Goal: Task Accomplishment & Management: Manage account settings

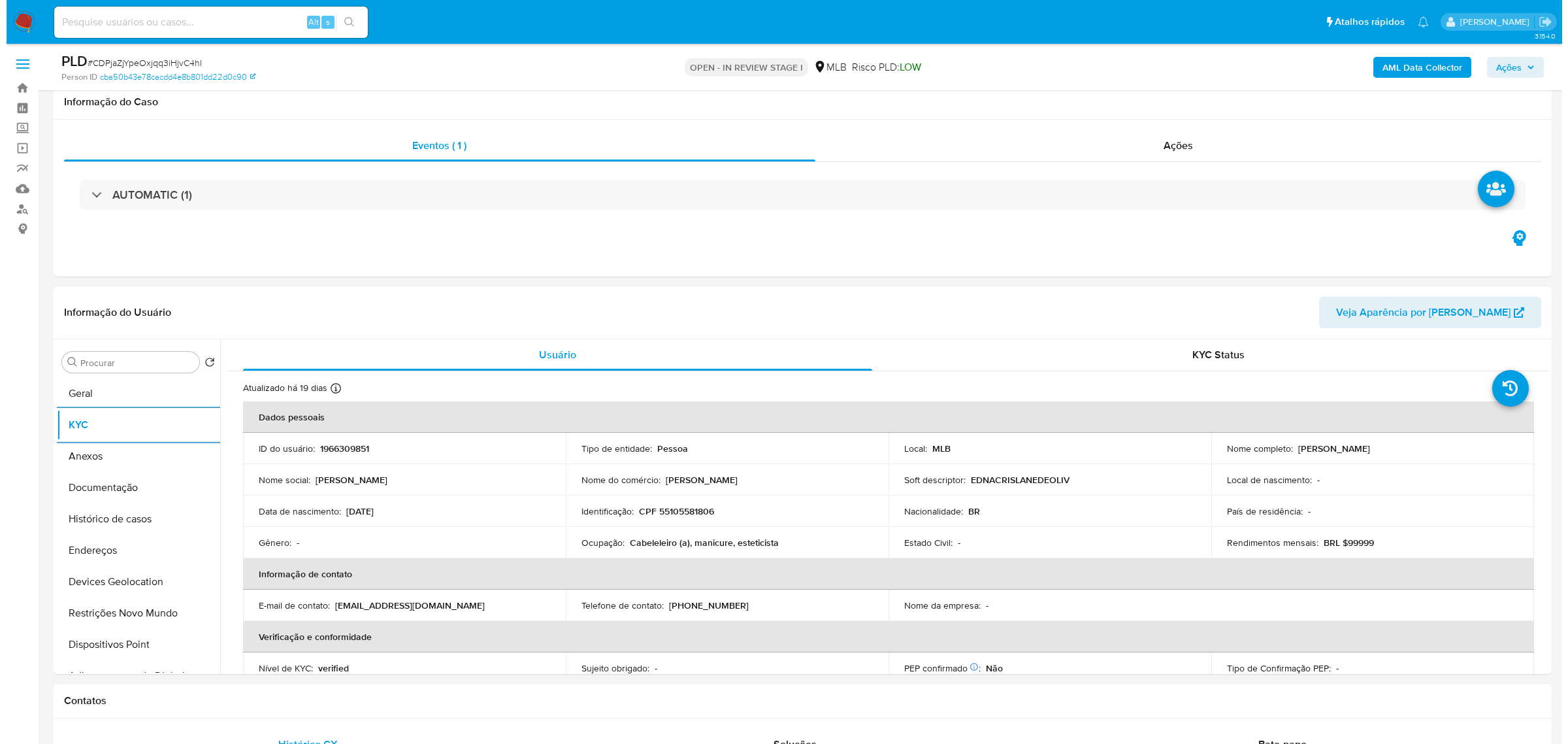
scroll to position [164, 0]
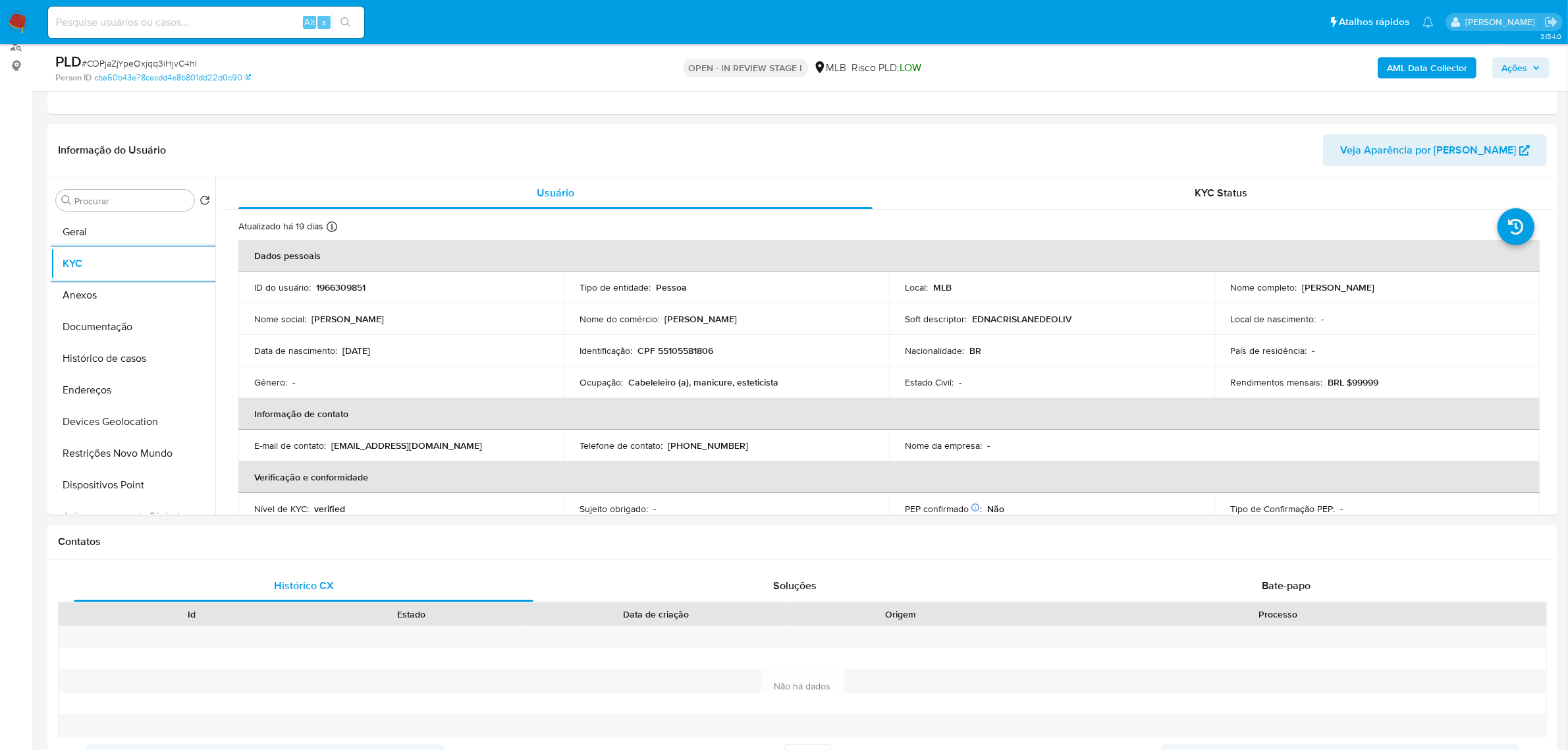
click at [1532, 59] on span "Ações" at bounding box center [1520, 68] width 39 height 18
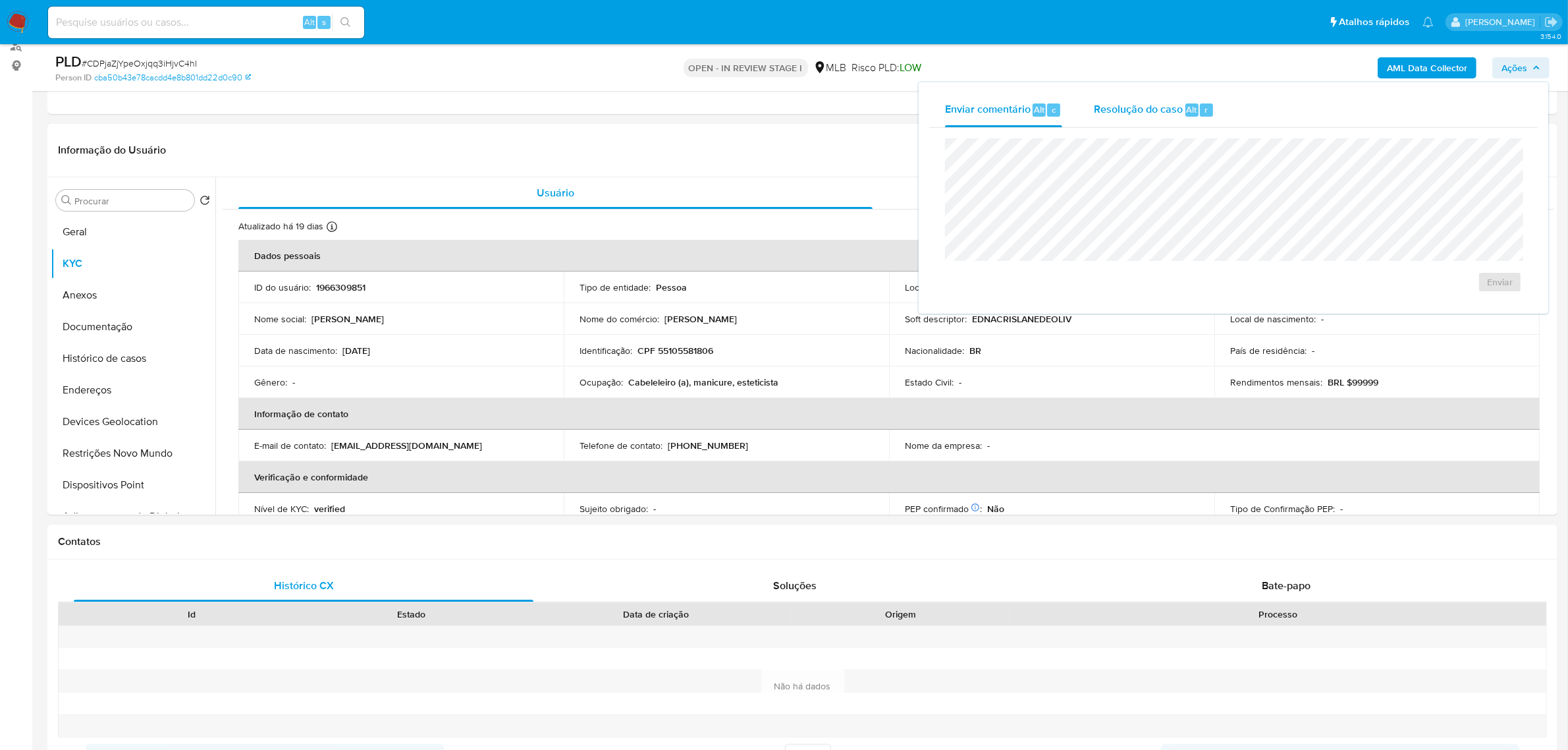
click at [1124, 107] on span "Resolução do caso" at bounding box center [1137, 109] width 89 height 15
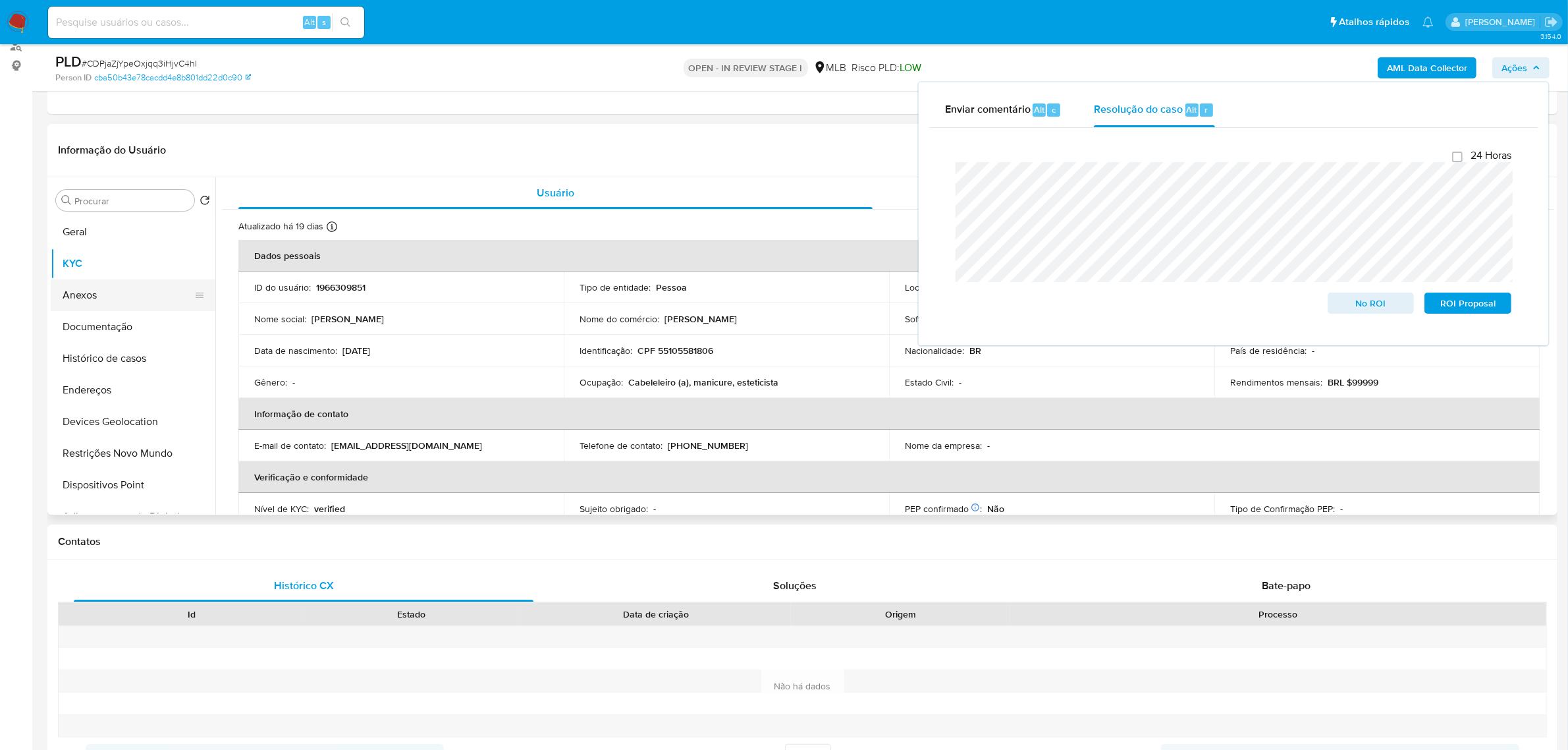
click at [94, 301] on button "Anexos" at bounding box center [127, 295] width 154 height 31
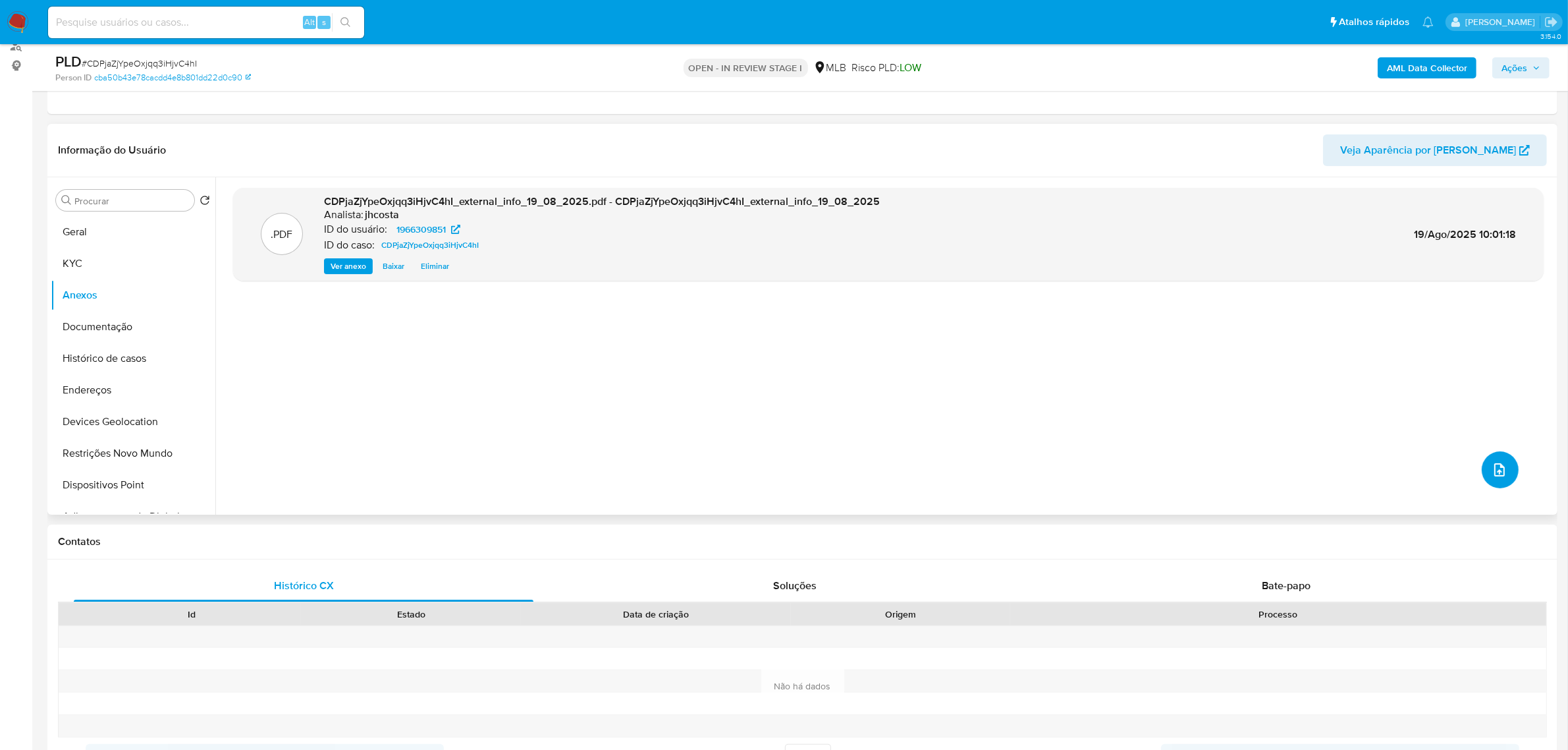
click at [1491, 478] on span "upload-file" at bounding box center [1499, 470] width 16 height 16
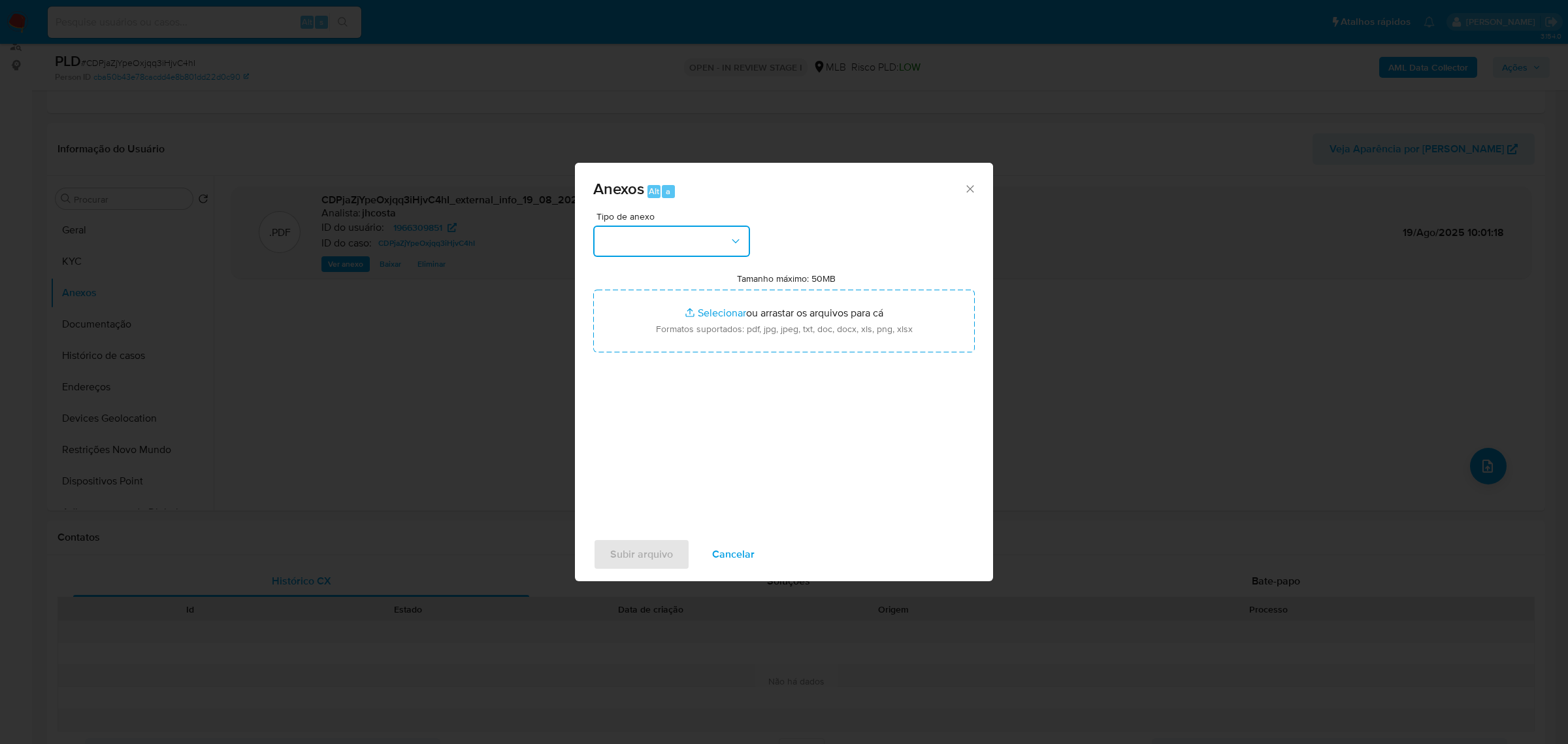
click at [712, 243] on button "button" at bounding box center [672, 241] width 157 height 31
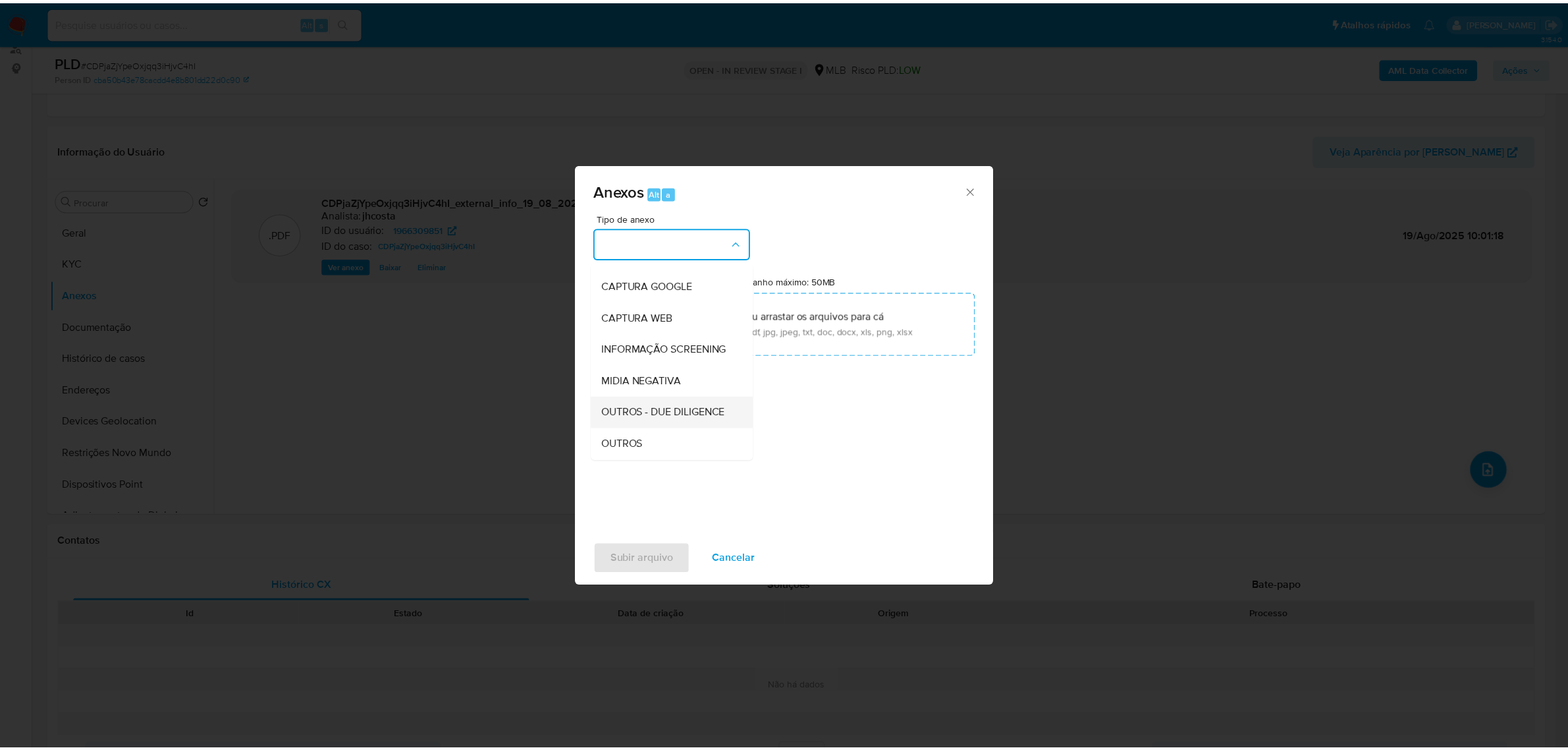
scroll to position [82, 0]
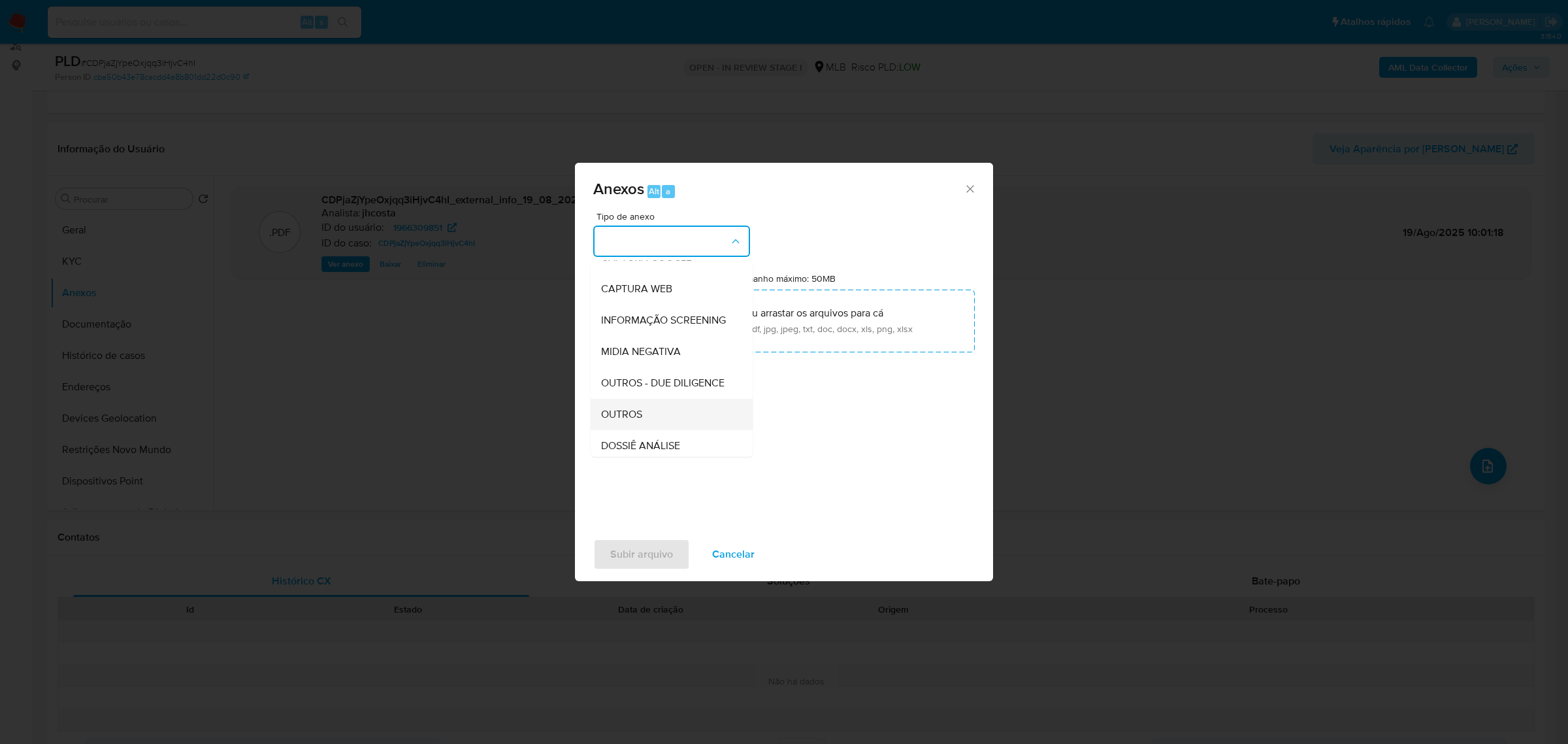
click at [639, 420] on span "OUTROS" at bounding box center [622, 413] width 41 height 13
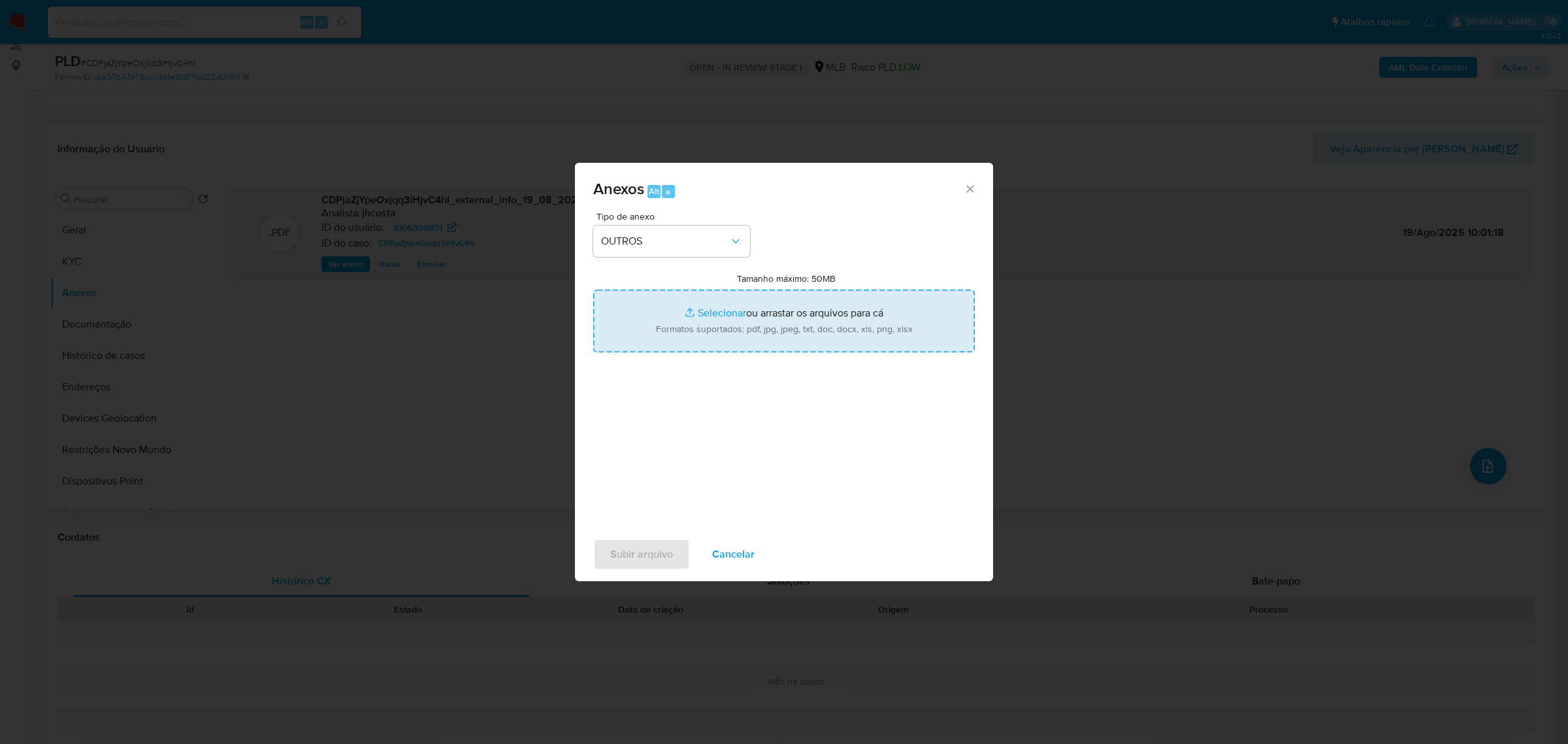
click at [755, 315] on input "Tamanho máximo: 50MB Selecionar arquivos" at bounding box center [784, 321] width 381 height 63
type input "C:\fakepath\Mulan 1966309851_2025_08_19_07_28_22.xlsx"
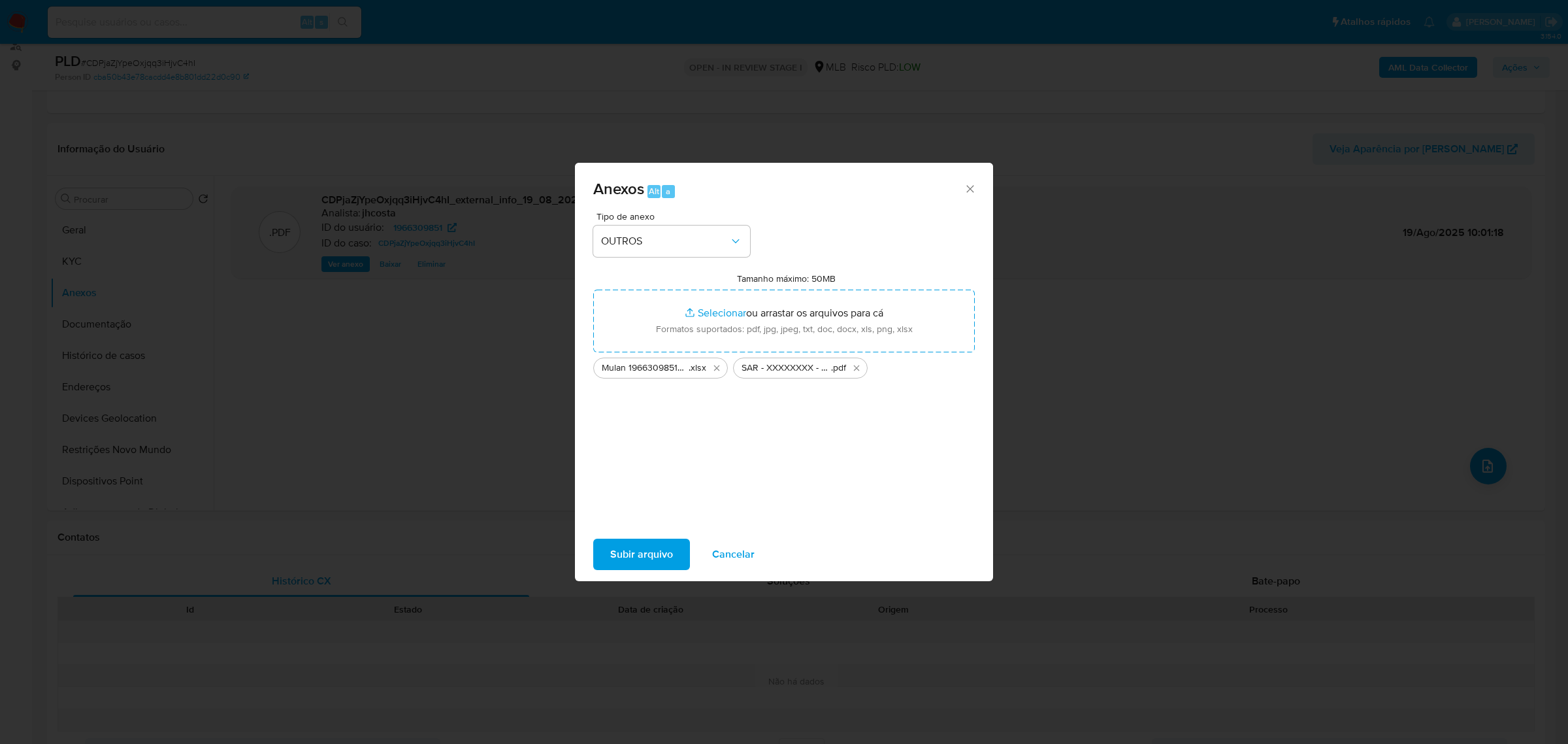
click at [666, 556] on span "Subir arquivo" at bounding box center [642, 554] width 63 height 29
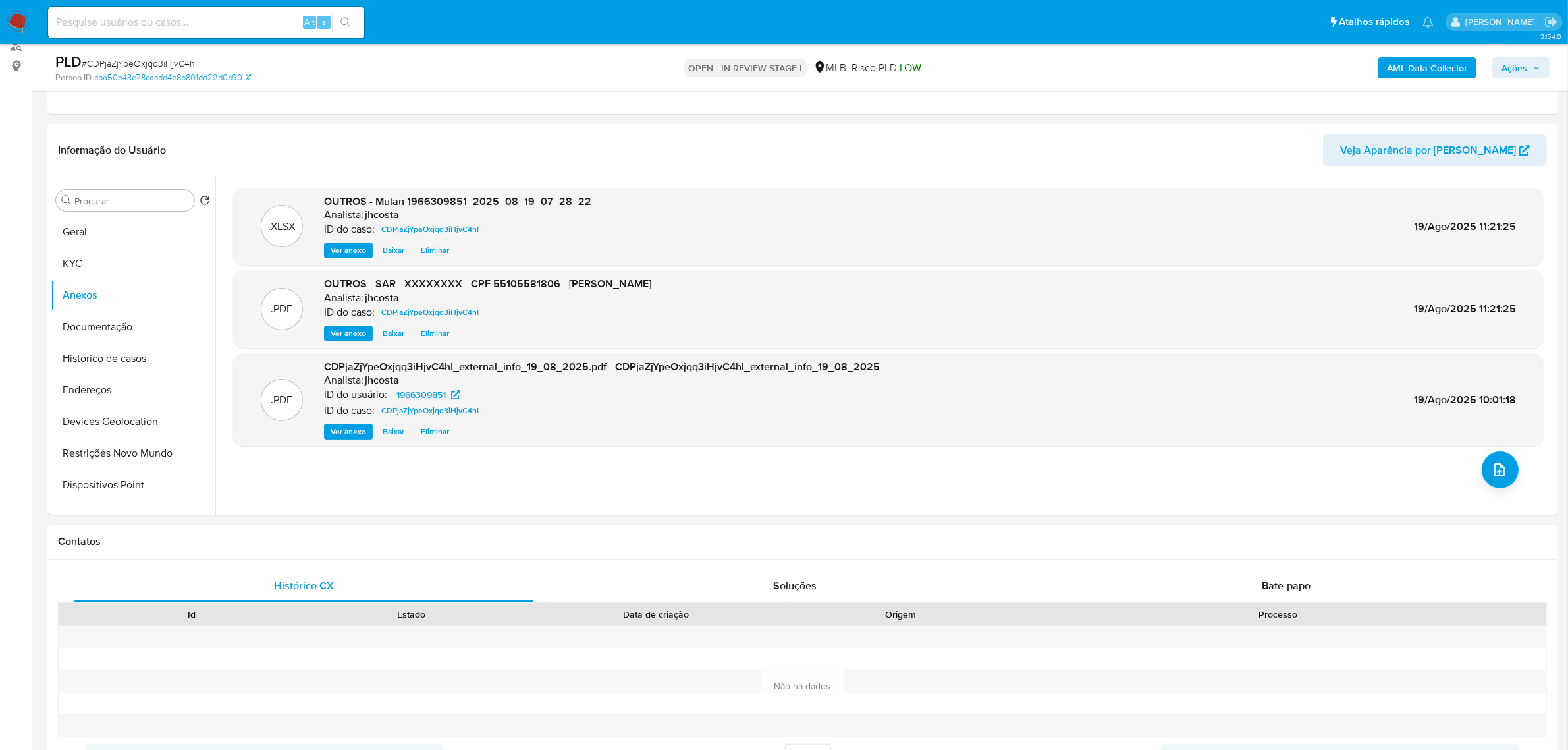
click at [1539, 66] on icon "button" at bounding box center [1536, 68] width 8 height 8
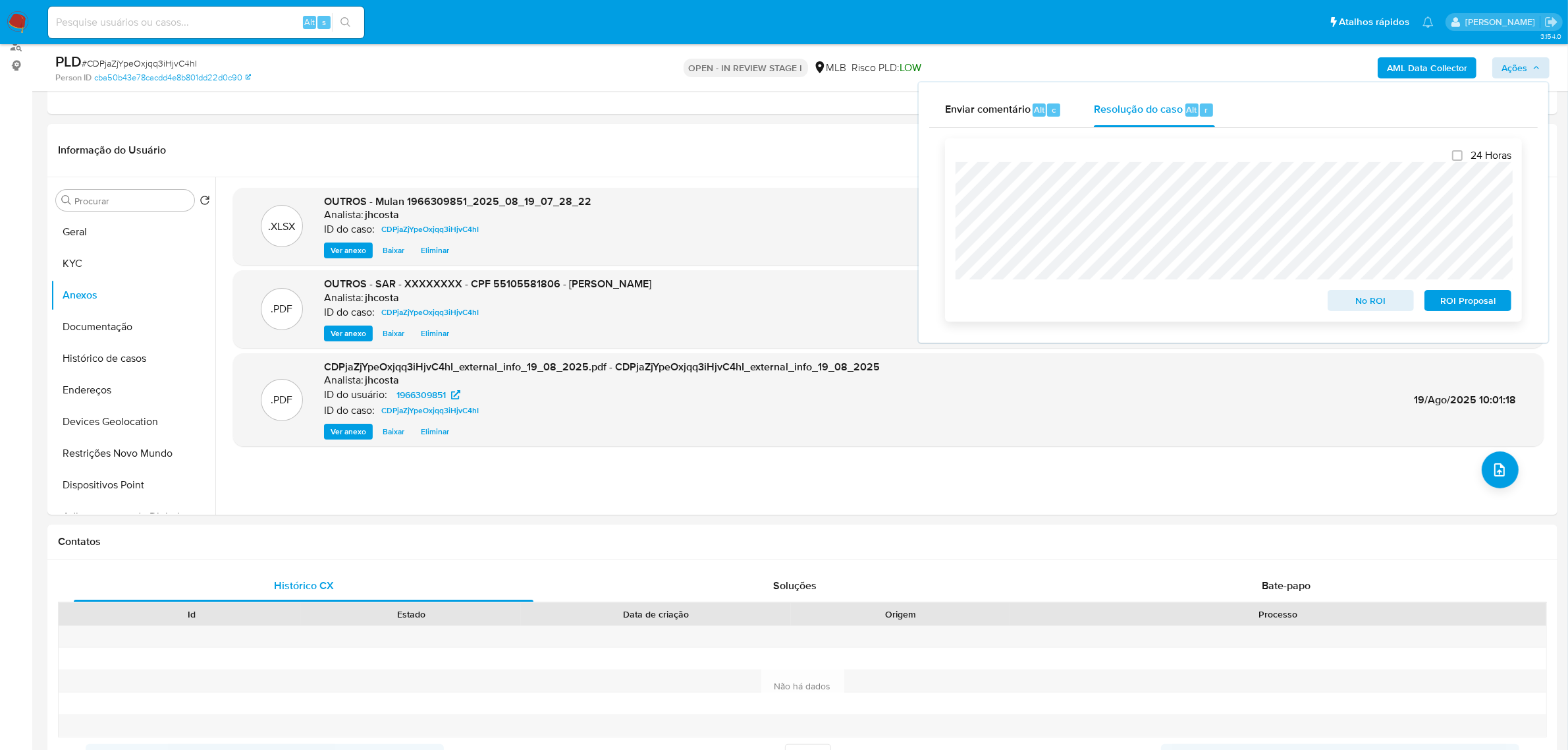
click at [1472, 303] on span "ROI Proposal" at bounding box center [1468, 301] width 68 height 18
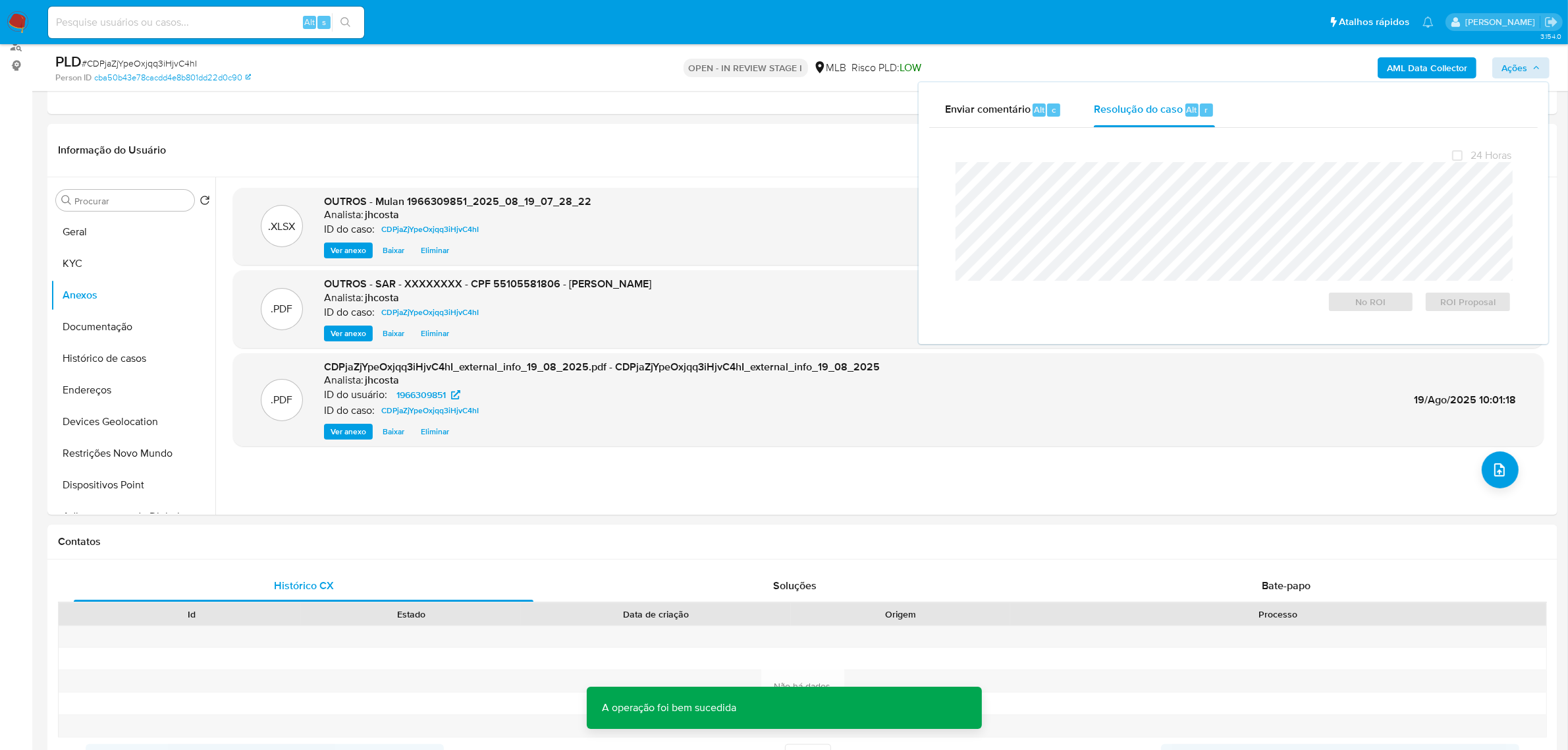
click at [113, 61] on span "# CDPjaZjYpeOxjqq3iHjvC4hI" at bounding box center [139, 63] width 115 height 14
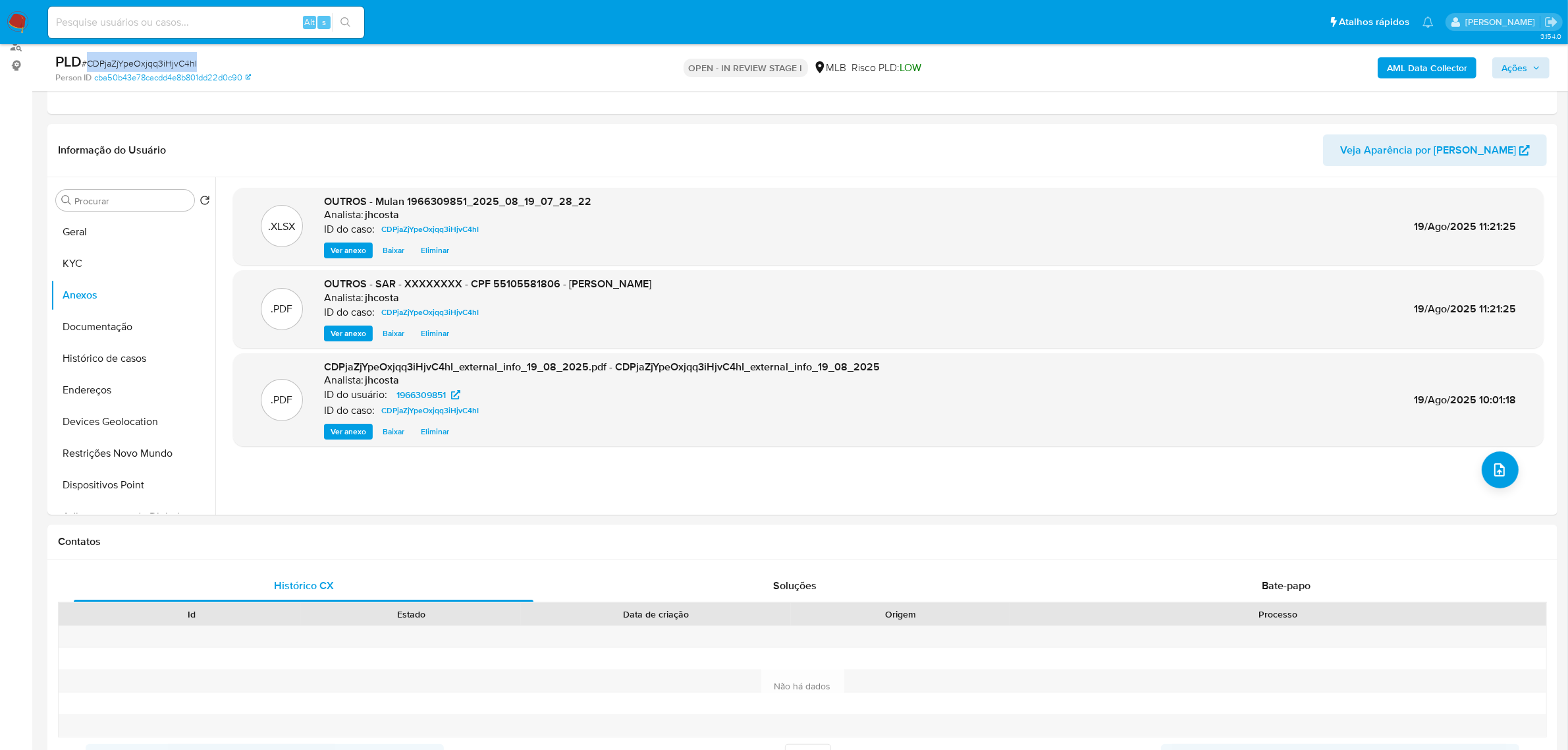
click at [113, 61] on span "# CDPjaZjYpeOxjqq3iHjvC4hI" at bounding box center [139, 63] width 115 height 14
copy span "CDPjaZjYpeOxjqq3iHjvC4hI"
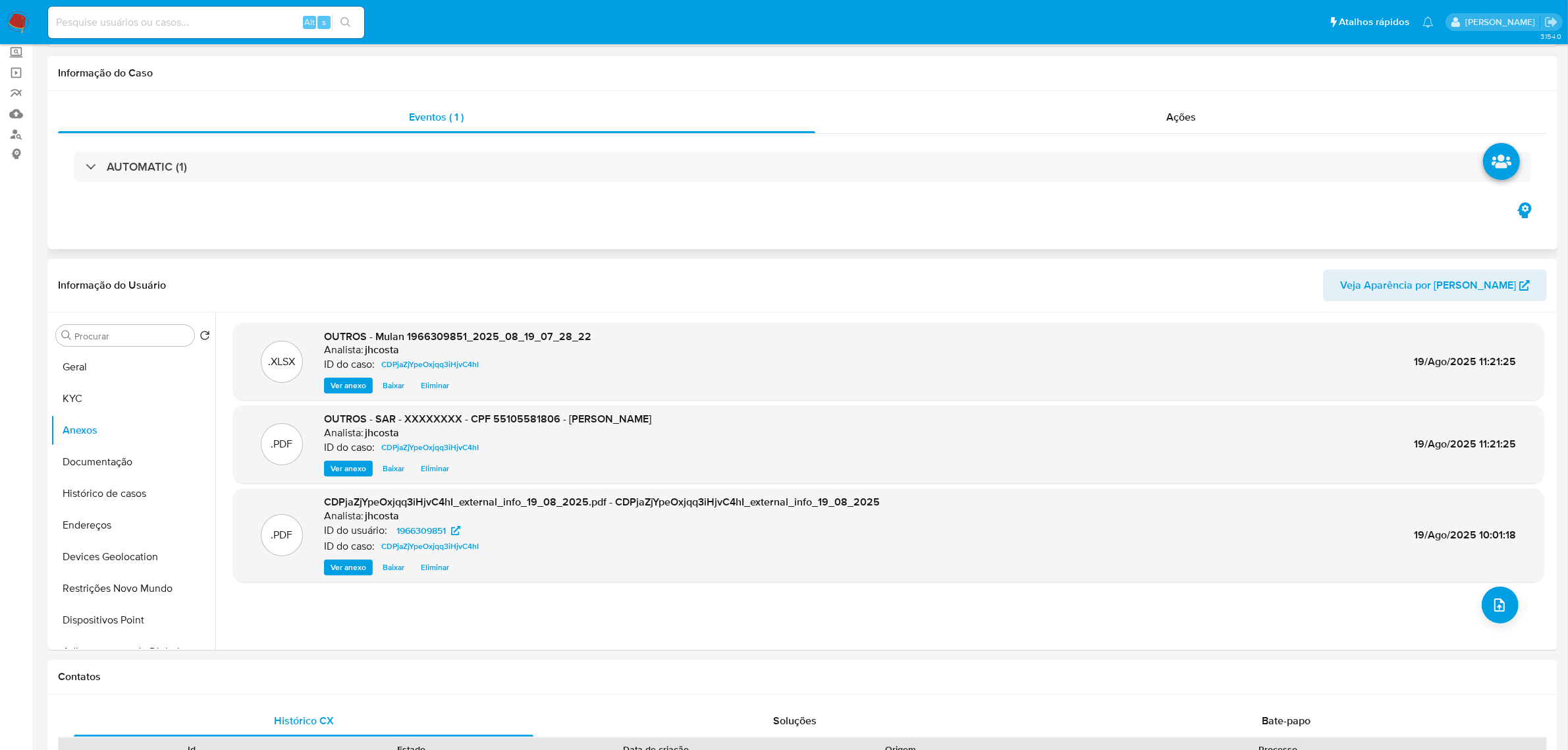
scroll to position [0, 0]
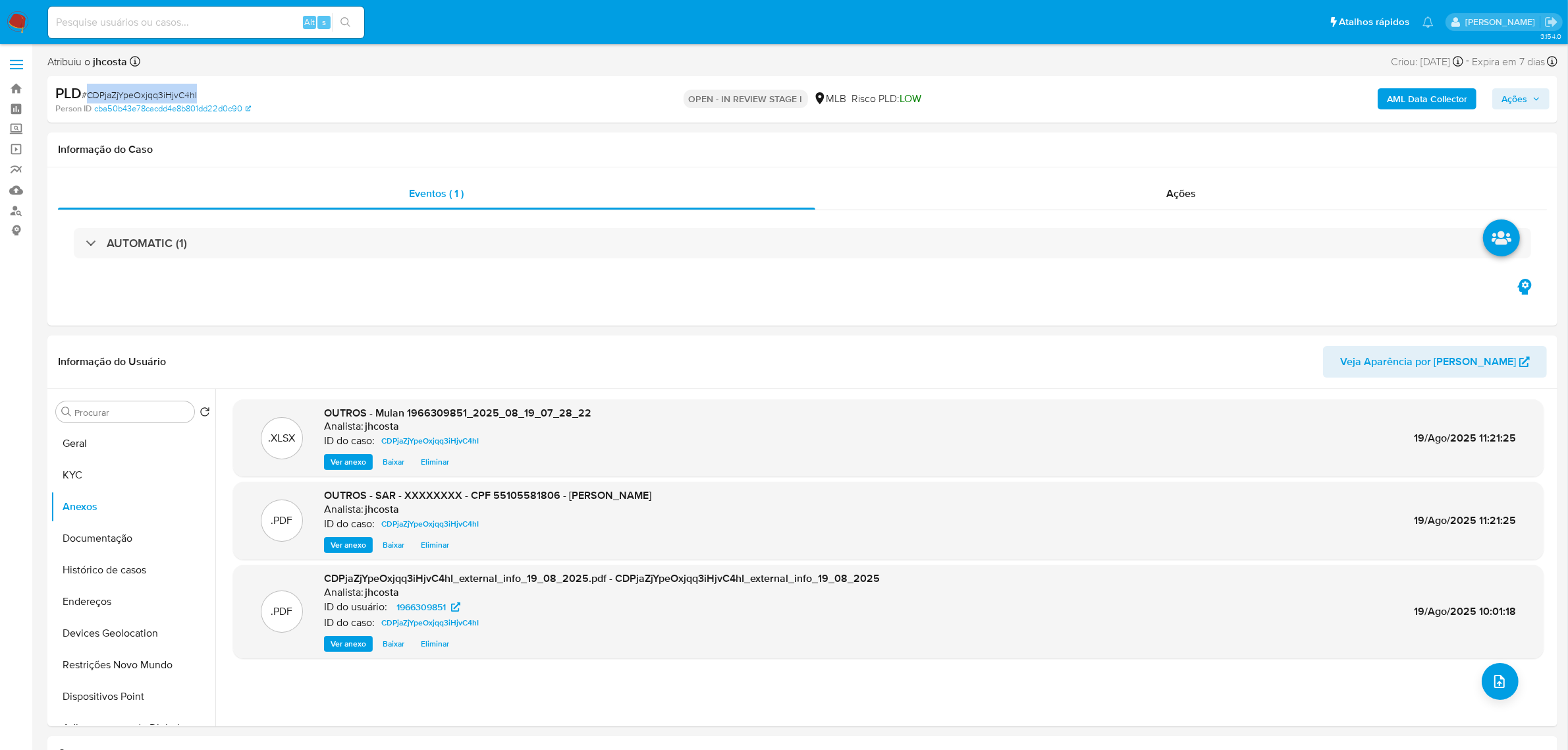
click at [1510, 101] on span "Ações" at bounding box center [1514, 99] width 26 height 21
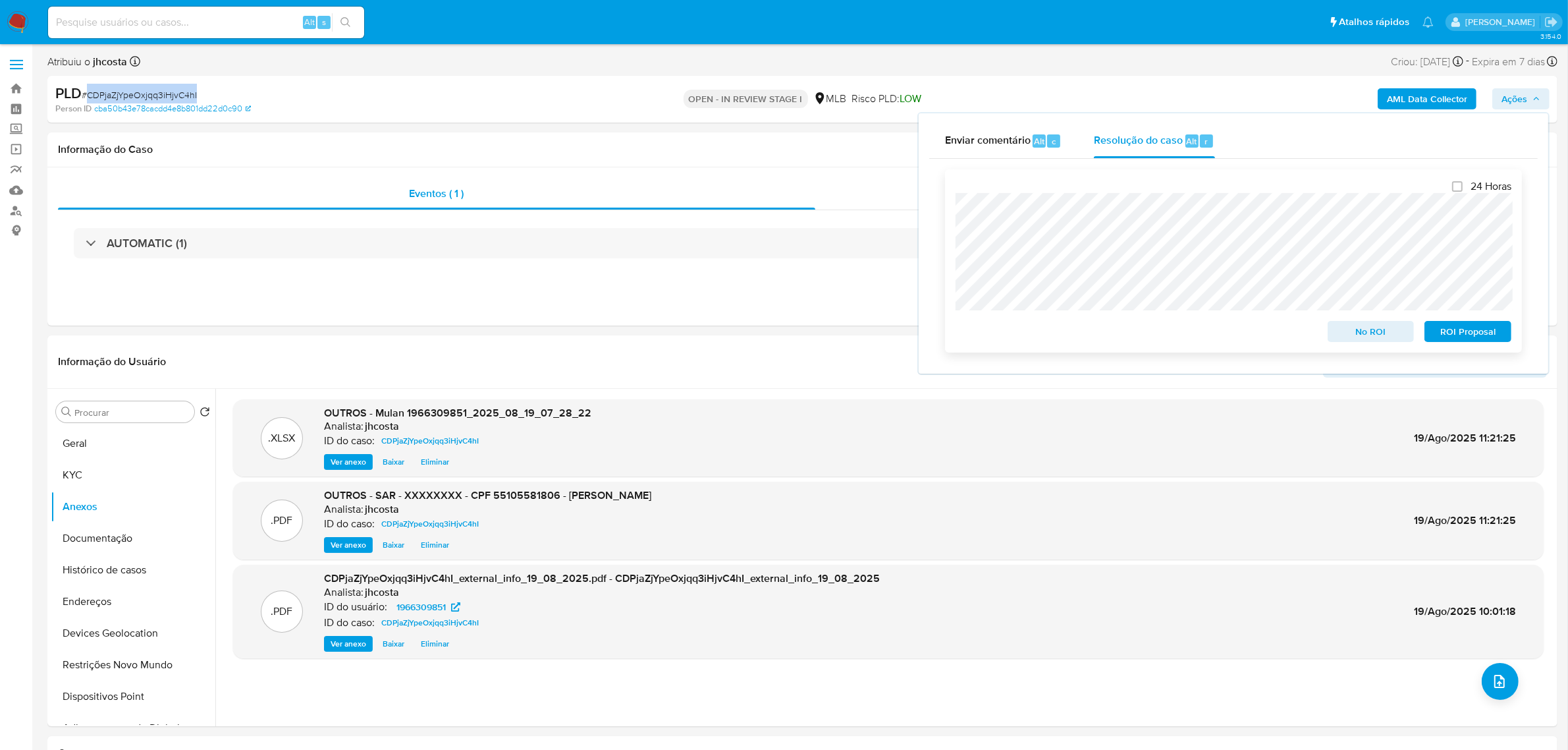
click at [1470, 333] on span "ROI Proposal" at bounding box center [1468, 331] width 68 height 18
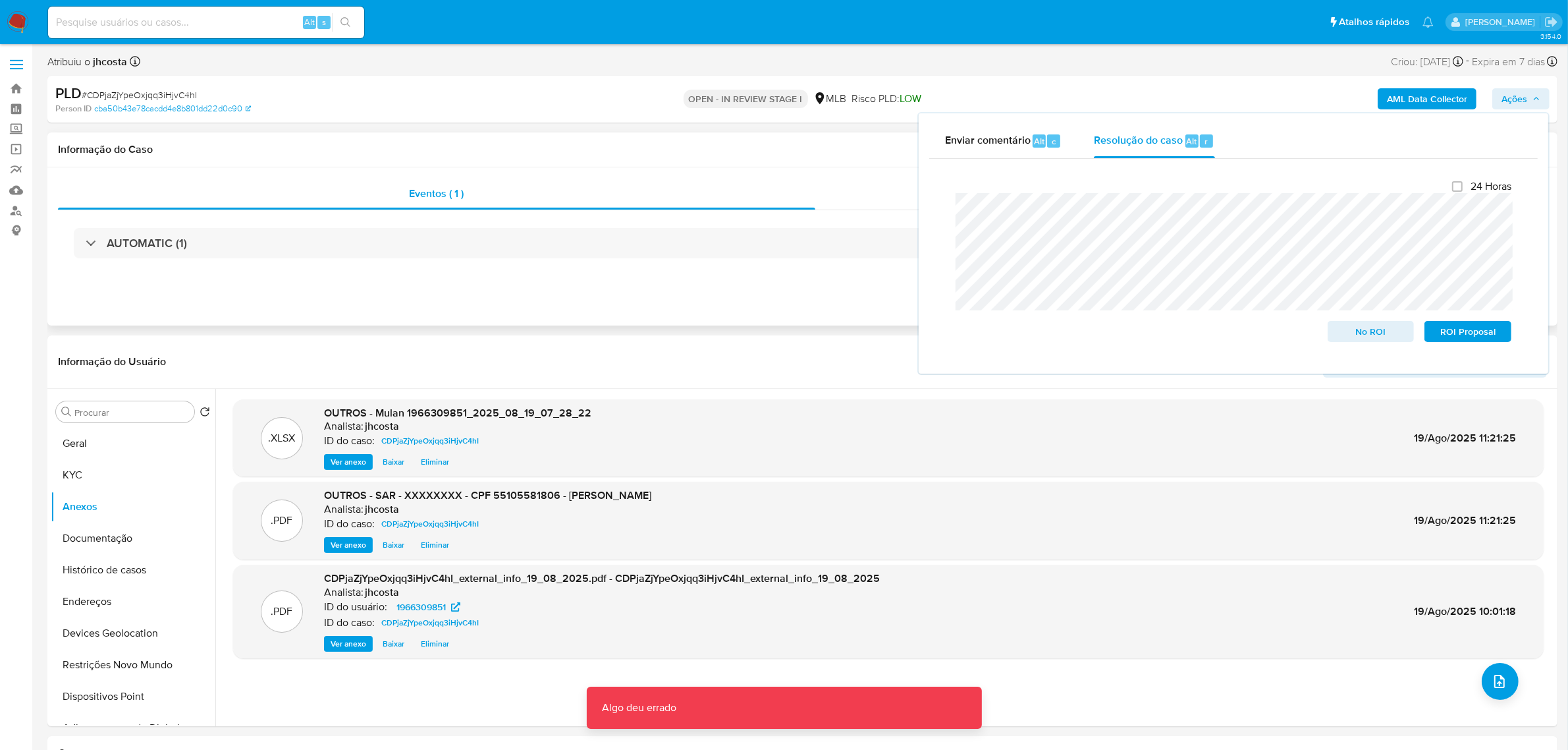
click at [657, 284] on div "Eventos ( 1 ) Ações AUTOMATIC (1)" at bounding box center [802, 246] width 1510 height 158
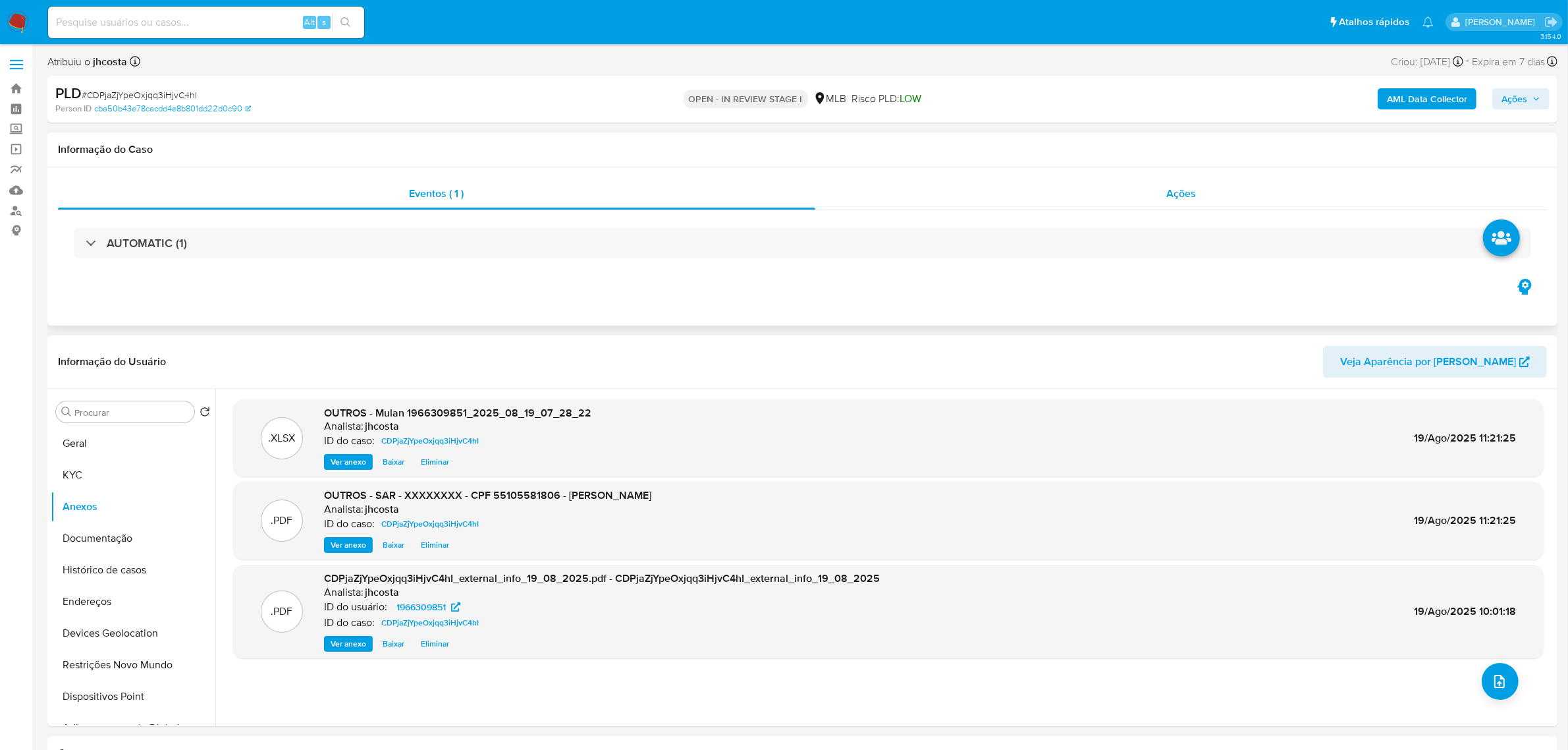
click at [1173, 204] on div "Ações" at bounding box center [1181, 193] width 732 height 31
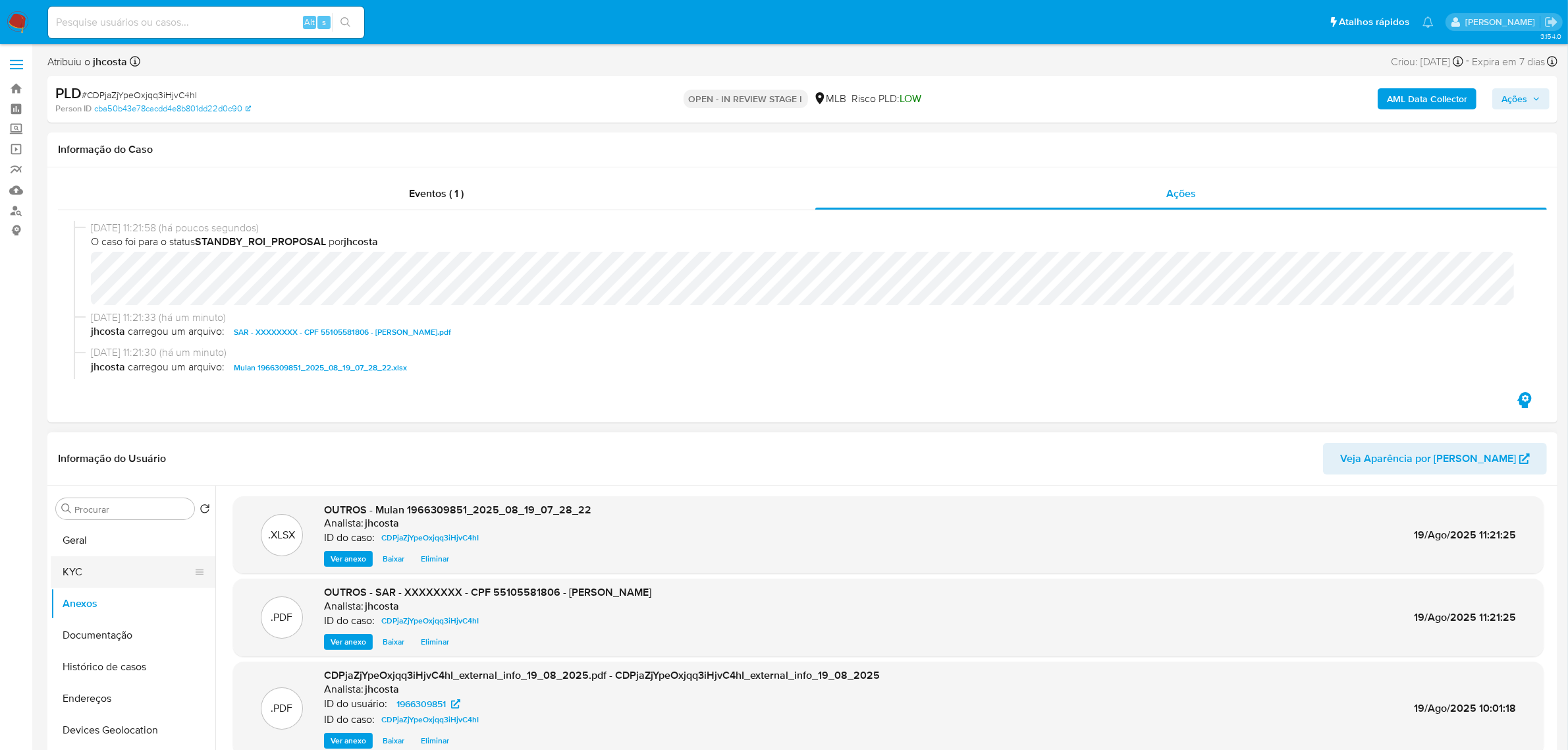
click at [90, 574] on button "KYC" at bounding box center [127, 572] width 154 height 31
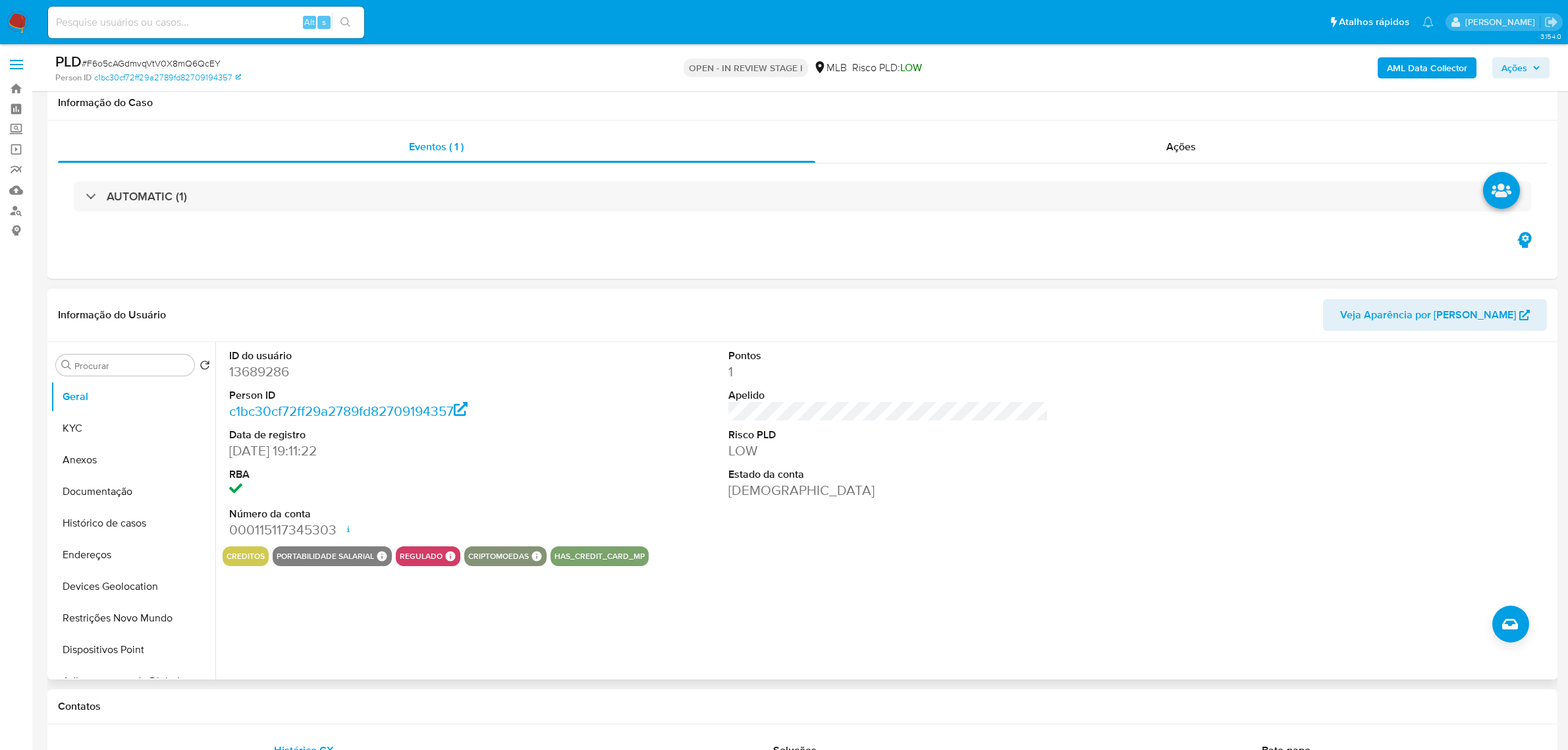
scroll to position [165, 0]
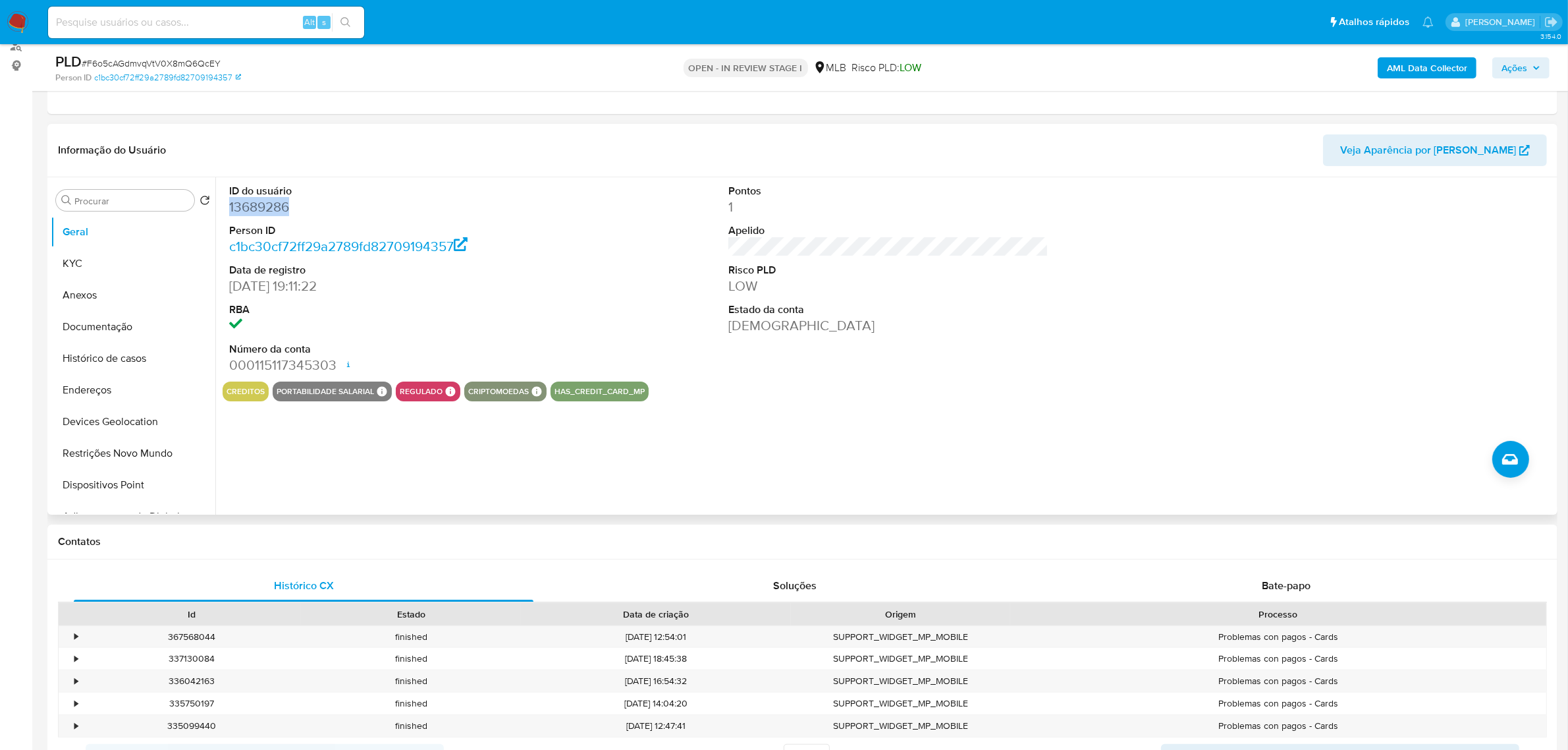
click at [268, 213] on dd "13689286" at bounding box center [389, 207] width 320 height 18
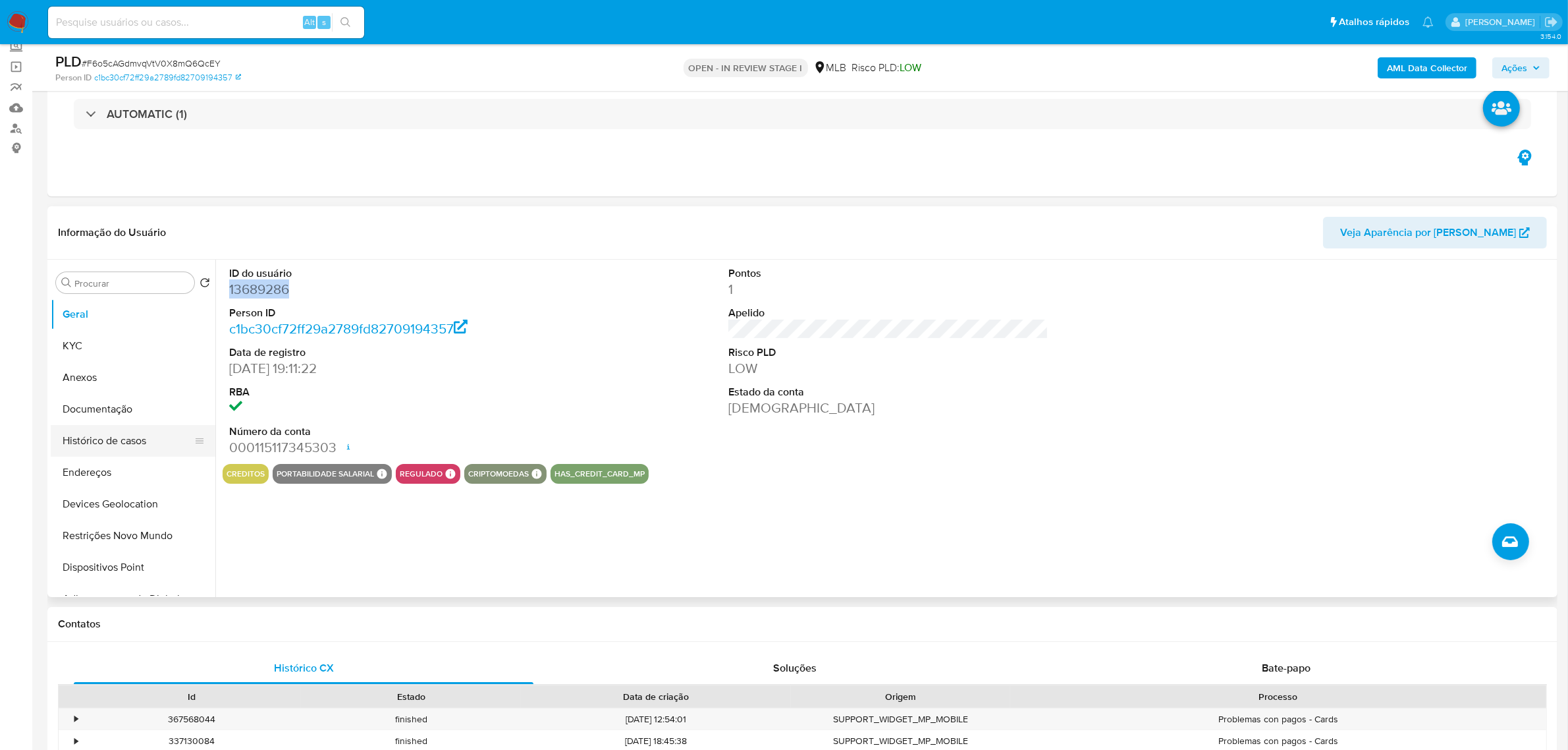
click at [137, 441] on button "Histórico de casos" at bounding box center [127, 441] width 154 height 31
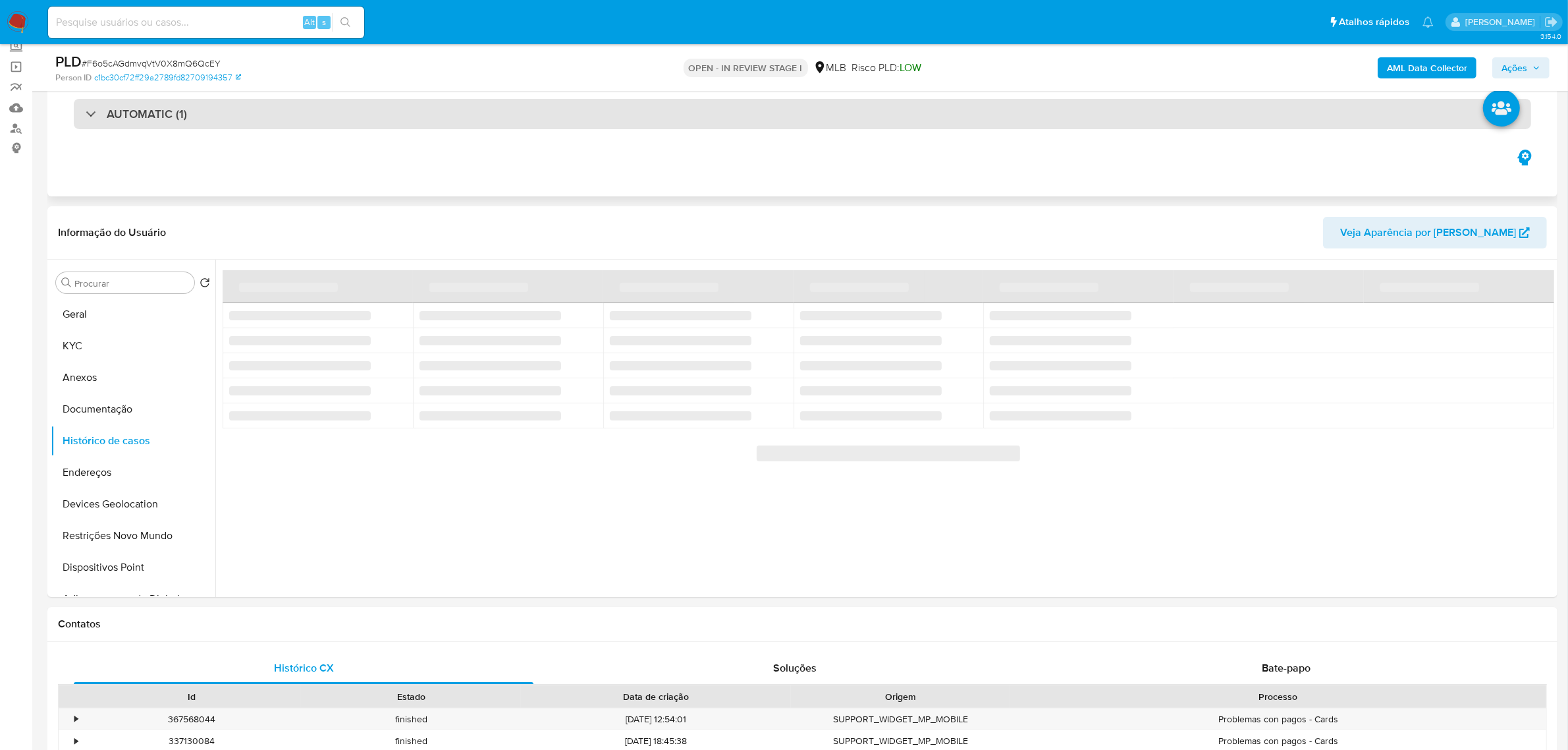
click at [274, 124] on div "AUTOMATIC (1)" at bounding box center [802, 114] width 1457 height 31
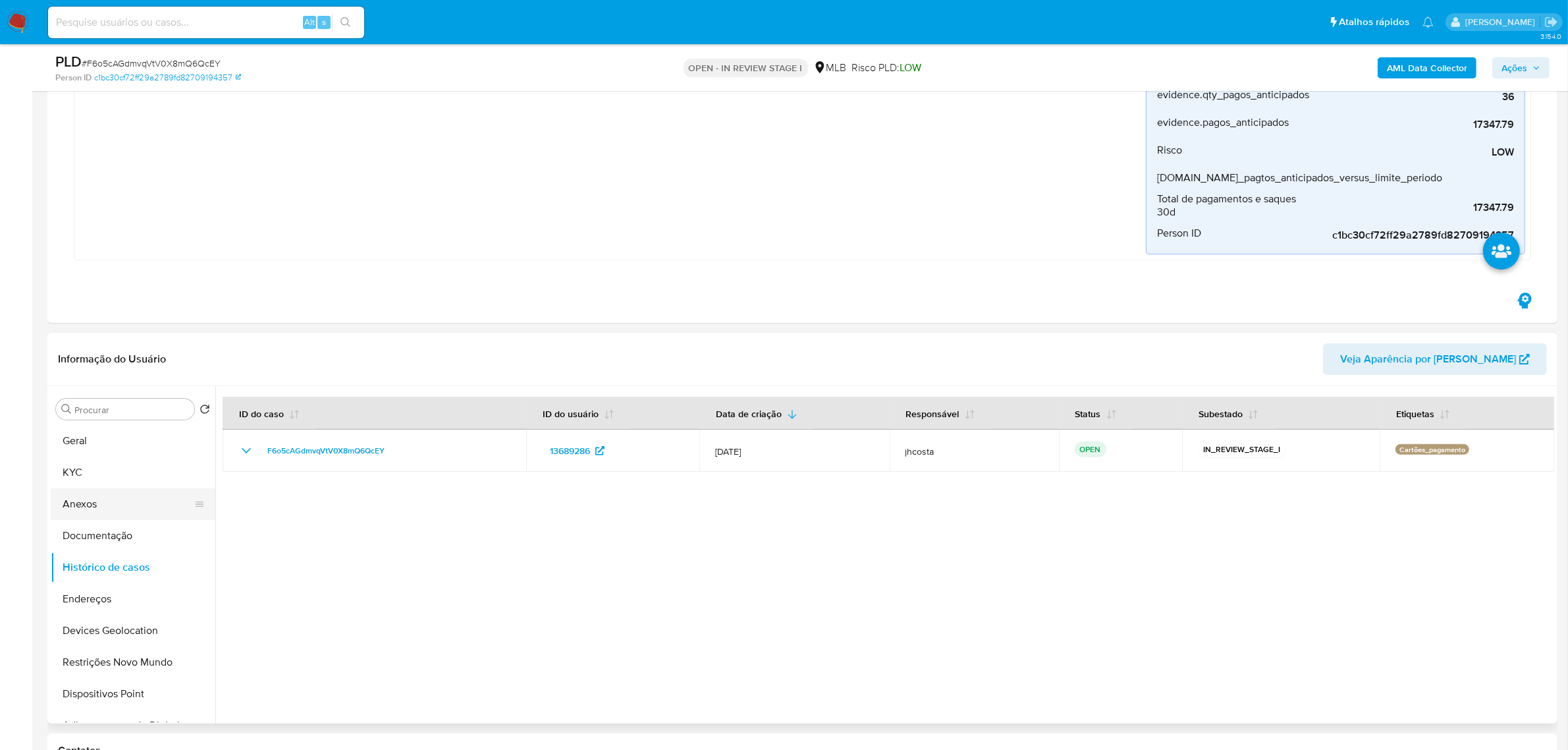
scroll to position [494, 0]
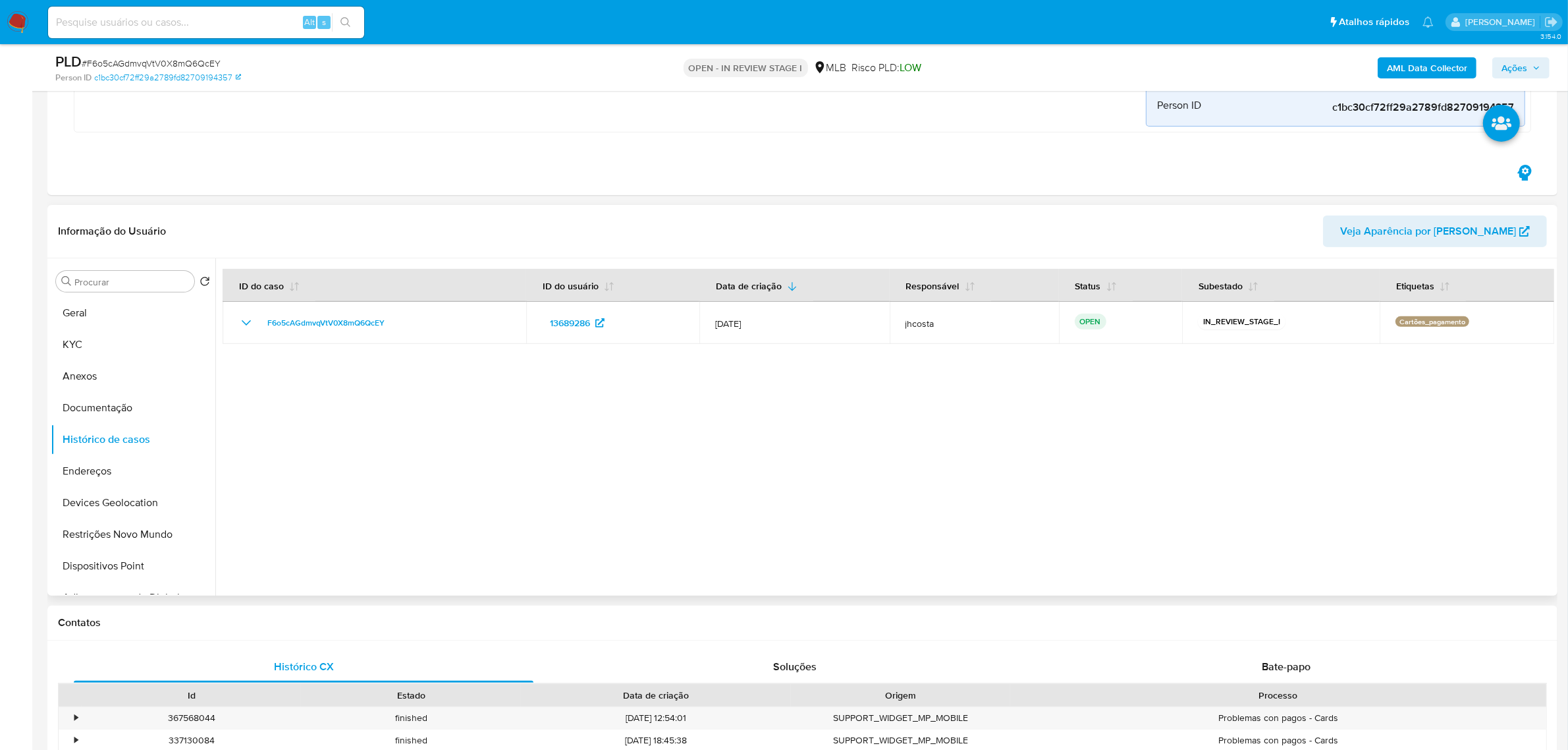
click at [646, 374] on div at bounding box center [885, 427] width 1339 height 338
click at [90, 320] on button "Geral" at bounding box center [127, 313] width 154 height 31
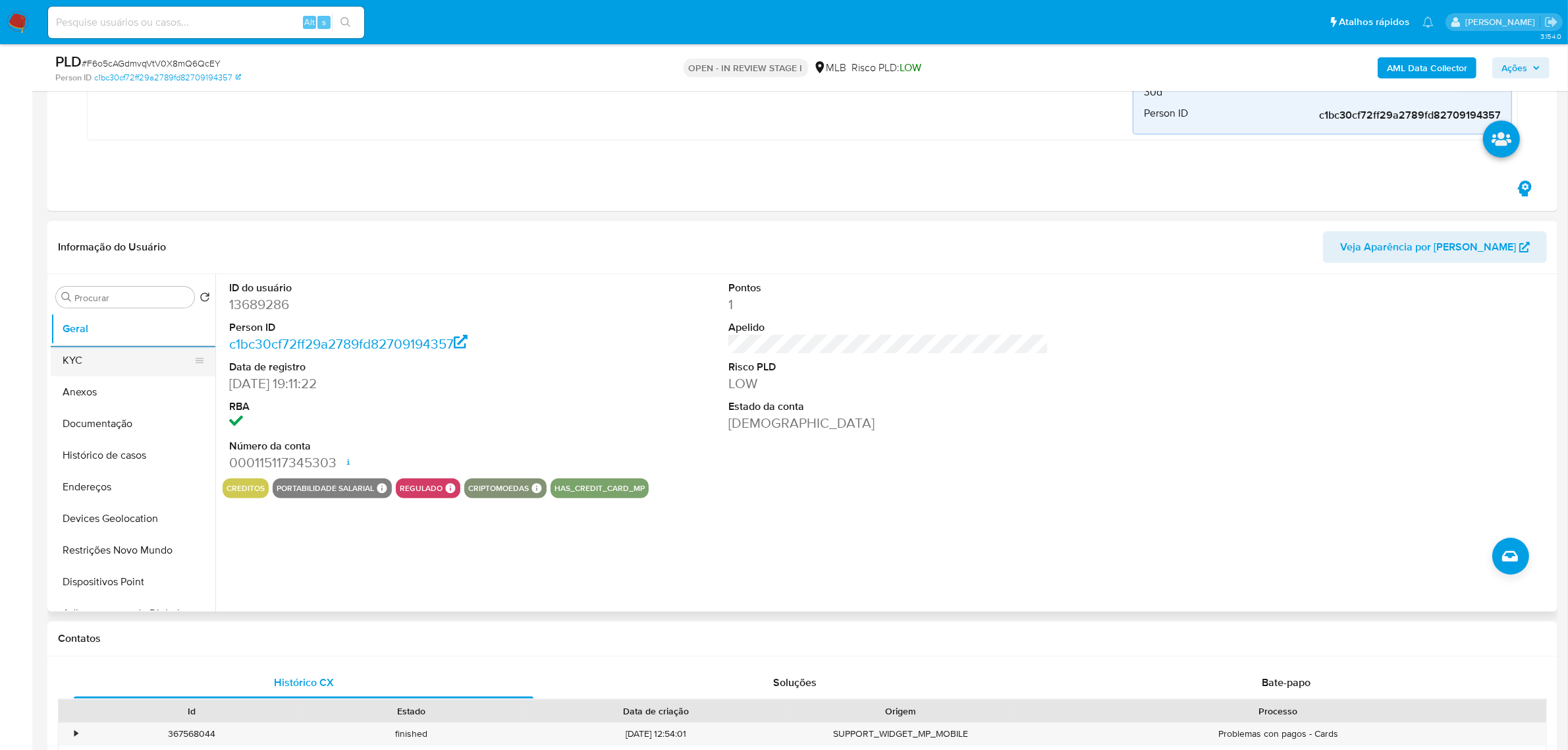
click at [100, 373] on button "KYC" at bounding box center [127, 360] width 154 height 31
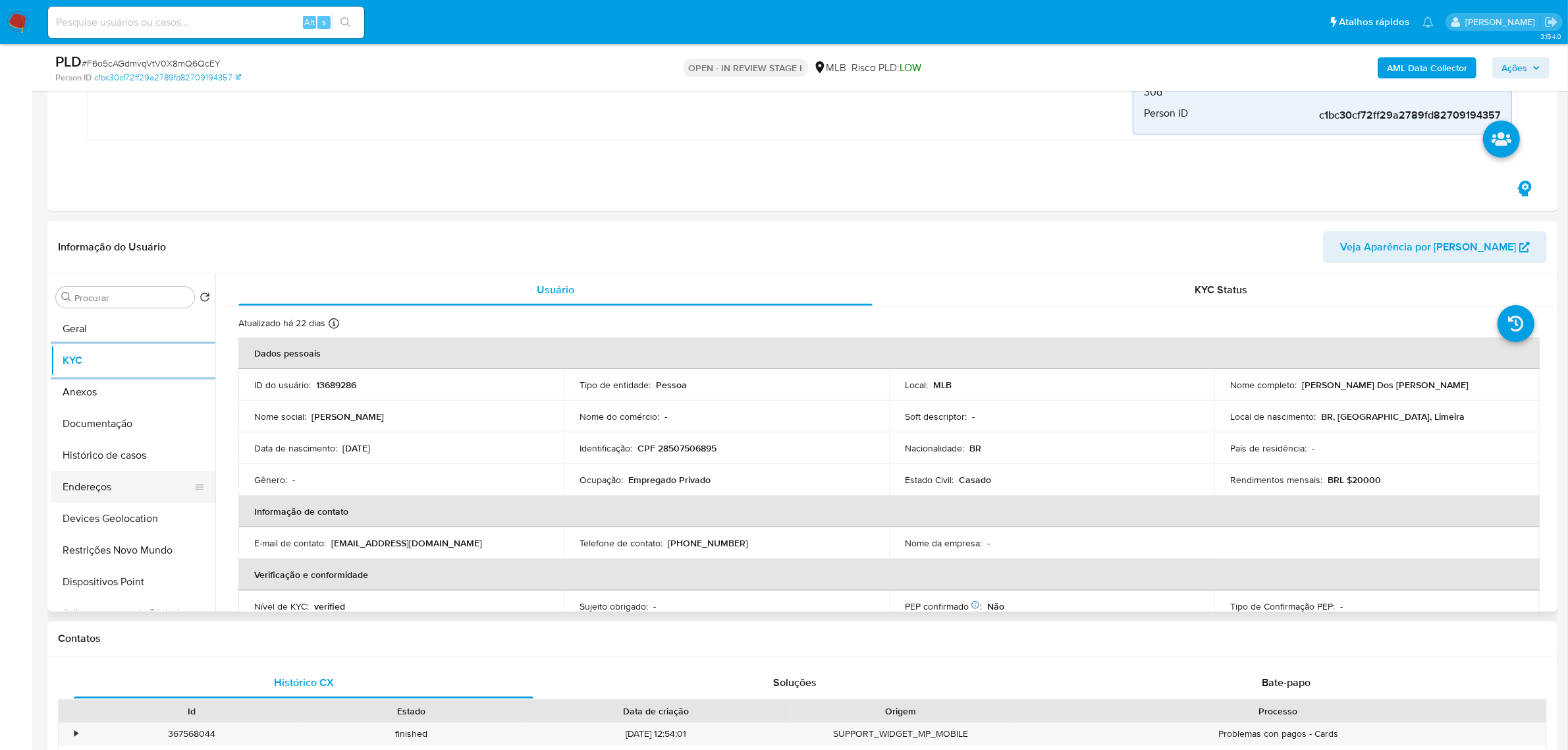
click at [130, 493] on button "Endereços" at bounding box center [127, 487] width 154 height 31
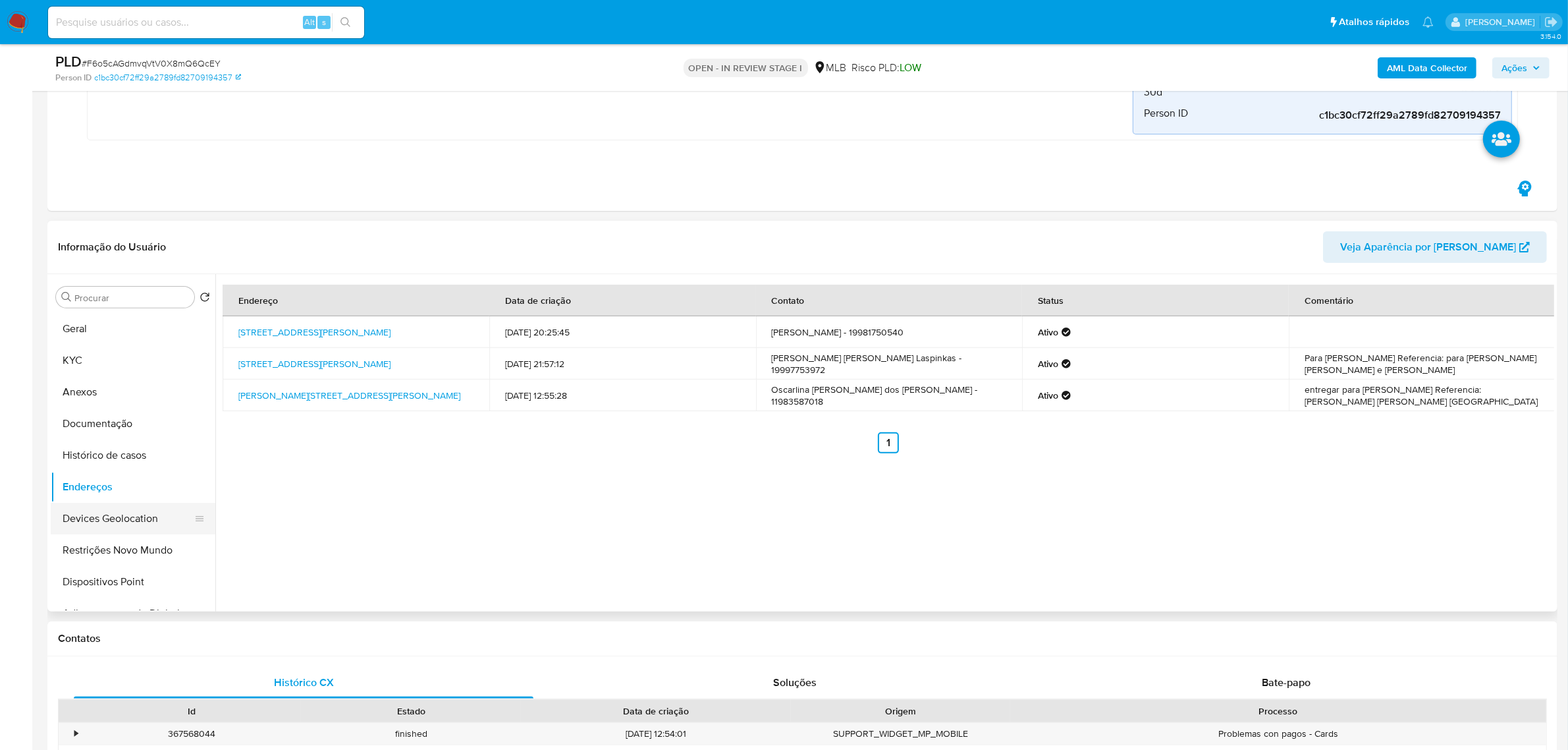
click at [127, 525] on button "Devices Geolocation" at bounding box center [127, 518] width 154 height 31
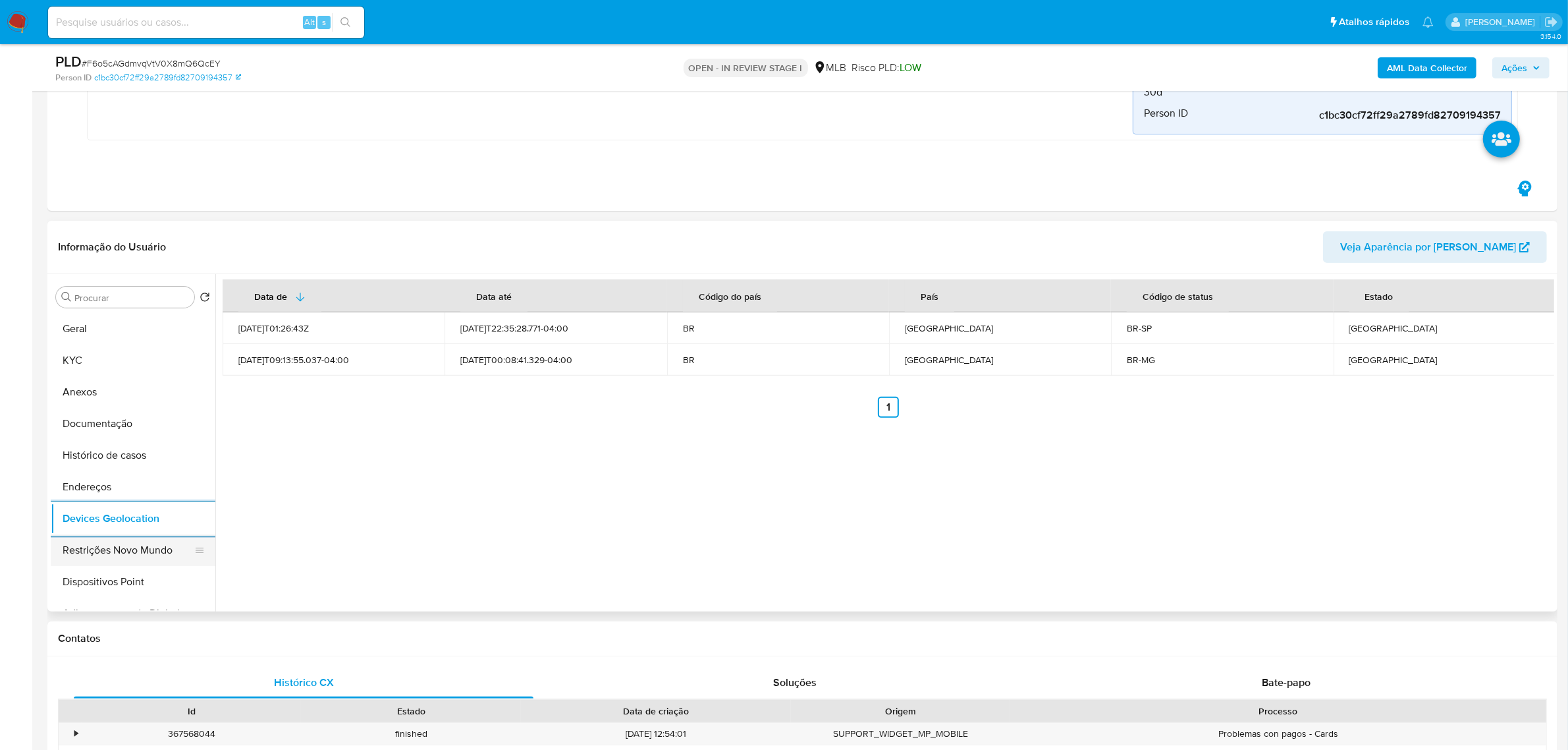
click at [136, 554] on button "Restrições Novo Mundo" at bounding box center [127, 550] width 154 height 31
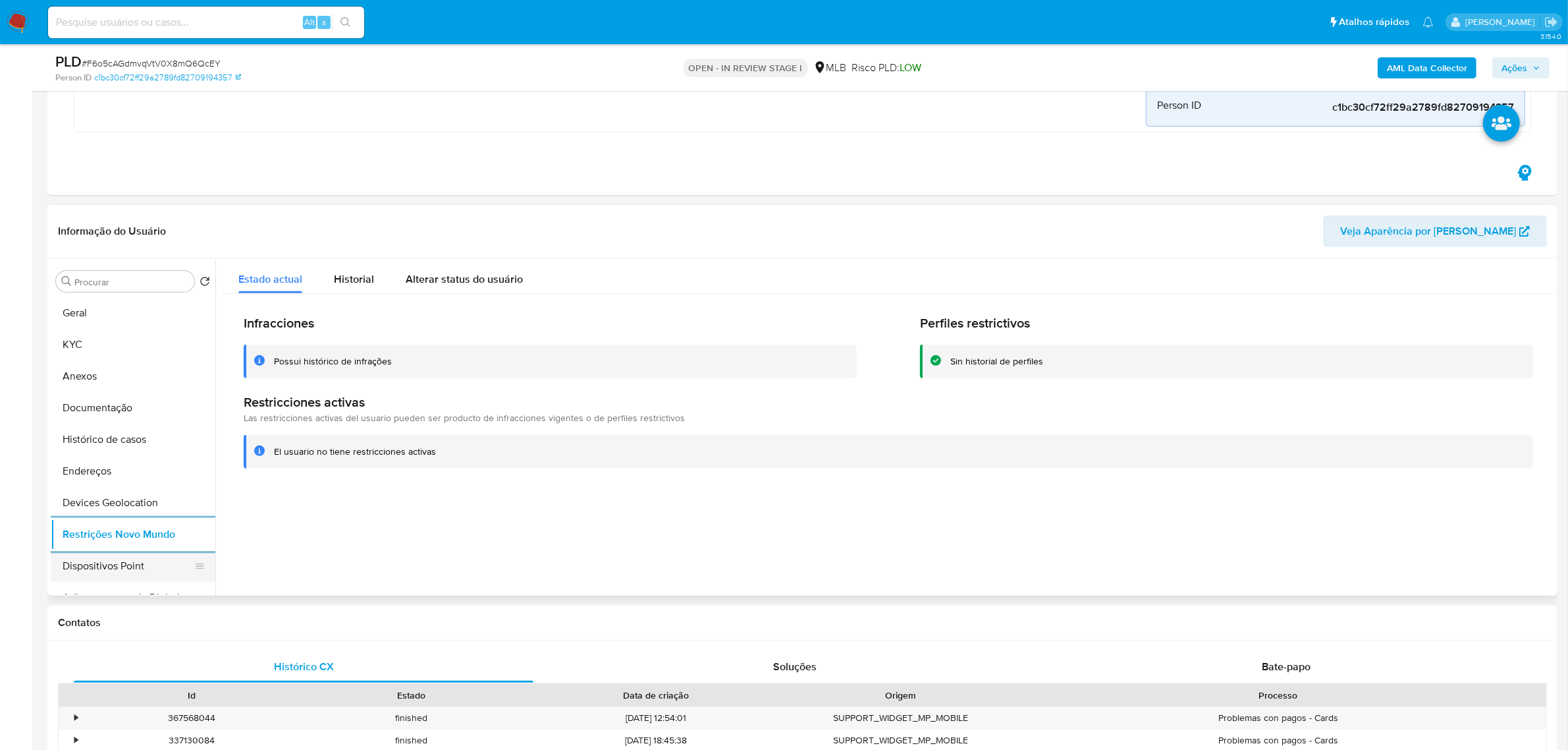
click at [85, 567] on button "Dispositivos Point" at bounding box center [127, 566] width 154 height 31
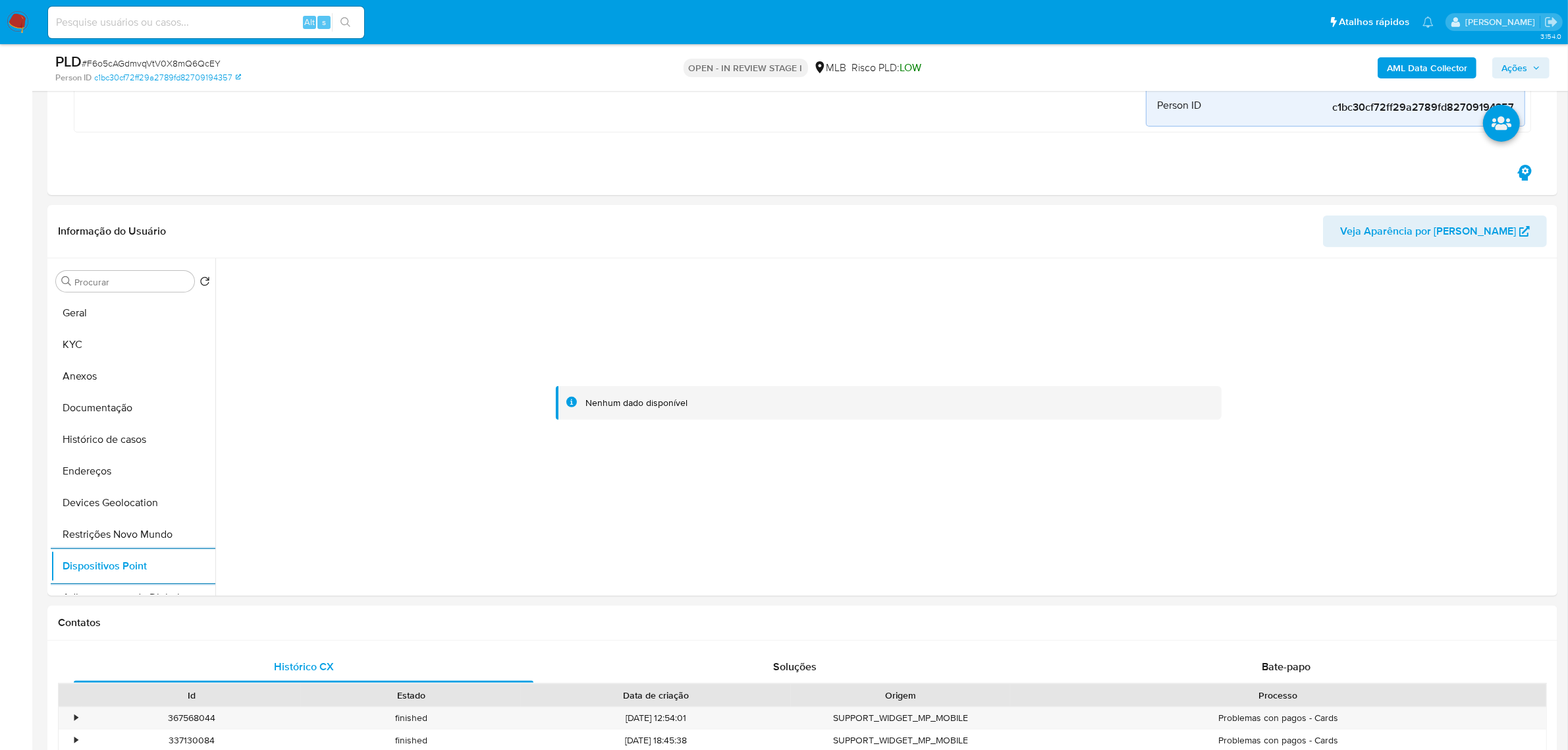
click at [1418, 58] on b "AML Data Collector" at bounding box center [1427, 68] width 80 height 21
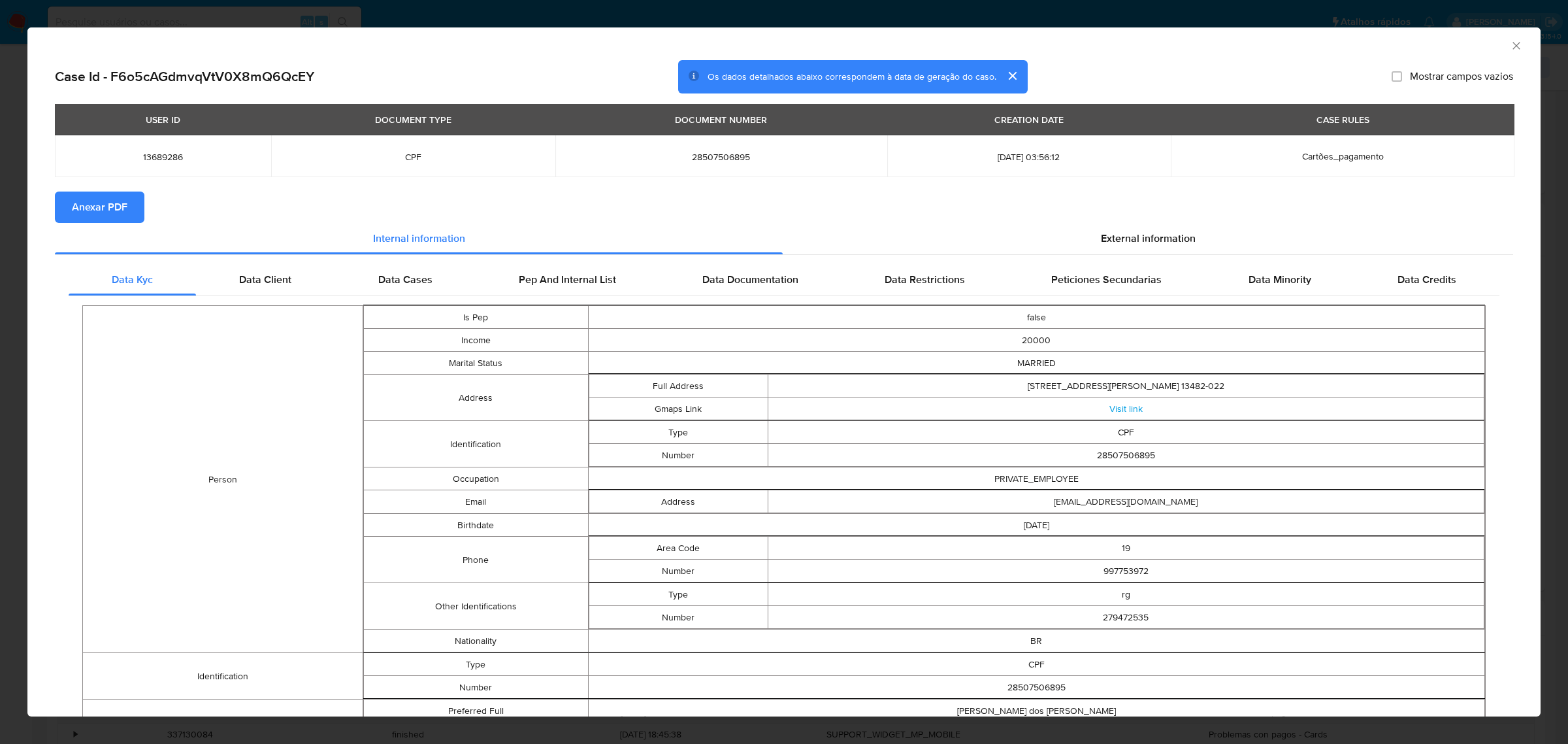
click at [115, 209] on span "Anexar PDF" at bounding box center [99, 207] width 56 height 29
click at [1094, 249] on div "External information" at bounding box center [1148, 241] width 730 height 31
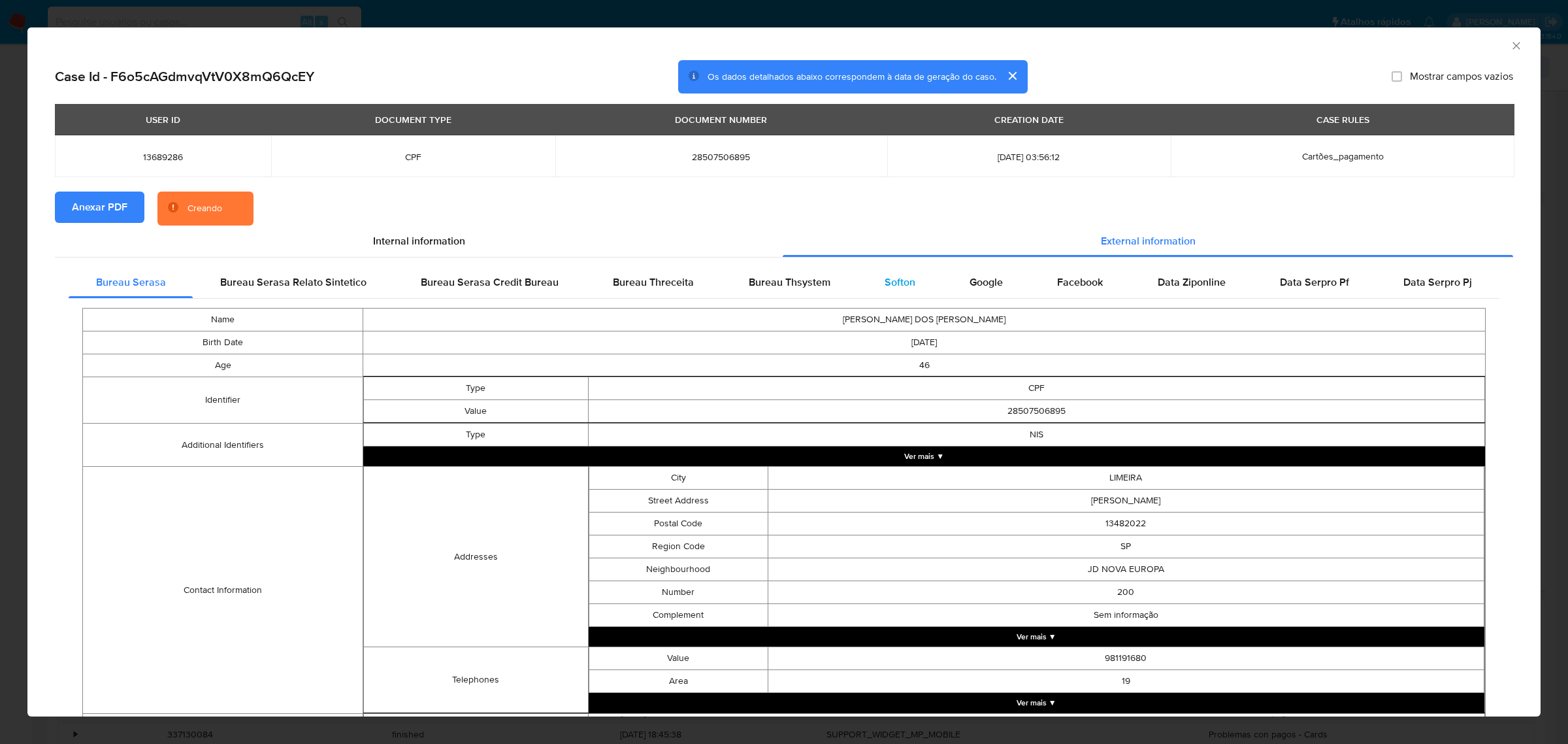
click at [870, 291] on div "Softon" at bounding box center [900, 282] width 85 height 31
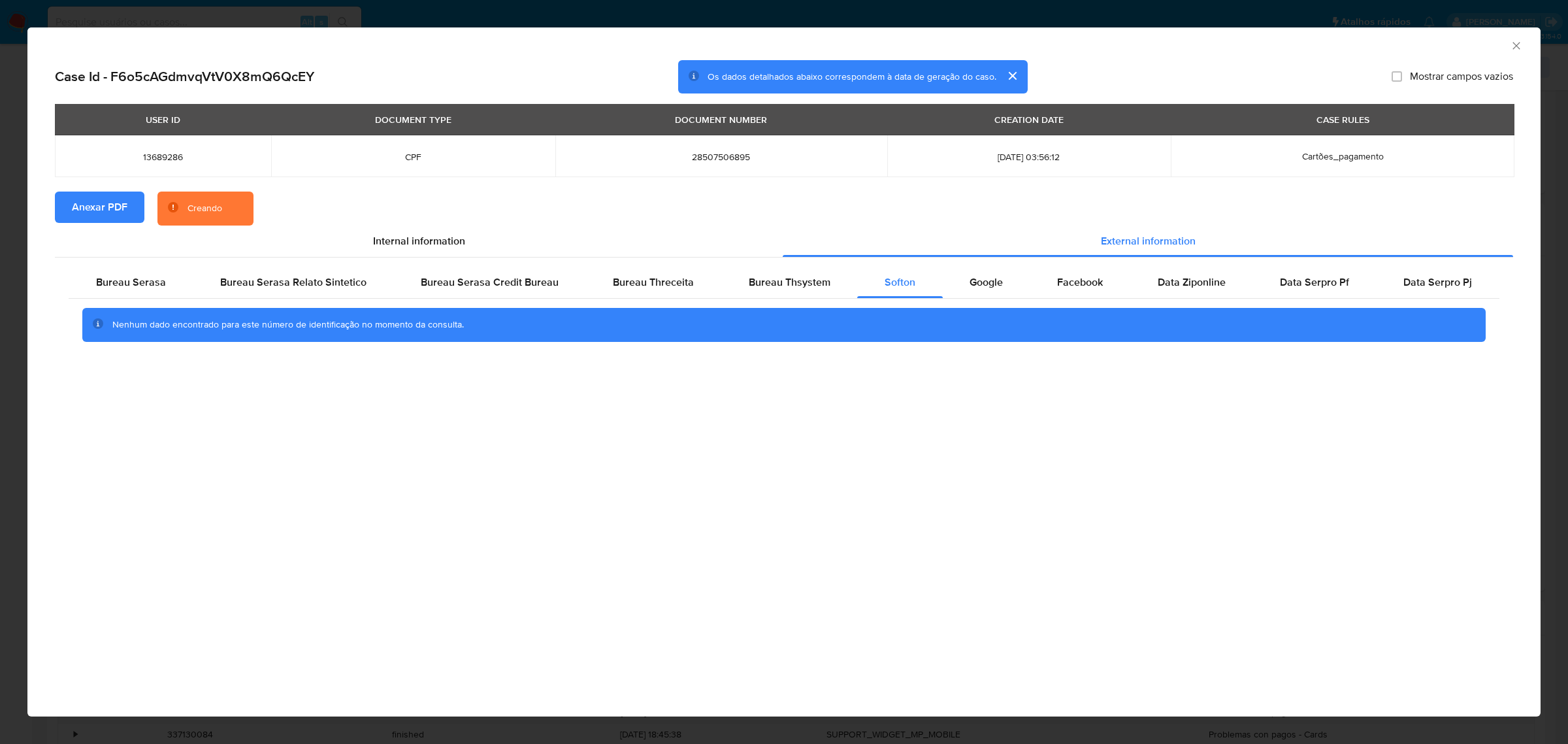
click at [583, 11] on div "AML Data Collector Case Id - F6o5cAGdmvqVtV0X8mQ6QcEY Os dados detalhados abaix…" at bounding box center [784, 372] width 1568 height 744
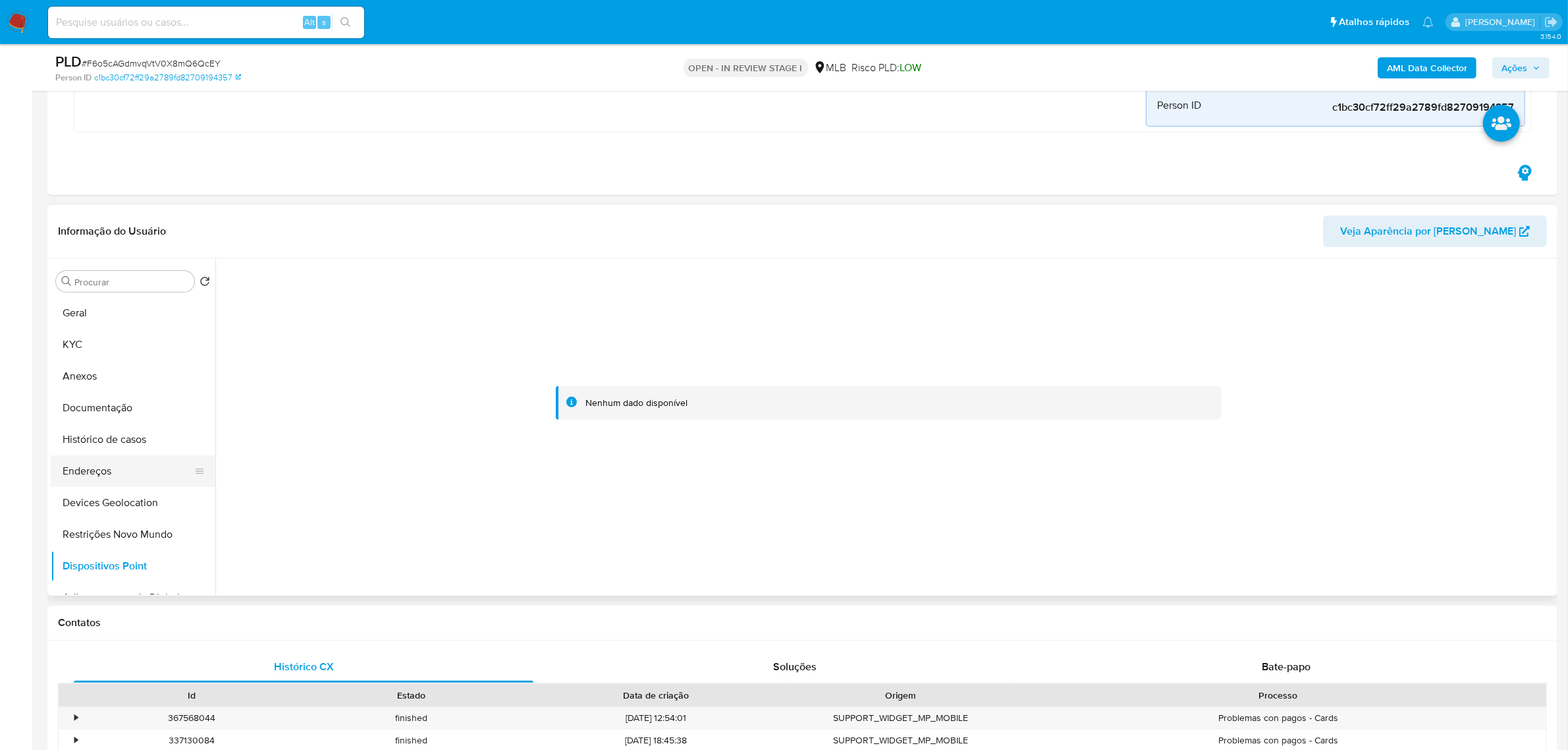
click at [129, 484] on button "Endereços" at bounding box center [127, 471] width 154 height 31
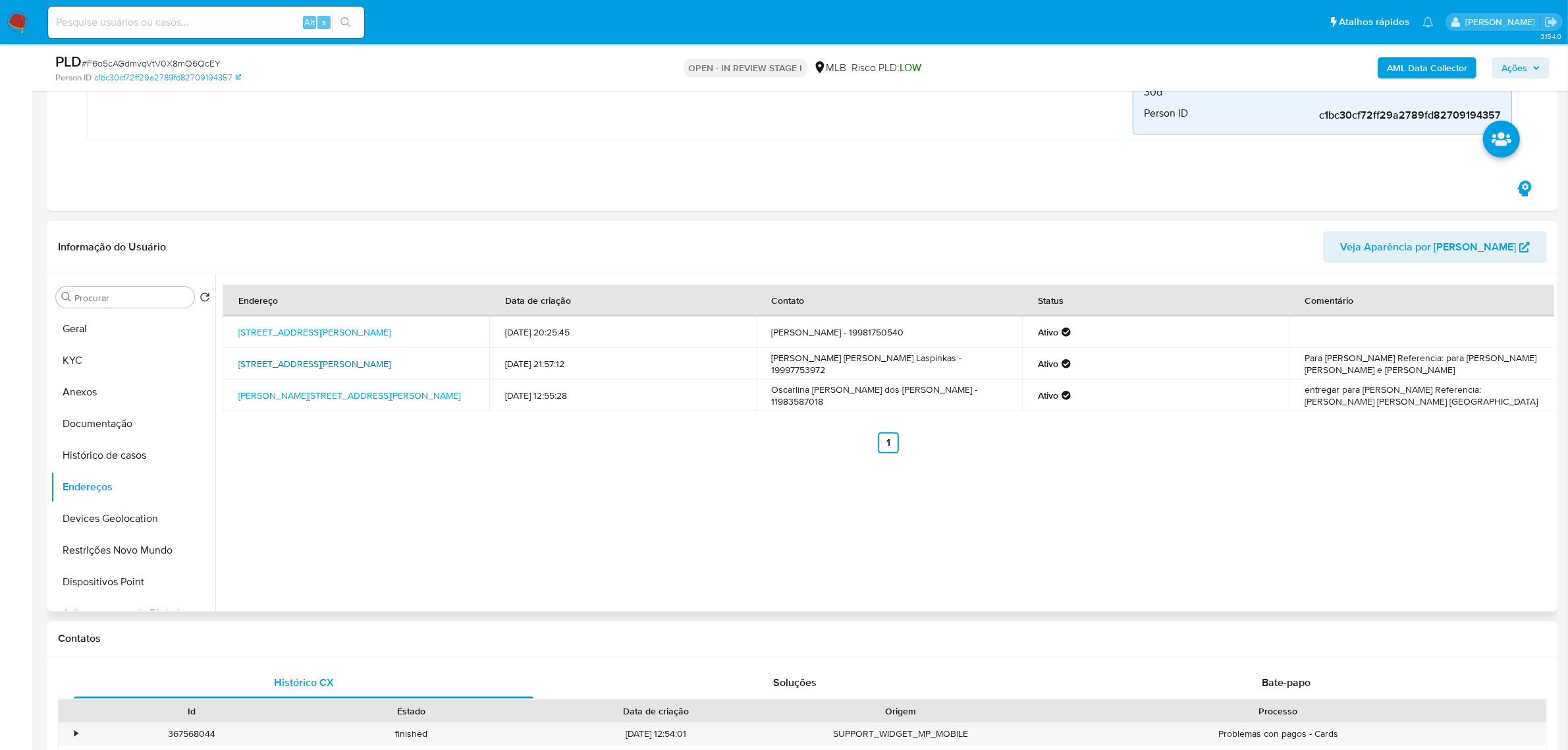
drag, startPoint x: 228, startPoint y: 361, endPoint x: 461, endPoint y: 363, distance: 233.0
click at [461, 363] on td "Rua Leandro Castelar 134, Limeira, São Paulo, 13484322, Brasil 134" at bounding box center [355, 363] width 266 height 31
copy link "Rua Leandro Castelar 134, Limeira, São Paulo, 1348432"
click at [391, 361] on link "Rua Leandro Castelar 134, Limeira, São Paulo, 13484322, Brasil 134" at bounding box center [315, 363] width 152 height 14
click at [135, 353] on button "KYC" at bounding box center [127, 360] width 154 height 31
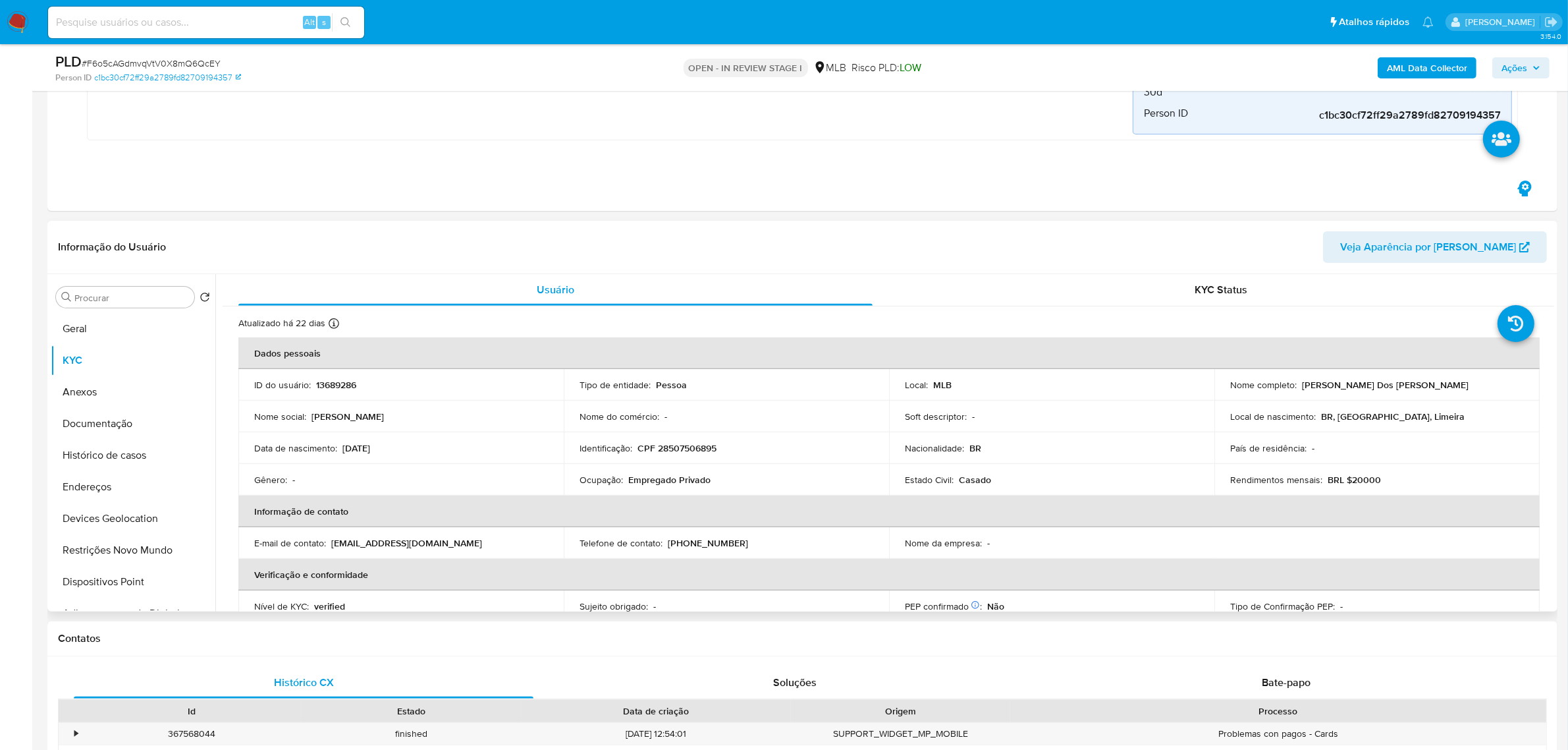
click at [686, 441] on td "Identificação : CPF 28507506895" at bounding box center [726, 448] width 325 height 31
click at [686, 449] on p "CPF 28507506895" at bounding box center [676, 448] width 79 height 12
copy p "28507506895"
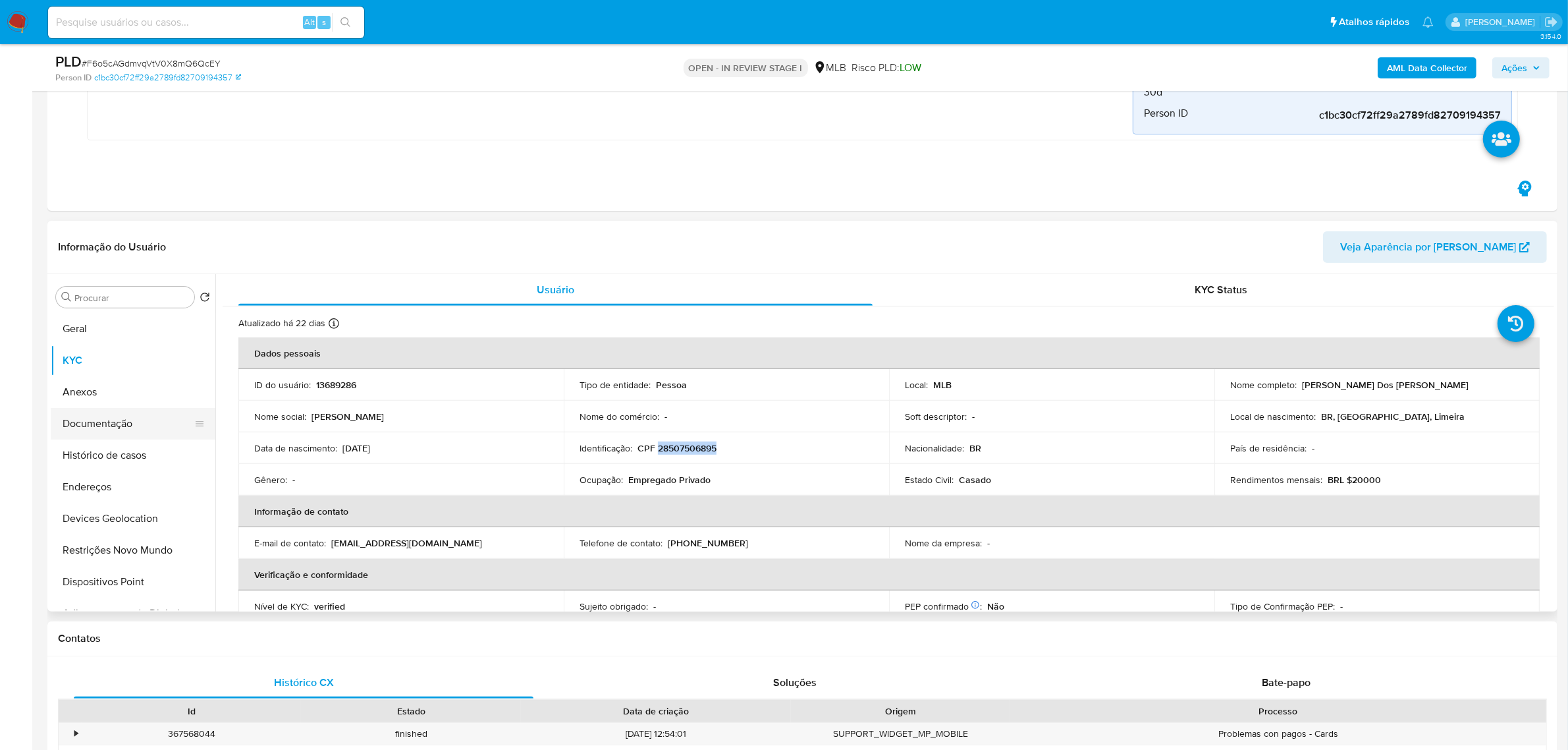
click at [166, 419] on button "Documentação" at bounding box center [127, 424] width 154 height 31
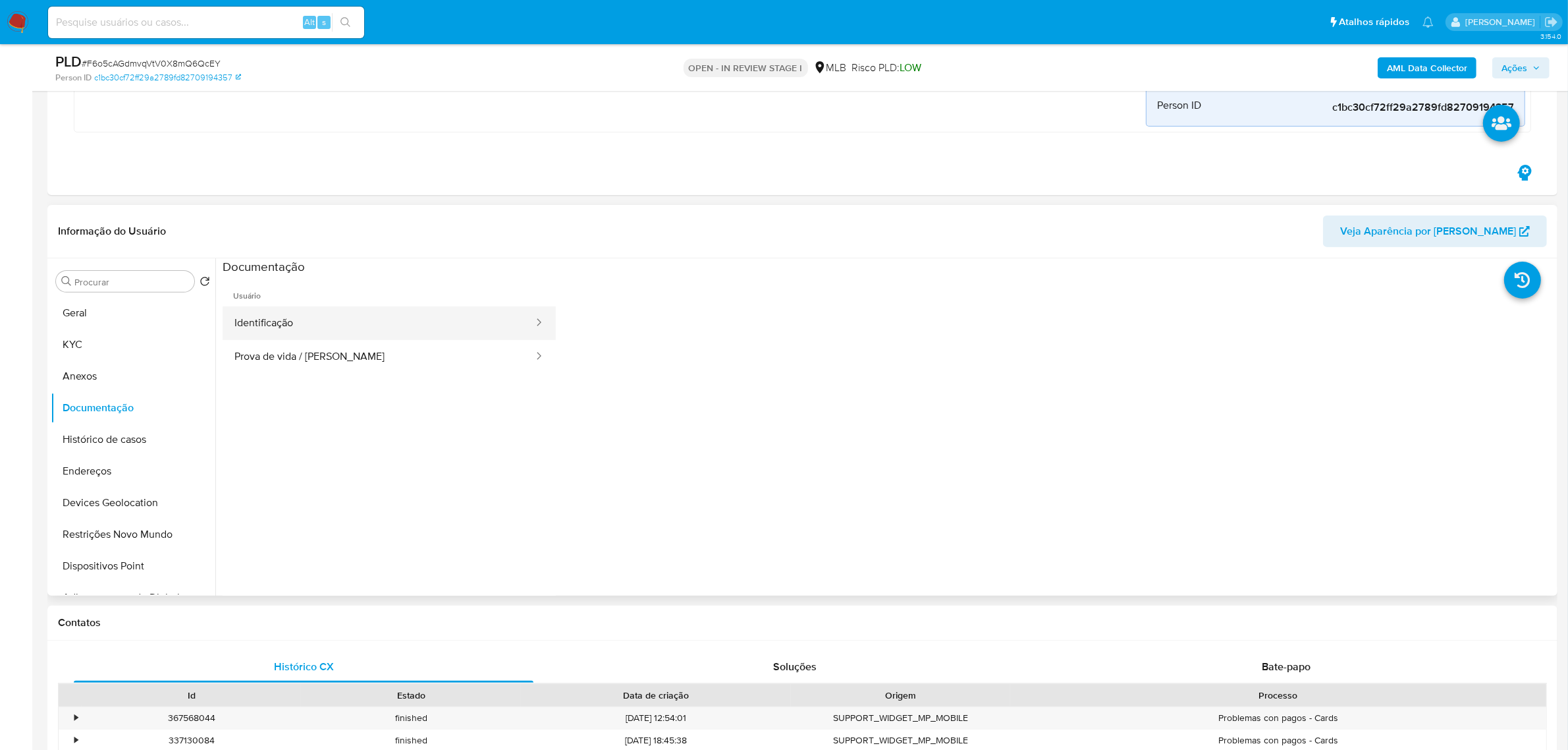
click at [347, 333] on button "Identificação" at bounding box center [378, 323] width 312 height 33
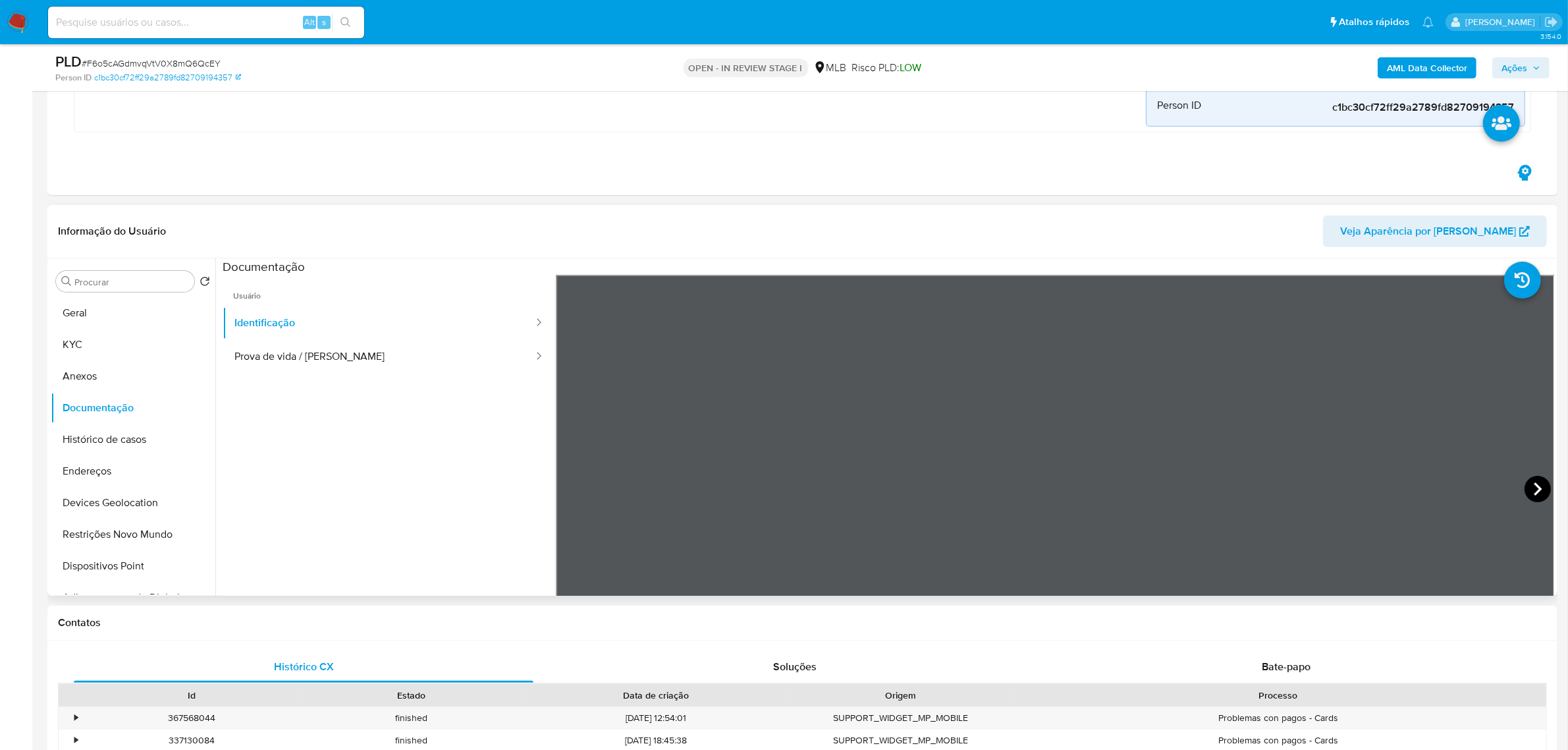
click at [1535, 495] on icon at bounding box center [1537, 488] width 26 height 26
click at [137, 327] on button "Geral" at bounding box center [127, 313] width 154 height 31
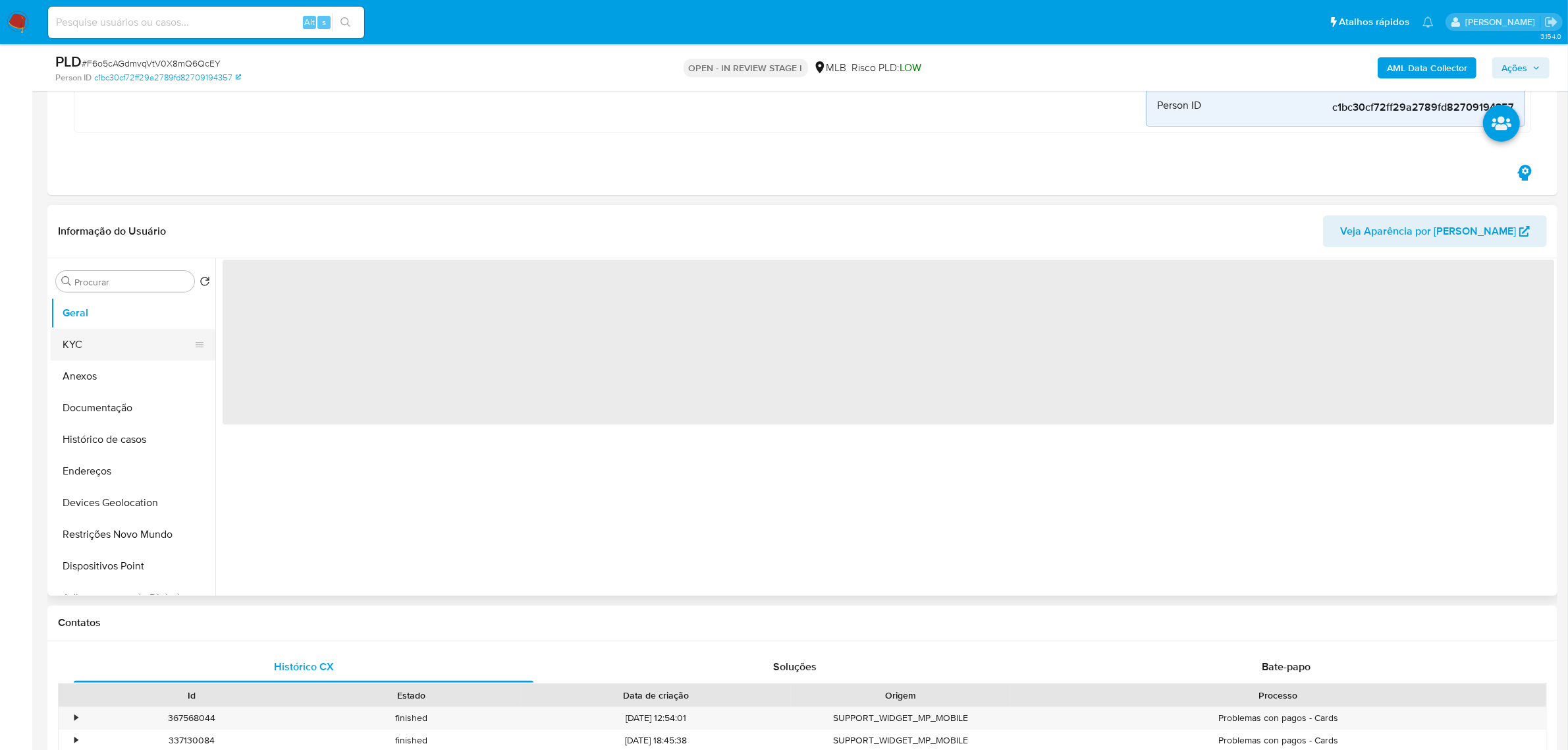
click at [125, 337] on button "KYC" at bounding box center [127, 344] width 154 height 31
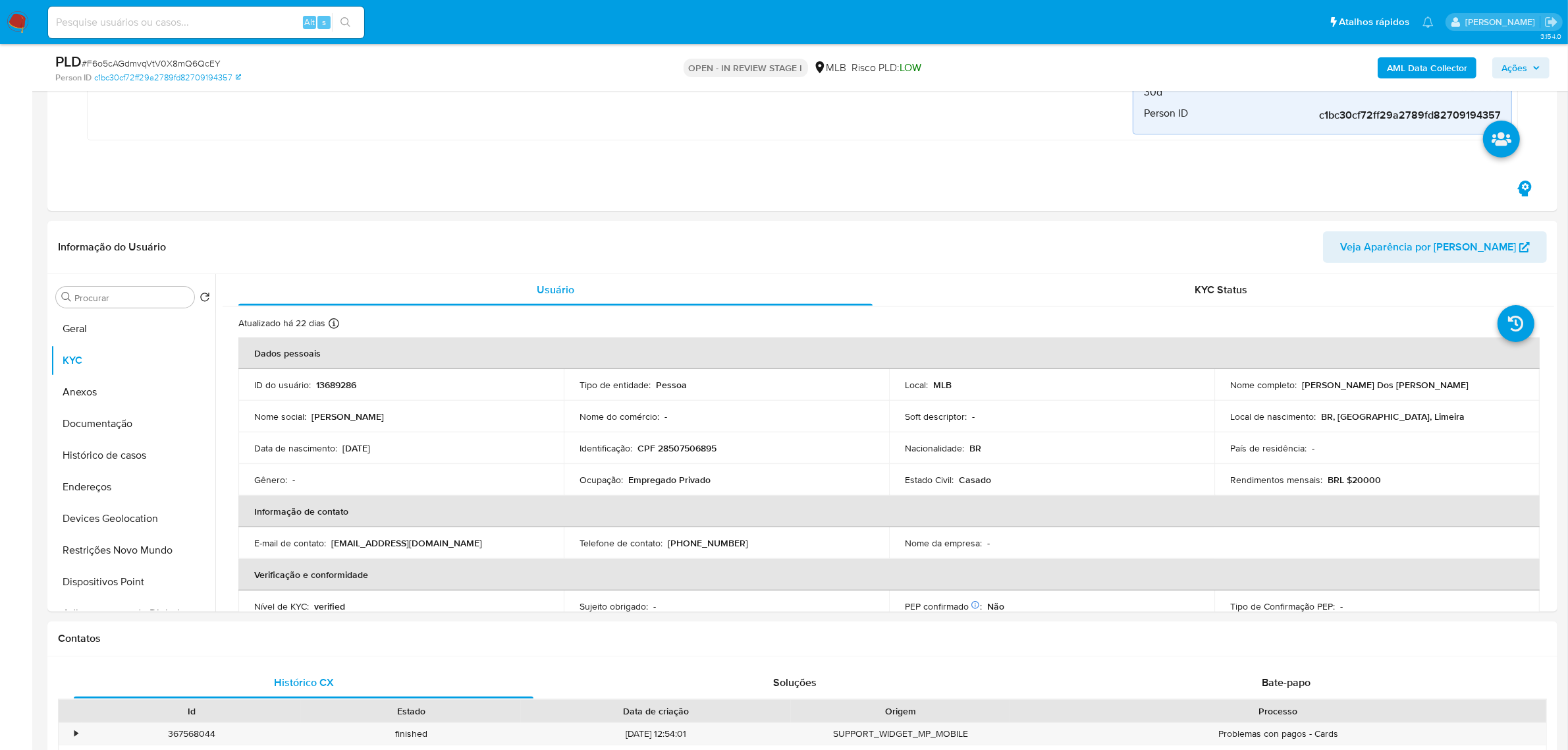
click at [712, 451] on p "CPF 28507506895" at bounding box center [676, 448] width 79 height 12
copy p "28507506895"
drag, startPoint x: 1298, startPoint y: 384, endPoint x: 1490, endPoint y: 384, distance: 192.0
click at [1490, 384] on div "Nome completo : Alessandra Ambrosio Dos Santos Rodrigues" at bounding box center [1376, 385] width 293 height 12
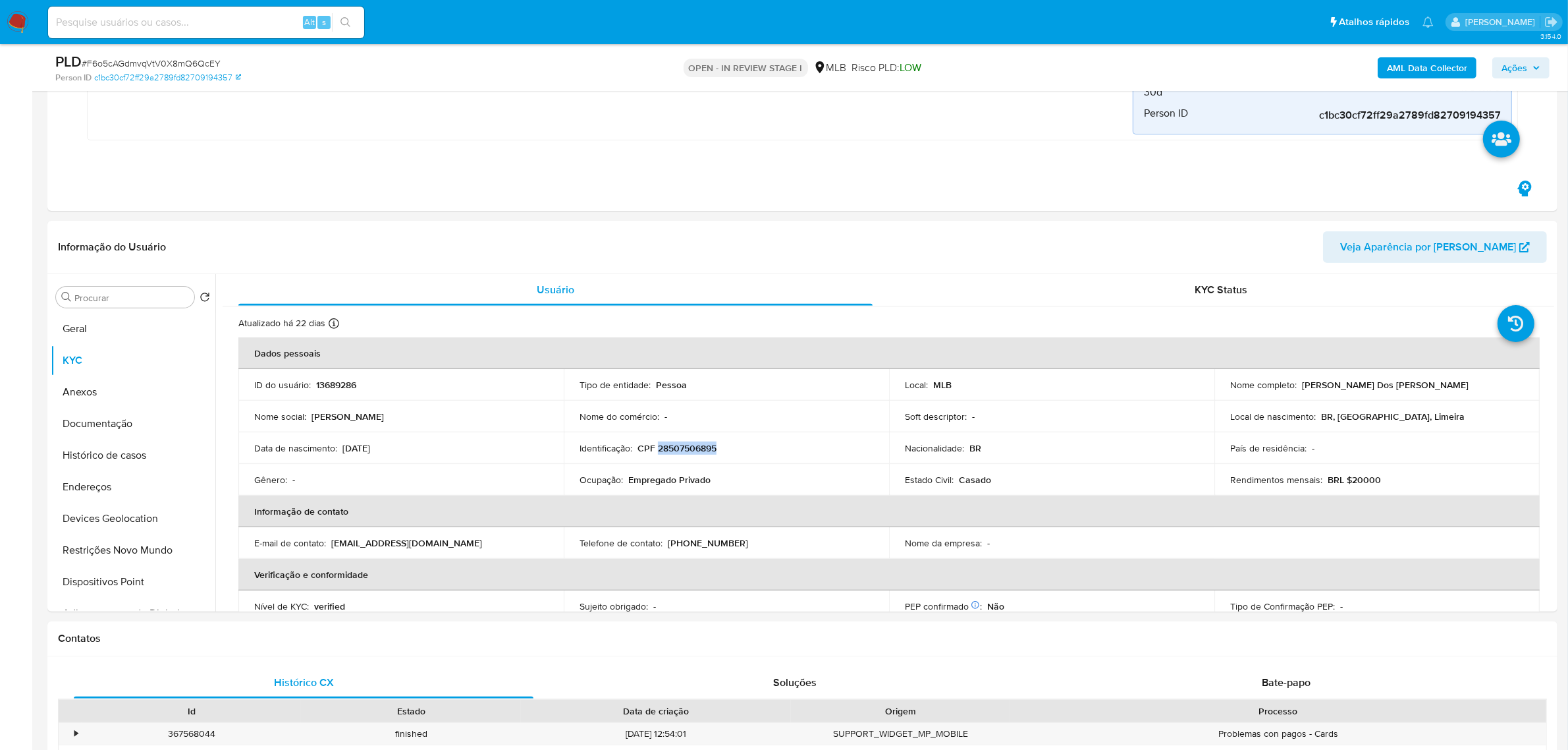
copy p "Alessandra Ambrosio Dos Santos Rodrigues"
click at [99, 417] on button "Documentação" at bounding box center [127, 424] width 154 height 31
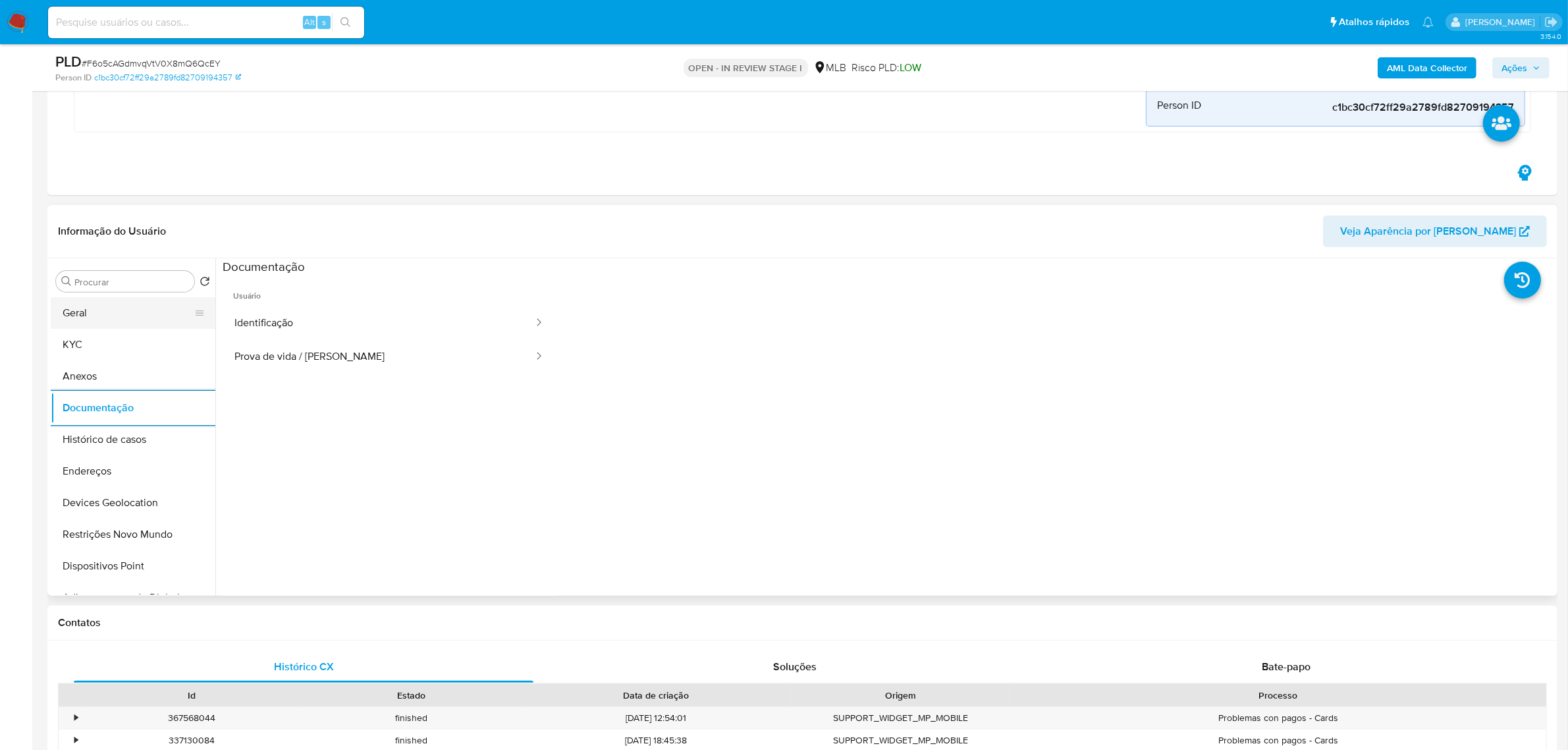
click at [77, 308] on button "Geral" at bounding box center [127, 313] width 154 height 31
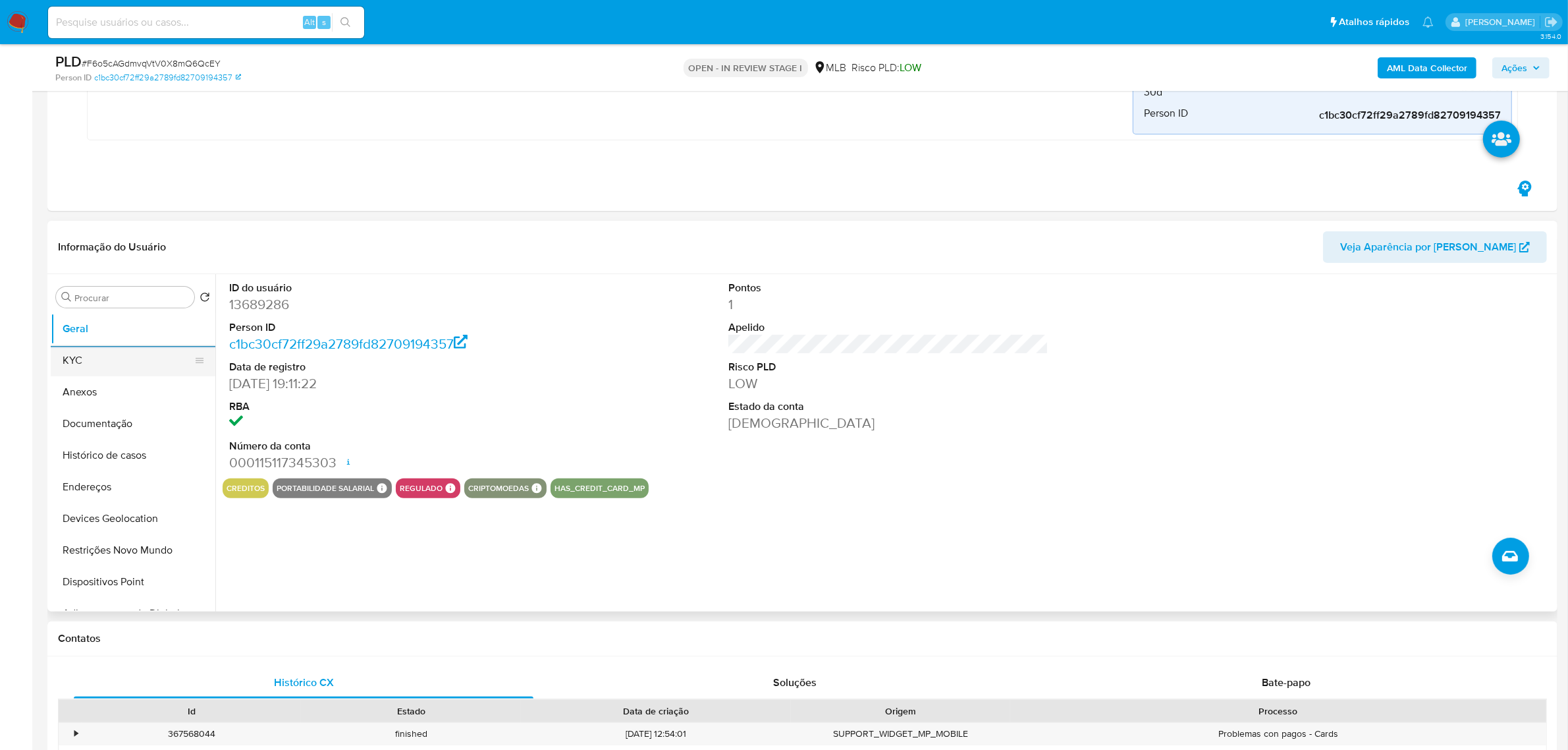
click at [89, 370] on button "KYC" at bounding box center [127, 360] width 154 height 31
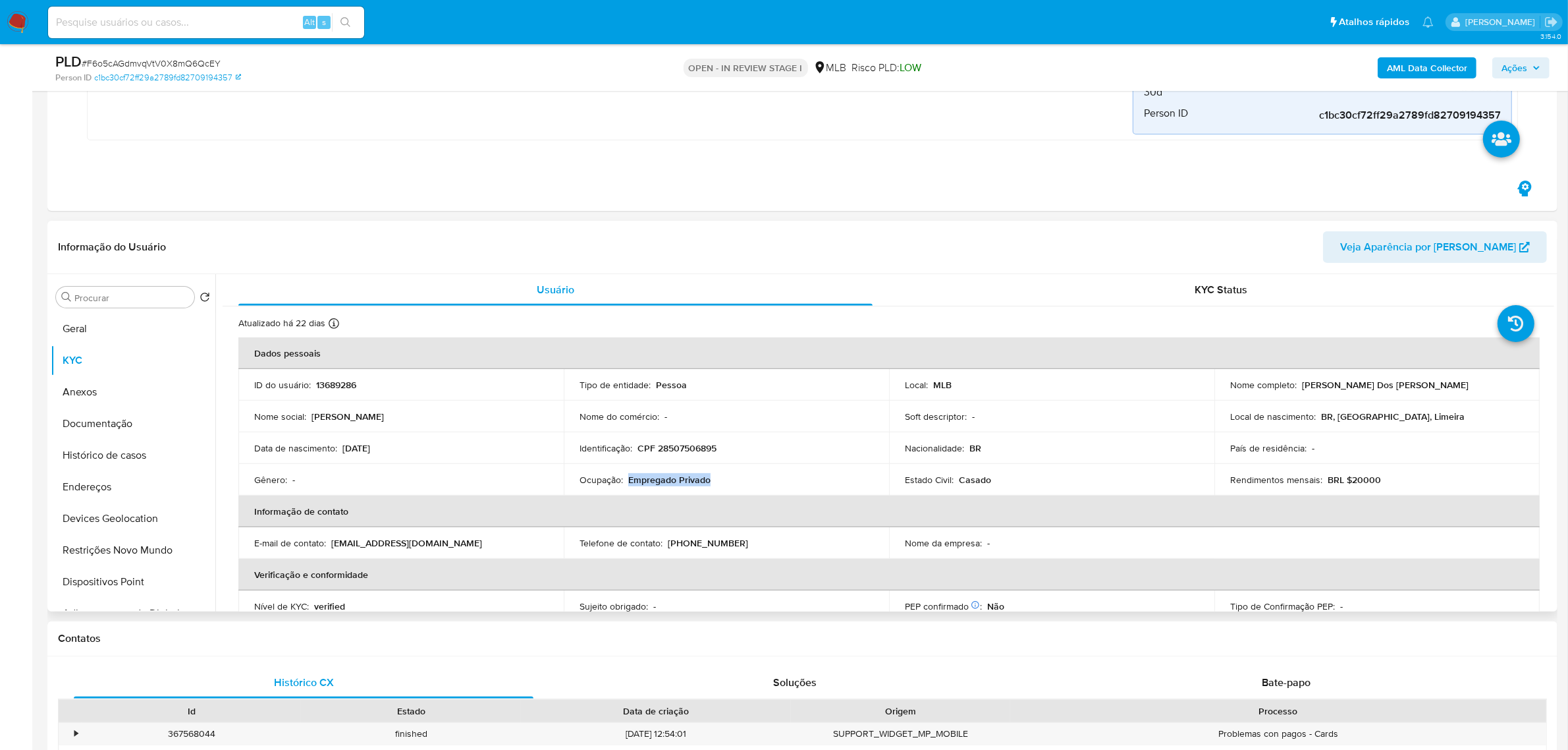
drag, startPoint x: 643, startPoint y: 482, endPoint x: 762, endPoint y: 481, distance: 119.0
click at [762, 481] on div "Ocupação : Empregado Privado" at bounding box center [726, 479] width 293 height 12
copy p "Empregado Privado"
click at [104, 426] on button "Documentação" at bounding box center [127, 424] width 154 height 31
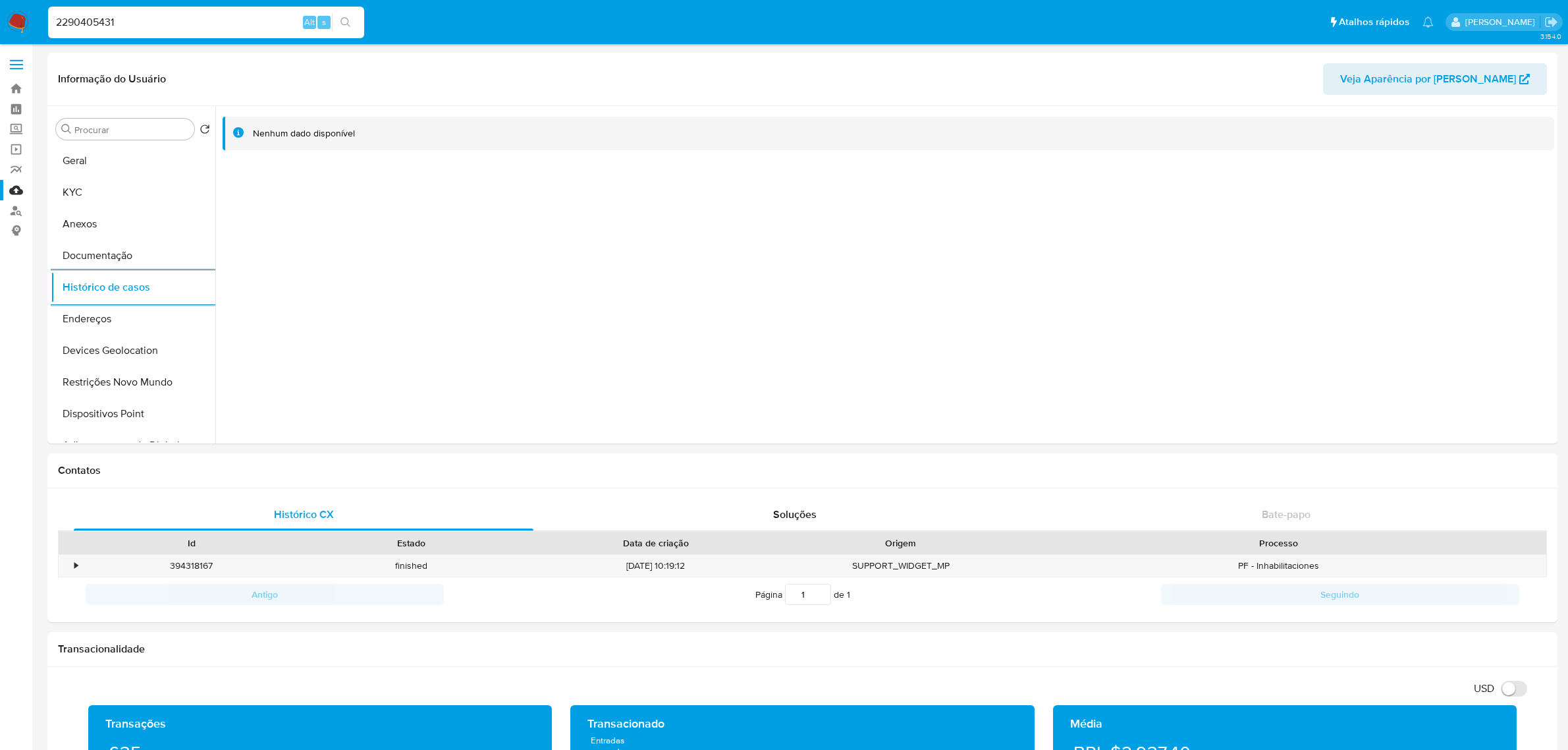
select select "10"
click at [13, 188] on link "Mulan" at bounding box center [78, 190] width 157 height 21
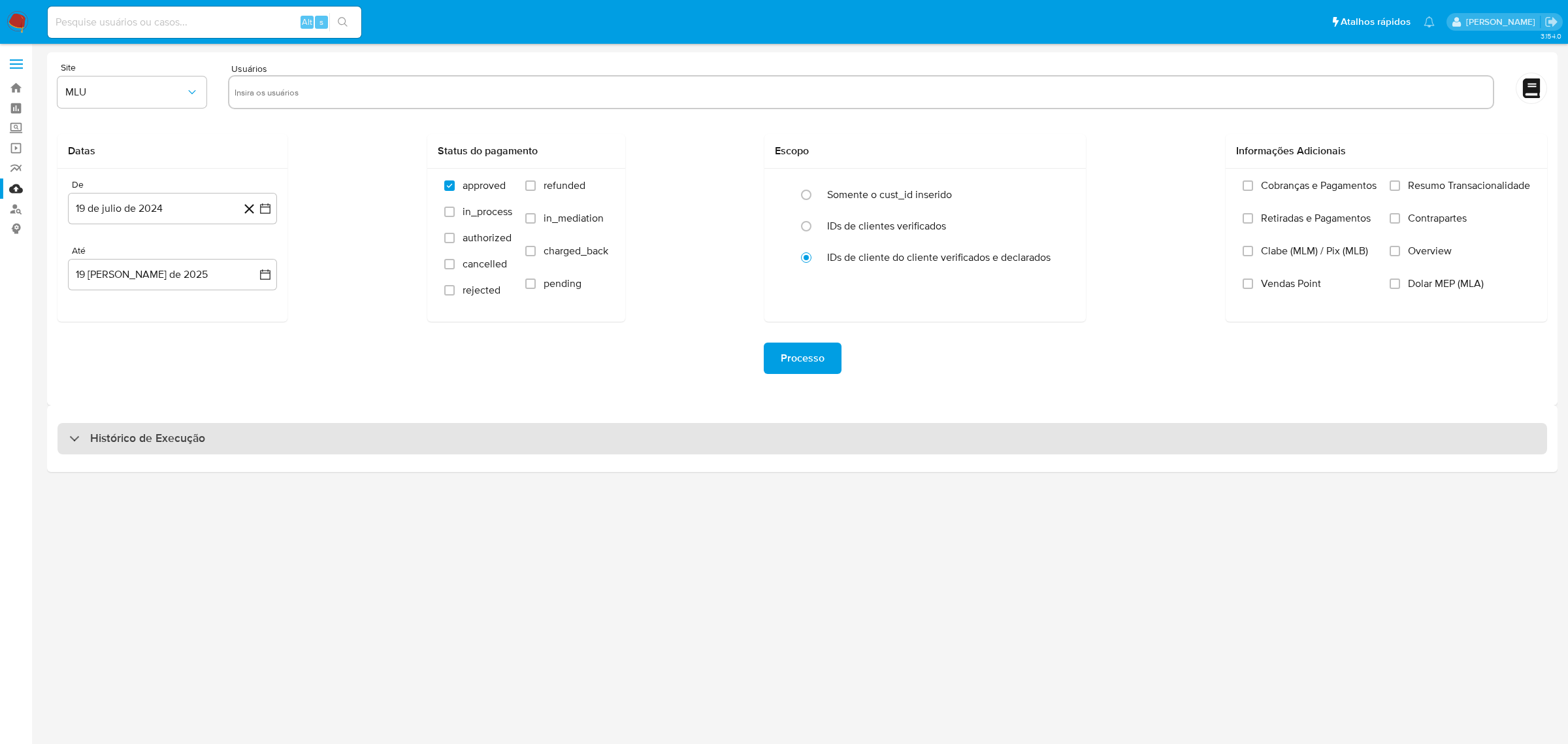
click at [255, 446] on div "Histórico de Execução" at bounding box center [802, 439] width 1490 height 31
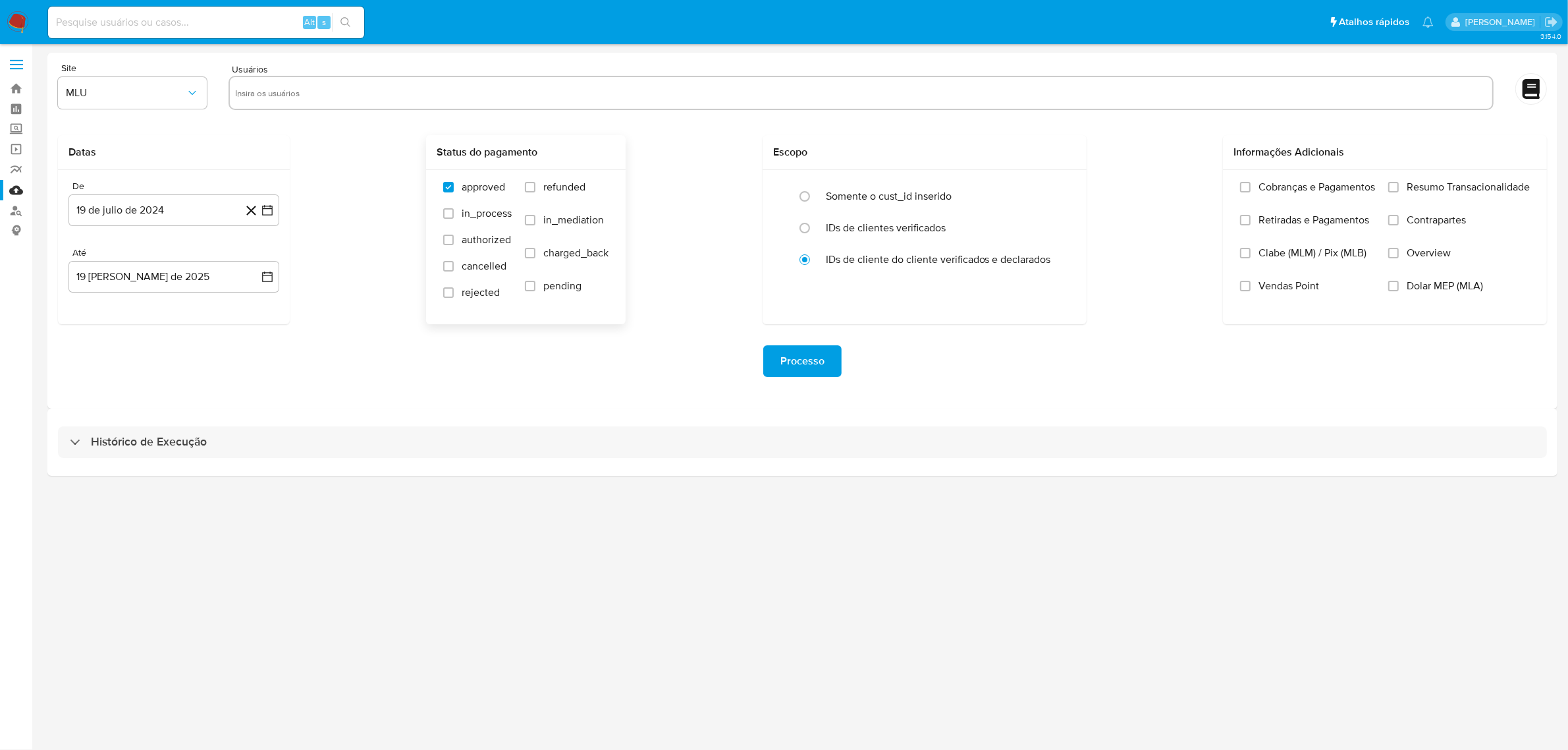
select select "10"
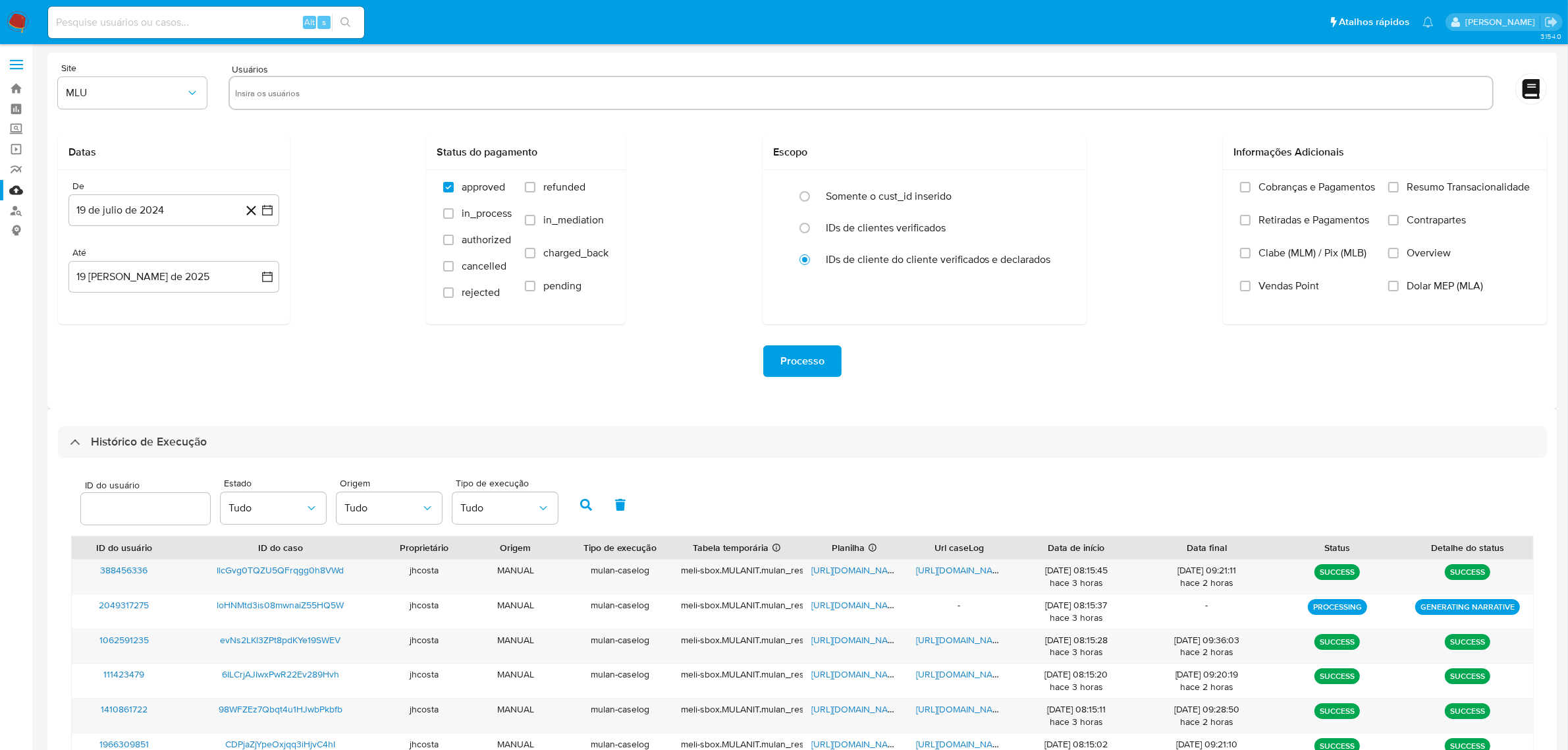
click at [17, 16] on img at bounding box center [18, 23] width 23 height 23
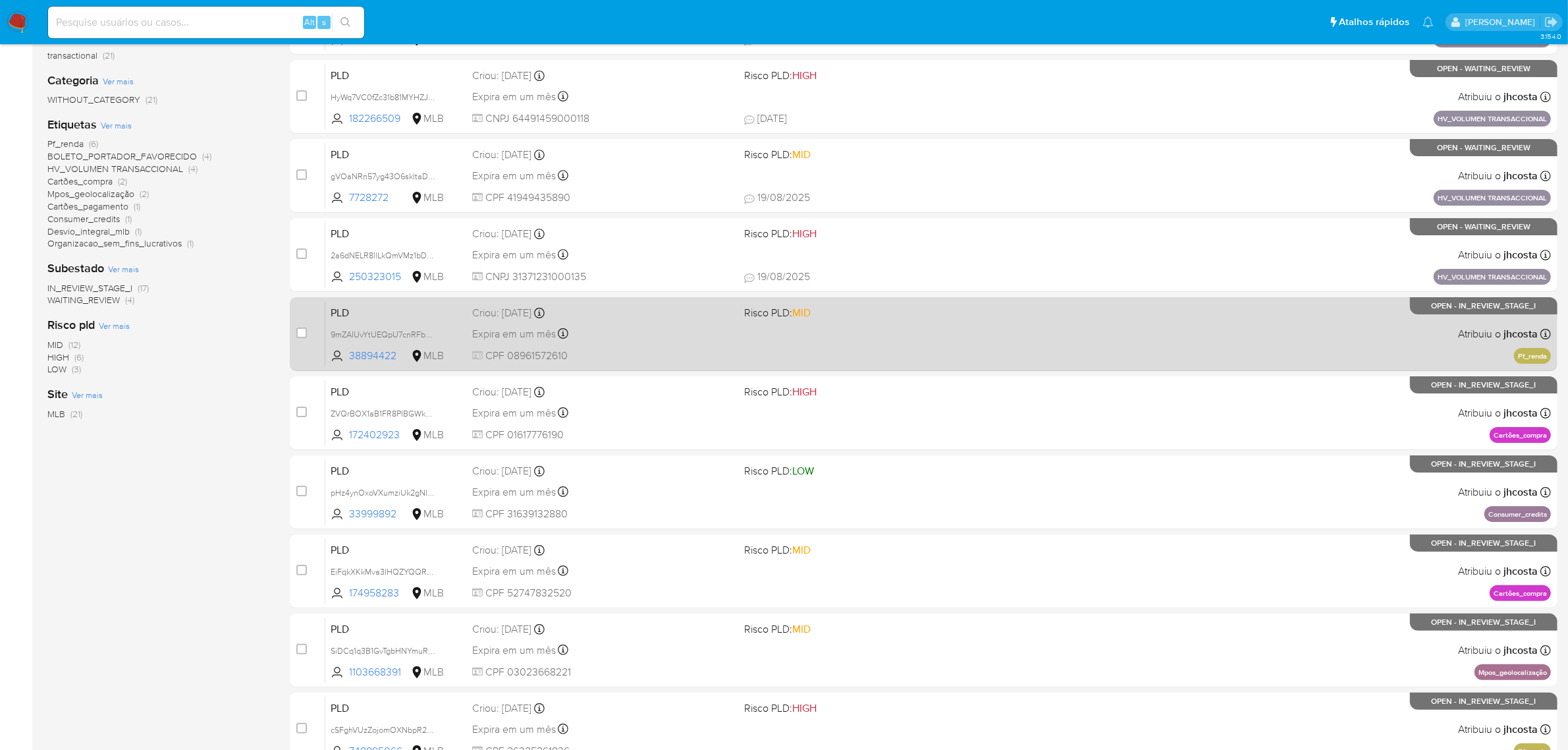
scroll to position [289, 0]
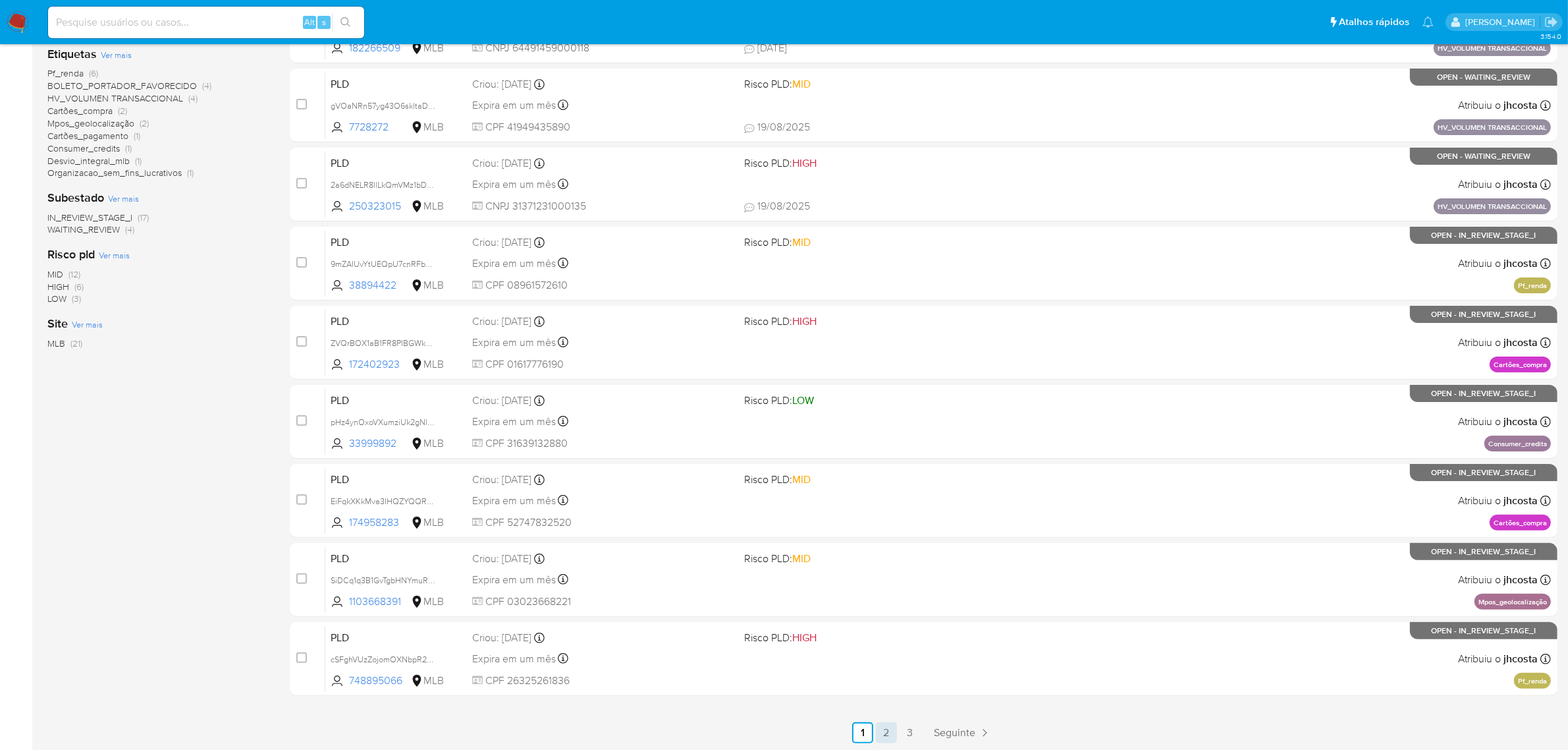
click at [886, 727] on link "2" at bounding box center [887, 733] width 21 height 21
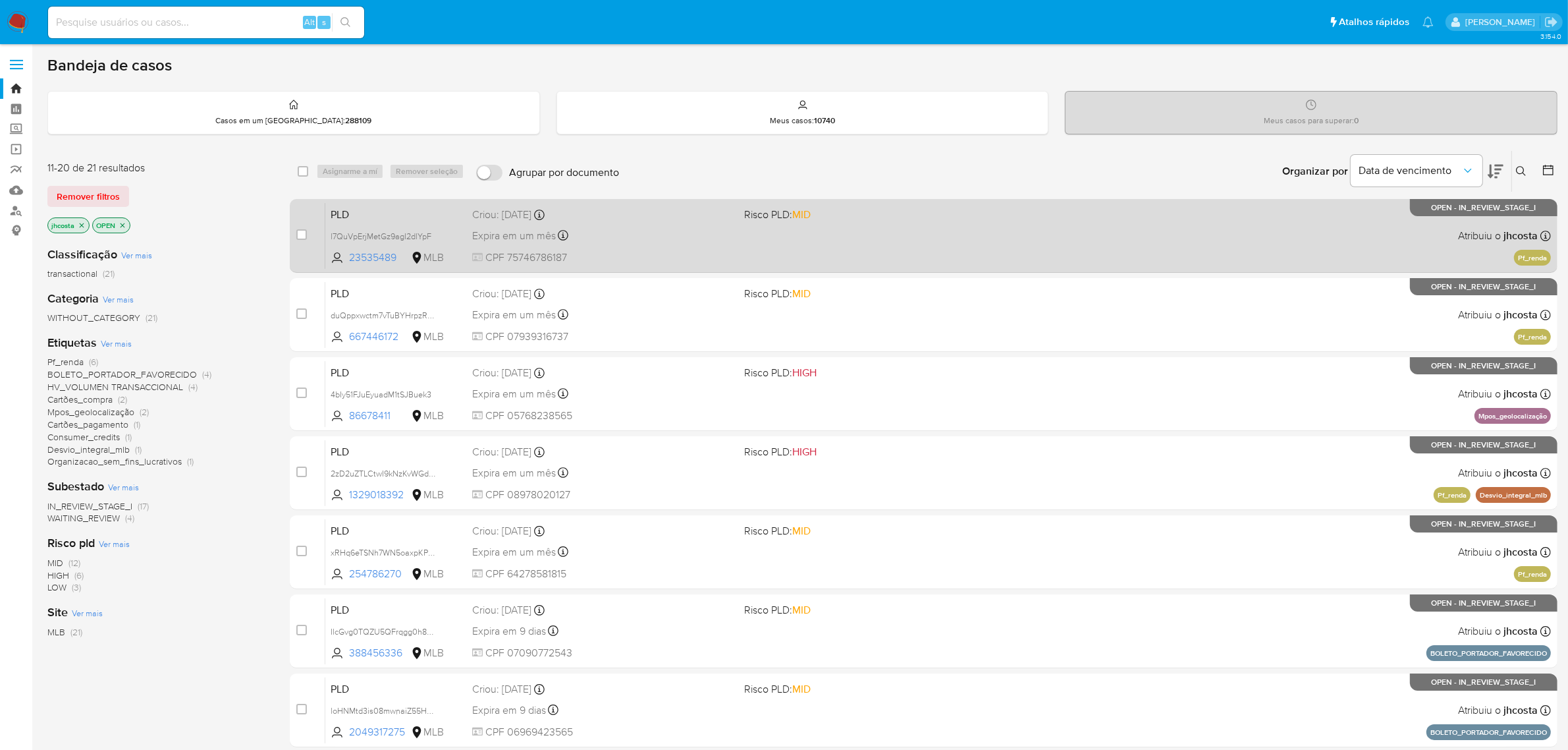
click at [738, 240] on div "PLD l7QuVpErjMetGz9agI2dlYpF 23535489 MLB Risco PLD: MID Criou: 12/08/2025 Crio…" at bounding box center [938, 236] width 1226 height 67
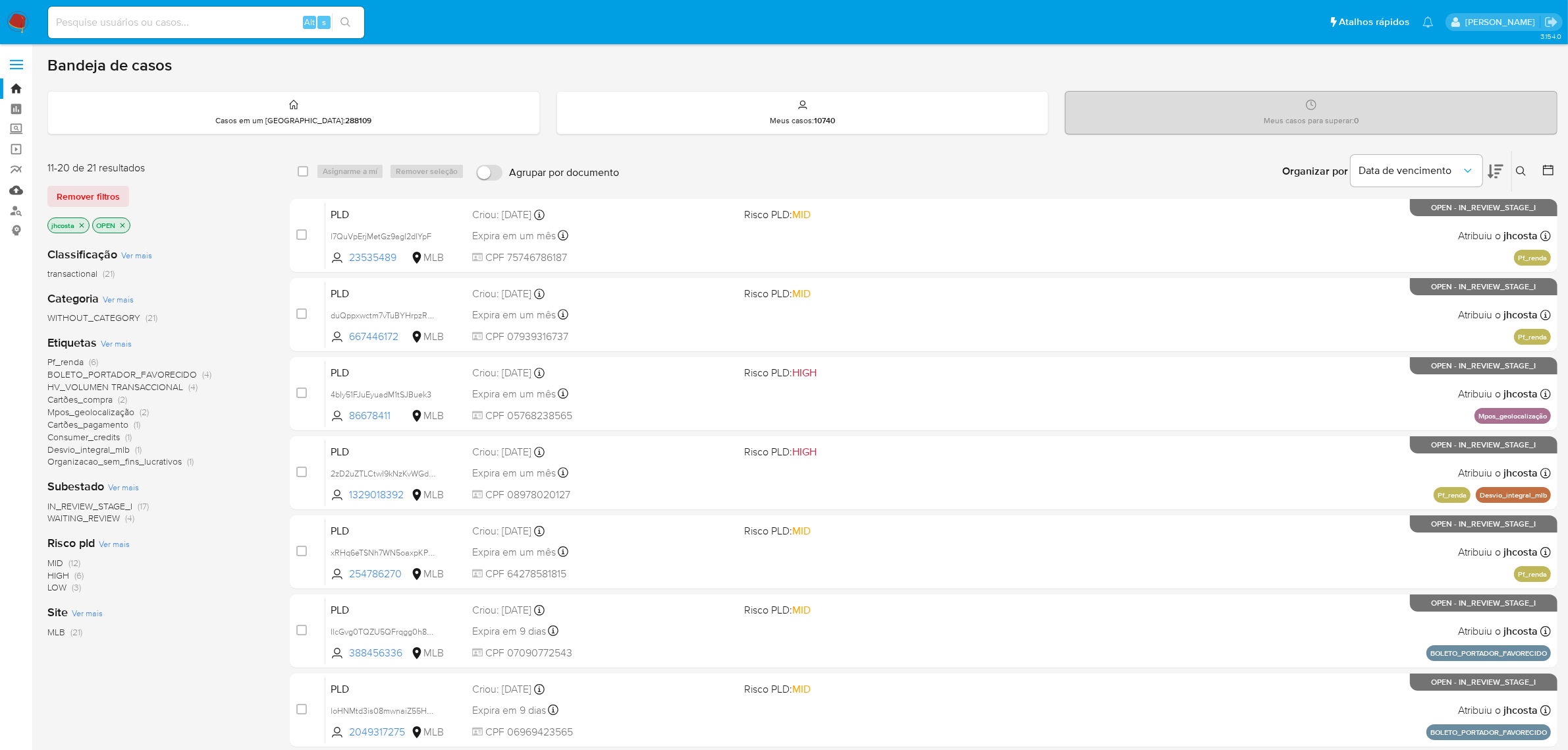
click at [13, 193] on link "Mulan" at bounding box center [78, 190] width 157 height 21
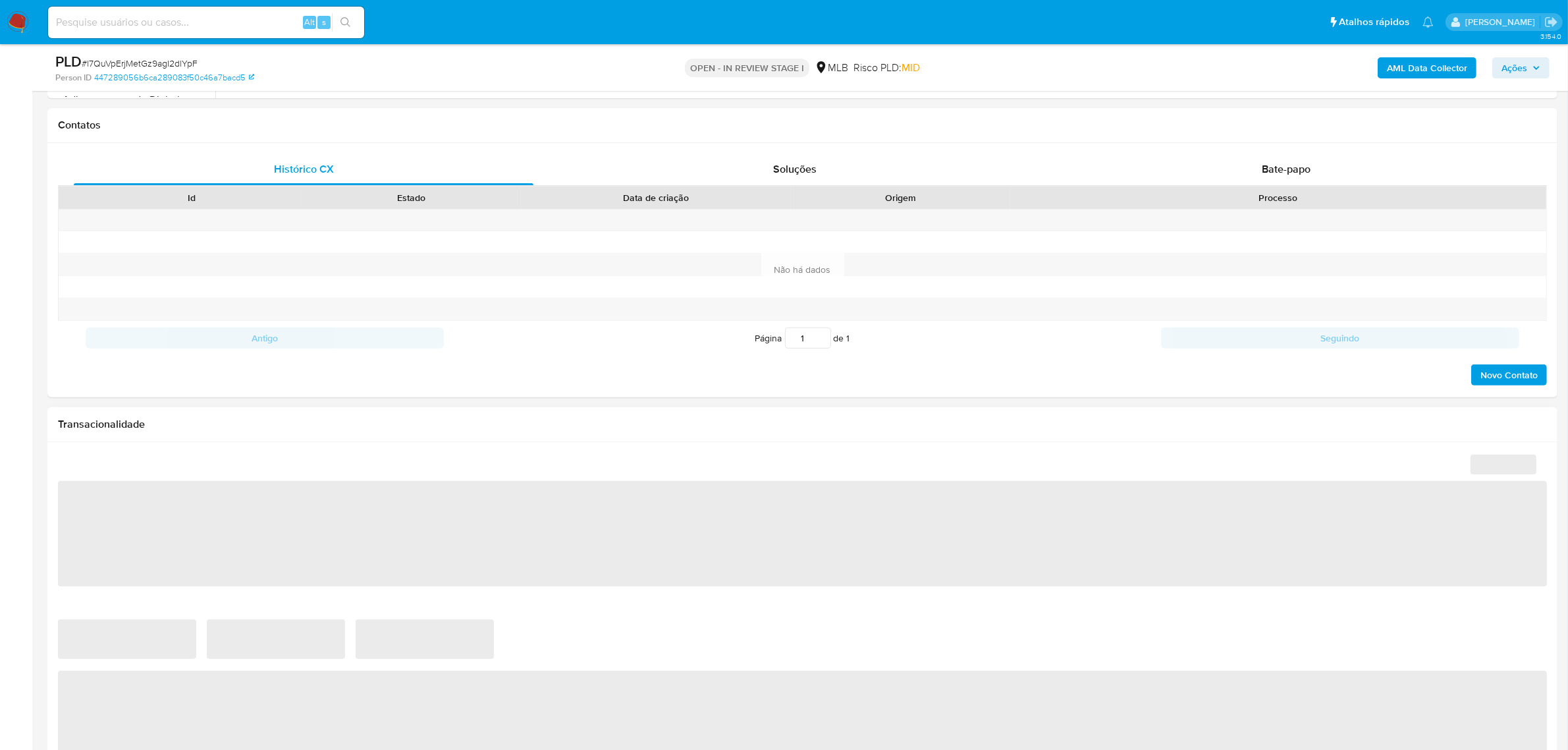
scroll to position [906, 0]
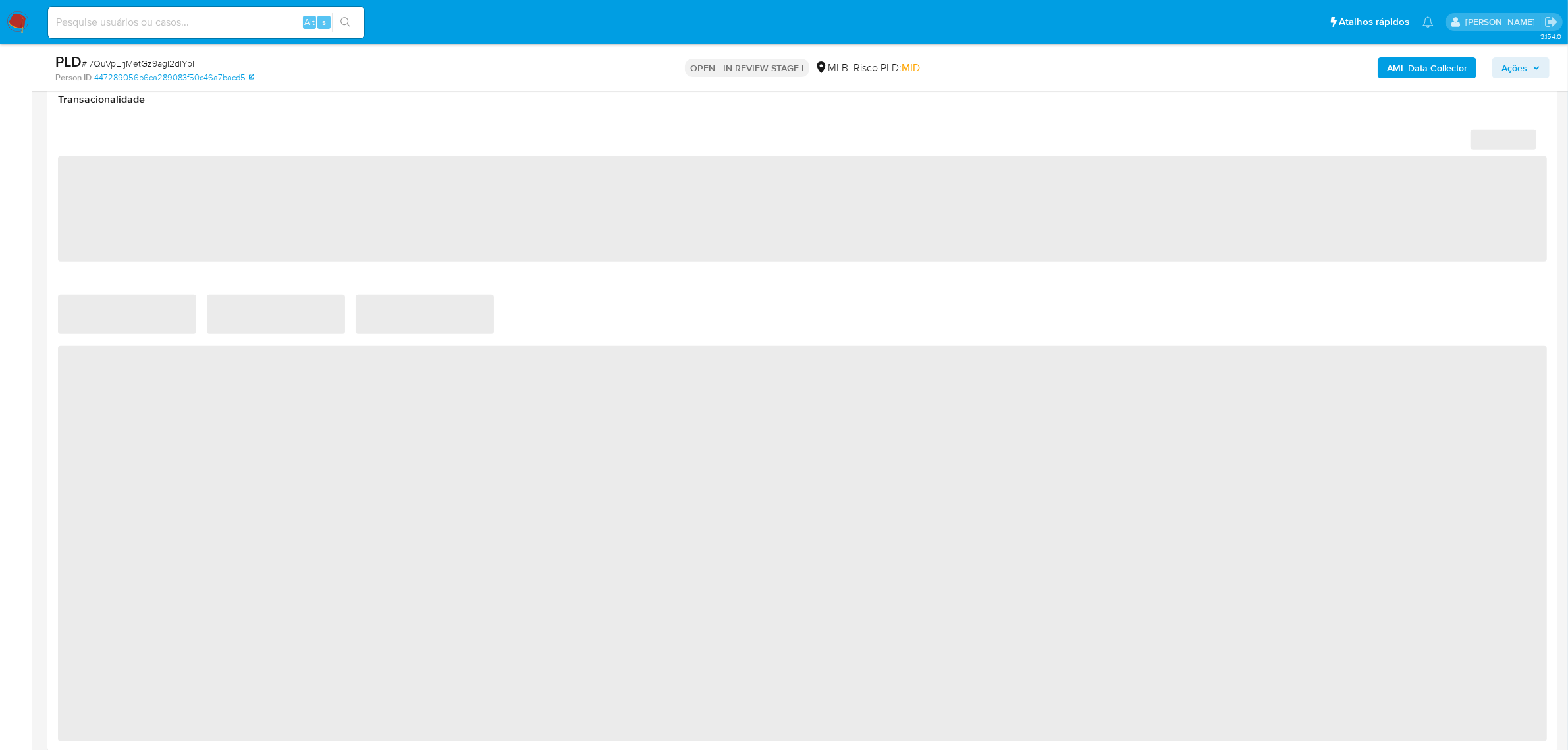
select select "10"
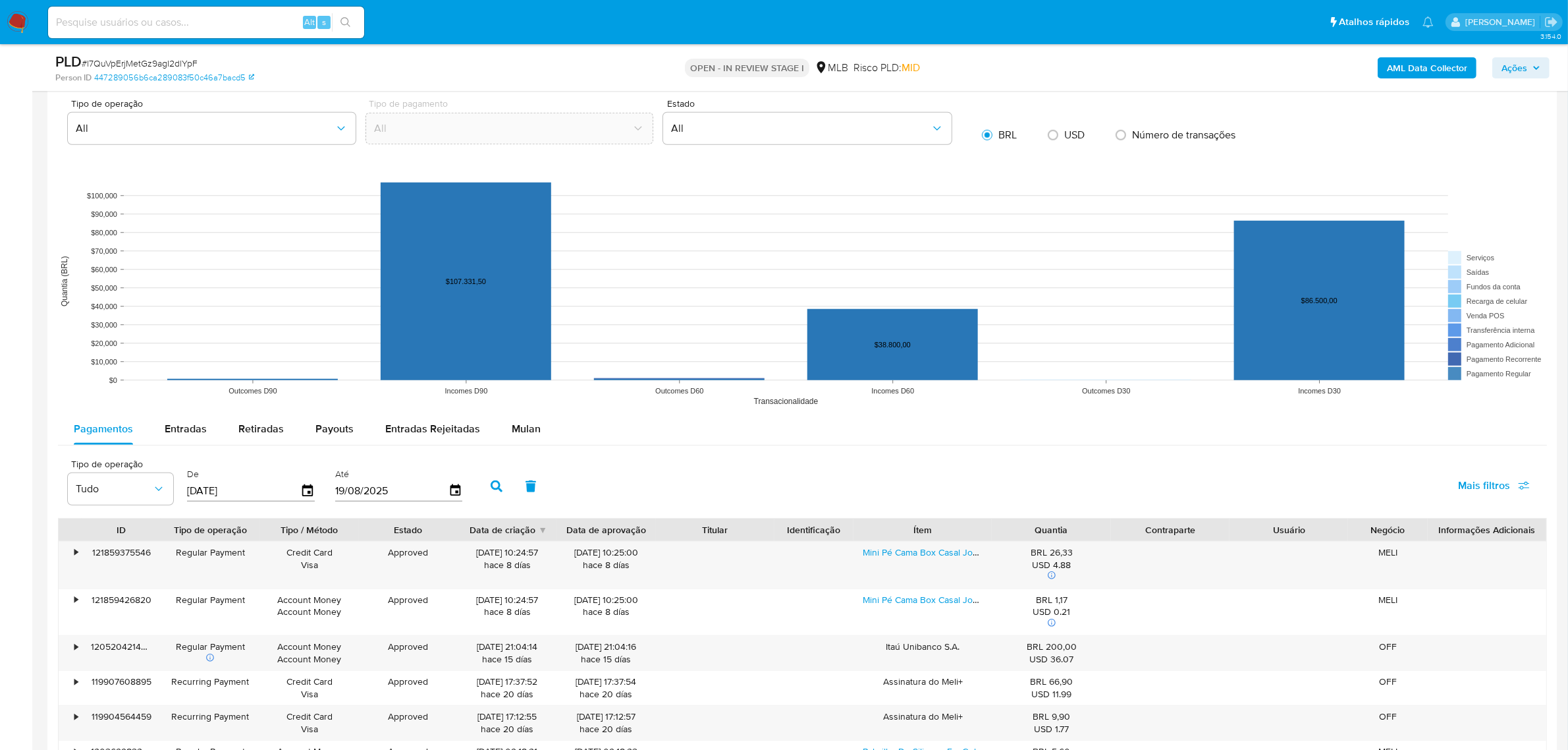
scroll to position [1153, 0]
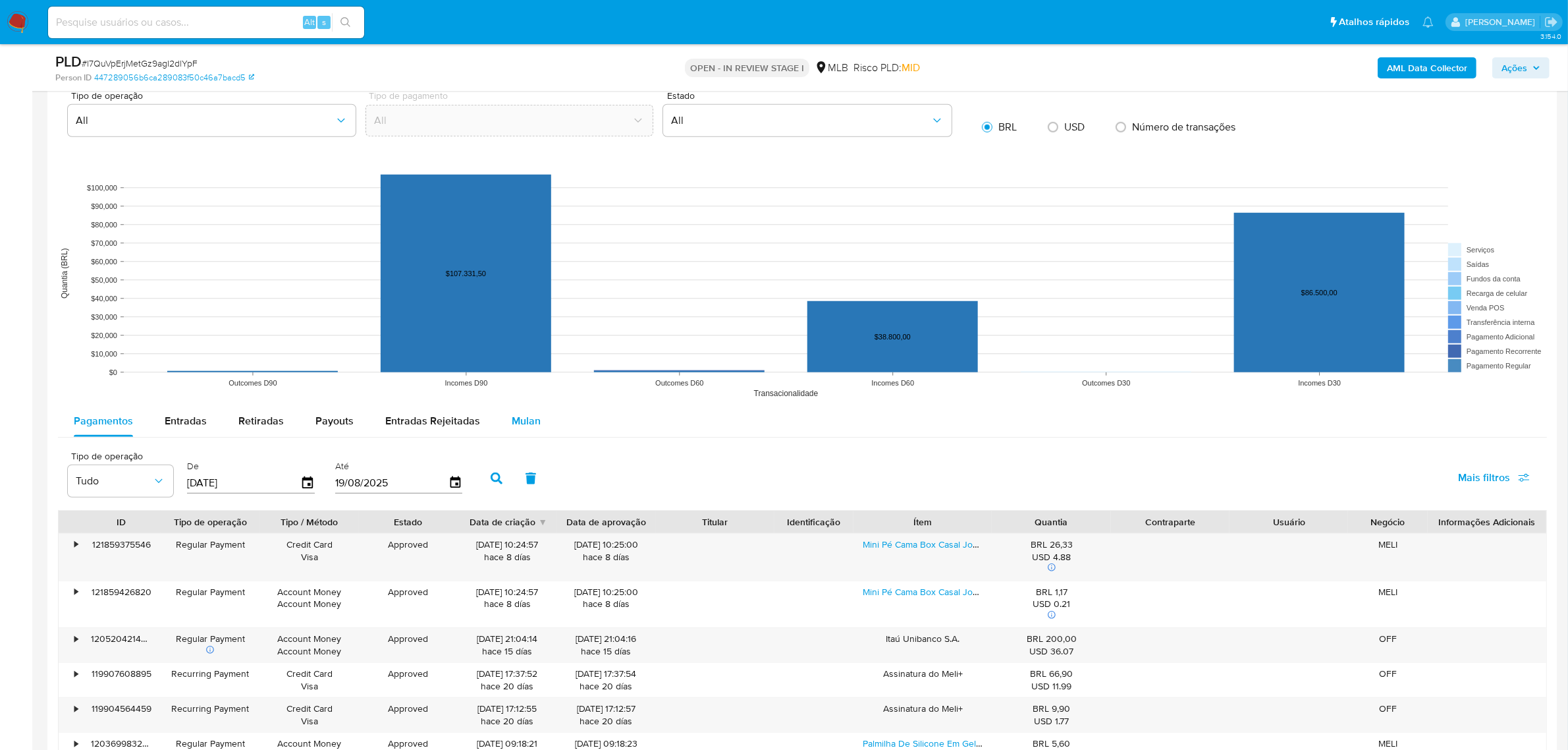
click at [517, 417] on span "Mulan" at bounding box center [526, 420] width 29 height 15
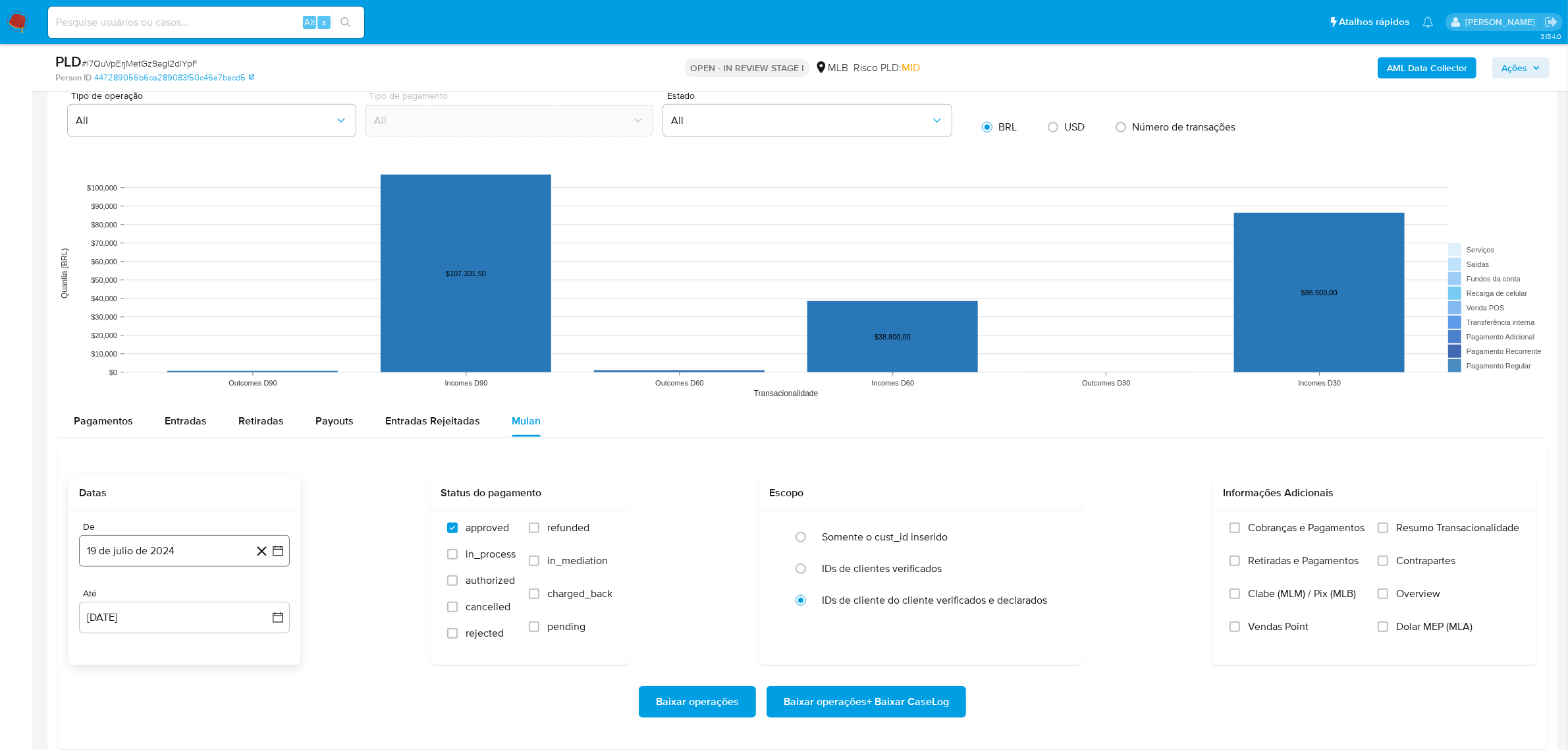
click at [170, 552] on button "19 de julio de 2024" at bounding box center [184, 551] width 211 height 31
click at [195, 347] on span "julio 2024" at bounding box center [178, 350] width 50 height 14
click at [267, 338] on icon "Año siguiente" at bounding box center [264, 336] width 16 height 16
click at [237, 426] on span "jun" at bounding box center [239, 420] width 15 height 11
click at [261, 375] on button "1" at bounding box center [264, 373] width 21 height 21
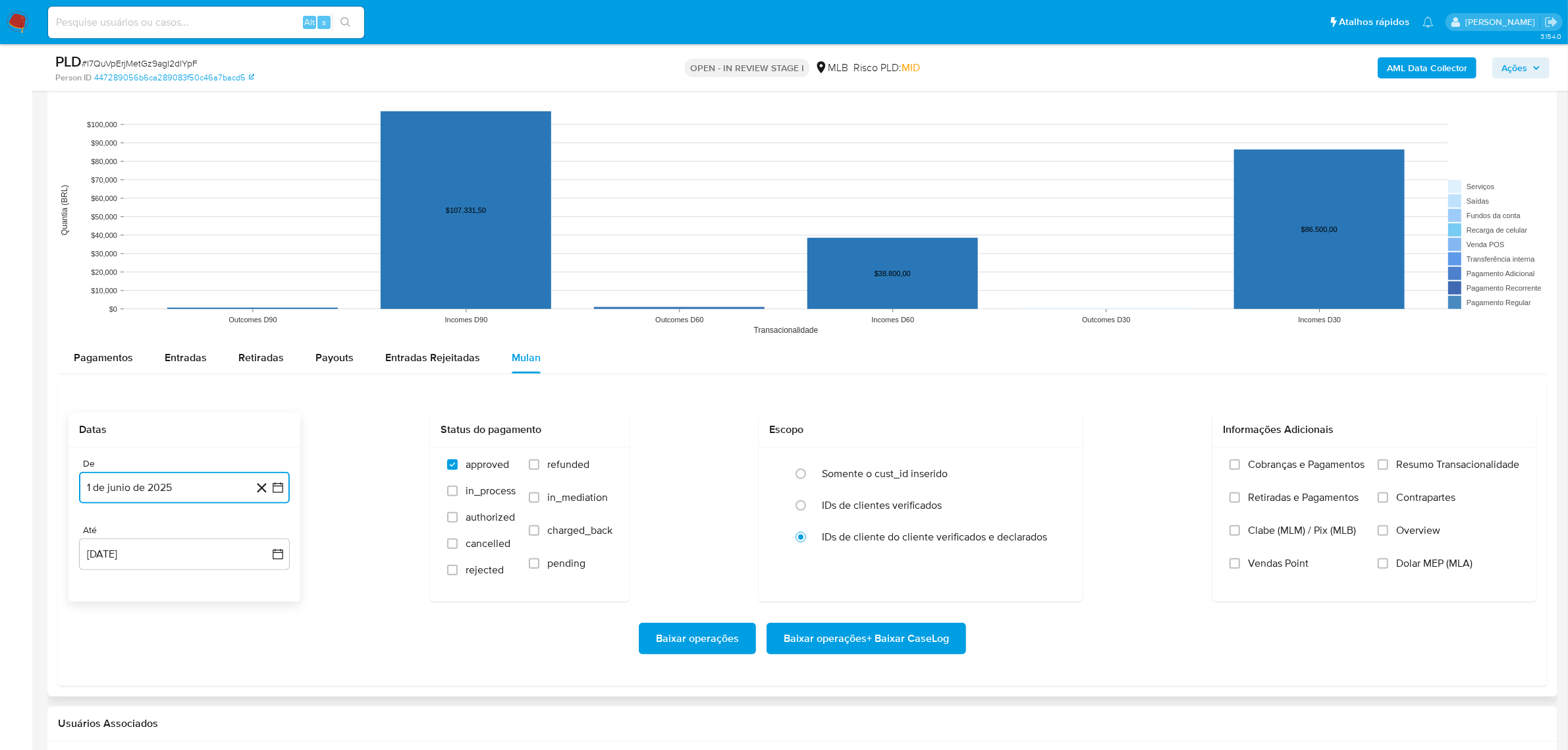
scroll to position [1236, 0]
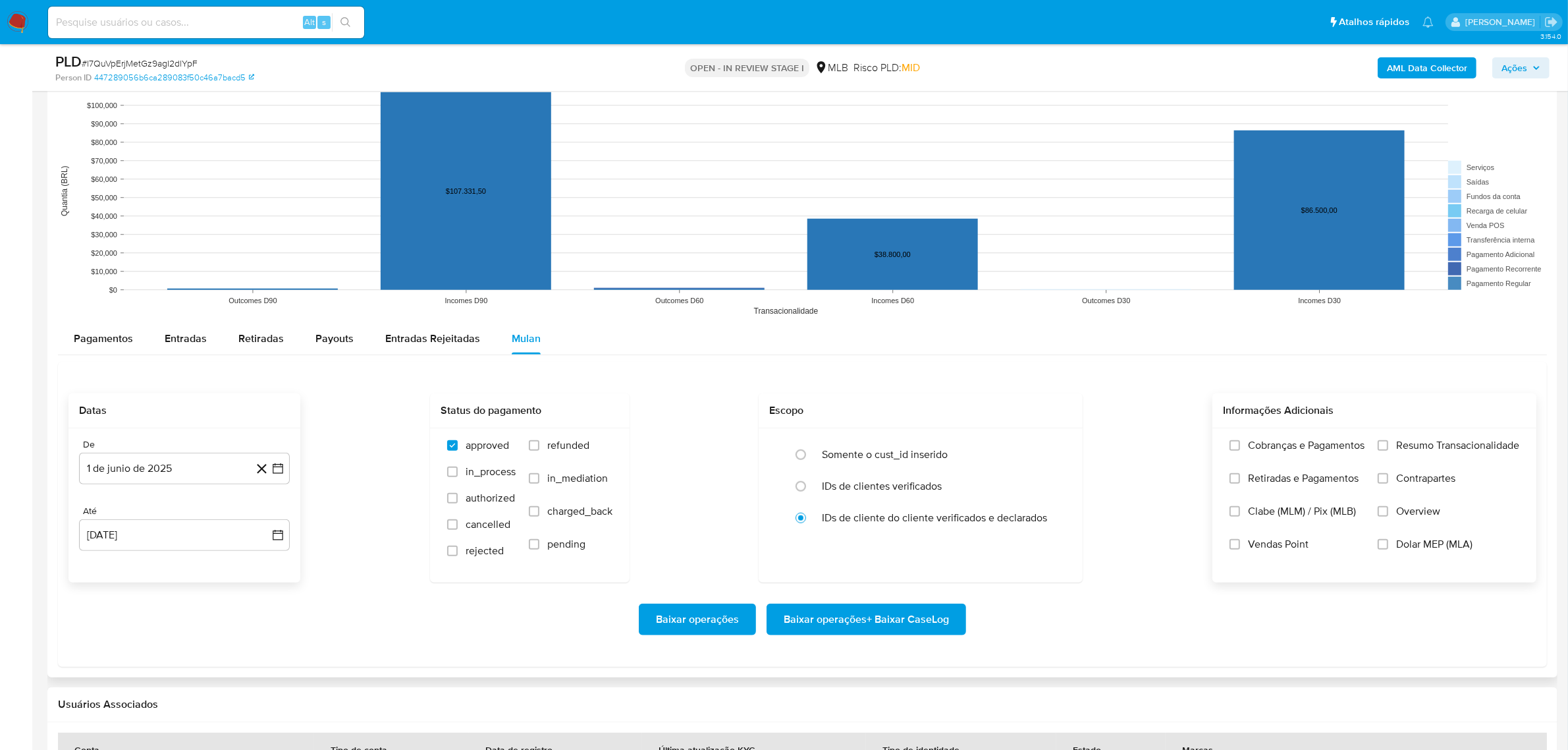
click at [1440, 445] on span "Resumo Transacionalidade" at bounding box center [1457, 445] width 123 height 14
click at [1388, 445] on input "Resumo Transacionalidade" at bounding box center [1383, 445] width 11 height 11
click at [220, 463] on button "1 de junio de 2025" at bounding box center [184, 468] width 211 height 31
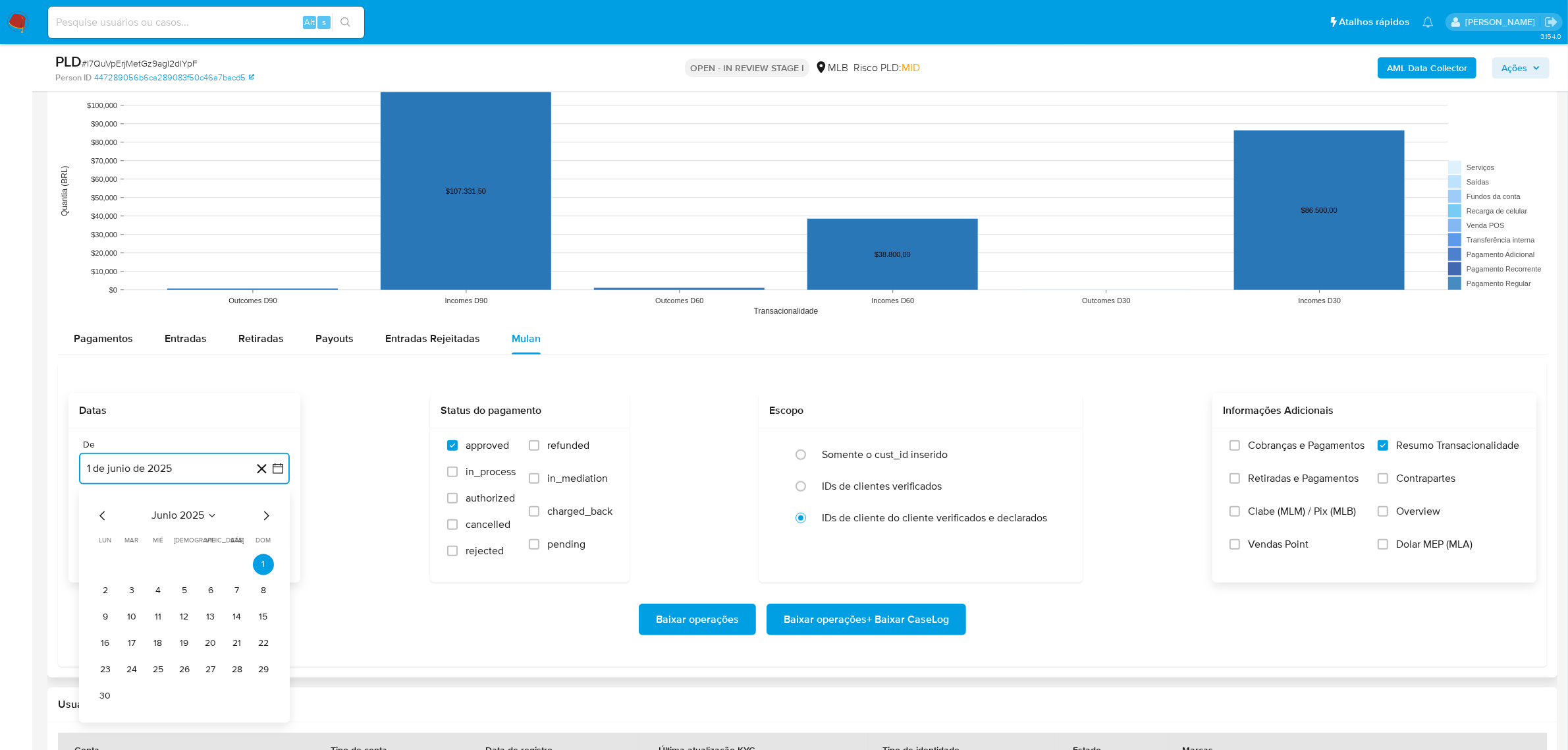
click at [261, 518] on icon "Mes siguiente" at bounding box center [266, 515] width 16 height 16
click at [129, 568] on button "1" at bounding box center [132, 564] width 21 height 21
click at [905, 621] on span "Baixar operações + Baixar CaseLog" at bounding box center [866, 619] width 166 height 29
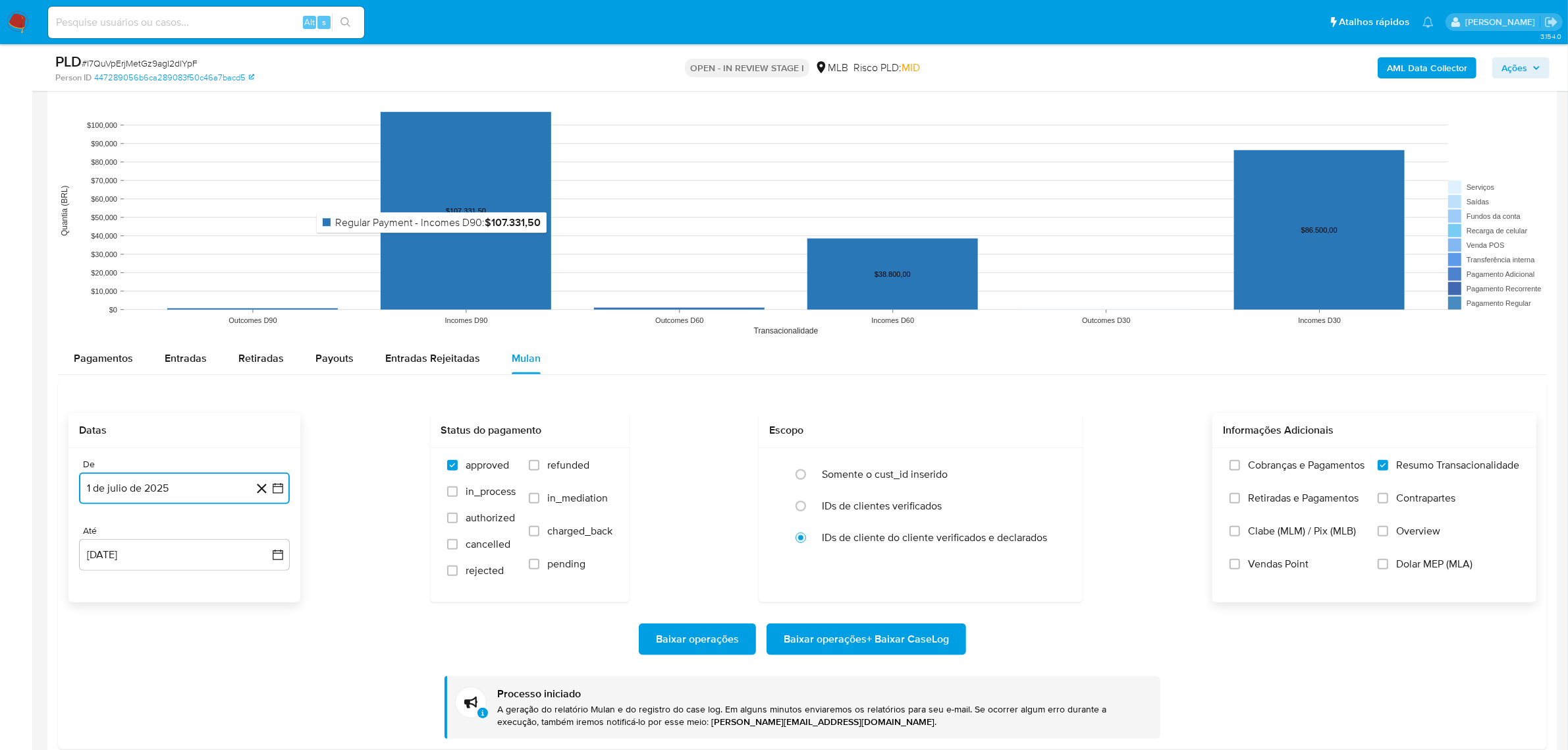
scroll to position [1153, 0]
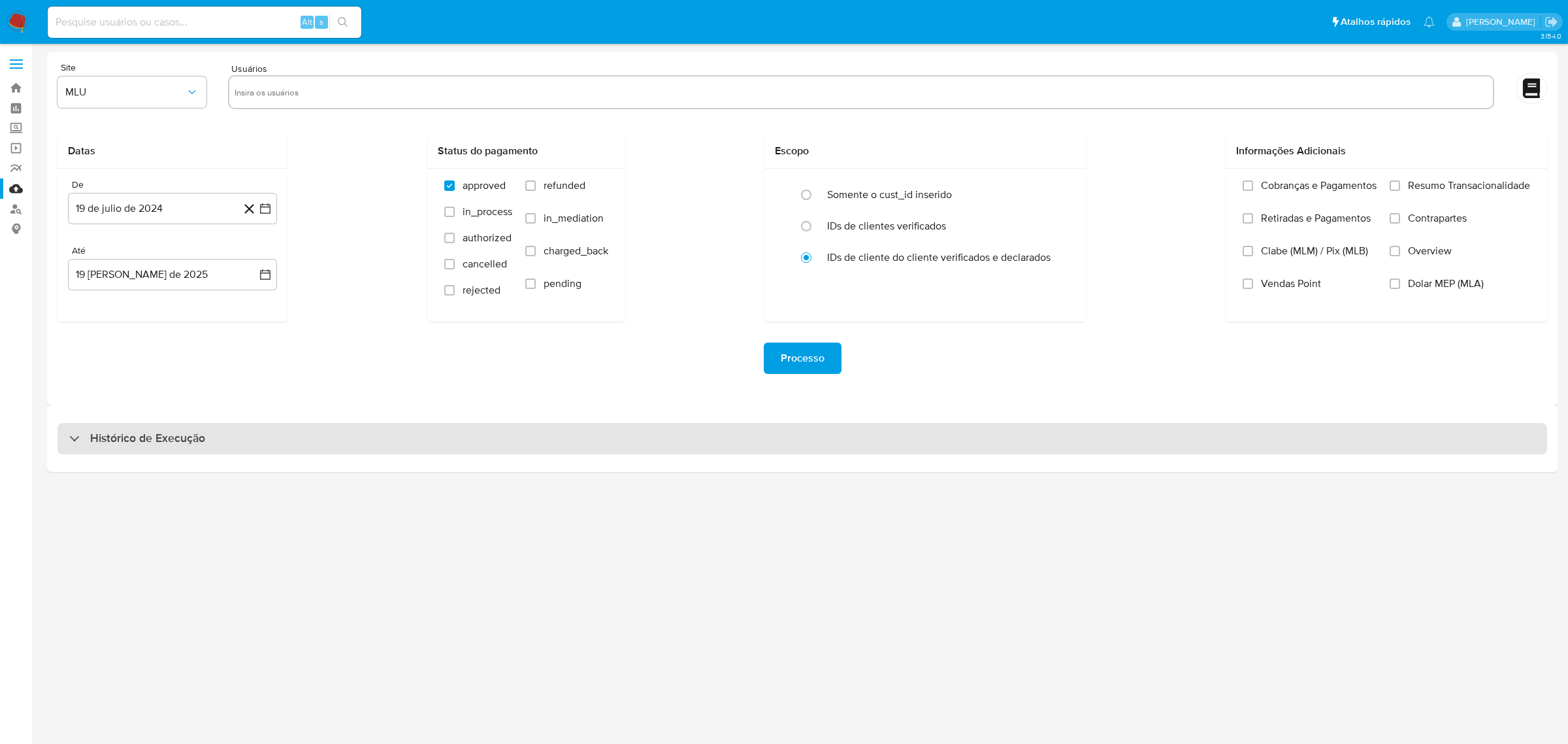
click at [103, 440] on h3 "Histórico de Execução" at bounding box center [147, 439] width 115 height 16
select select "10"
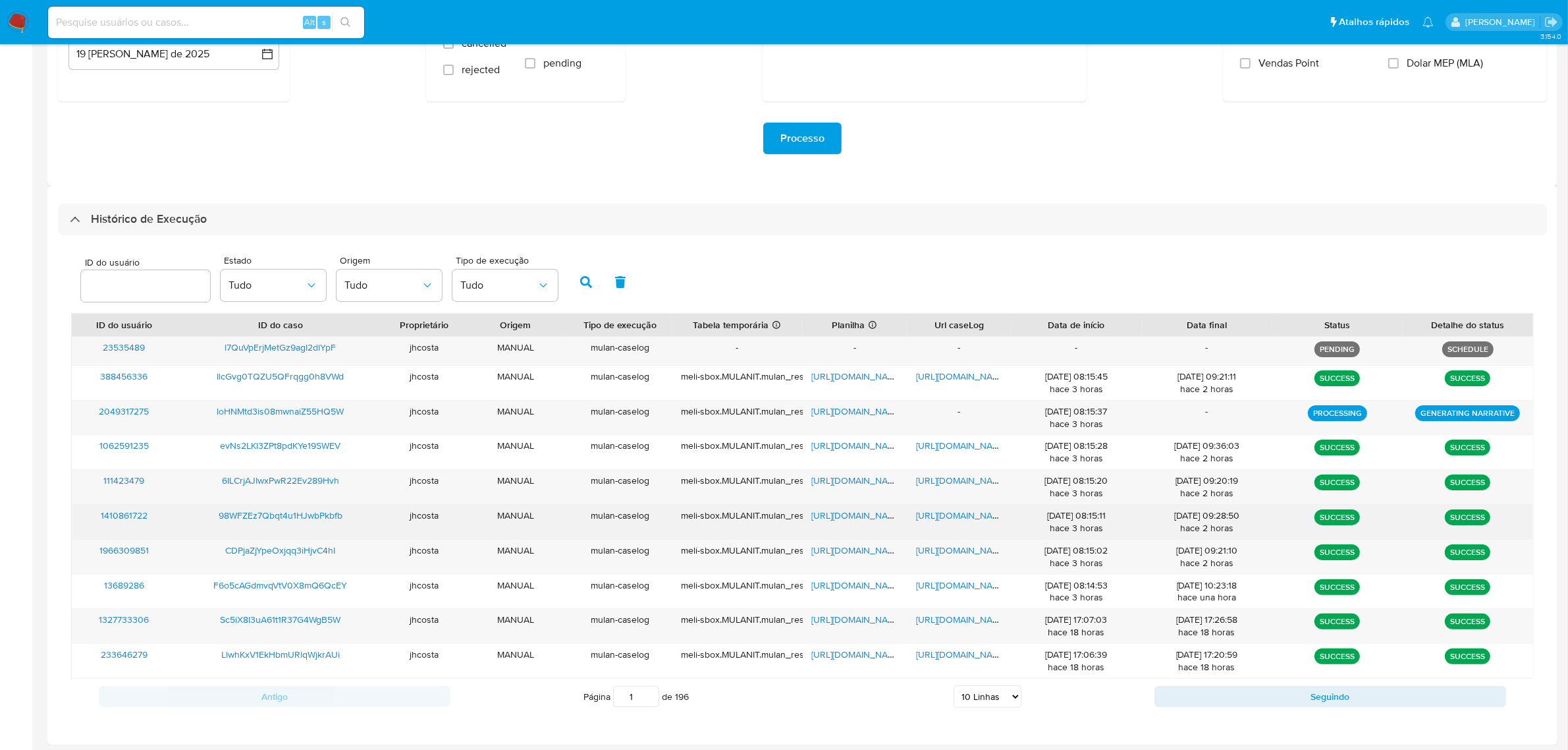
scroll to position [226, 0]
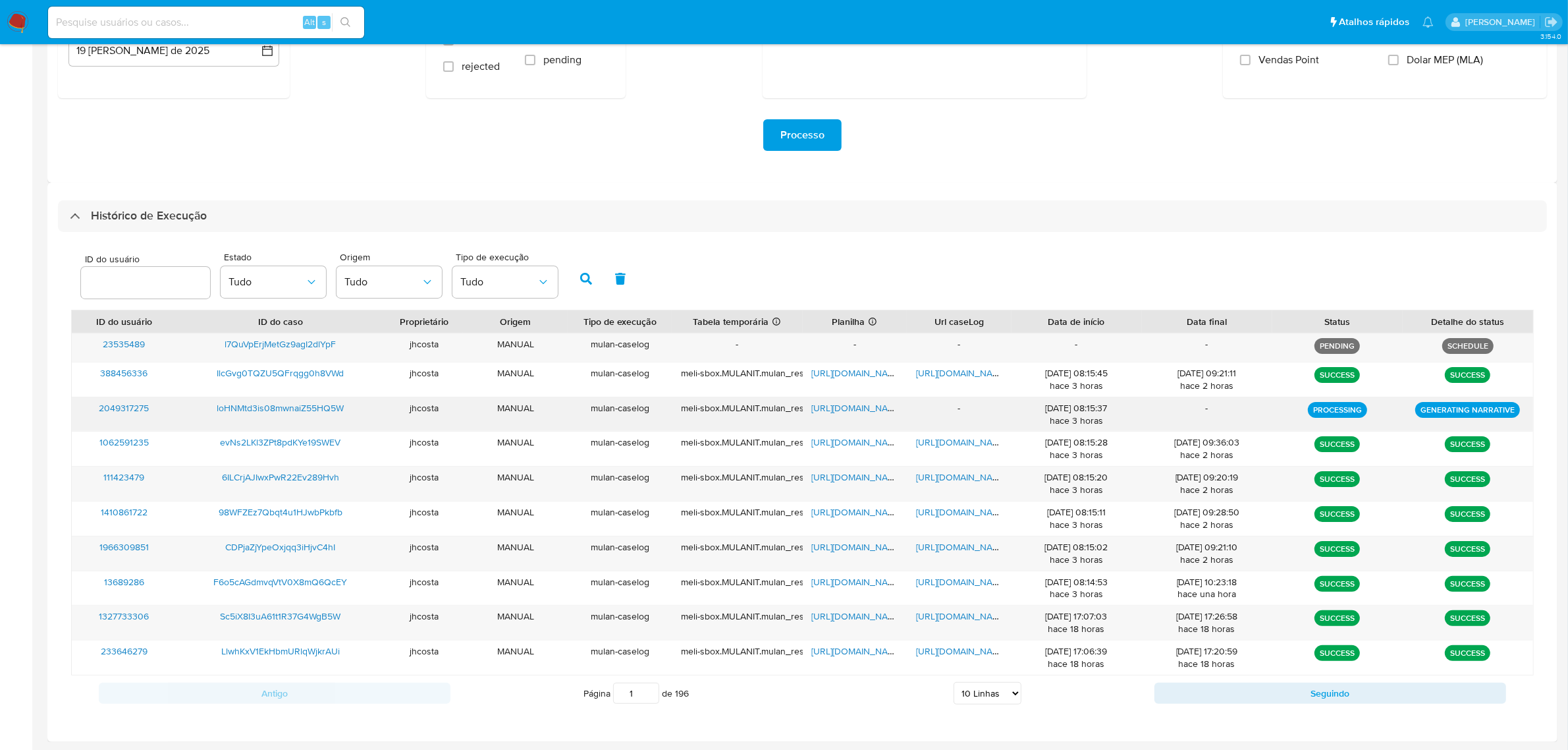
click at [270, 402] on span "loHNMtd3is08mwnaiZ55HQ5W" at bounding box center [281, 407] width 127 height 14
click at [361, 409] on div "loHNMtd3is08mwnaiZ55HQ5W" at bounding box center [281, 414] width 209 height 34
drag, startPoint x: 75, startPoint y: 409, endPoint x: 353, endPoint y: 410, distance: 278.0
click at [353, 410] on div "2049317275 loHNMtd3is08mwnaiZ55HQ5W jhcosta MANUAL mulan-caselog meli-sbox.MULA…" at bounding box center [802, 414] width 1461 height 34
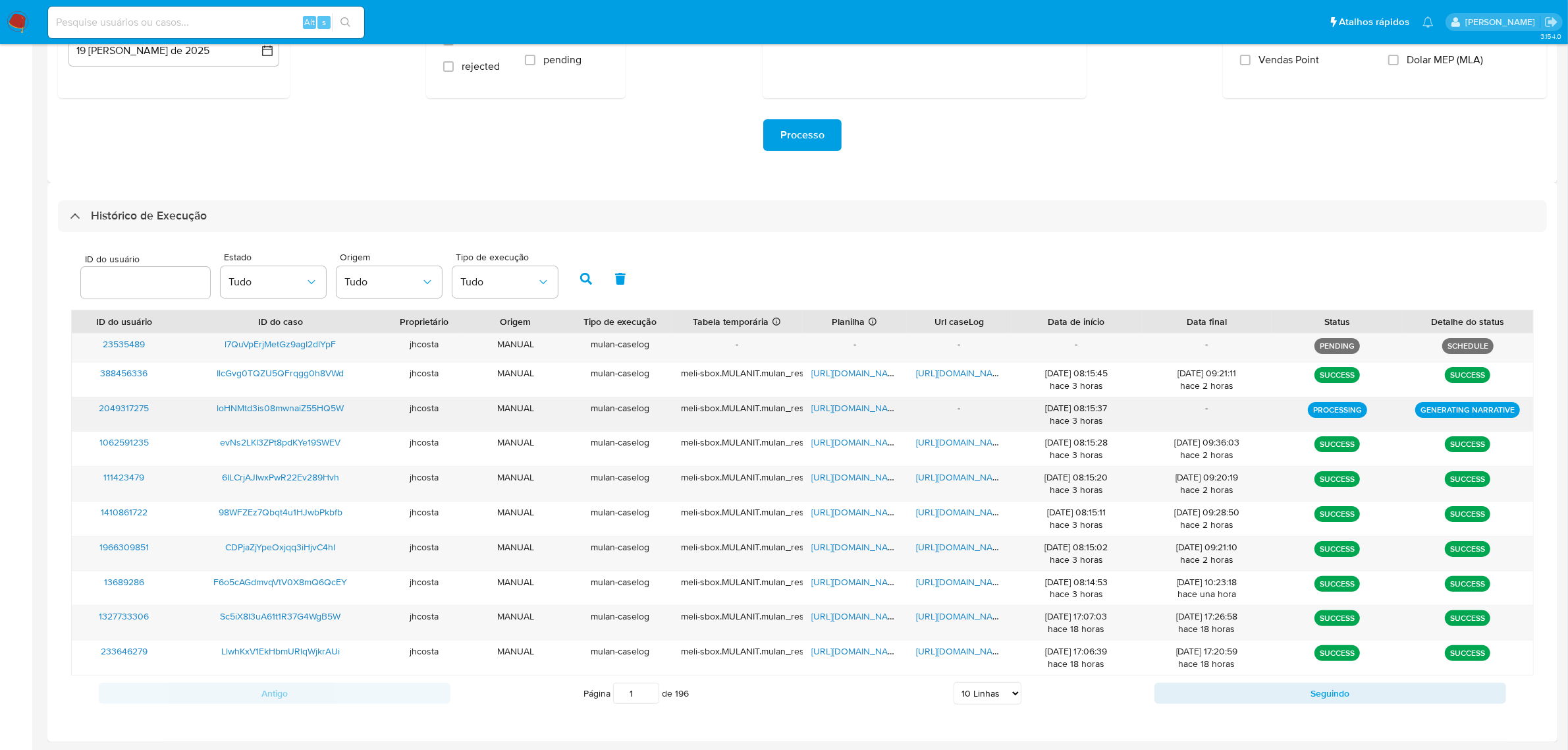
click at [357, 404] on div "loHNMtd3is08mwnaiZ55HQ5W" at bounding box center [281, 414] width 209 height 34
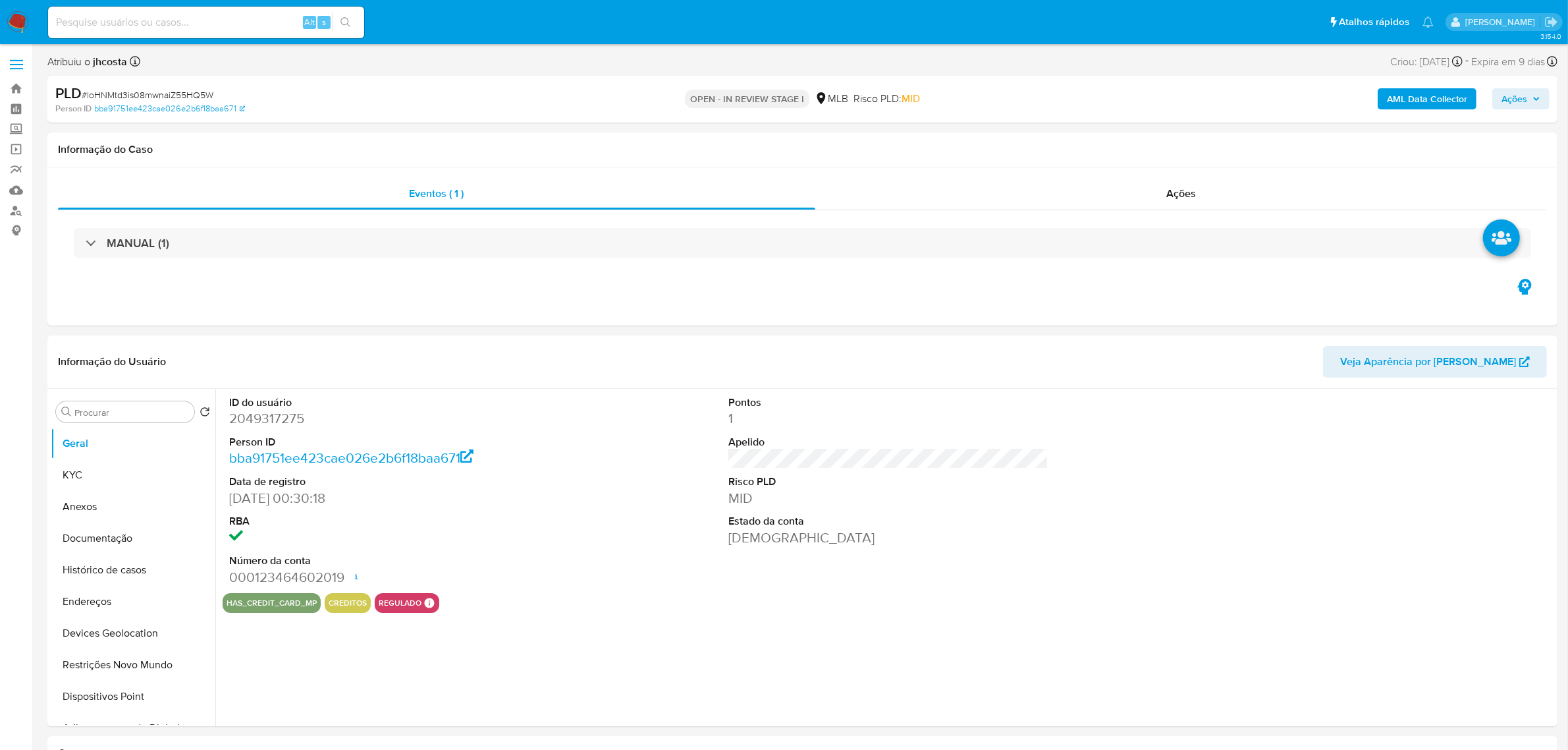
select select "10"
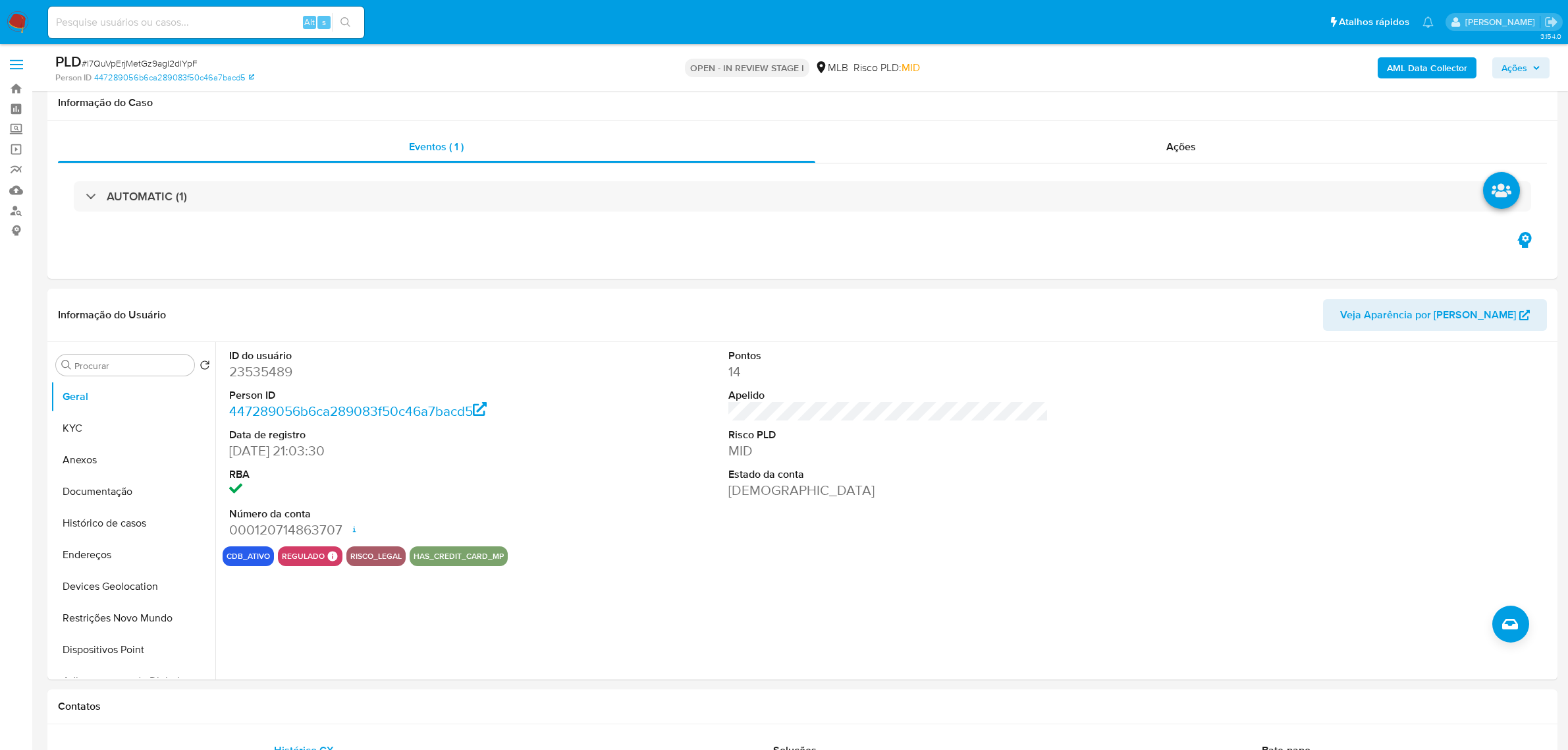
scroll to position [1153, 0]
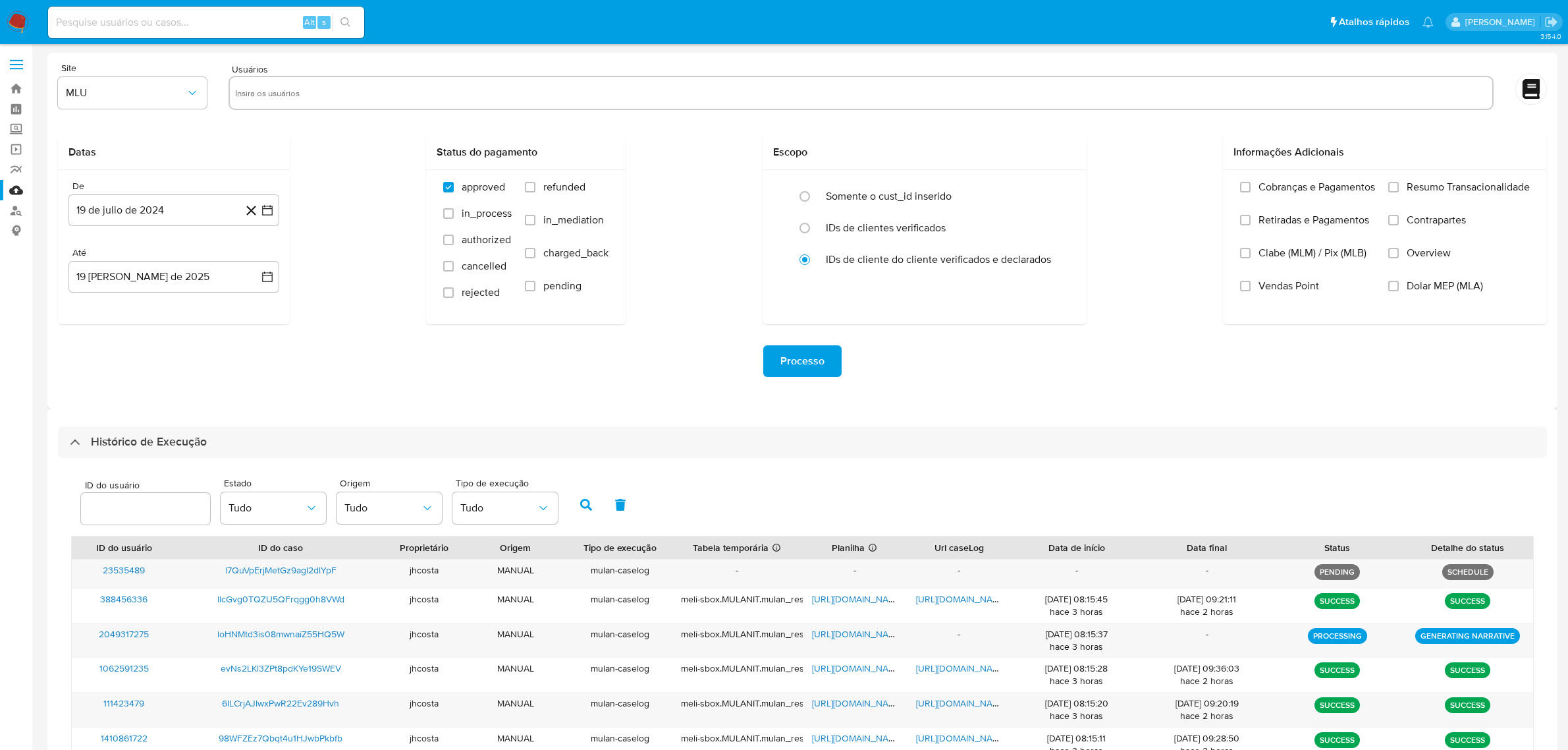
select select "10"
click at [15, 15] on img at bounding box center [18, 23] width 23 height 23
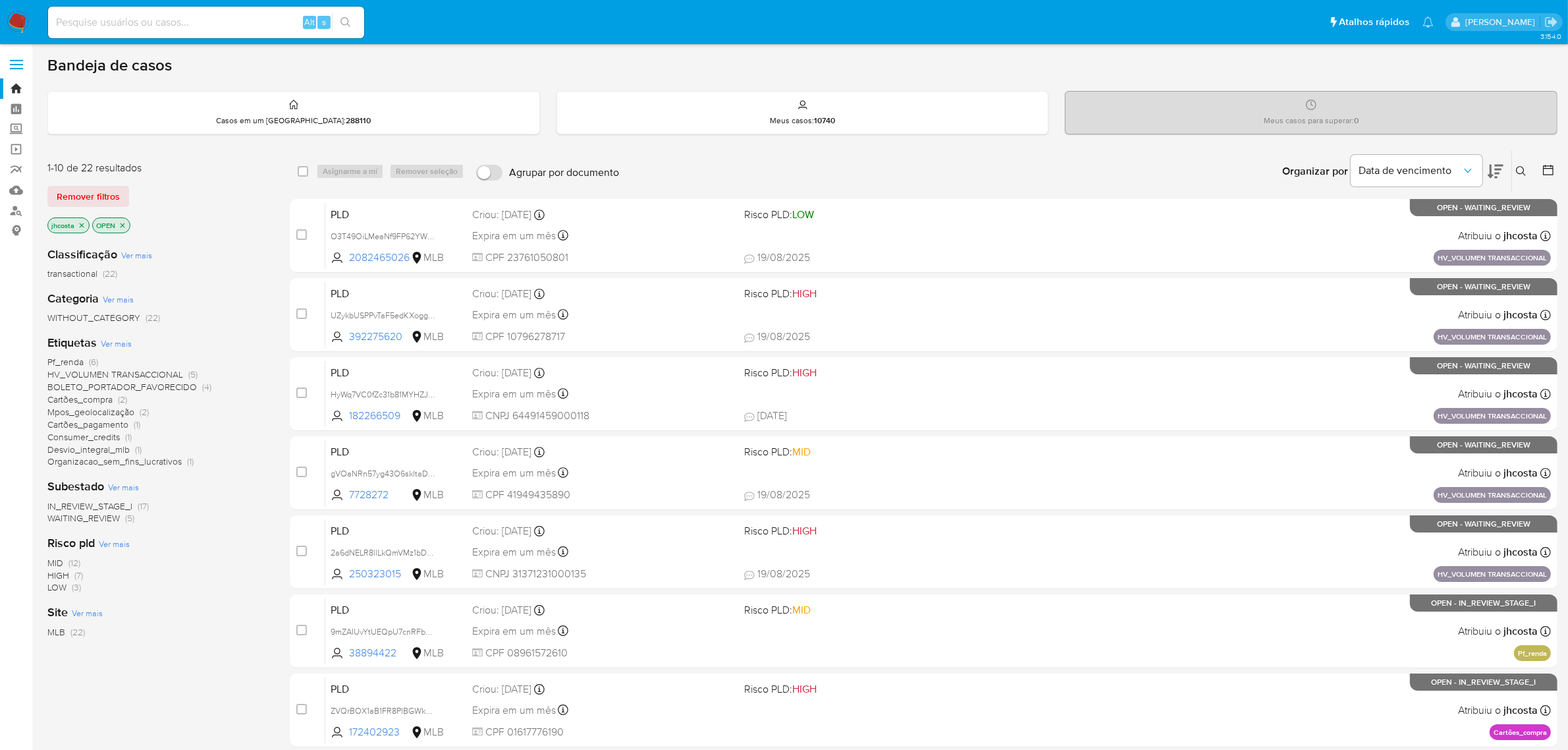
click at [123, 226] on icon "close-filter" at bounding box center [122, 225] width 8 height 8
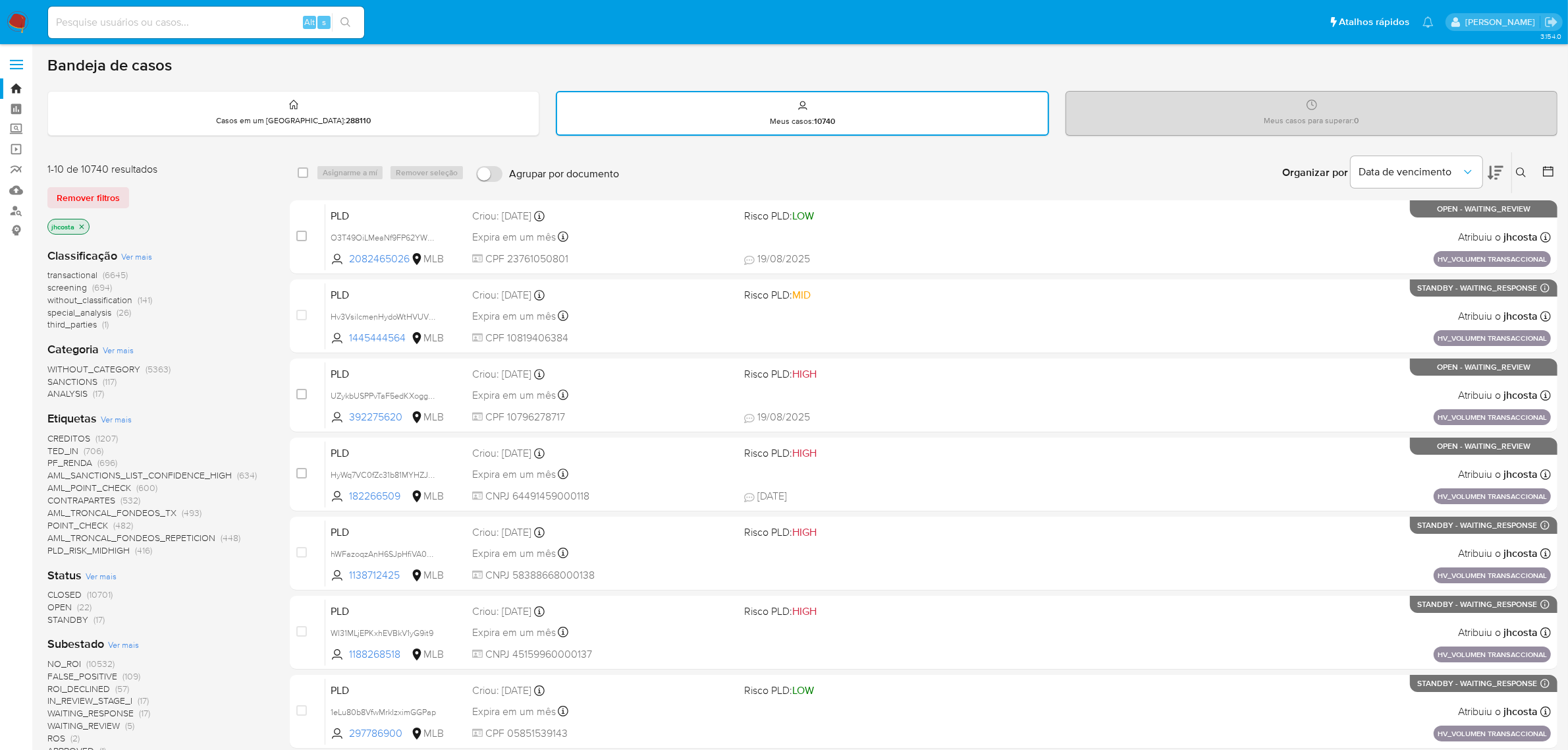
click at [77, 591] on span "CLOSED" at bounding box center [65, 594] width 34 height 14
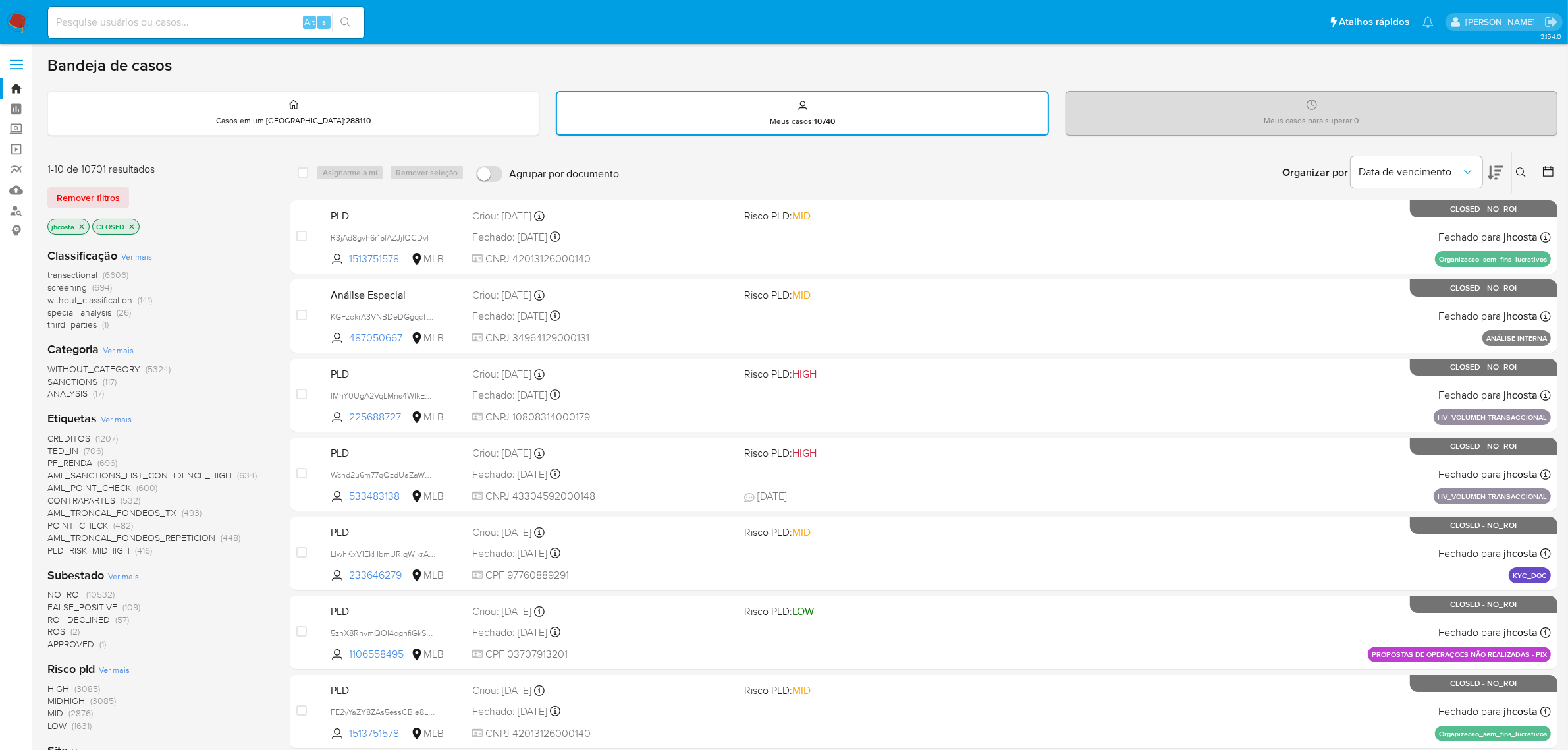
click at [1550, 168] on icon at bounding box center [1548, 171] width 11 height 11
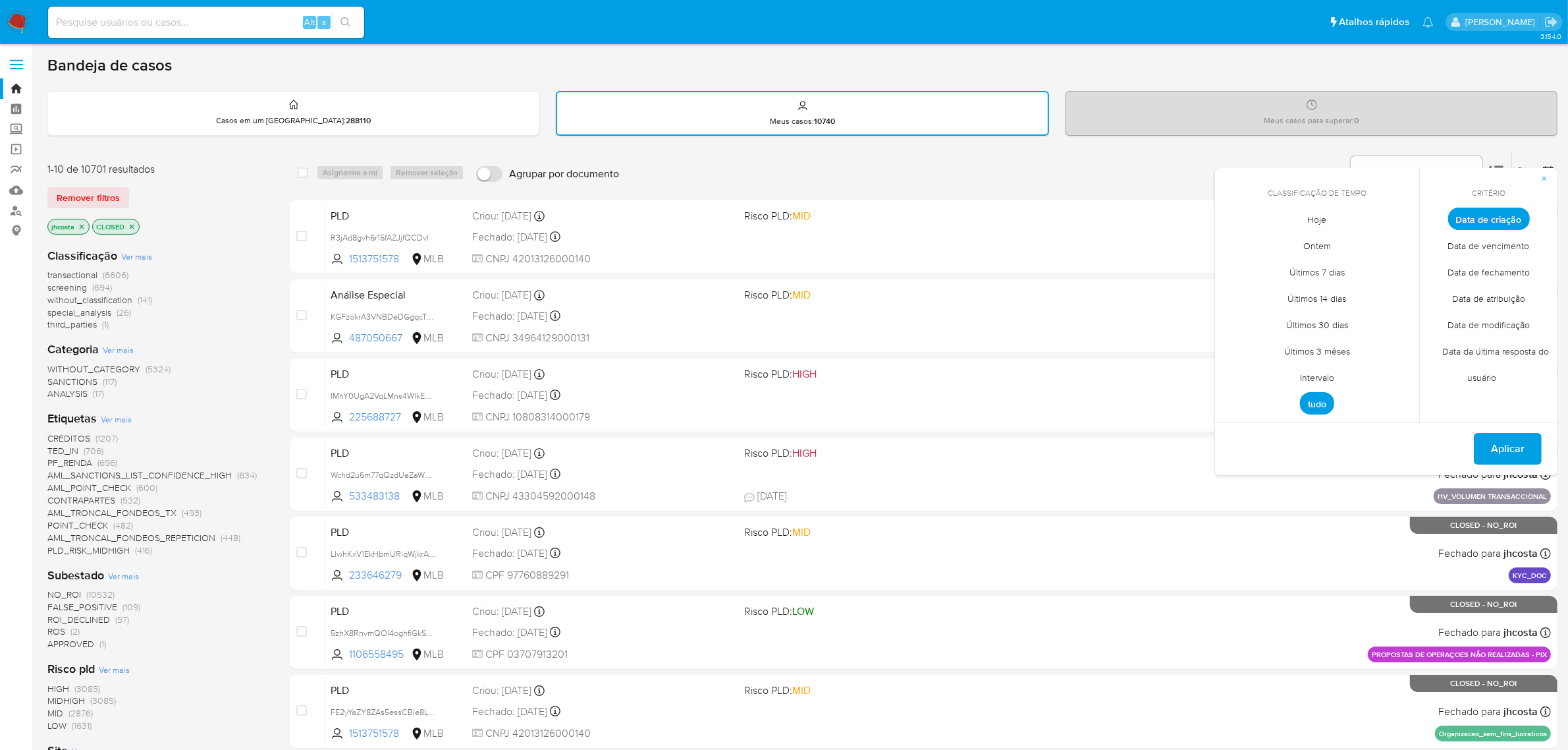
click at [1331, 373] on span "Intervalo" at bounding box center [1316, 378] width 62 height 27
click at [1237, 245] on icon "Mes anterior" at bounding box center [1236, 243] width 16 height 16
click at [1237, 245] on icon "Mes anterior" at bounding box center [1234, 243] width 5 height 9
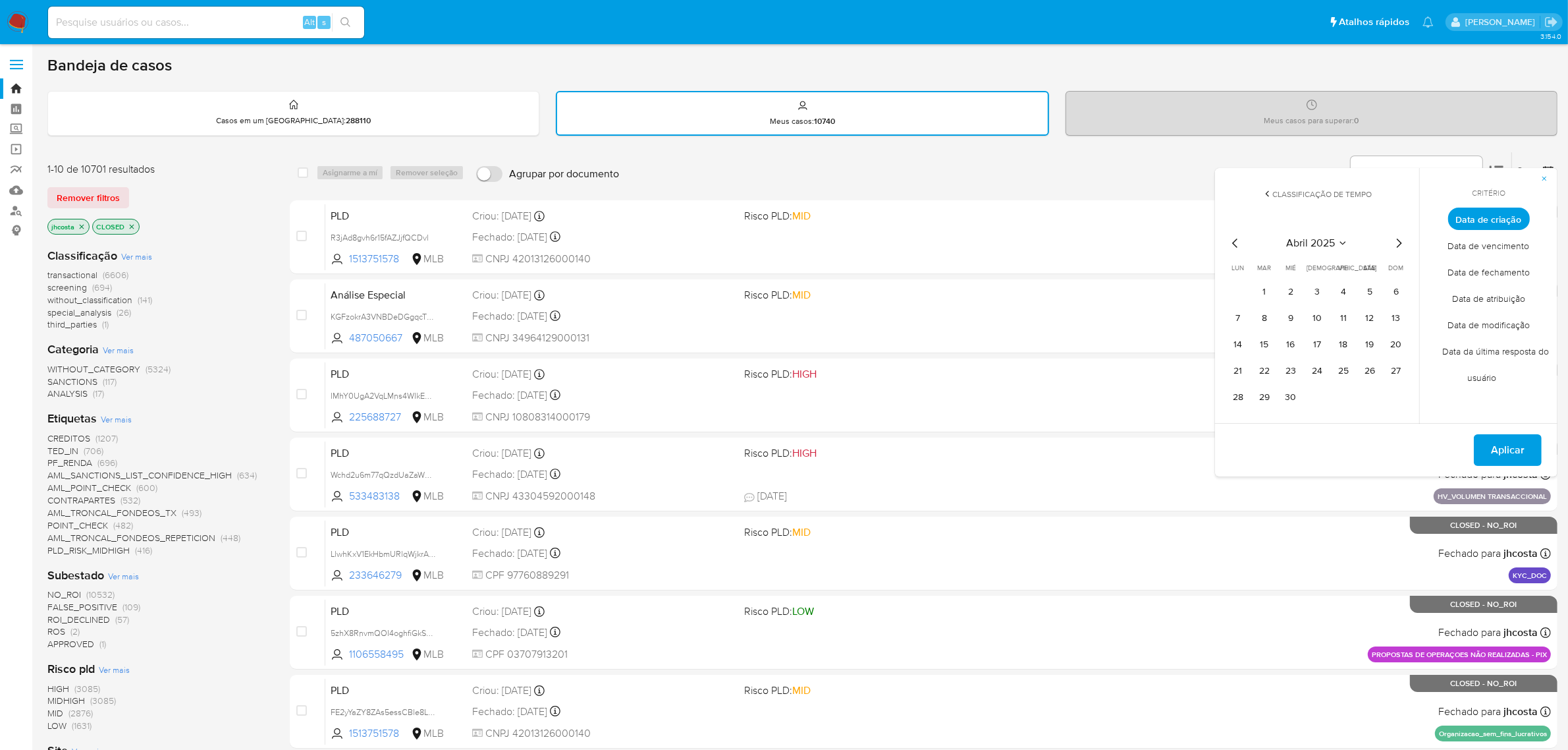
click at [1232, 242] on icon "Mes anterior" at bounding box center [1236, 243] width 16 height 16
click at [1367, 292] on button "1" at bounding box center [1370, 292] width 21 height 21
click at [1394, 242] on icon "Mes siguiente" at bounding box center [1399, 243] width 16 height 16
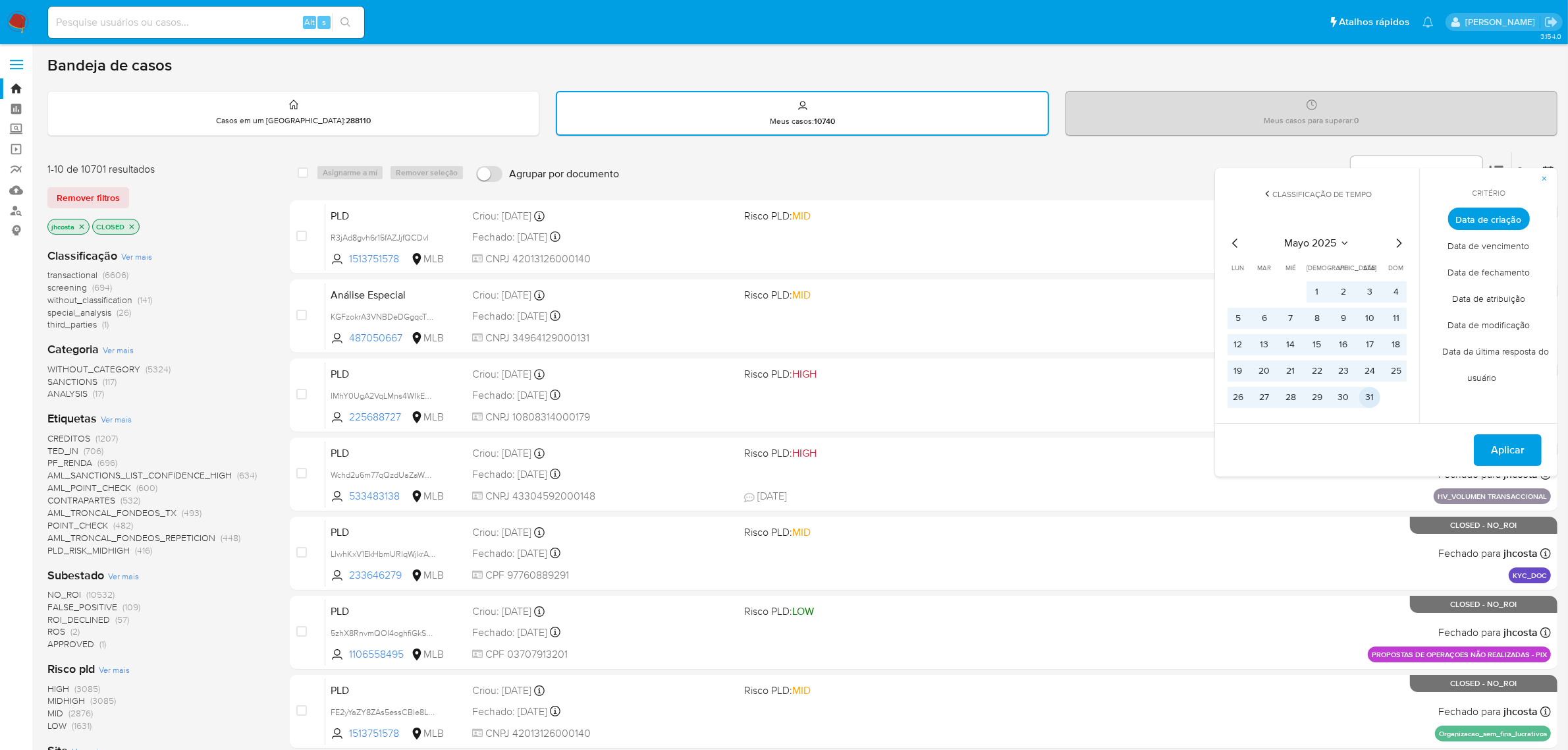
click at [1368, 392] on button "31" at bounding box center [1370, 397] width 21 height 21
click at [1509, 436] on span "Aplicar" at bounding box center [1507, 450] width 33 height 29
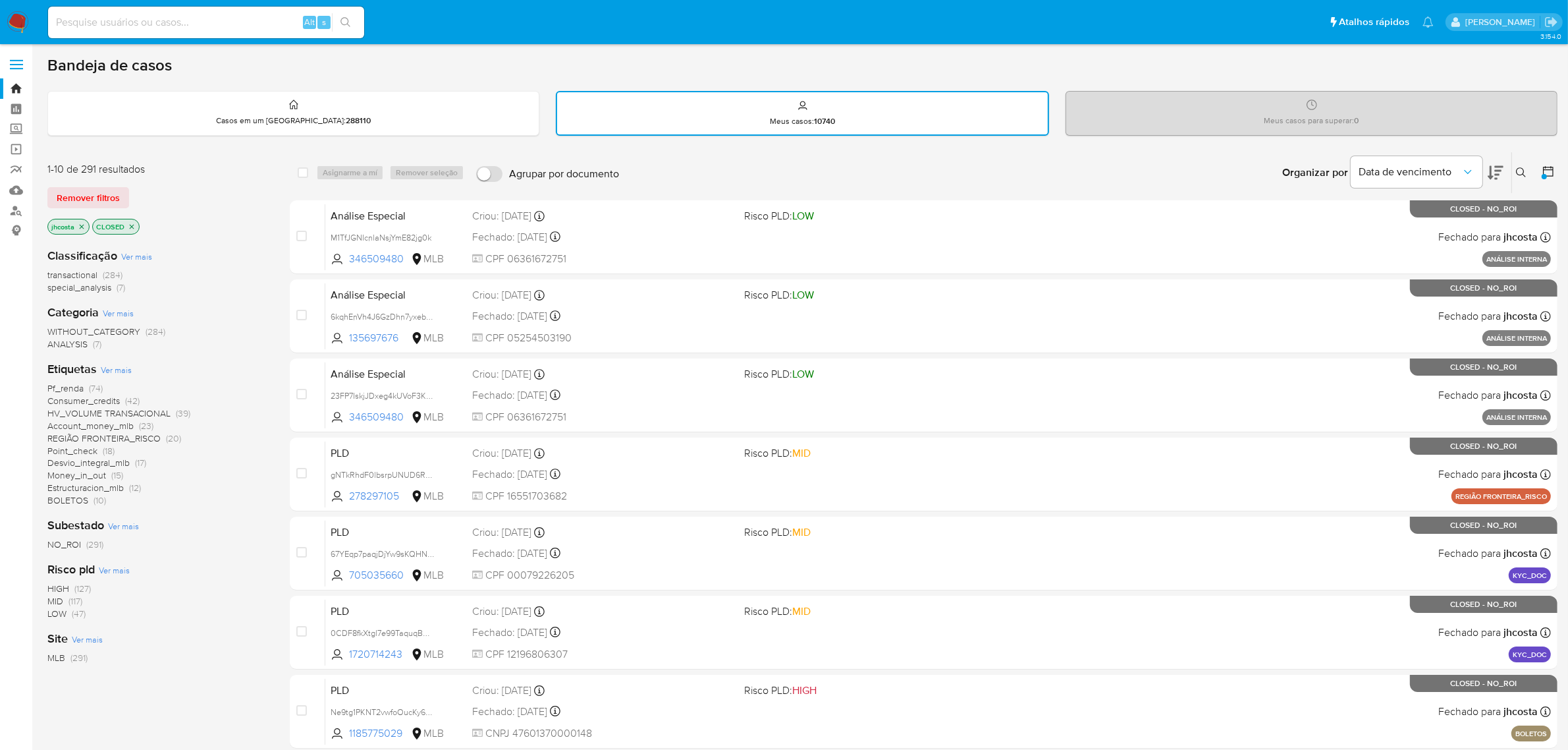
click at [67, 385] on span "Pf_renda" at bounding box center [65, 388] width 36 height 14
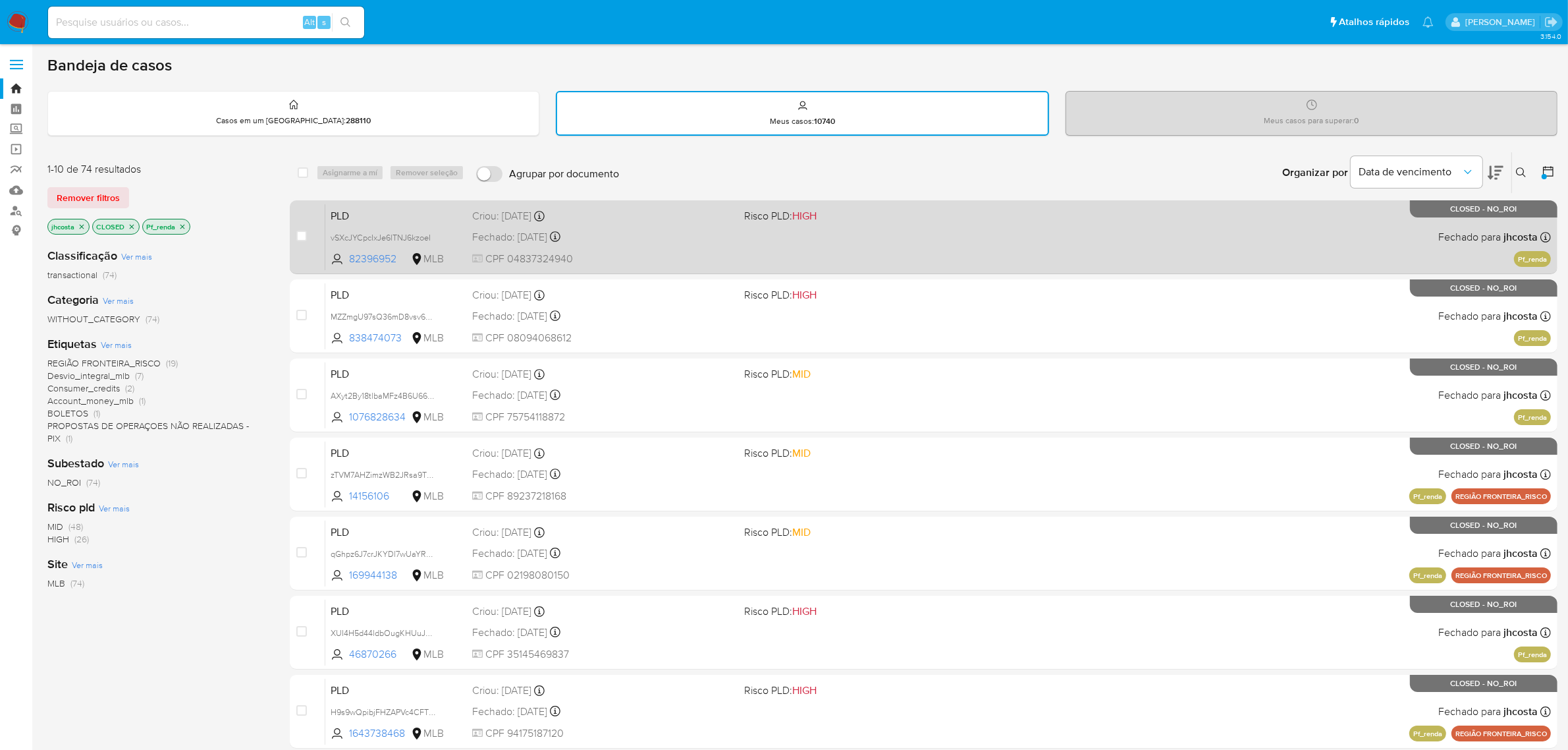
click at [802, 247] on div "PLD vSXcJYCpcIxJe6lTNJ6kzoeI 82396952 MLB Risco PLD: HIGH Criou: 12/05/2025 Cri…" at bounding box center [938, 237] width 1226 height 67
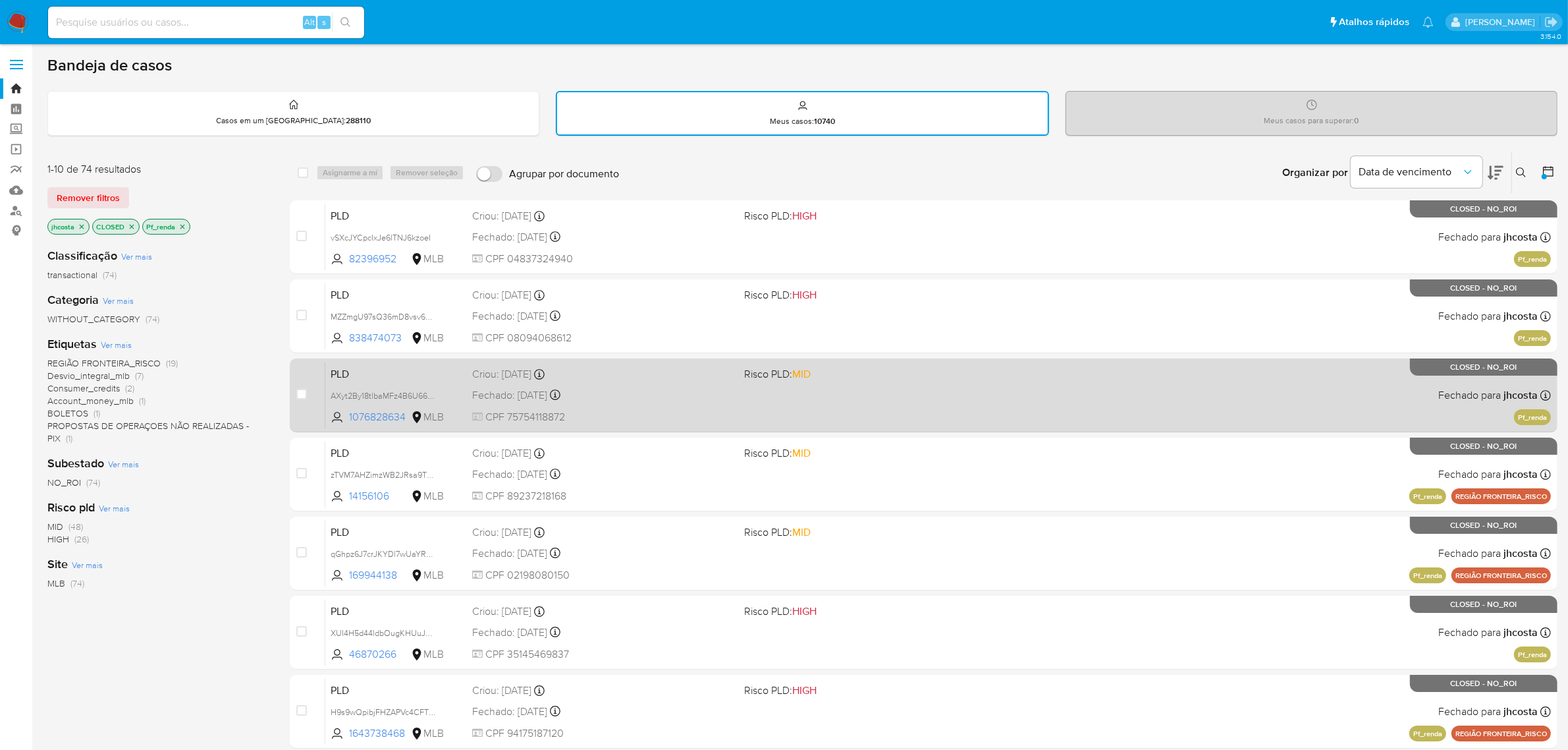
click at [823, 393] on div "PLD AXyt2By18tlbaMFz4B6U666S 1076828634 MLB Risco PLD: MID Criou: 12/05/2025 Cr…" at bounding box center [938, 395] width 1226 height 67
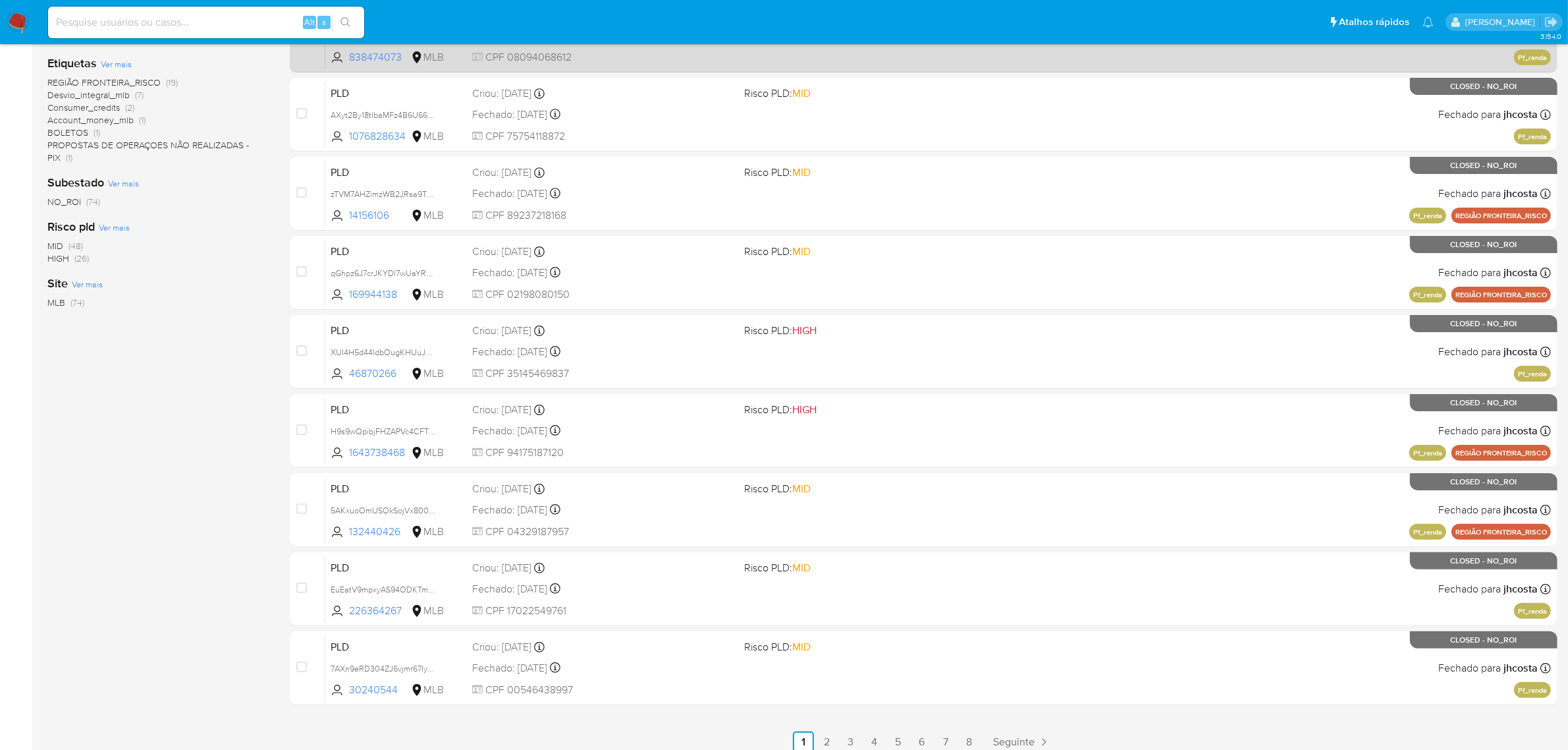
scroll to position [289, 0]
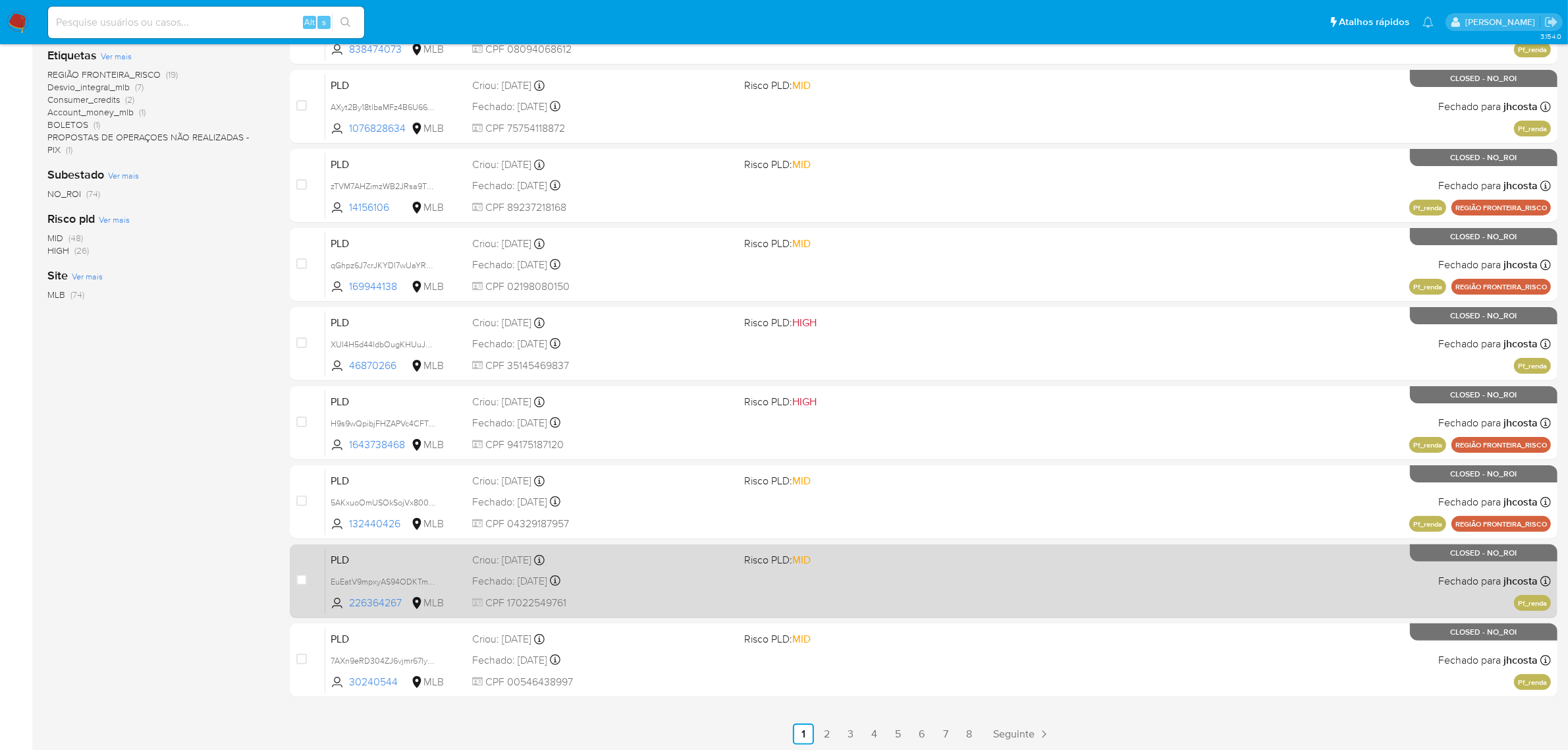
click at [866, 559] on span "Risco PLD: MID" at bounding box center [875, 559] width 262 height 17
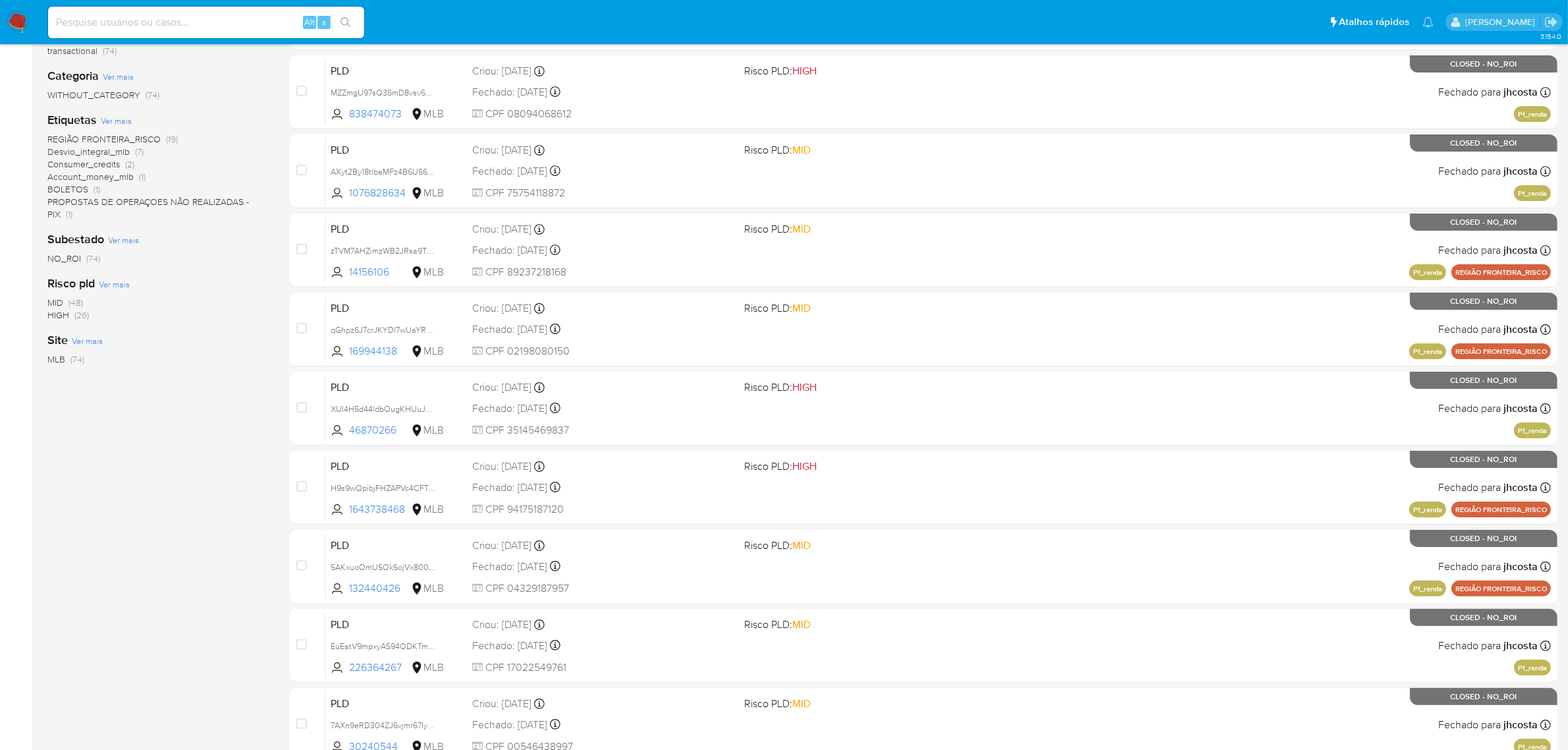
scroll to position [124, 0]
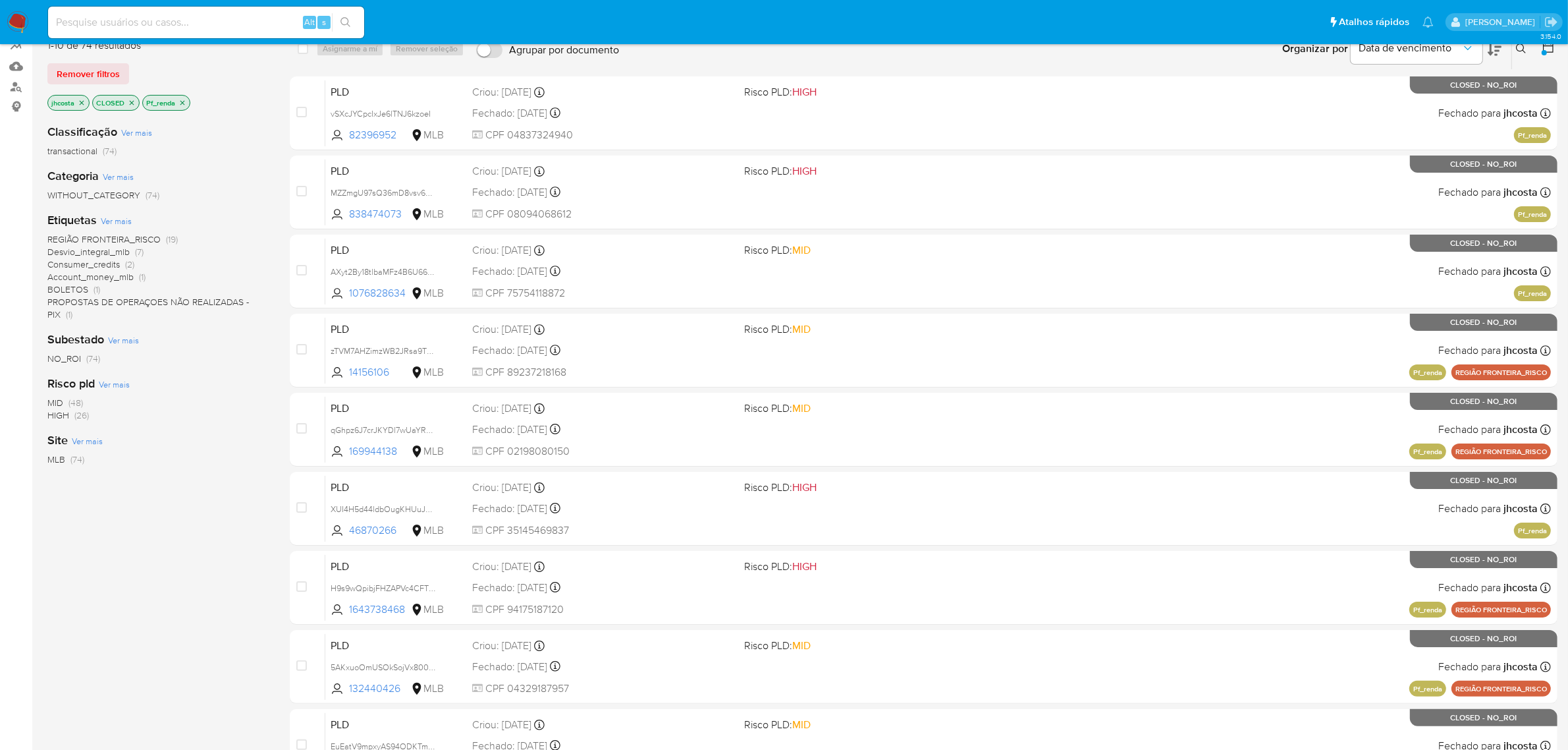
click at [72, 356] on span "NO_ROI" at bounding box center [64, 358] width 33 height 14
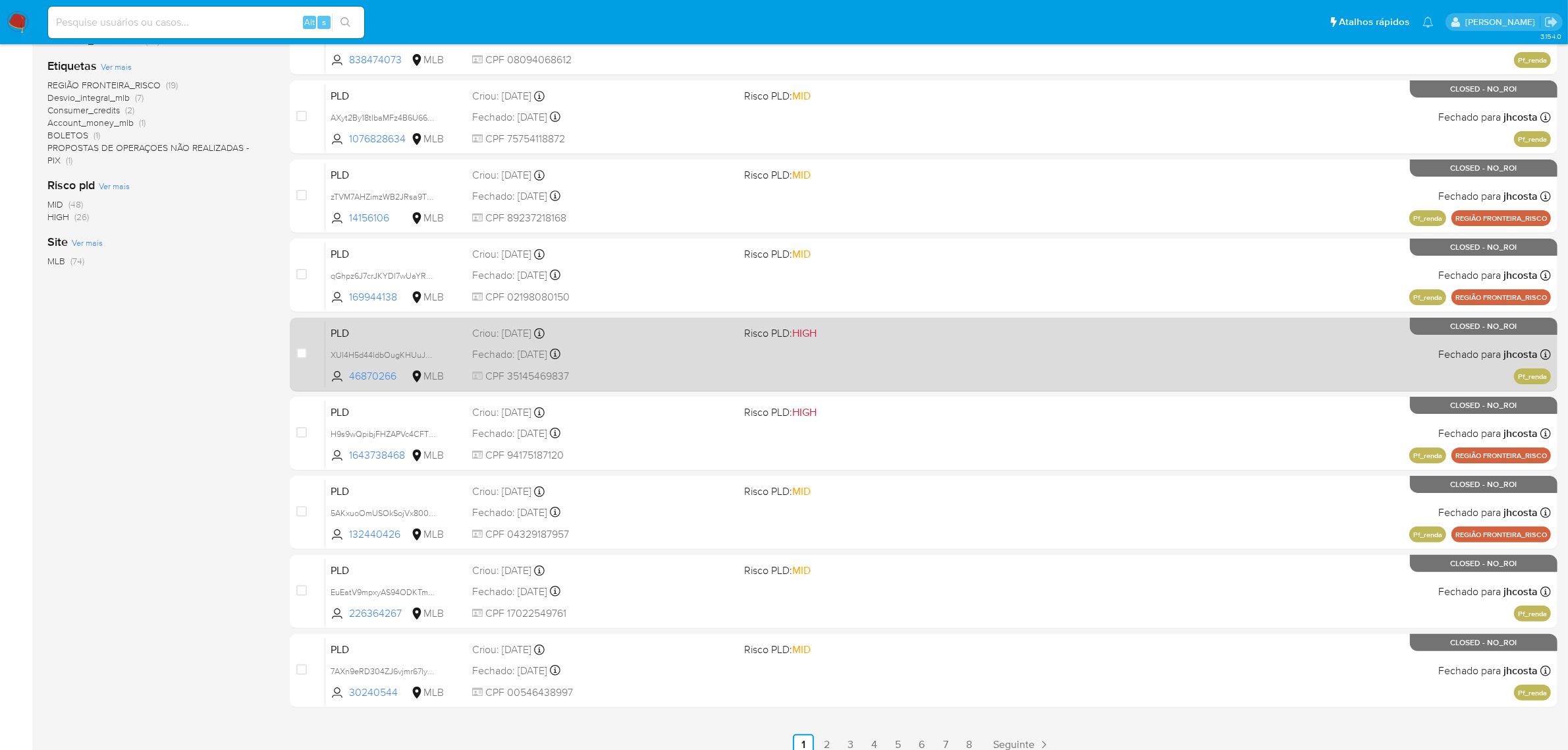
scroll to position [289, 0]
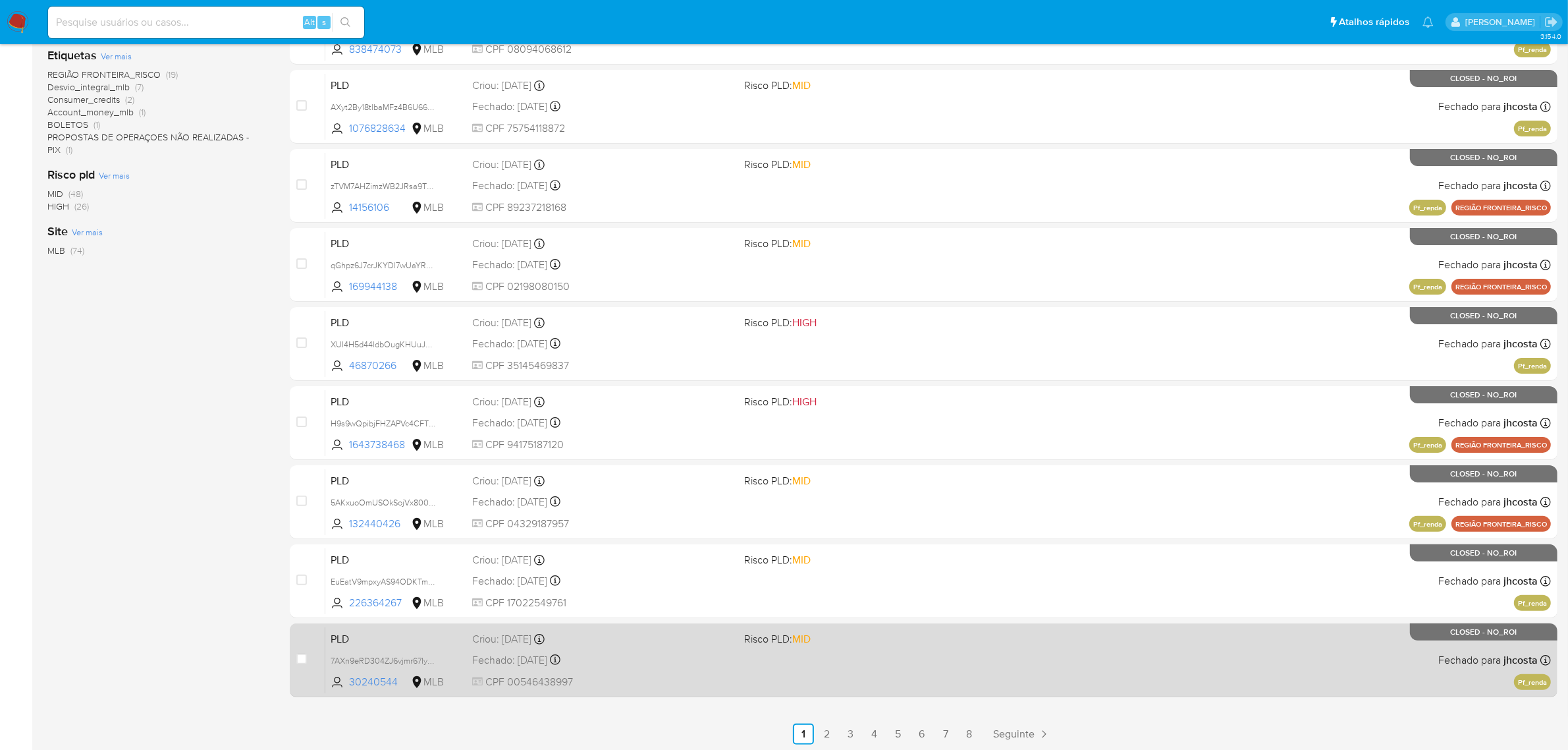
click at [890, 667] on div "PLD 7AXn9eRD304ZJ6vjmr67IyN8 30240544 MLB Risco PLD: MID Criou: 12/05/2025 Crio…" at bounding box center [938, 660] width 1226 height 67
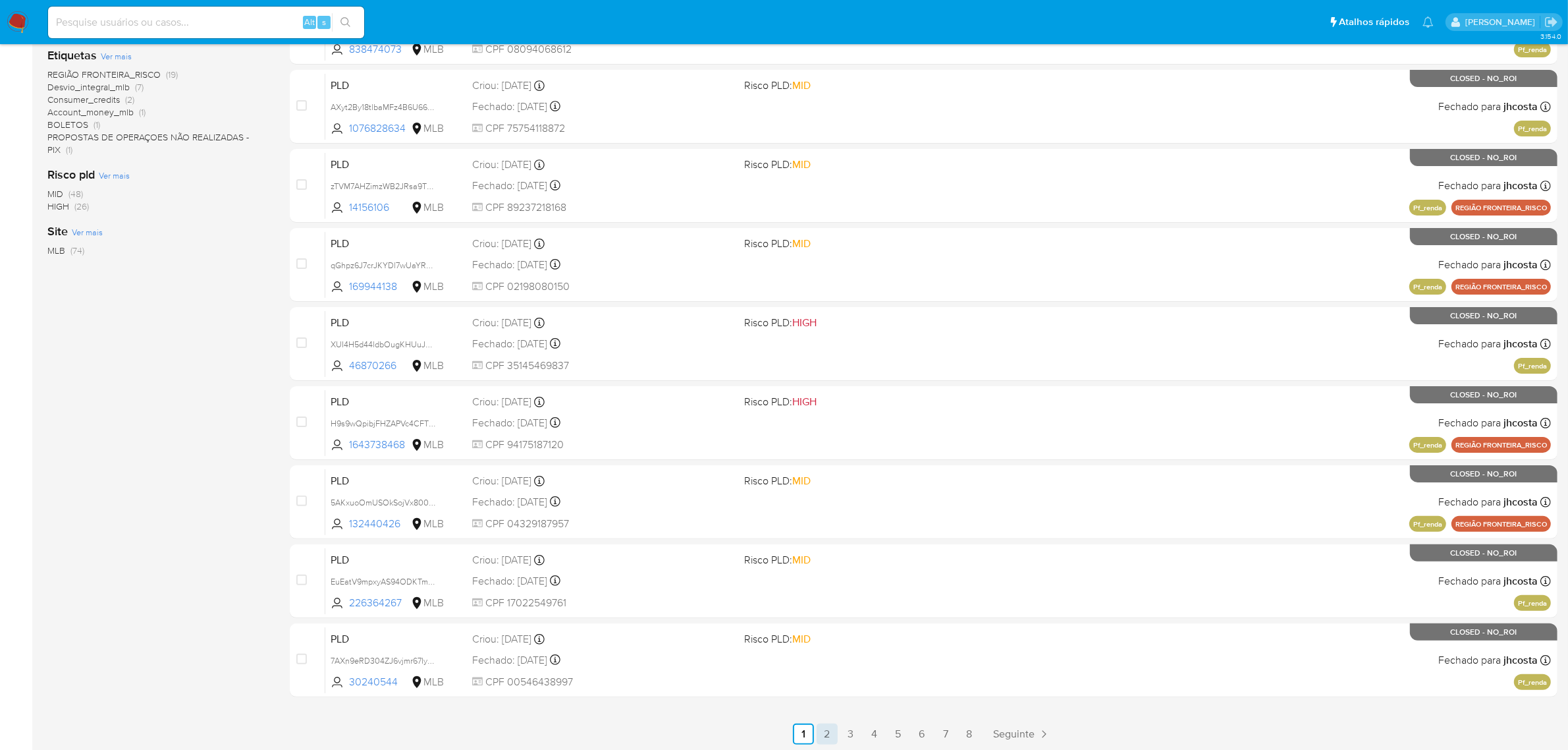
click at [831, 725] on link "2" at bounding box center [827, 734] width 21 height 21
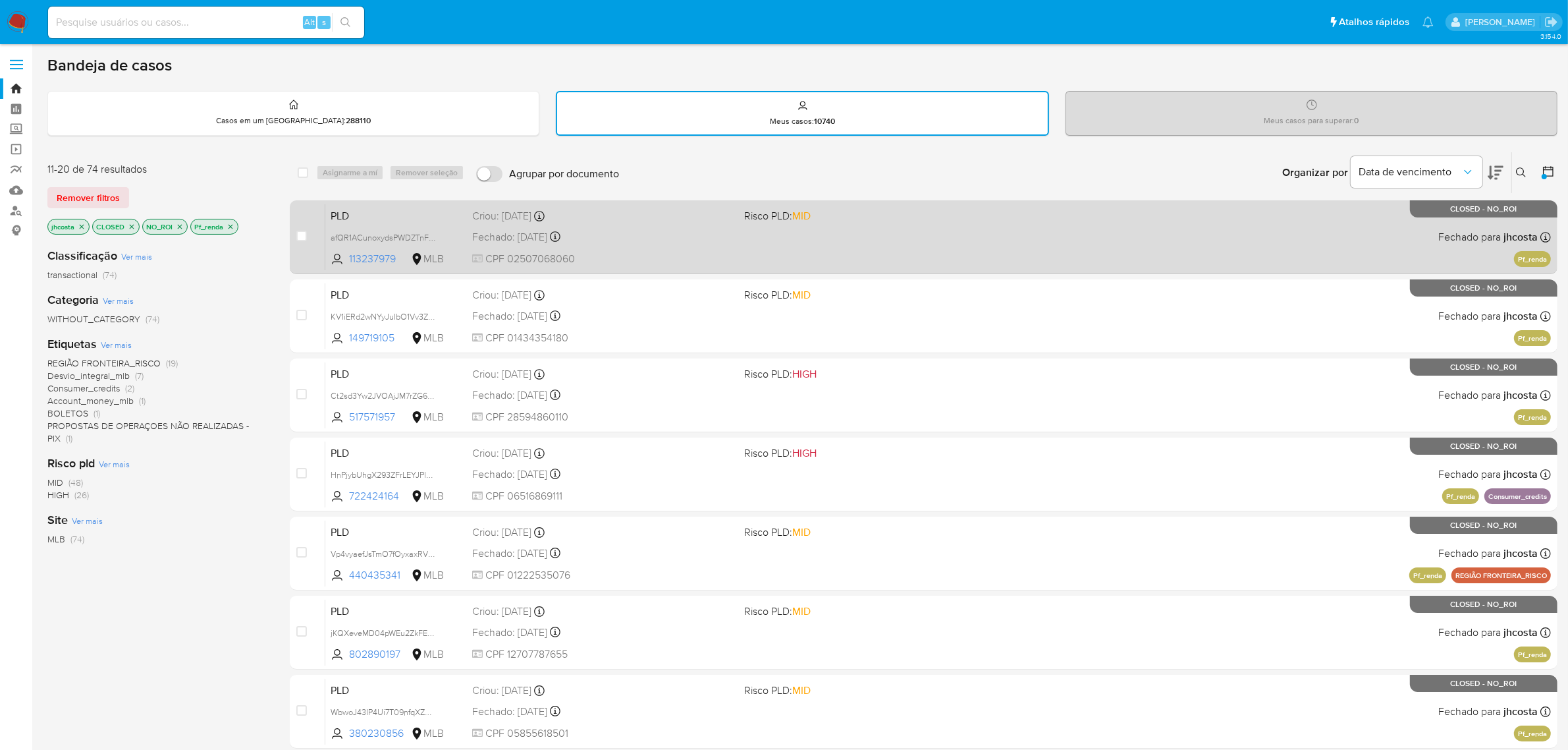
click at [794, 222] on div "PLD afQR1ACunoxydsPWDZTnFL2s 113237979 MLB Risco PLD: MID Criou: 12/05/2025 Cri…" at bounding box center [938, 237] width 1226 height 67
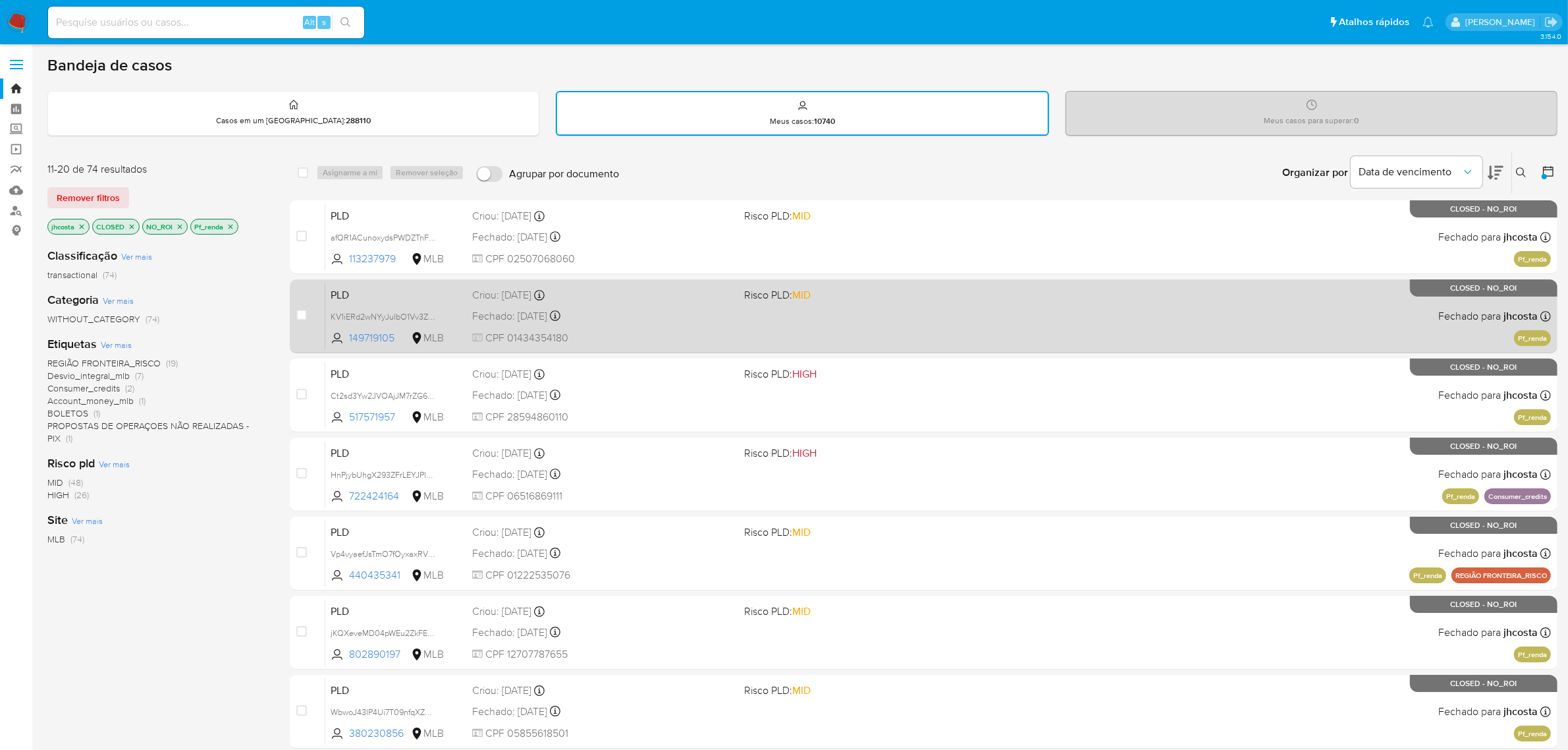
click at [722, 296] on div "Criou: 12/05/2025 Criou: 12/05/2025 00:22:15" at bounding box center [603, 295] width 262 height 14
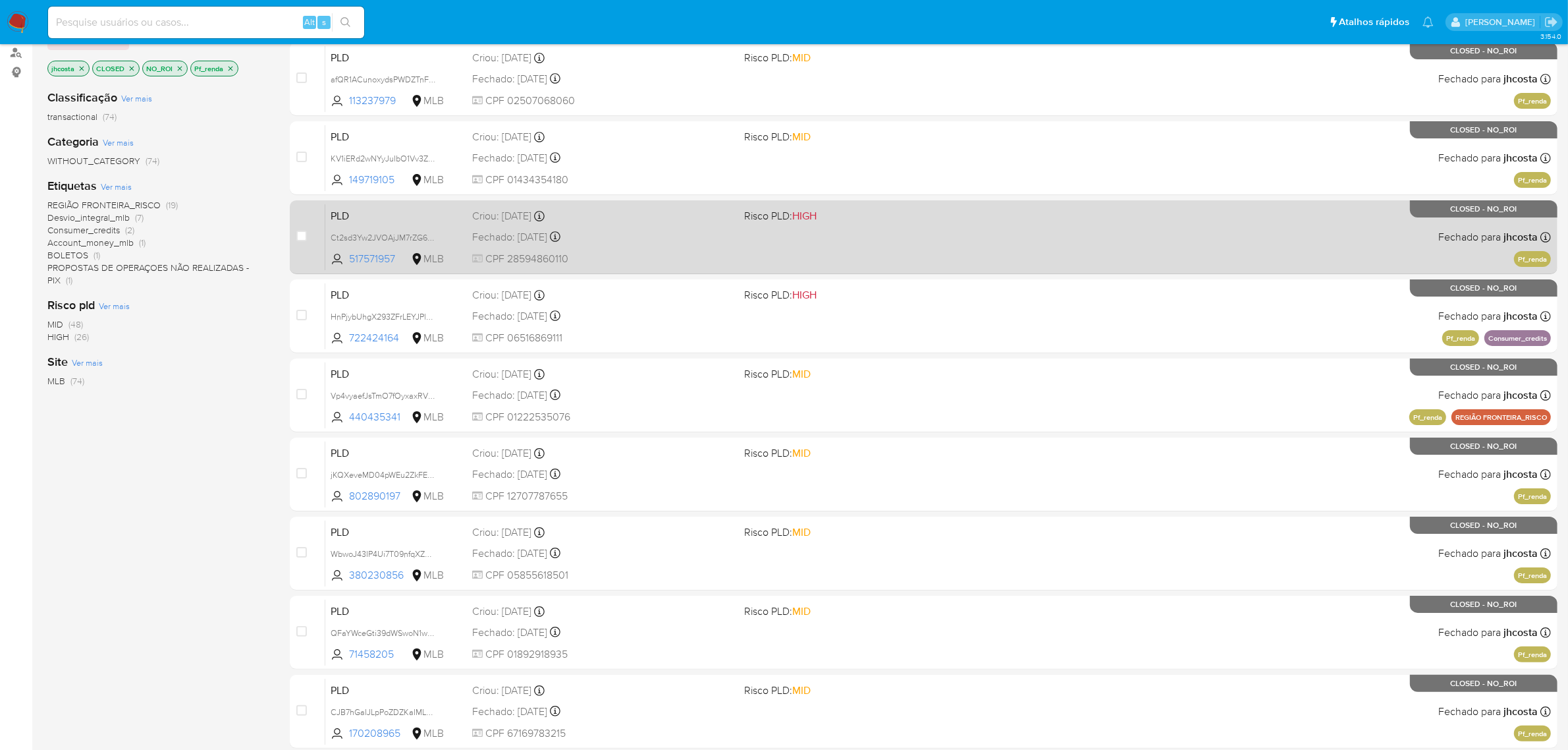
scroll to position [165, 0]
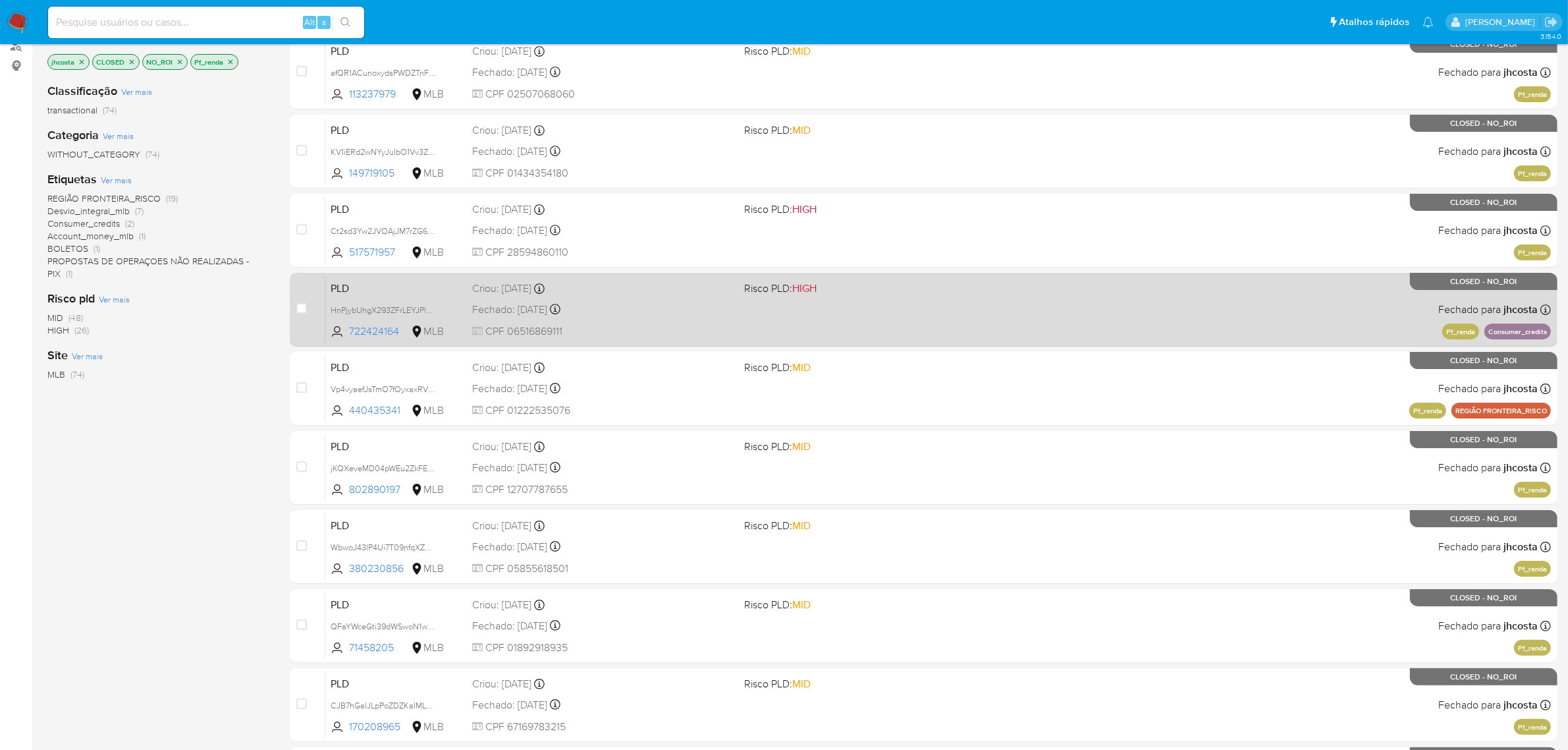
click at [784, 305] on div "PLD HnPjybUhgX293ZFrLEYJPlqO 722424164 MLB Risco PLD: HIGH Criou: 12/05/2025 Cr…" at bounding box center [938, 309] width 1226 height 67
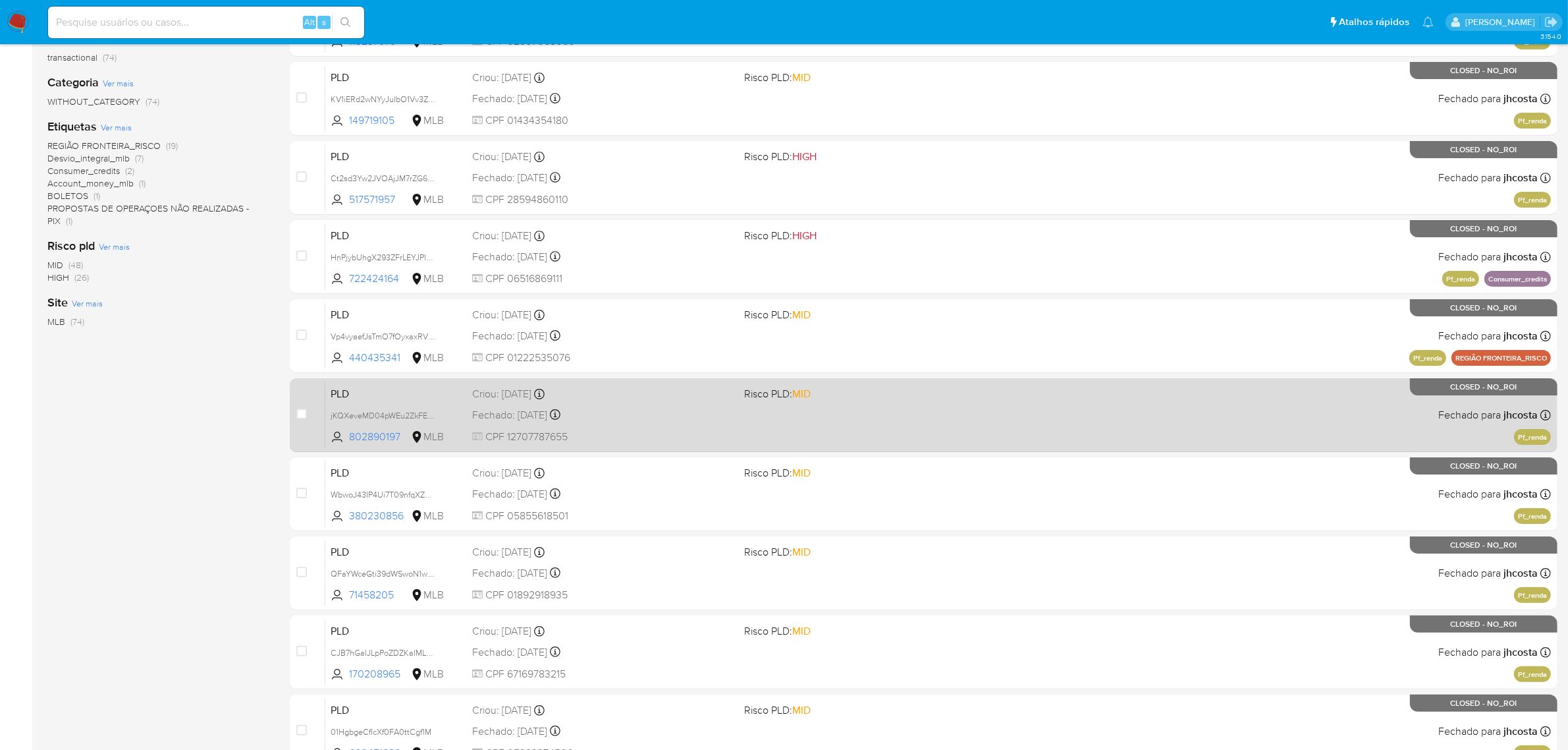
scroll to position [289, 0]
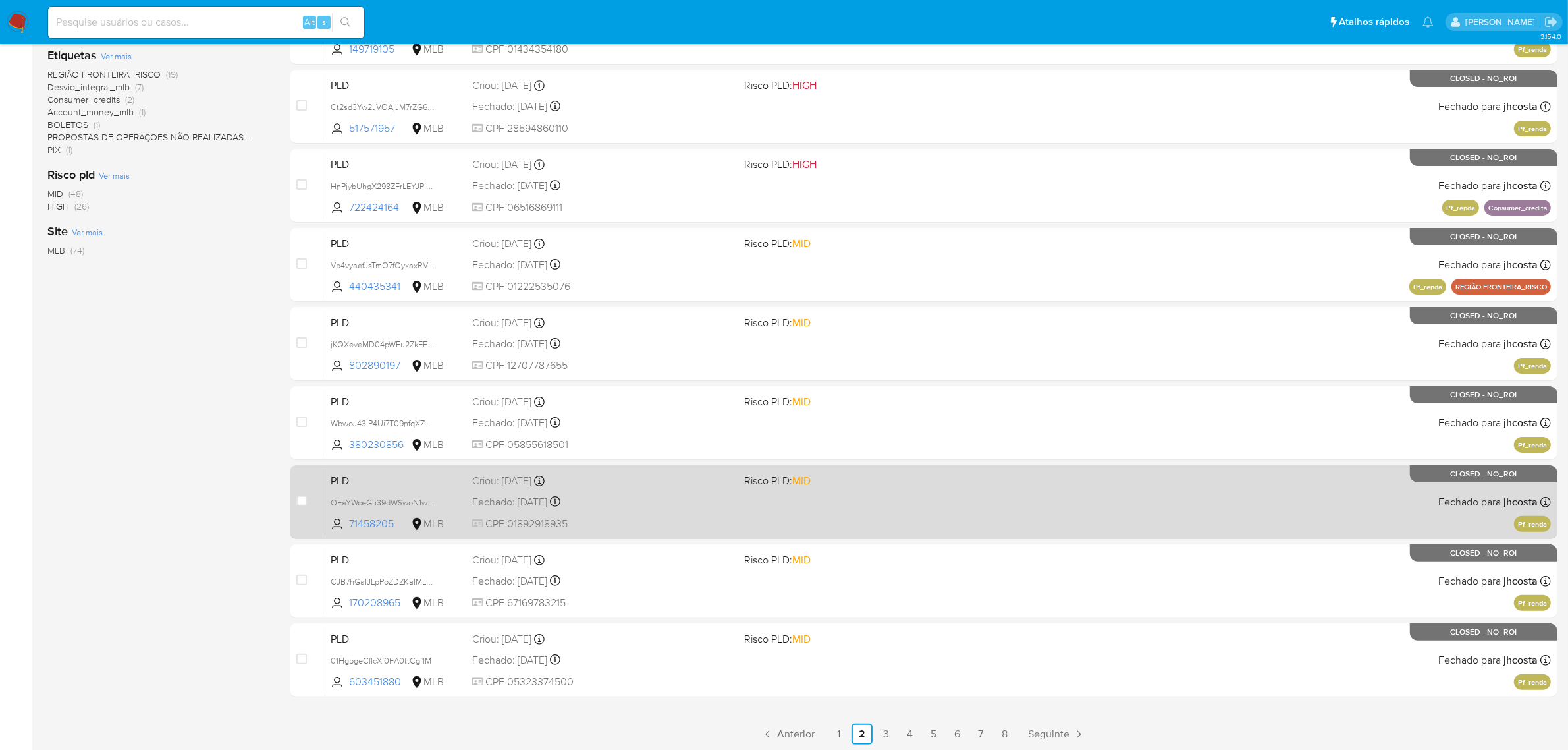
click at [740, 498] on div "PLD QFaYWceGti39dWSwoN1wAcAg 71458205 MLB Risco PLD: MID Criou: 12/05/2025 Crio…" at bounding box center [938, 502] width 1226 height 67
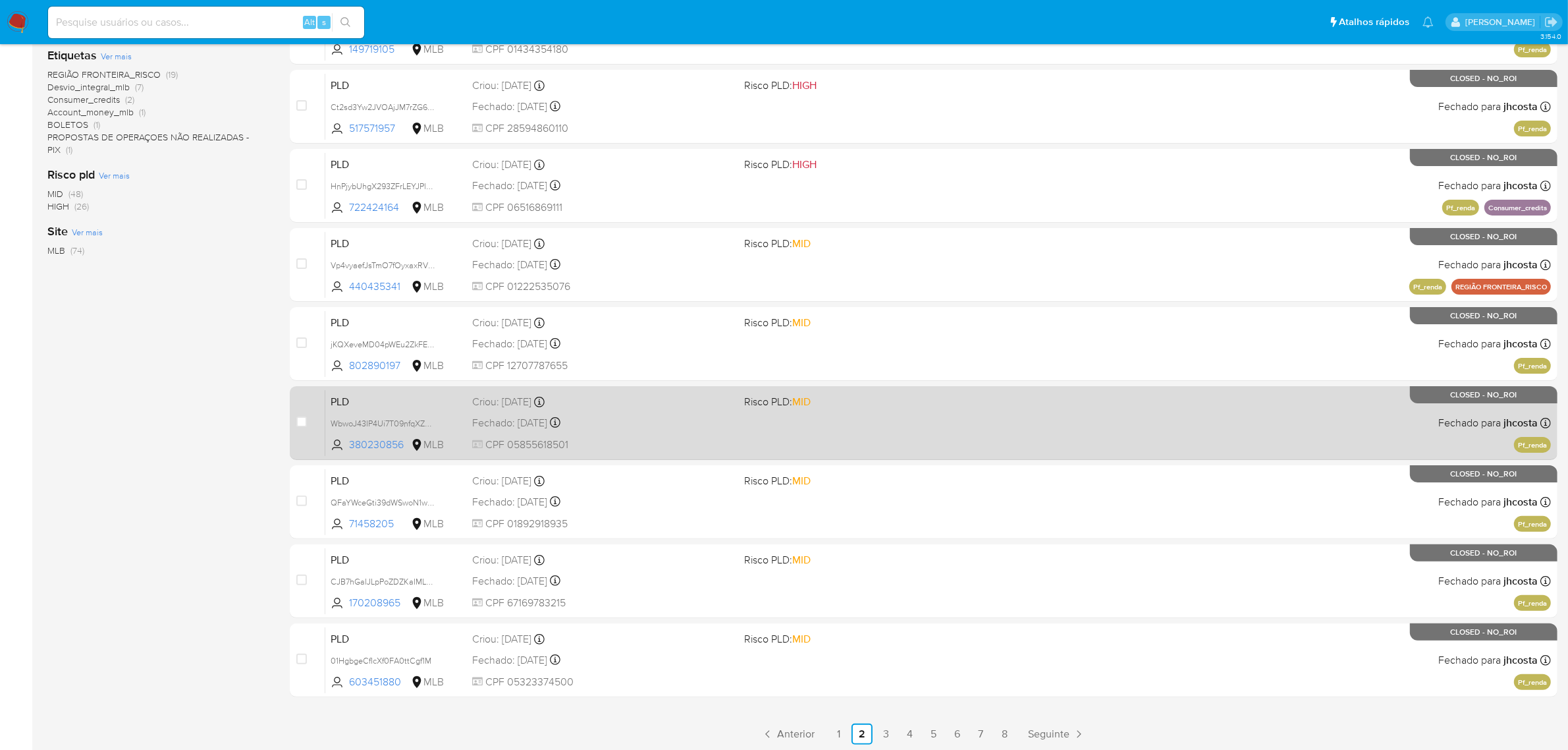
click at [778, 425] on div "PLD WbwoJ43IP4Ui7T09nfqXZdIQ 380230856 MLB Risco PLD: MID Criou: 12/05/2025 Cri…" at bounding box center [938, 423] width 1226 height 67
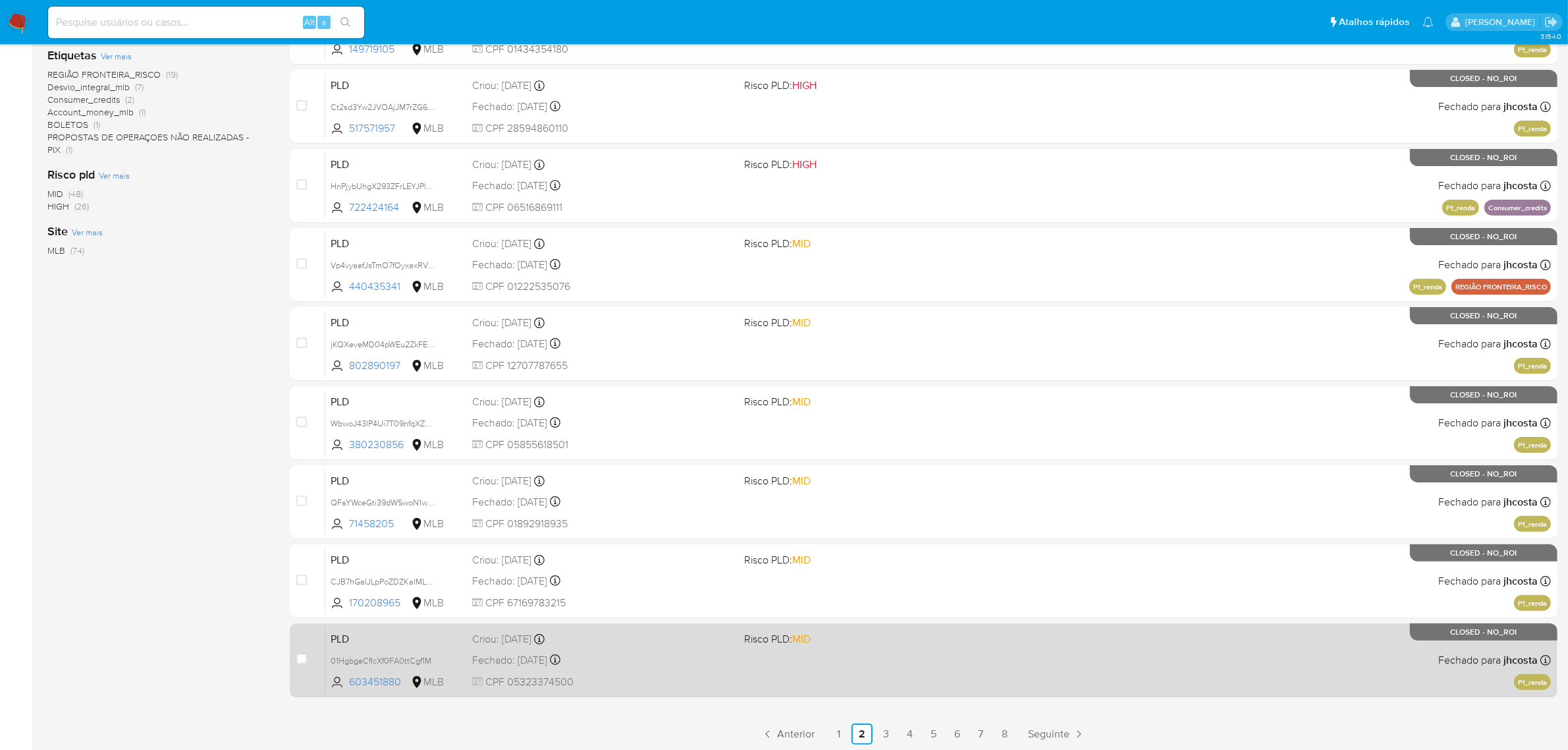
click at [922, 661] on div "PLD 01HgbgeCfIcXf0FA0ttCgf1M 603451880 MLB Risco PLD: MID Criou: 12/05/2025 Cri…" at bounding box center [938, 660] width 1226 height 67
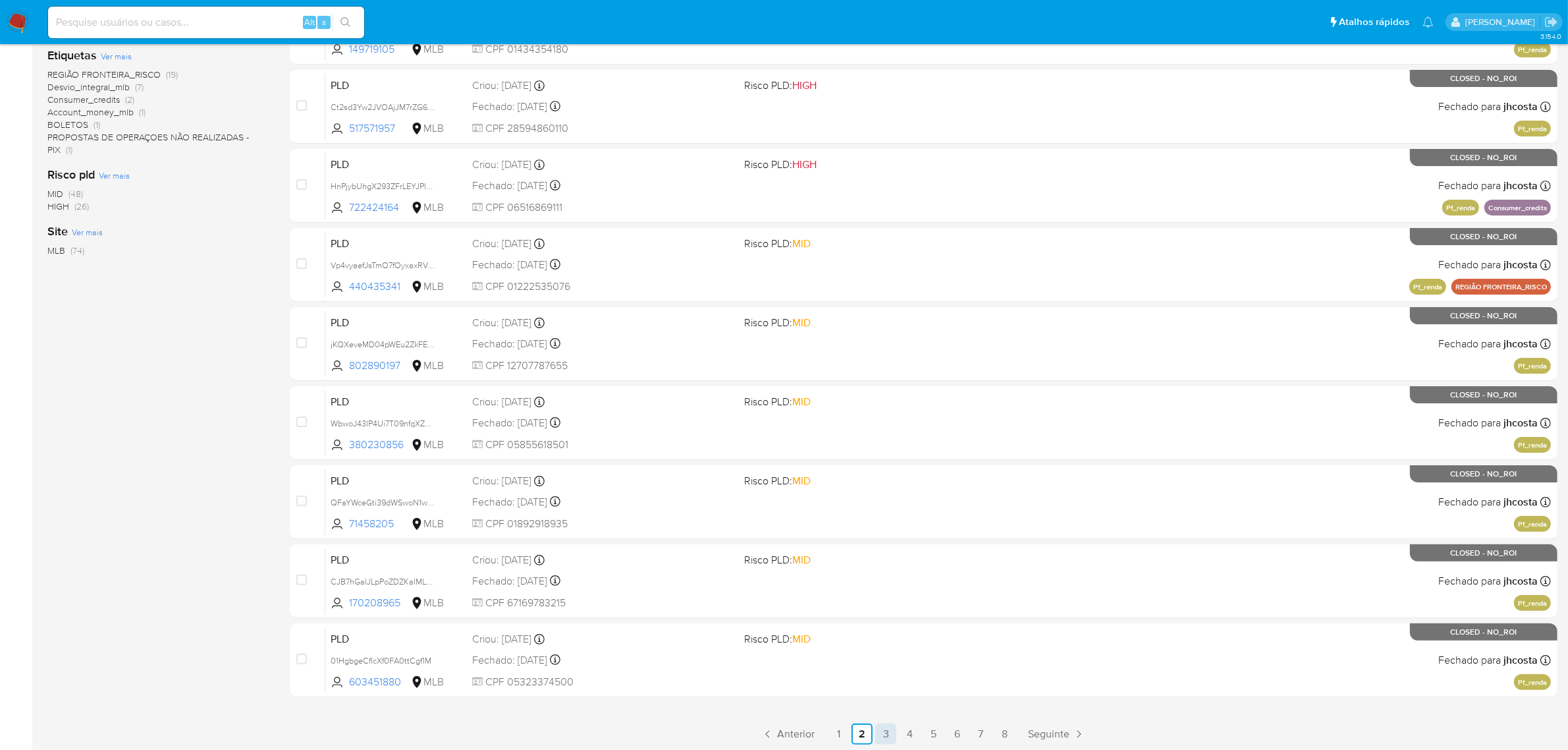
click at [887, 729] on link "3" at bounding box center [886, 734] width 21 height 21
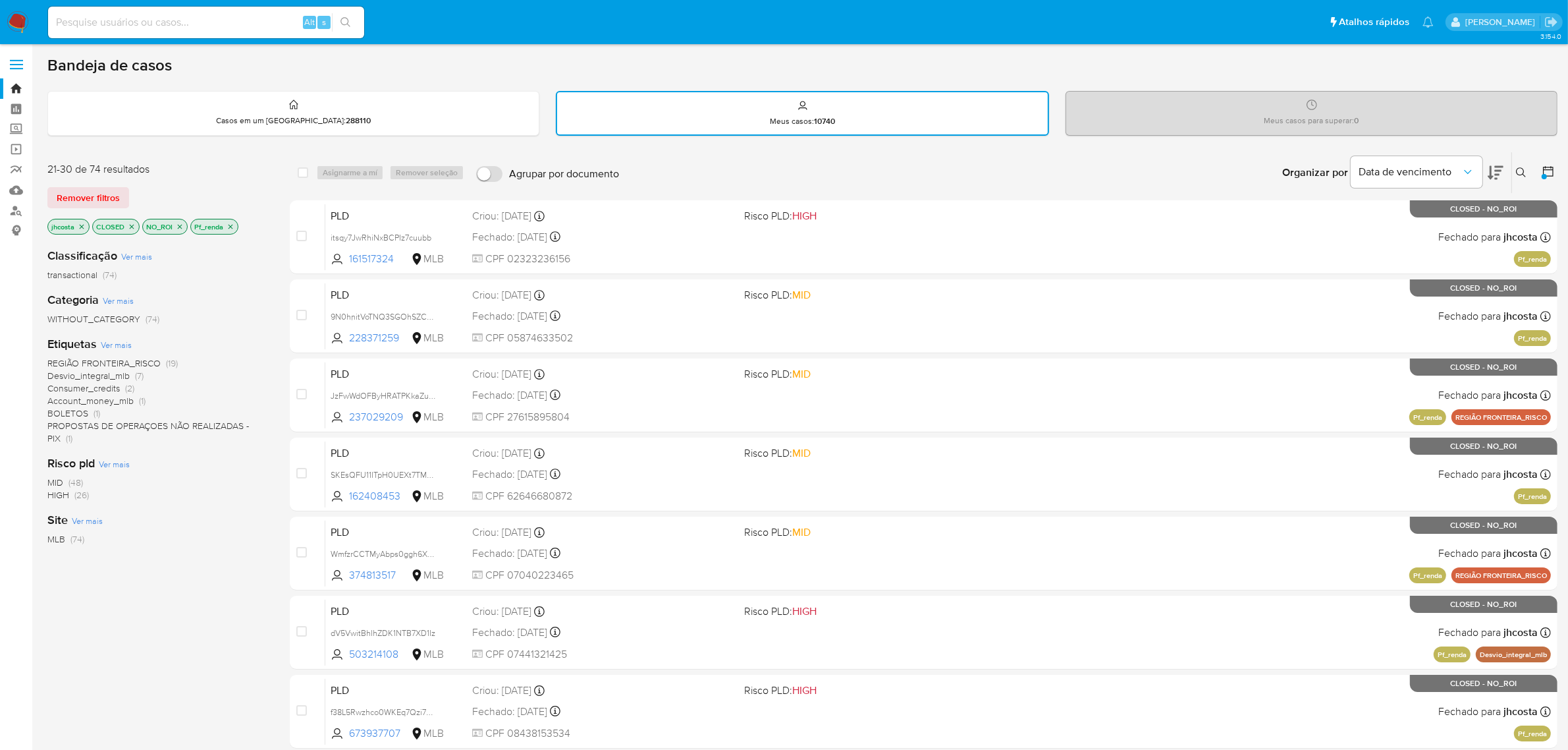
click at [60, 479] on span "MID" at bounding box center [55, 482] width 16 height 14
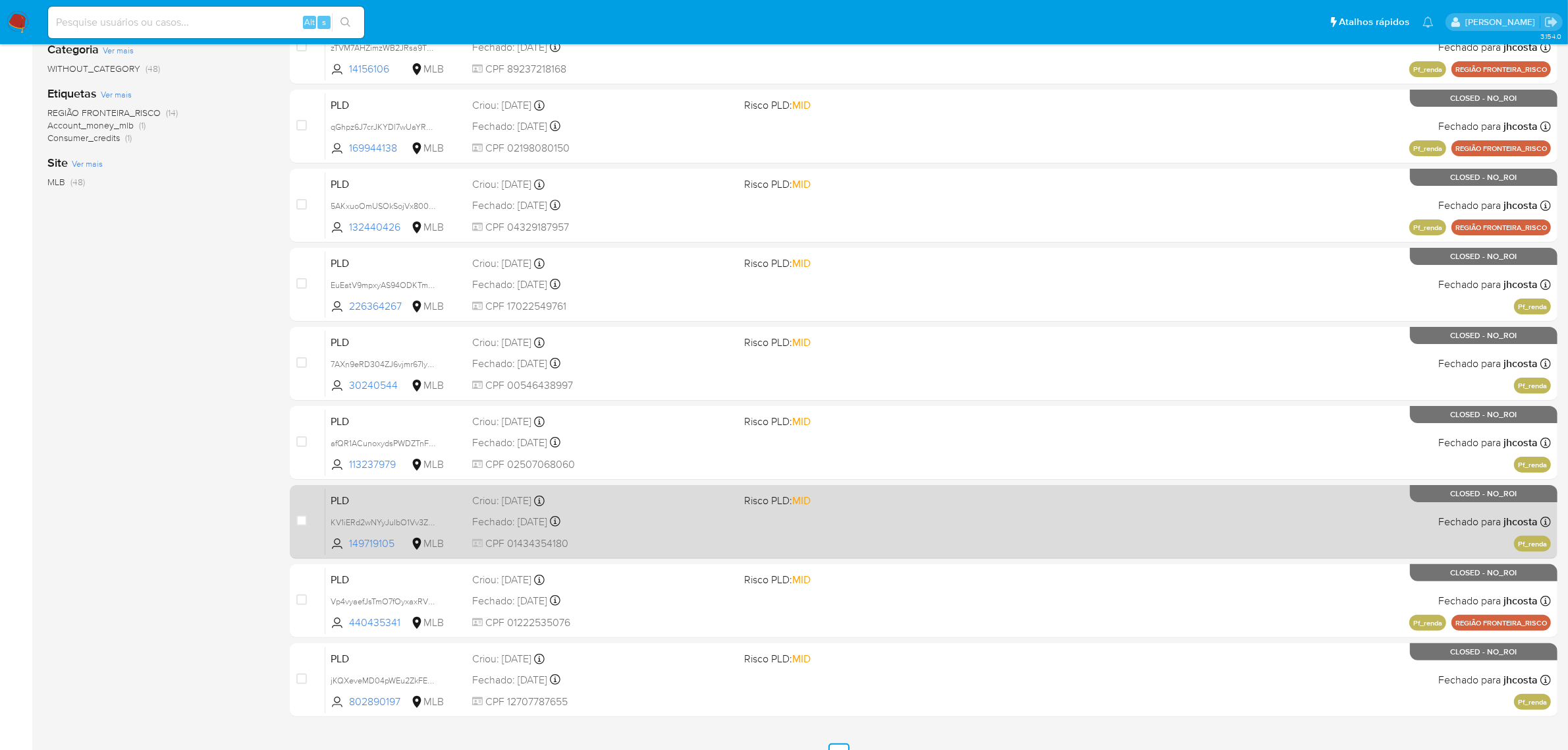
scroll to position [289, 0]
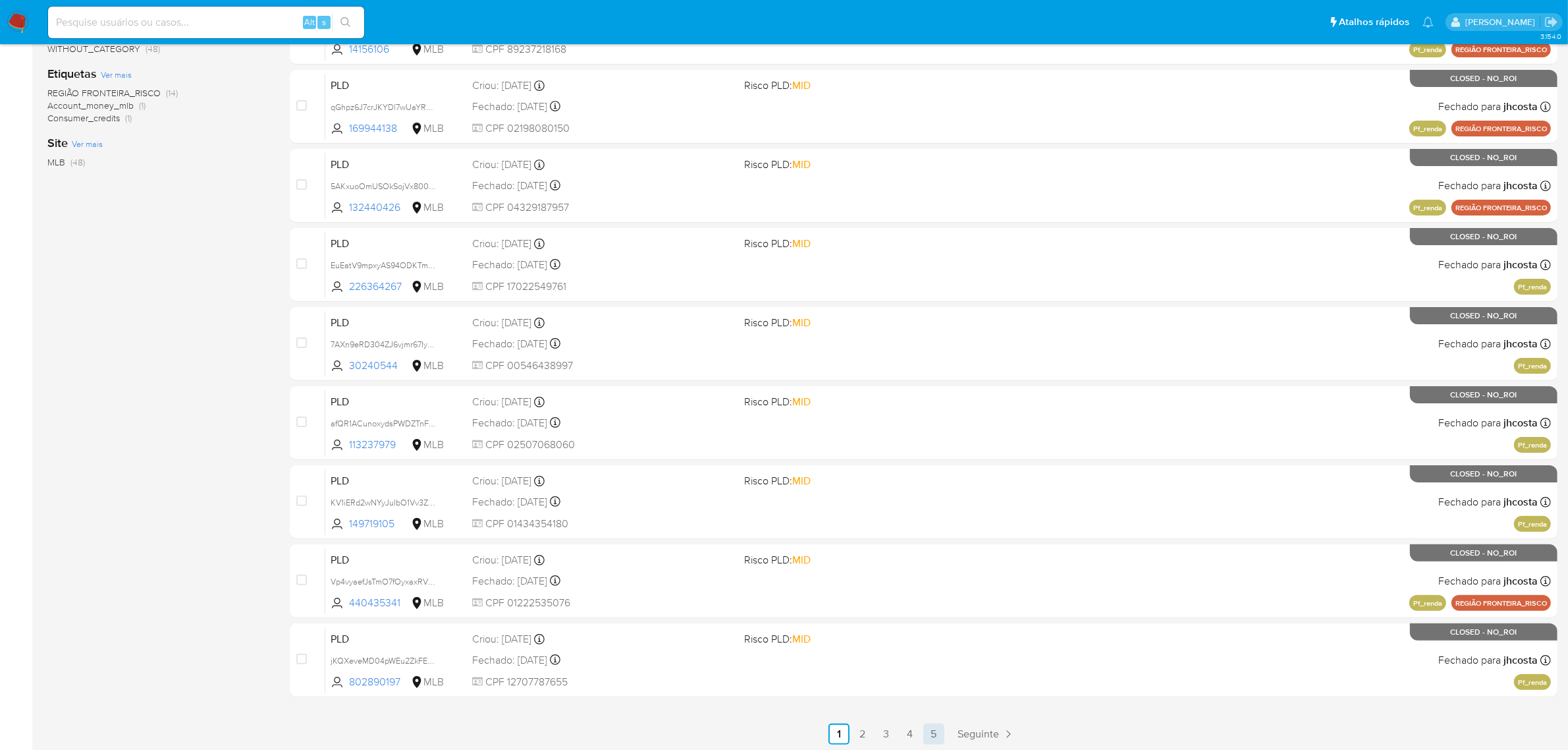
click at [933, 732] on link "5" at bounding box center [934, 734] width 21 height 21
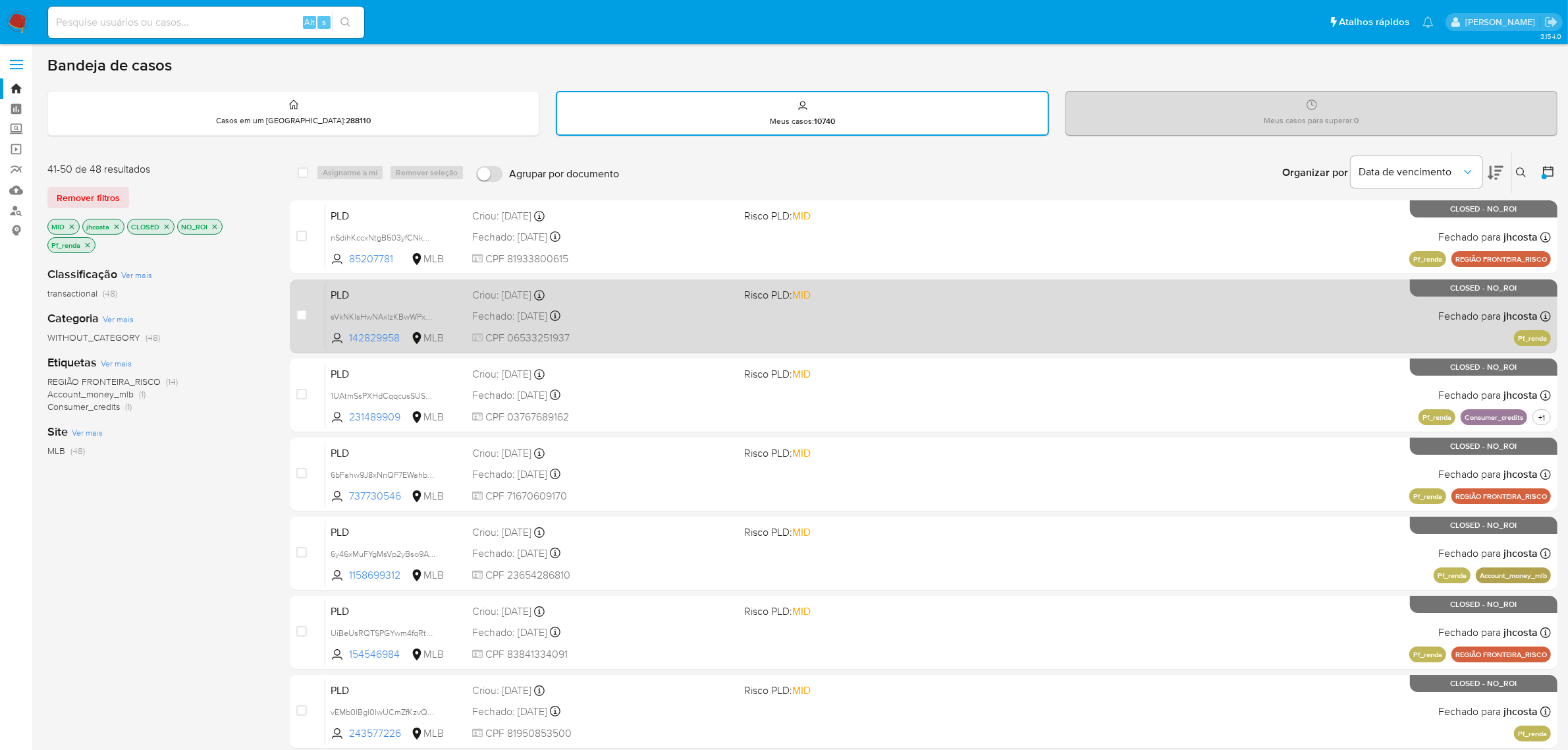
click at [893, 323] on div "PLD sVkNKlsHwNAxlzKBwWPxKgCy 142829958 MLB Risco PLD: MID Criou: 12/03/2025 Cri…" at bounding box center [938, 316] width 1226 height 67
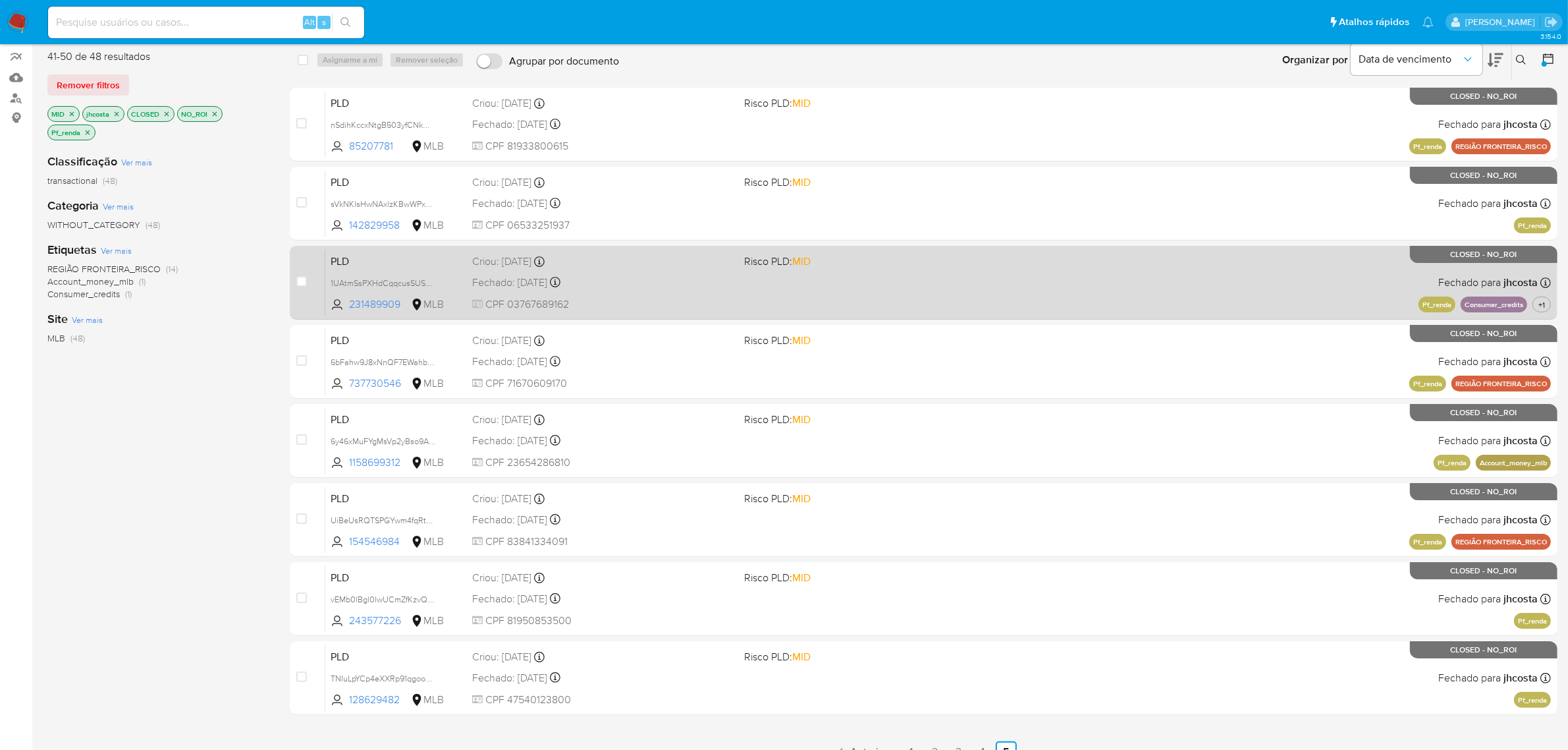
scroll to position [131, 0]
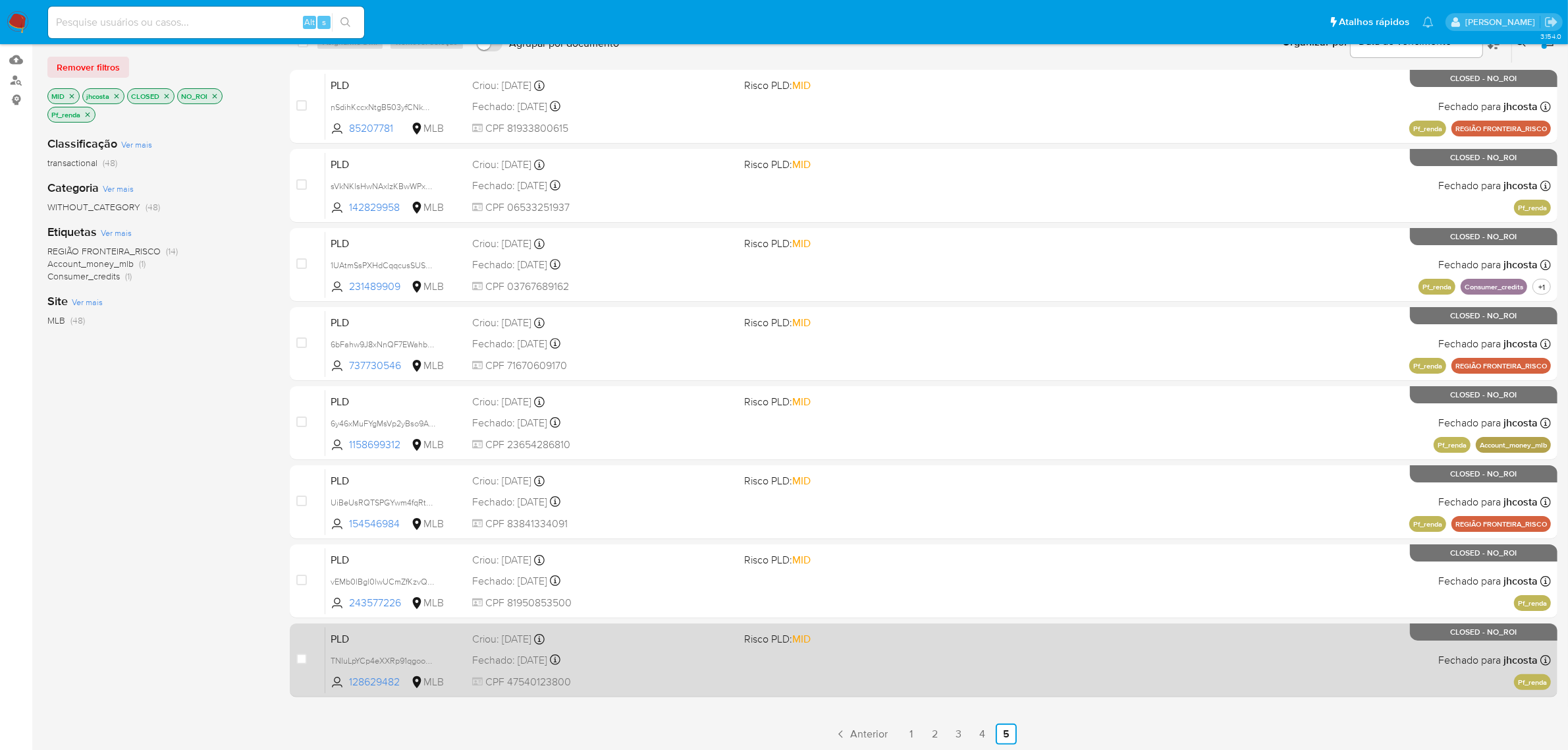
click at [977, 654] on div "PLD TNIuLpYCp4eXXRp91qgooB9w 128629482 MLB Risco PLD: MID Criou: 12/03/2025 Cri…" at bounding box center [938, 660] width 1226 height 67
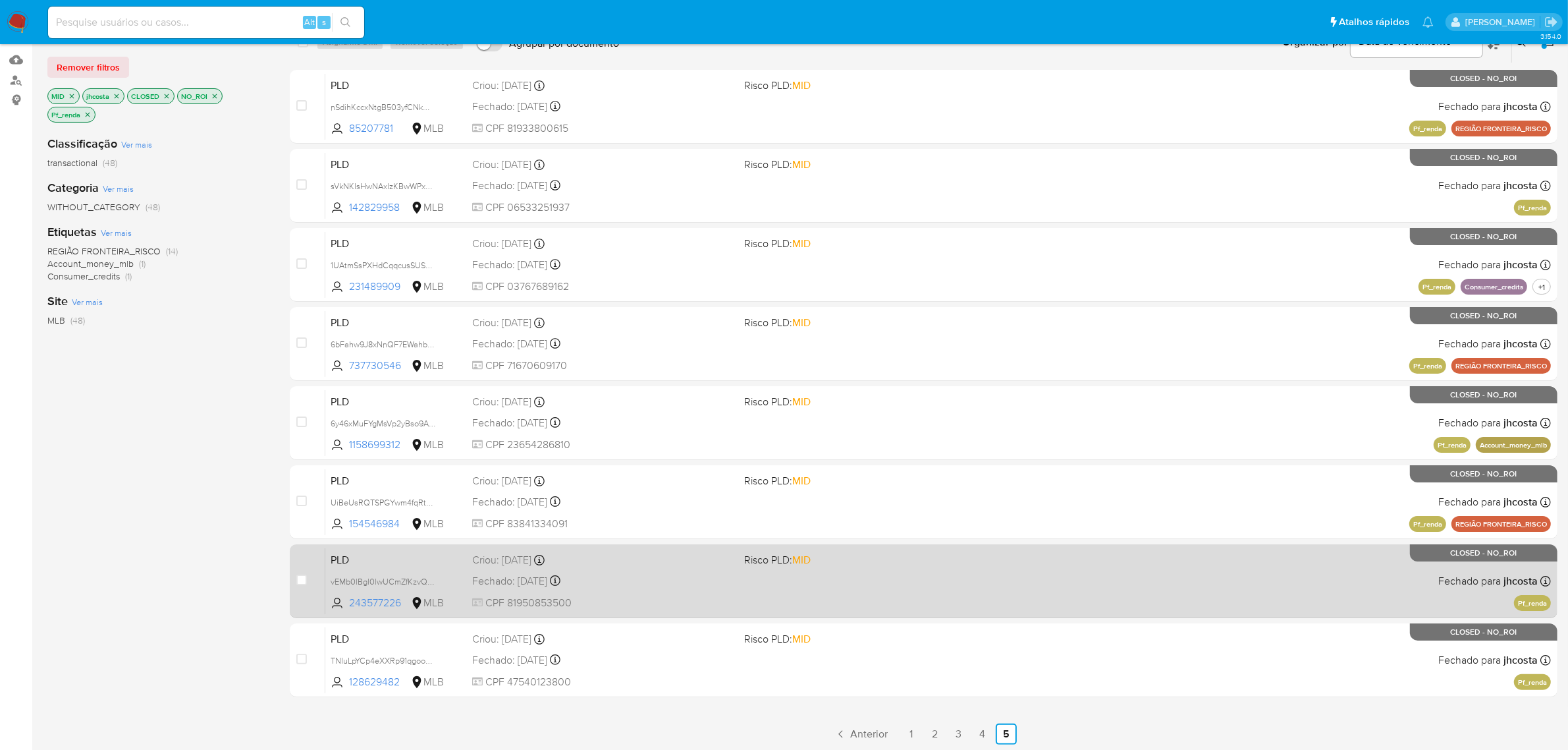
click at [832, 581] on div "PLD vEMb0lBgl0lwUCmZfKzvQtKW 243577226 MLB Risco PLD: MID Criou: 12/03/2025 Cri…" at bounding box center [938, 581] width 1226 height 67
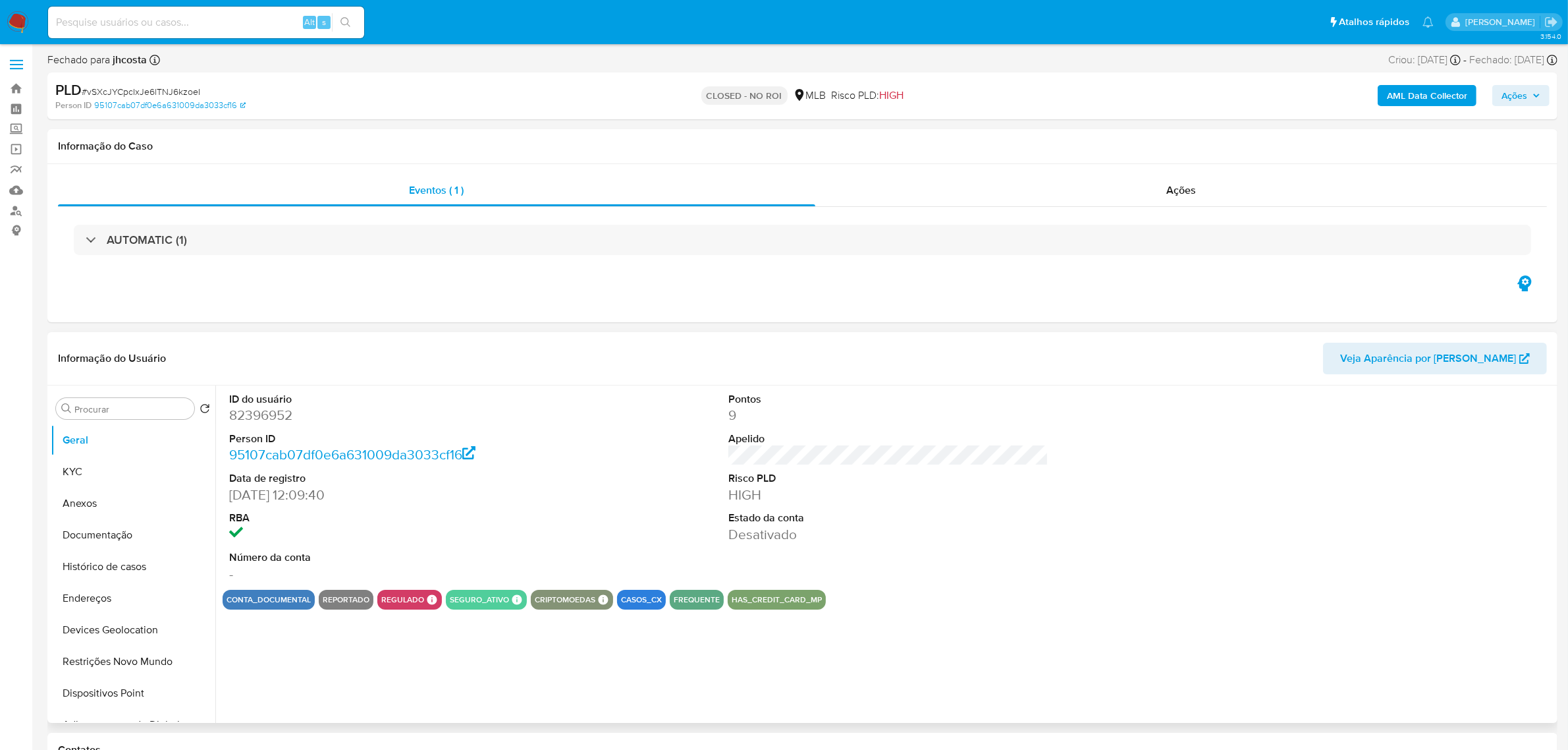
select select "10"
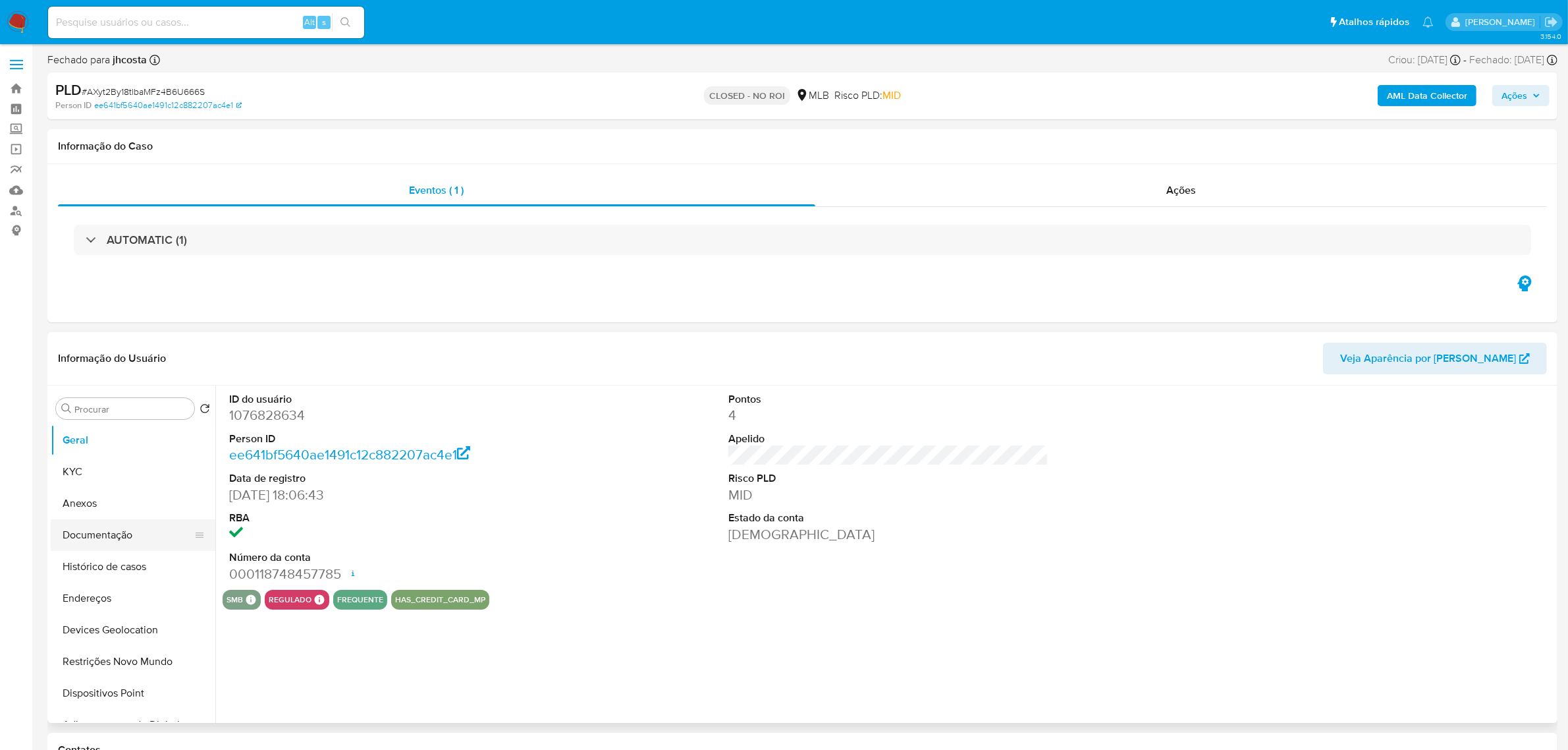
select select "10"
click at [137, 575] on button "Histórico de casos" at bounding box center [127, 567] width 154 height 31
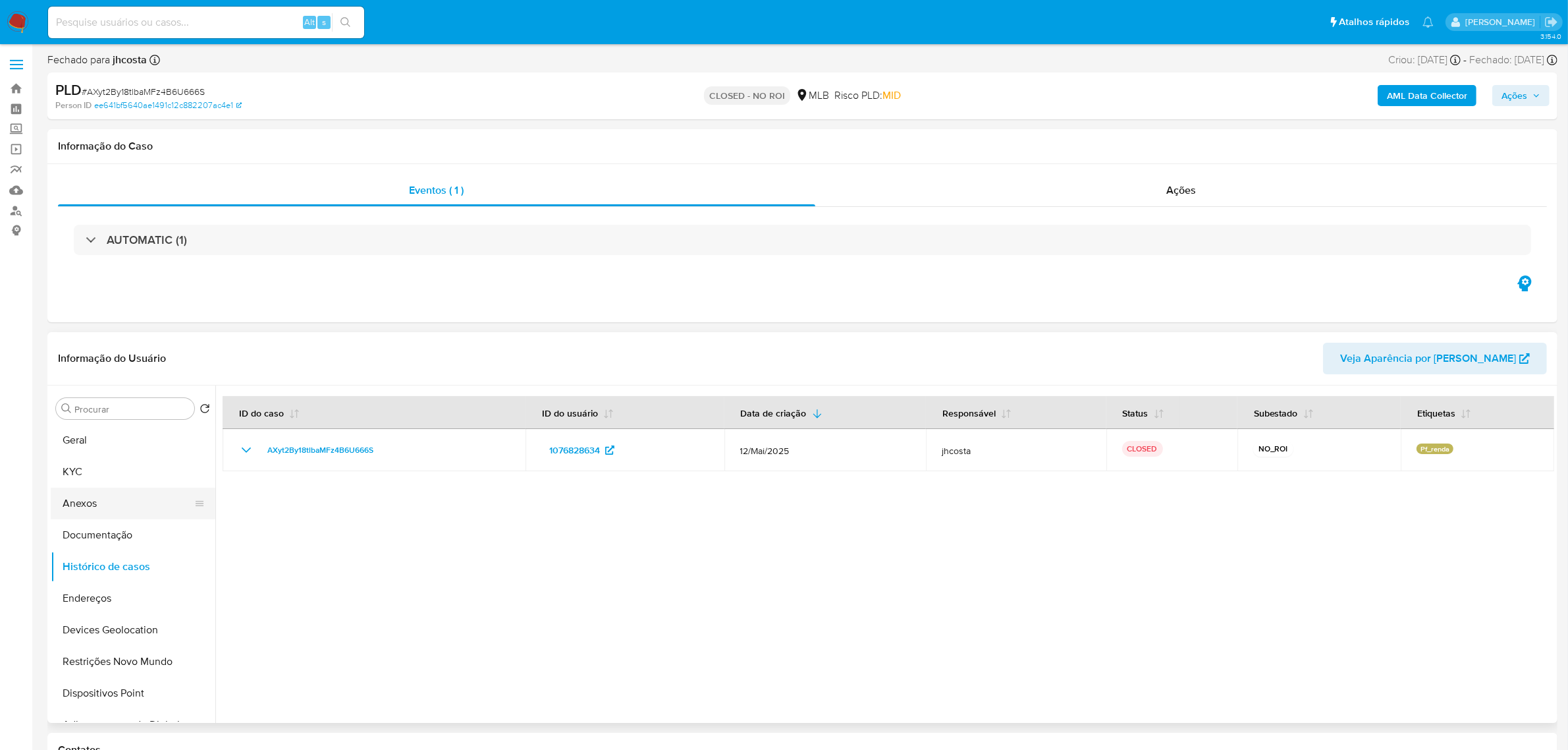
click at [84, 501] on button "Anexos" at bounding box center [127, 503] width 154 height 31
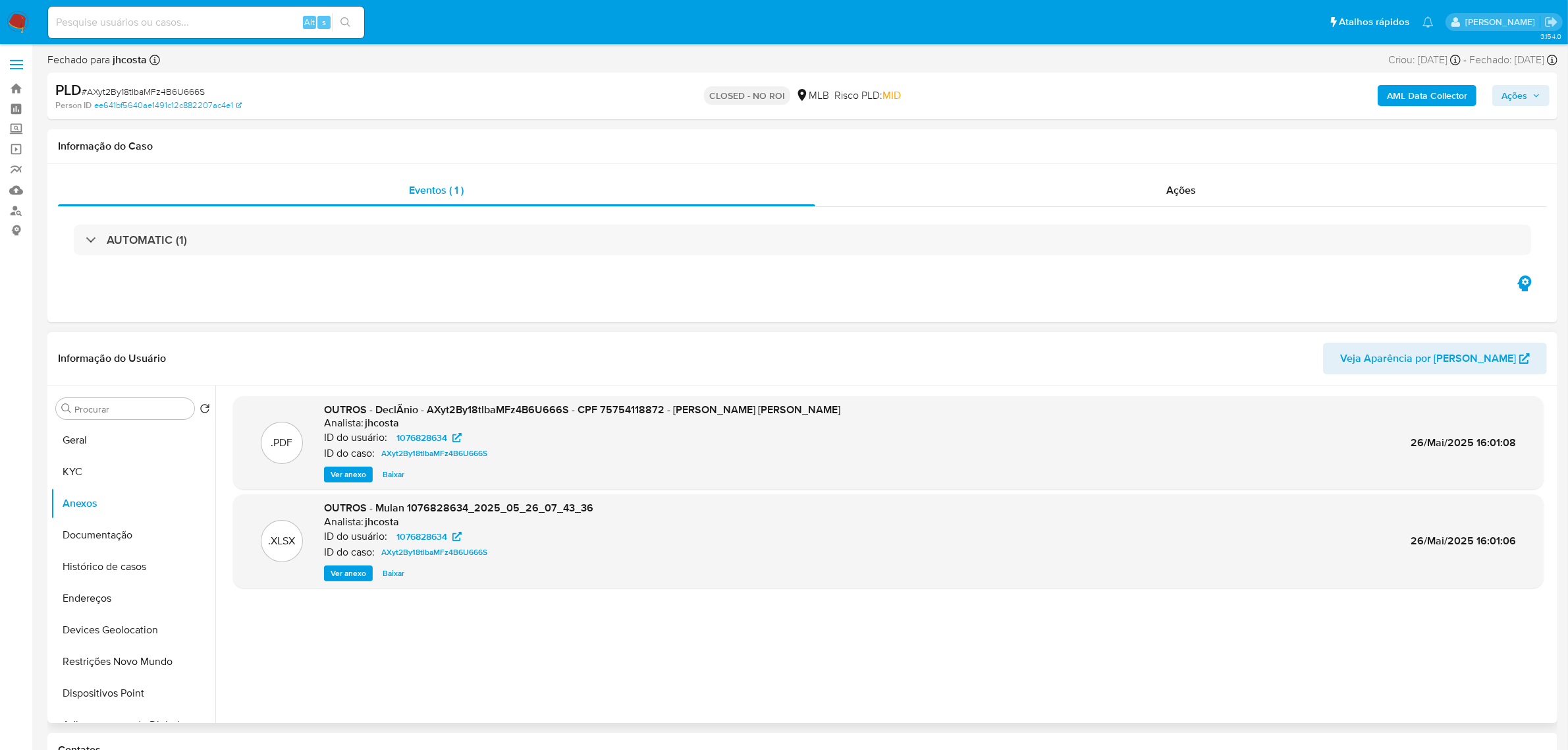
click at [337, 468] on span "Ver anexo" at bounding box center [348, 474] width 36 height 14
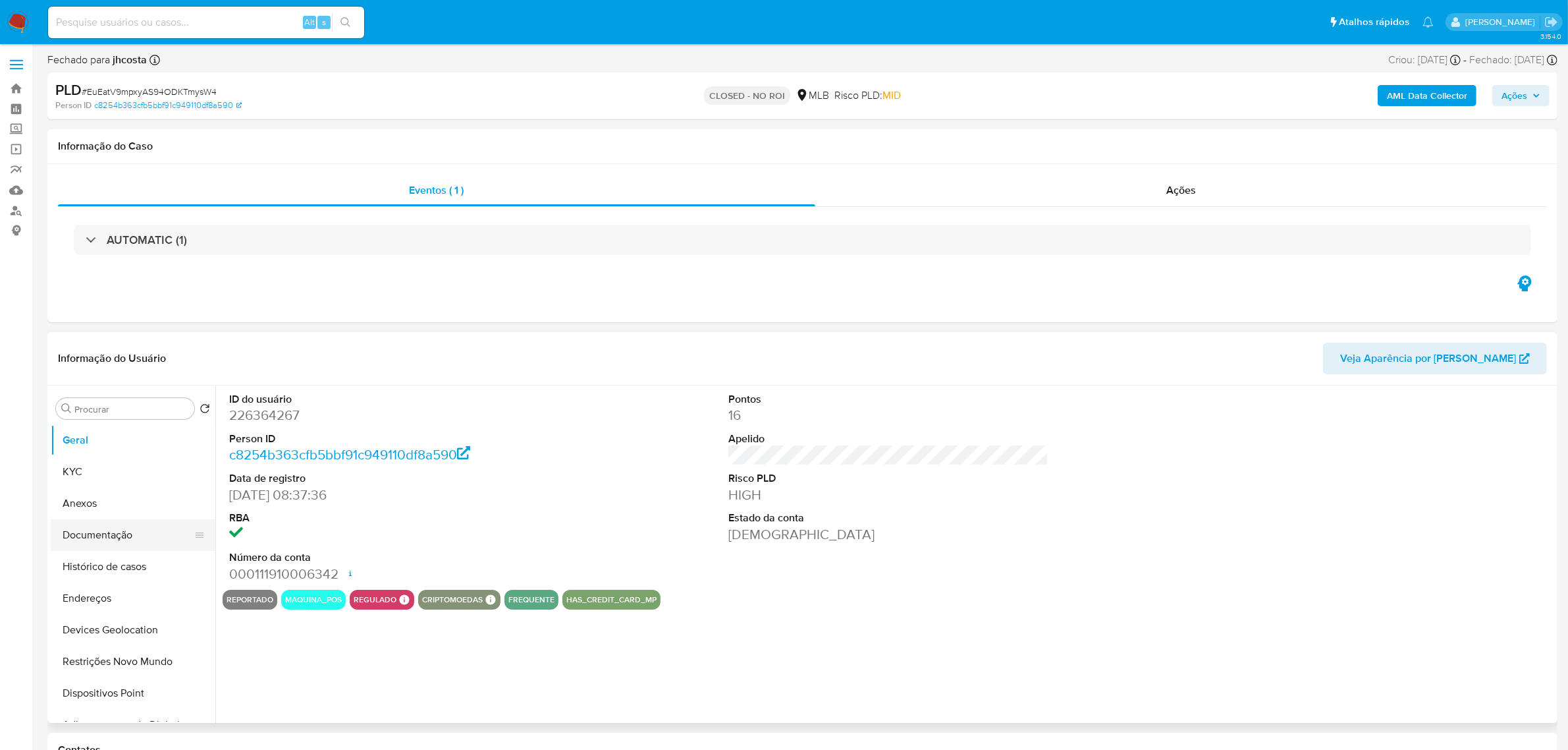
select select "10"
click at [120, 535] on button "Documentação" at bounding box center [127, 535] width 154 height 31
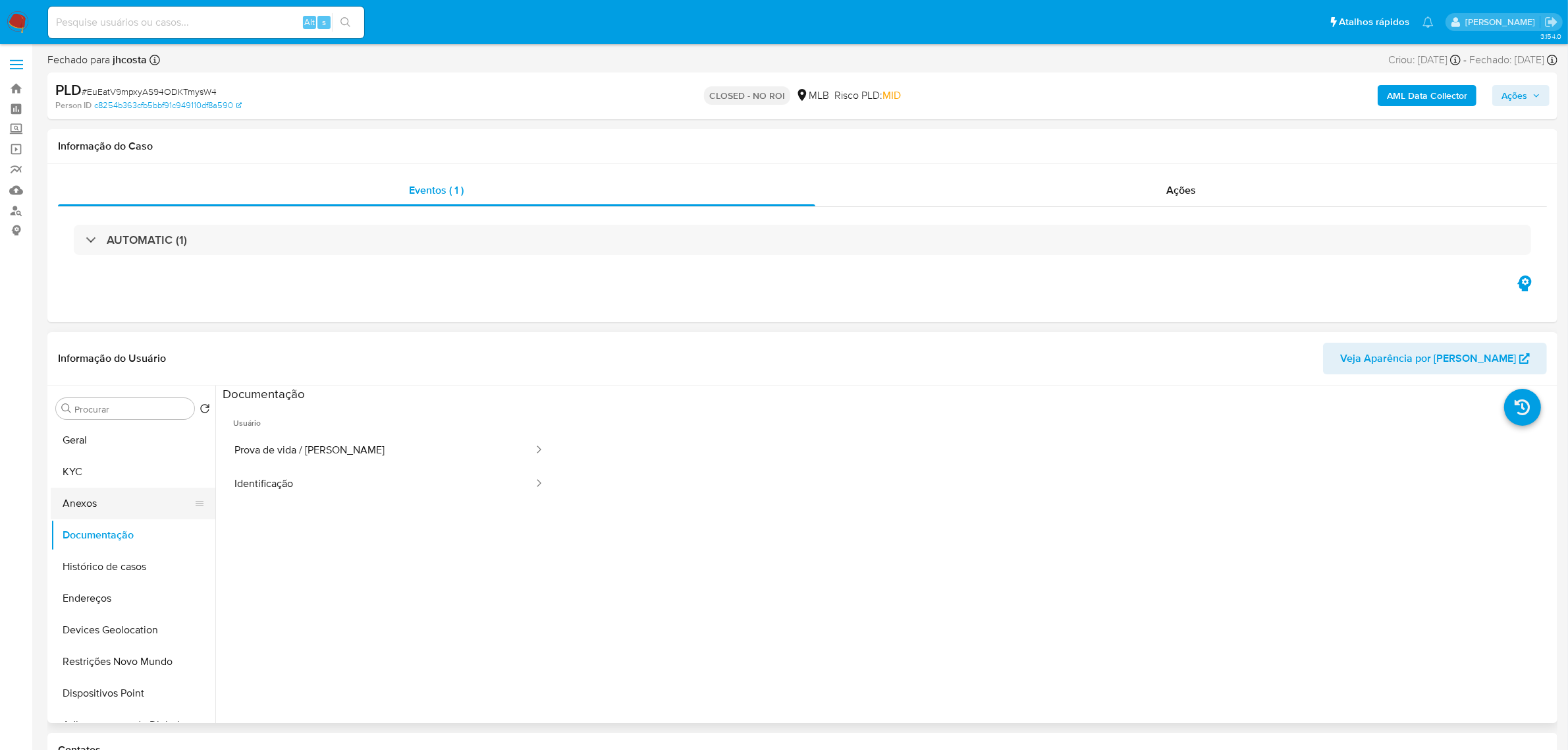
click at [106, 509] on button "Anexos" at bounding box center [127, 503] width 154 height 31
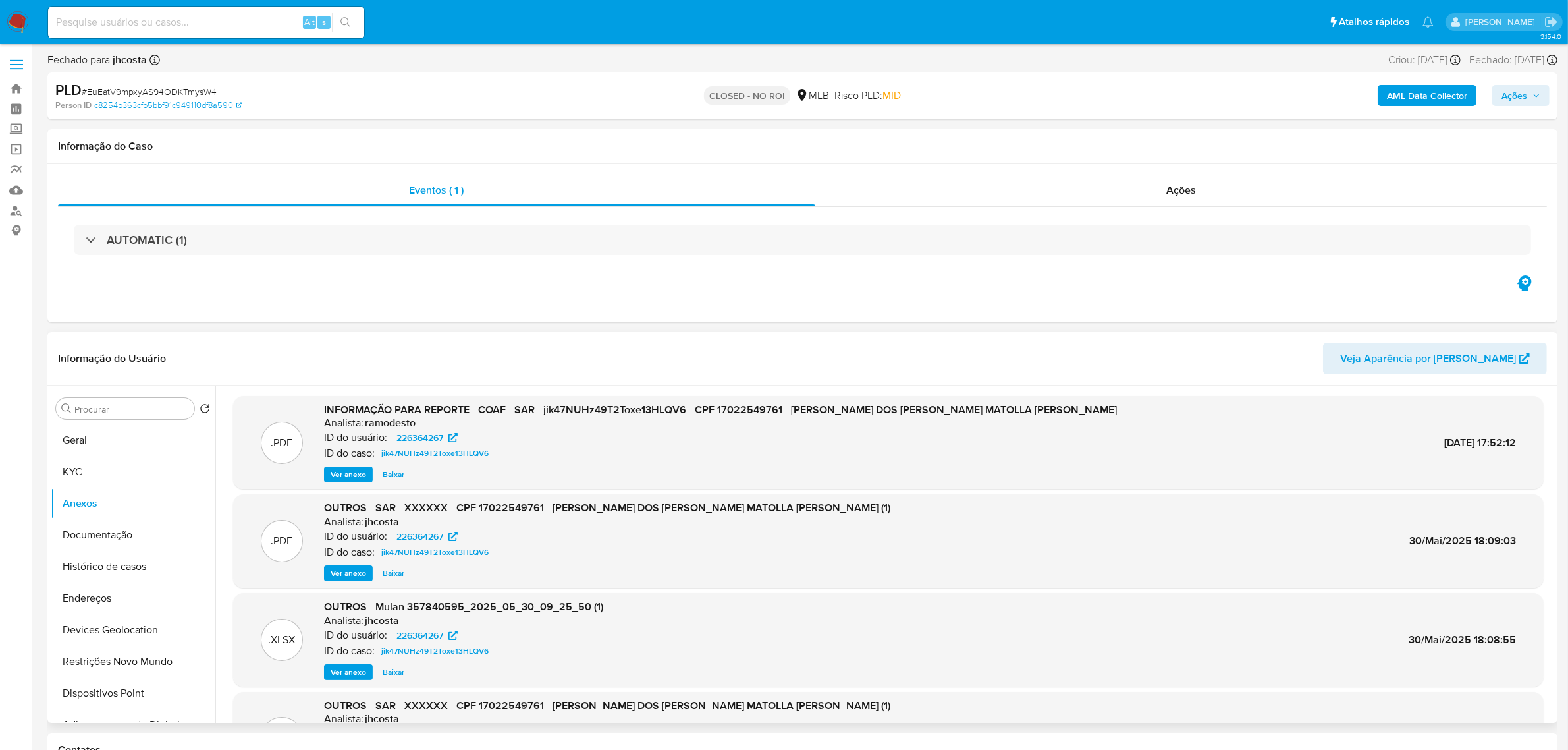
click at [334, 481] on span "Ver anexo" at bounding box center [348, 474] width 36 height 14
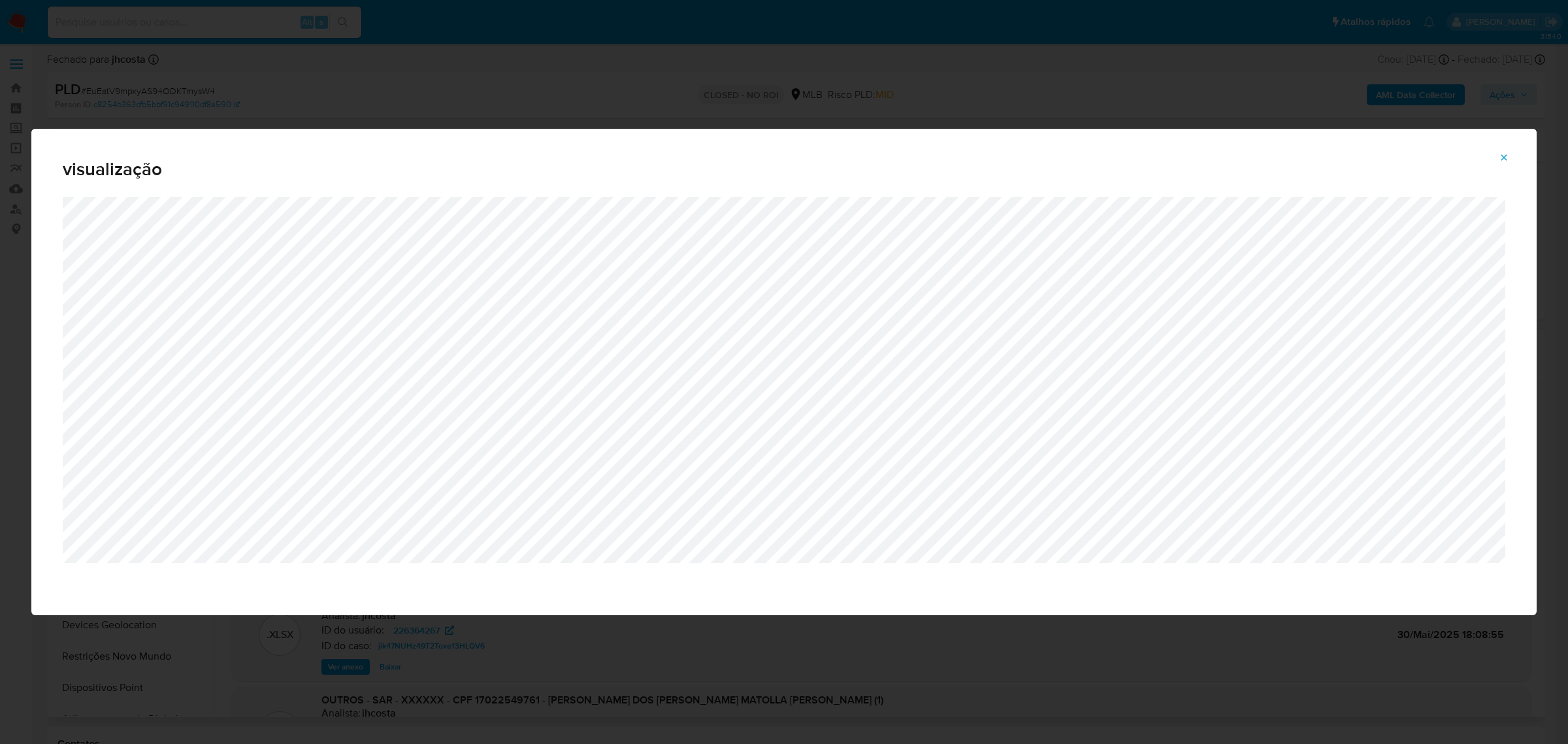
drag, startPoint x: 1500, startPoint y: 157, endPoint x: 1481, endPoint y: 157, distance: 19.0
click at [1500, 157] on icon "Attachment preview" at bounding box center [1504, 157] width 11 height 11
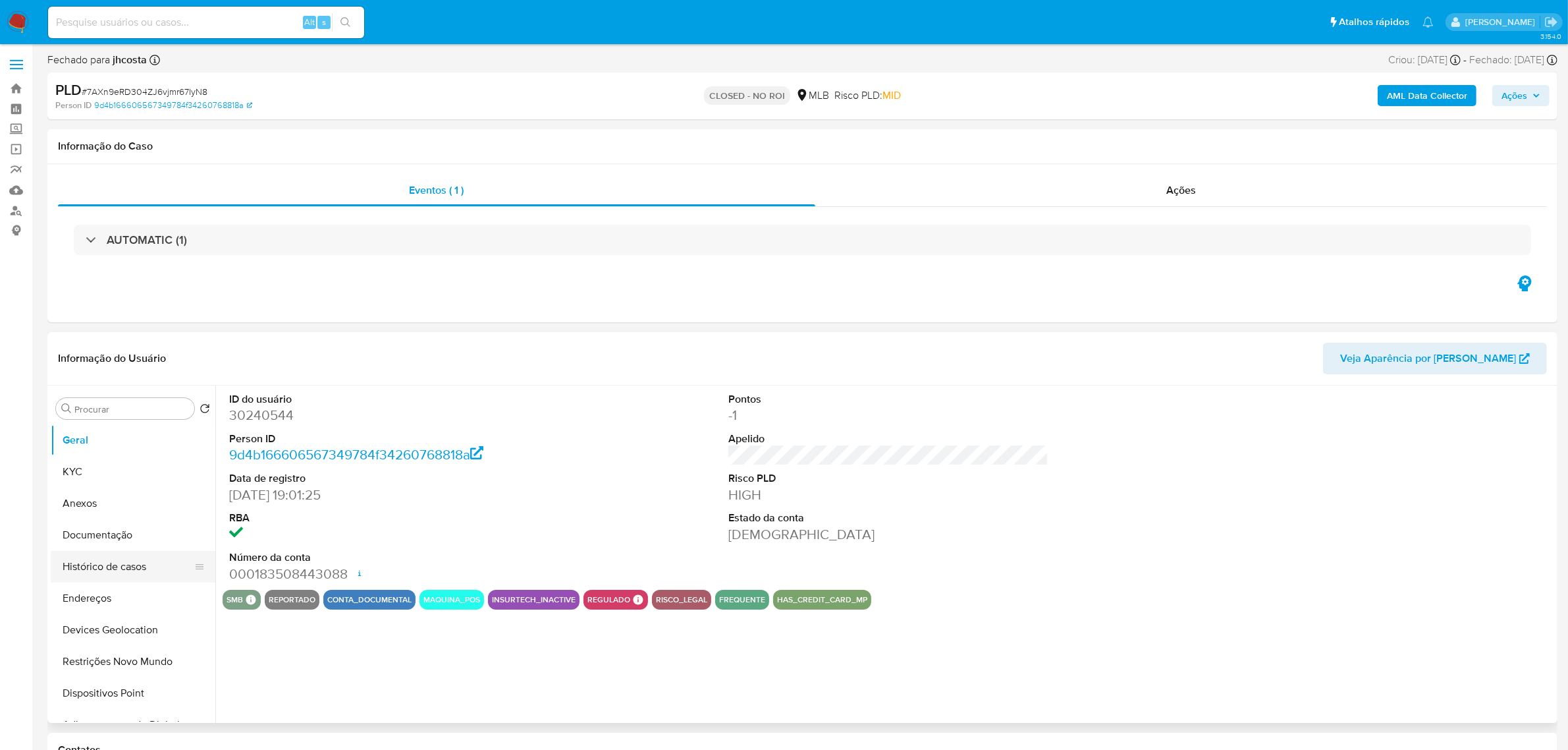
select select "10"
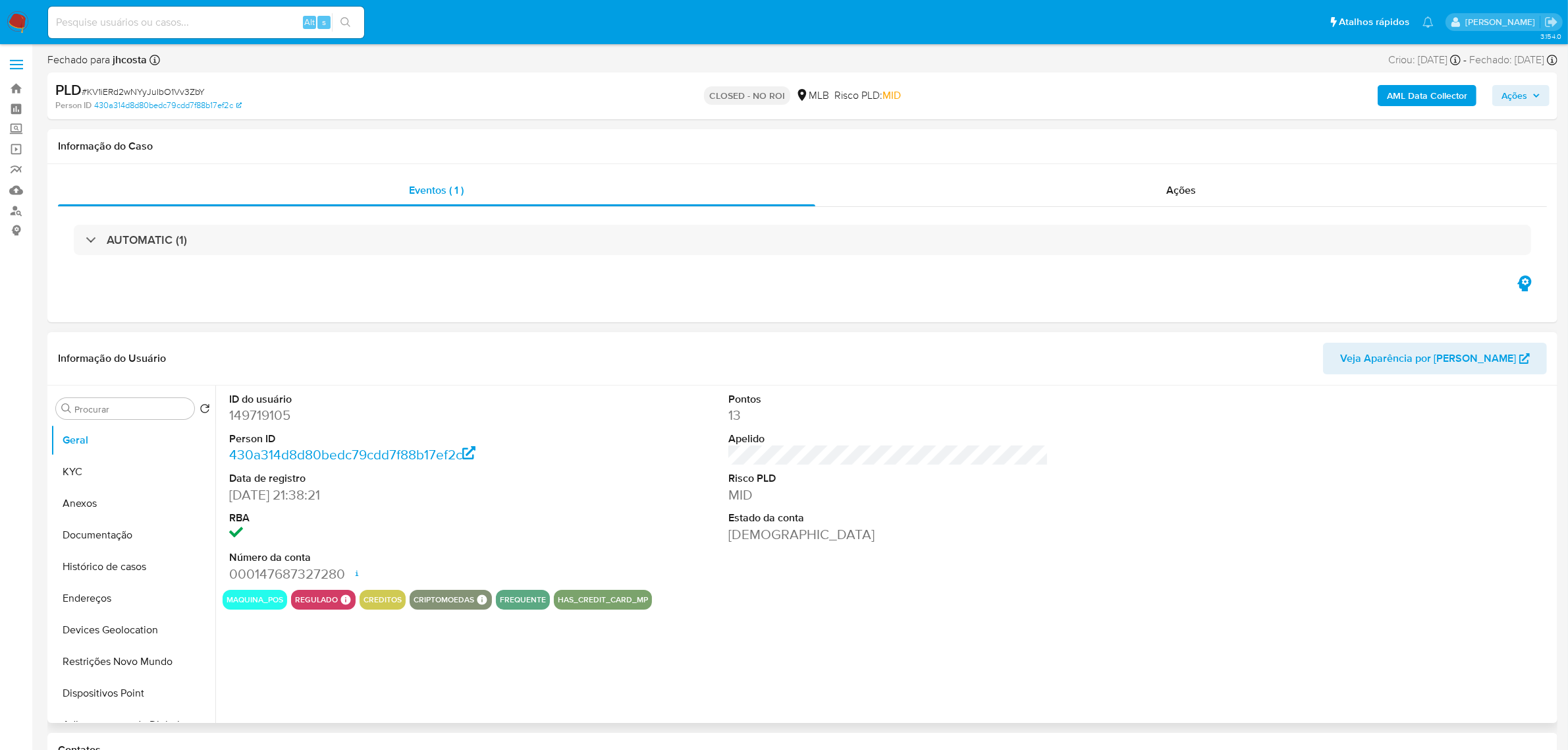
select select "10"
click at [114, 562] on button "Histórico de casos" at bounding box center [127, 567] width 154 height 31
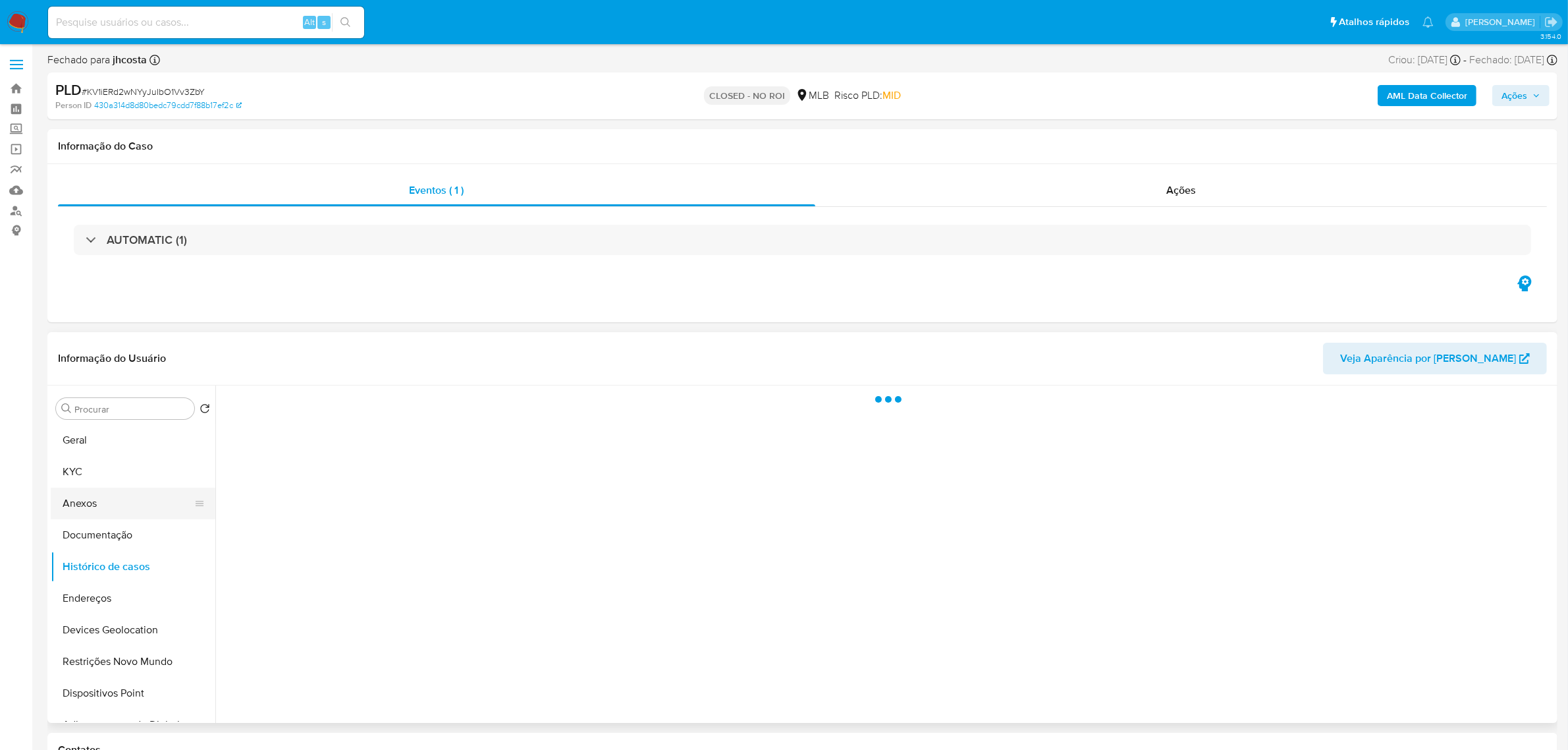
click at [96, 500] on button "Anexos" at bounding box center [127, 503] width 154 height 31
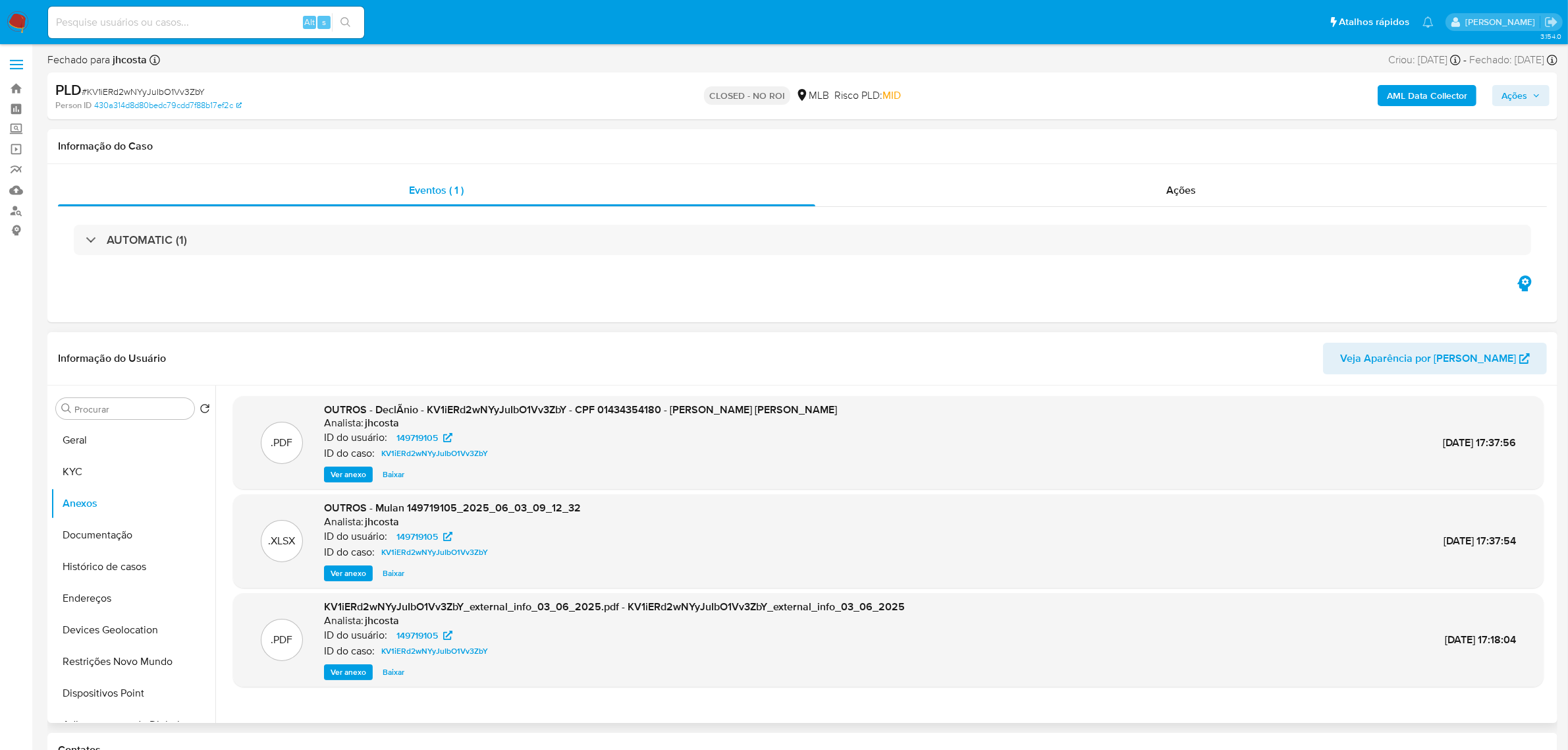
click at [328, 482] on button "Ver anexo" at bounding box center [348, 474] width 49 height 16
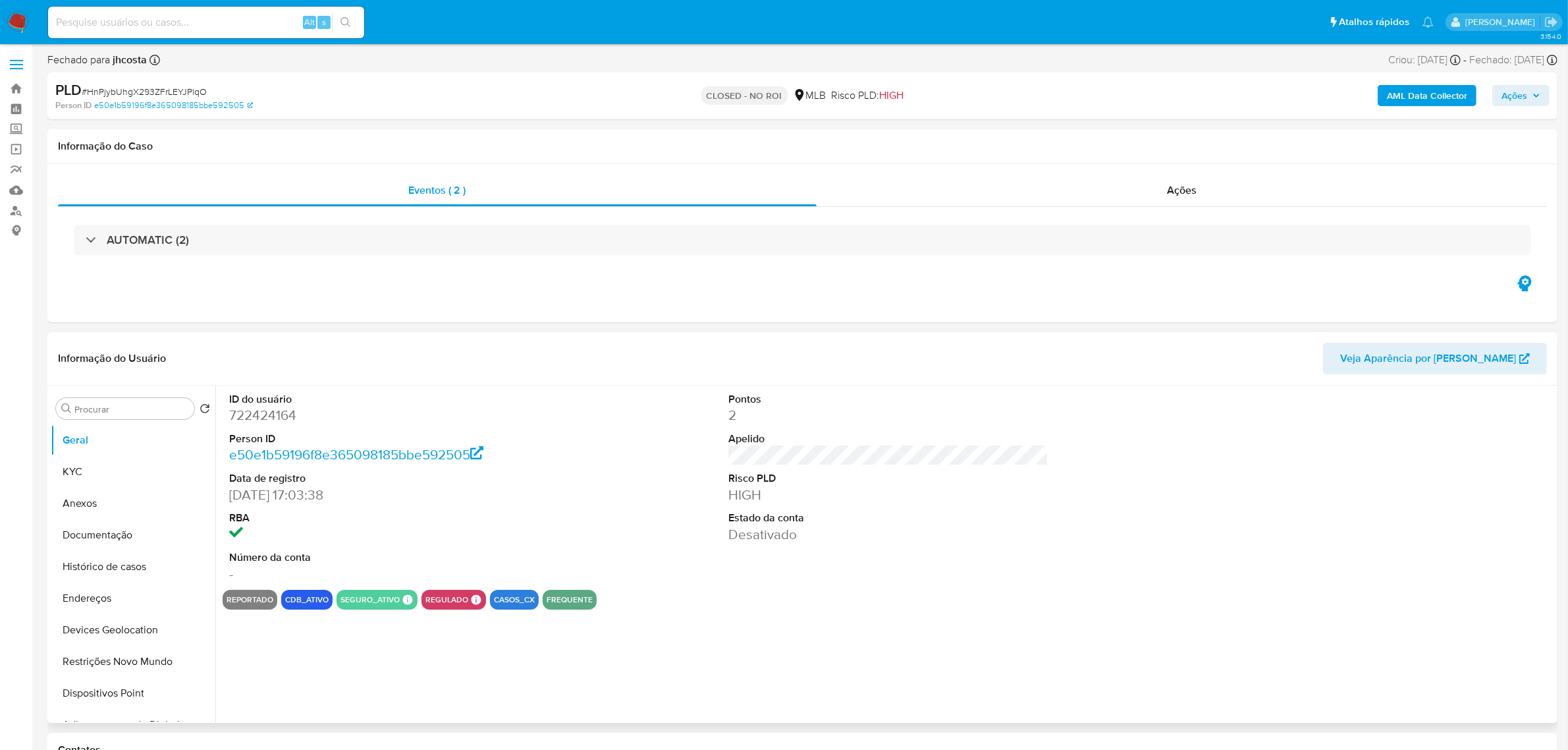
select select "10"
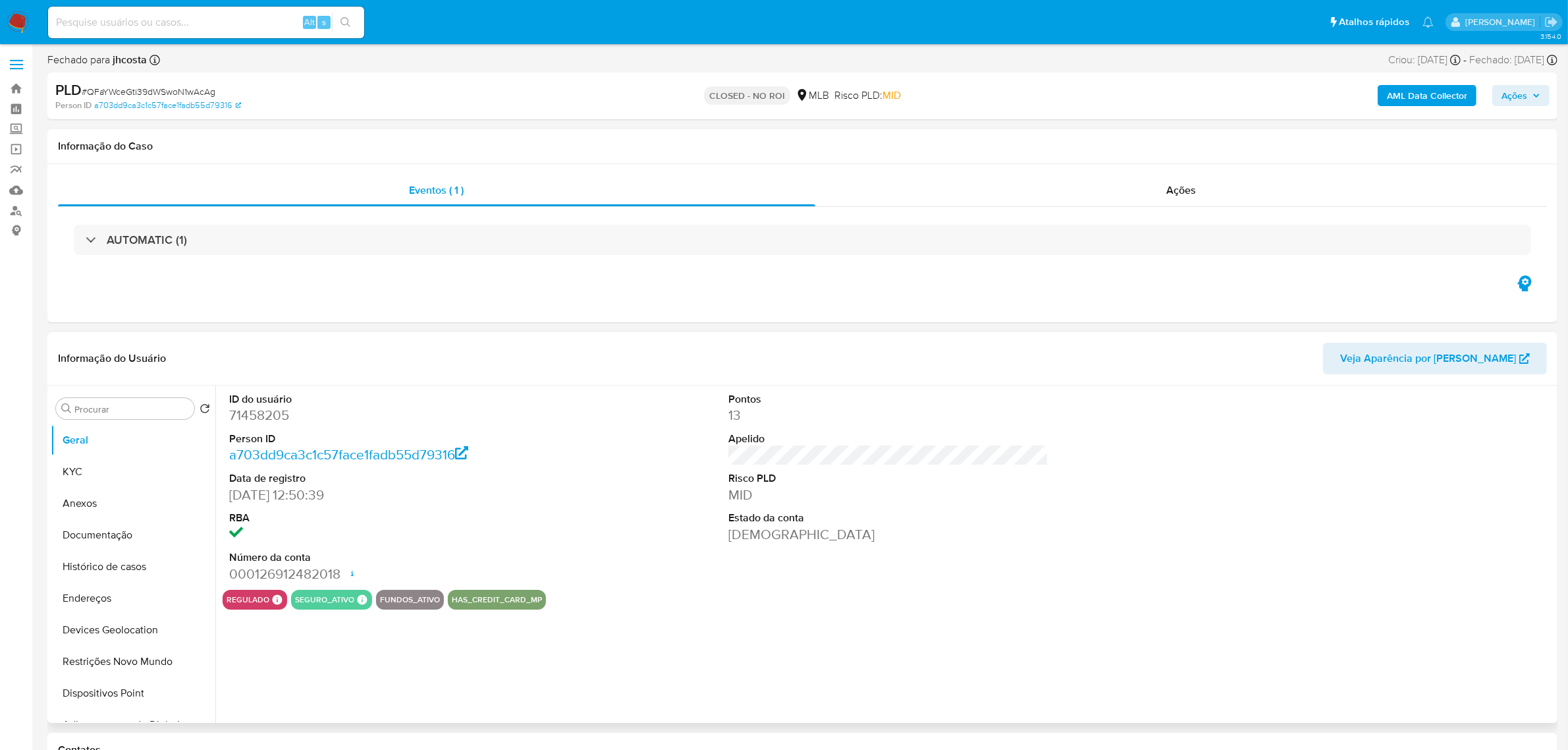
select select "10"
click at [107, 508] on button "Anexos" at bounding box center [127, 503] width 154 height 31
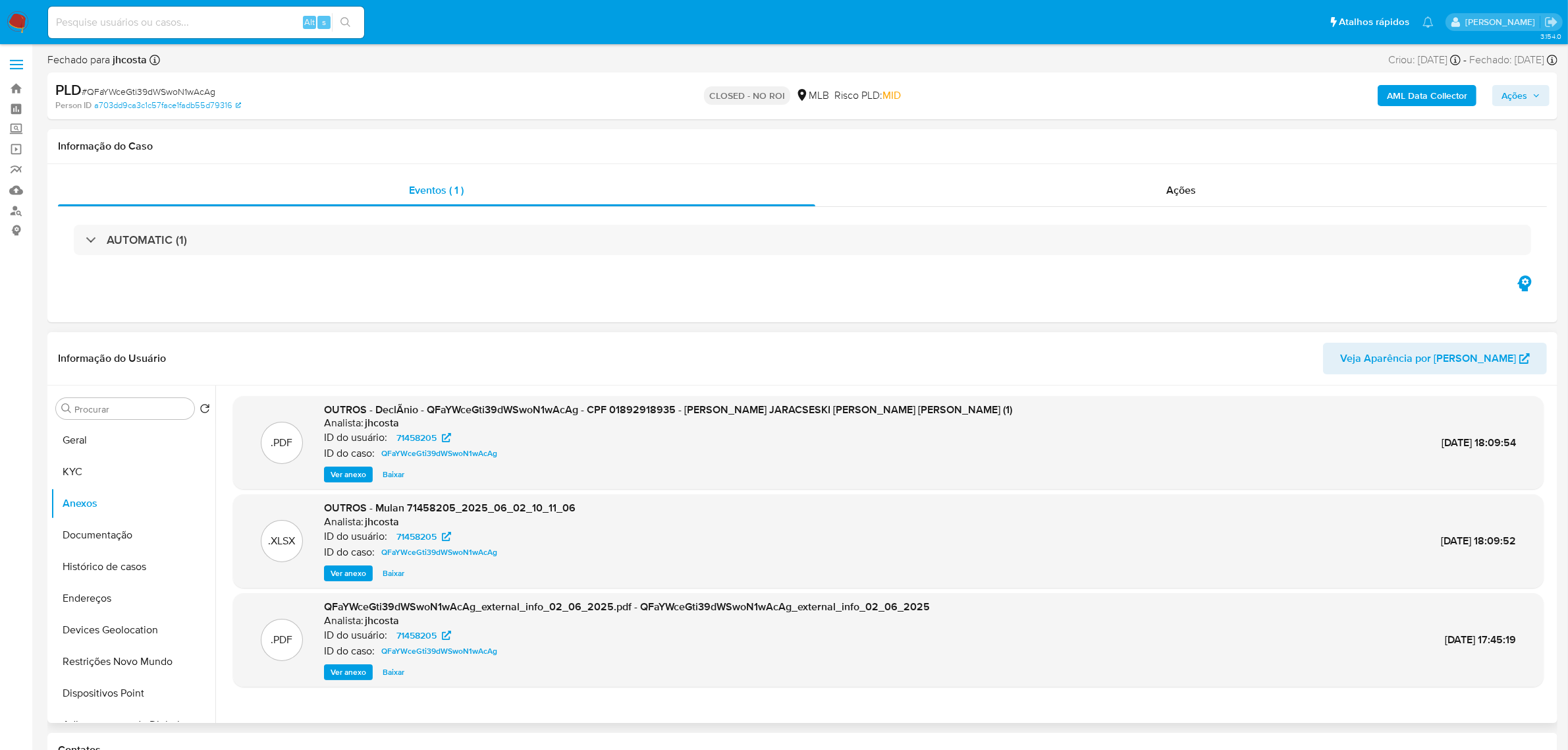
click at [354, 481] on span "Ver anexo" at bounding box center [348, 474] width 36 height 14
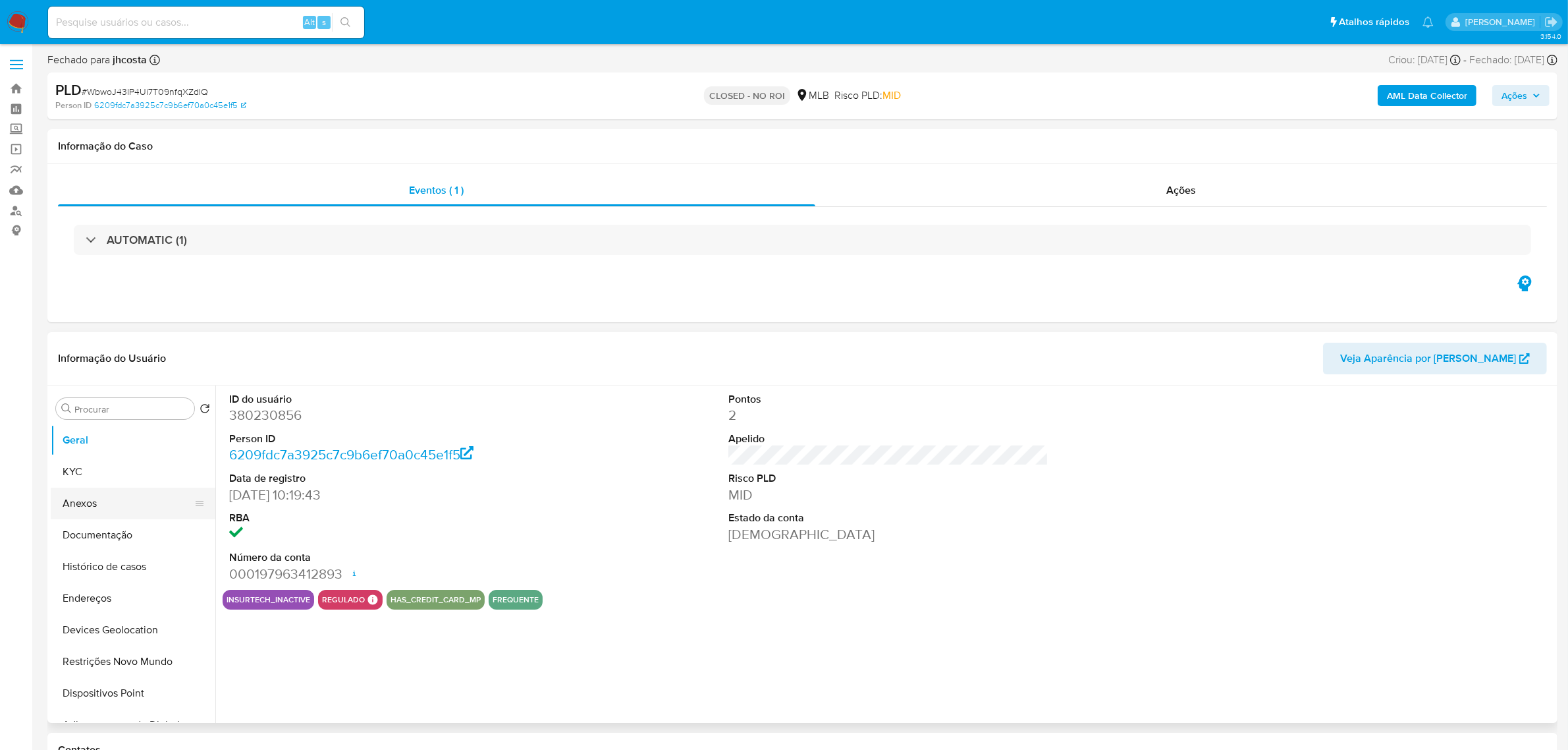
click at [129, 495] on button "Anexos" at bounding box center [127, 503] width 154 height 31
select select "10"
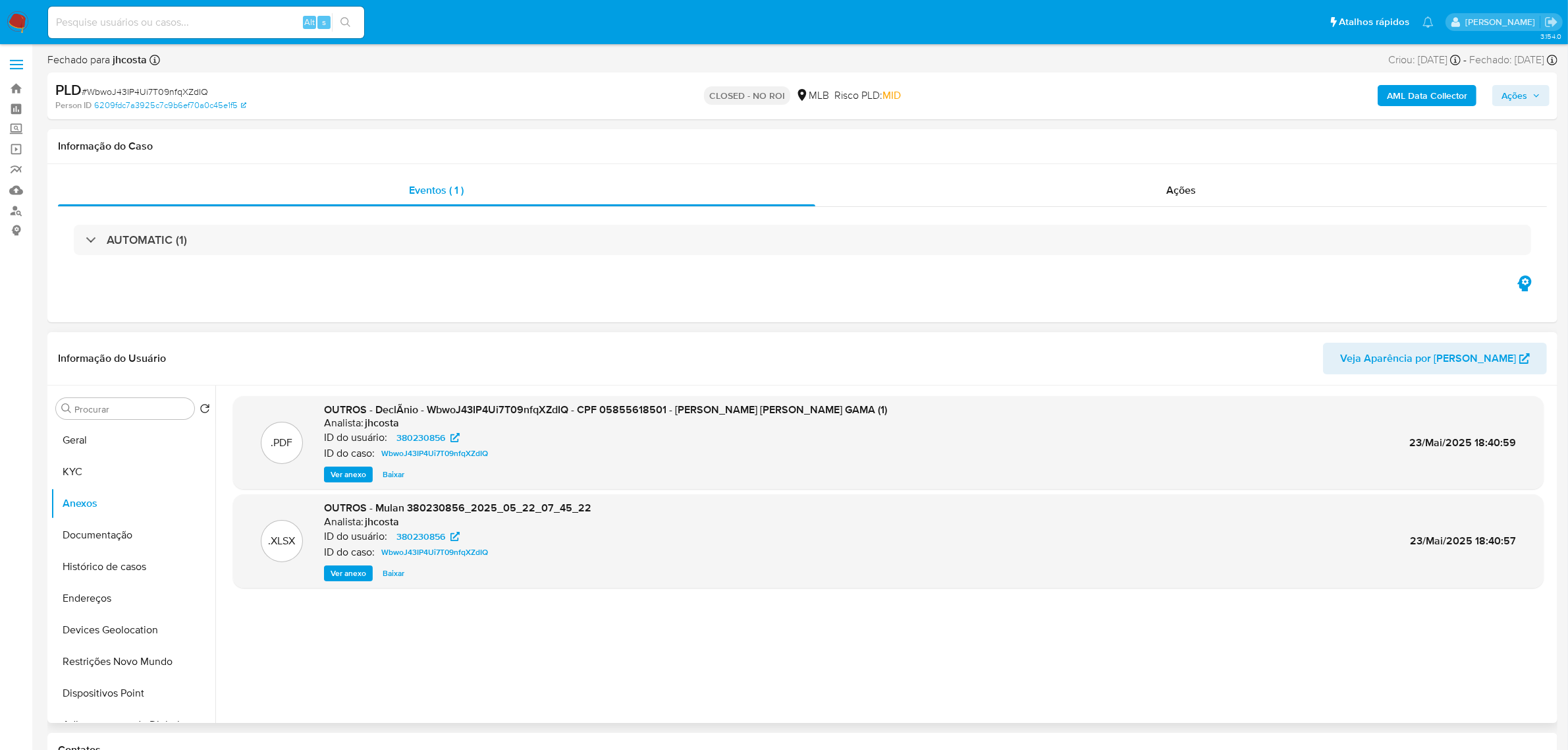
click at [359, 476] on span "Ver anexo" at bounding box center [348, 474] width 36 height 14
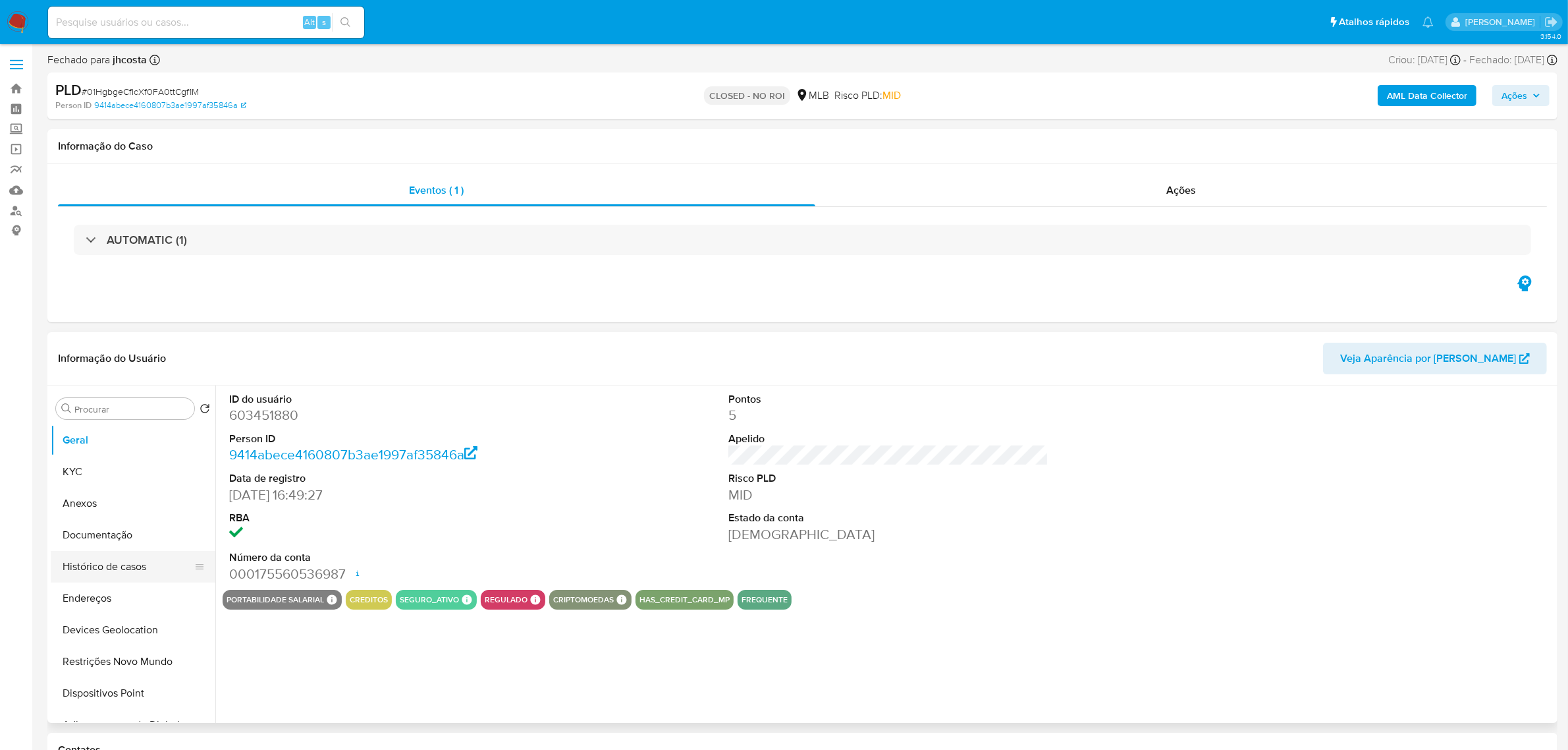
click at [129, 567] on button "Histórico de casos" at bounding box center [127, 567] width 154 height 31
select select "10"
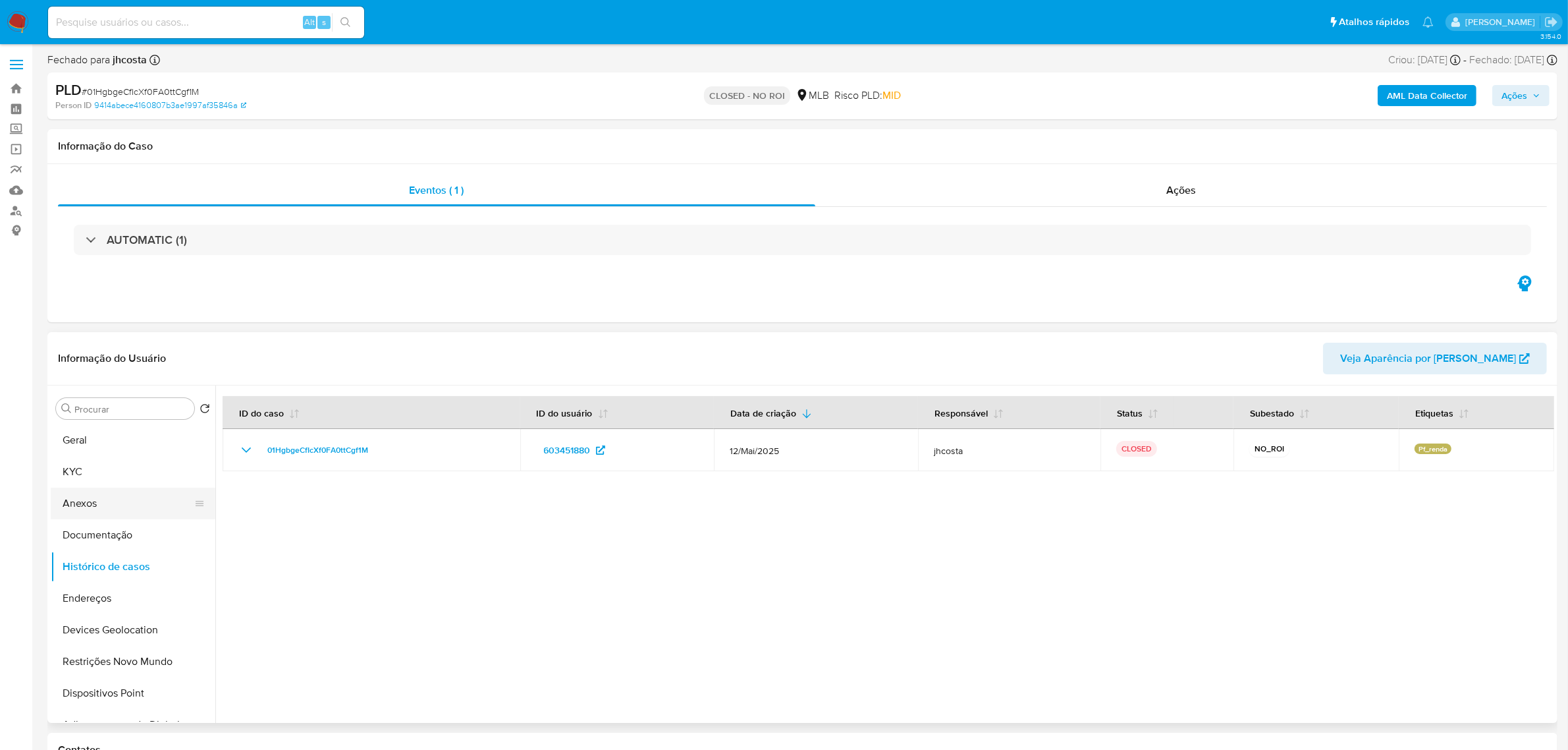
click at [102, 510] on button "Anexos" at bounding box center [127, 503] width 154 height 31
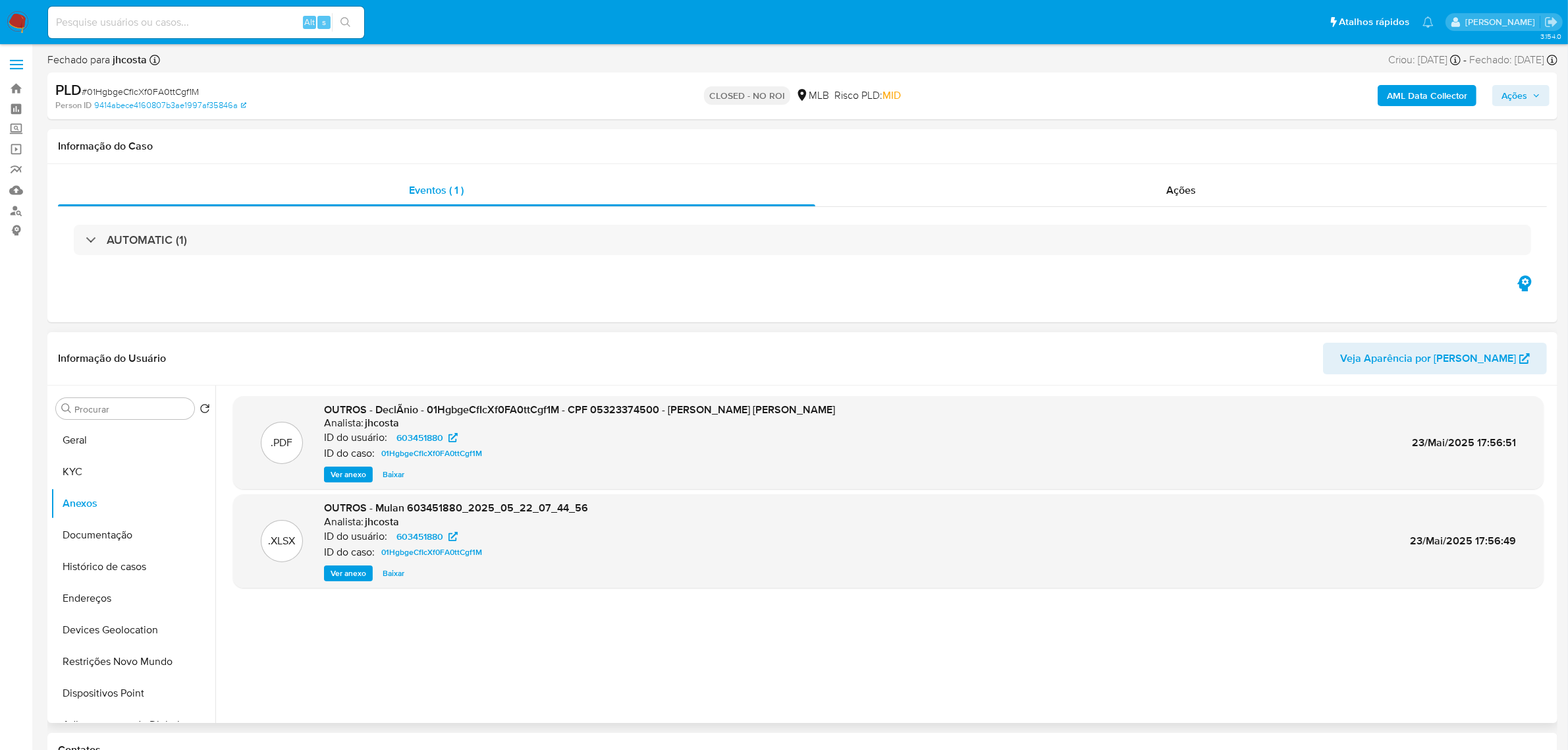
click at [346, 481] on span "Ver anexo" at bounding box center [348, 474] width 36 height 14
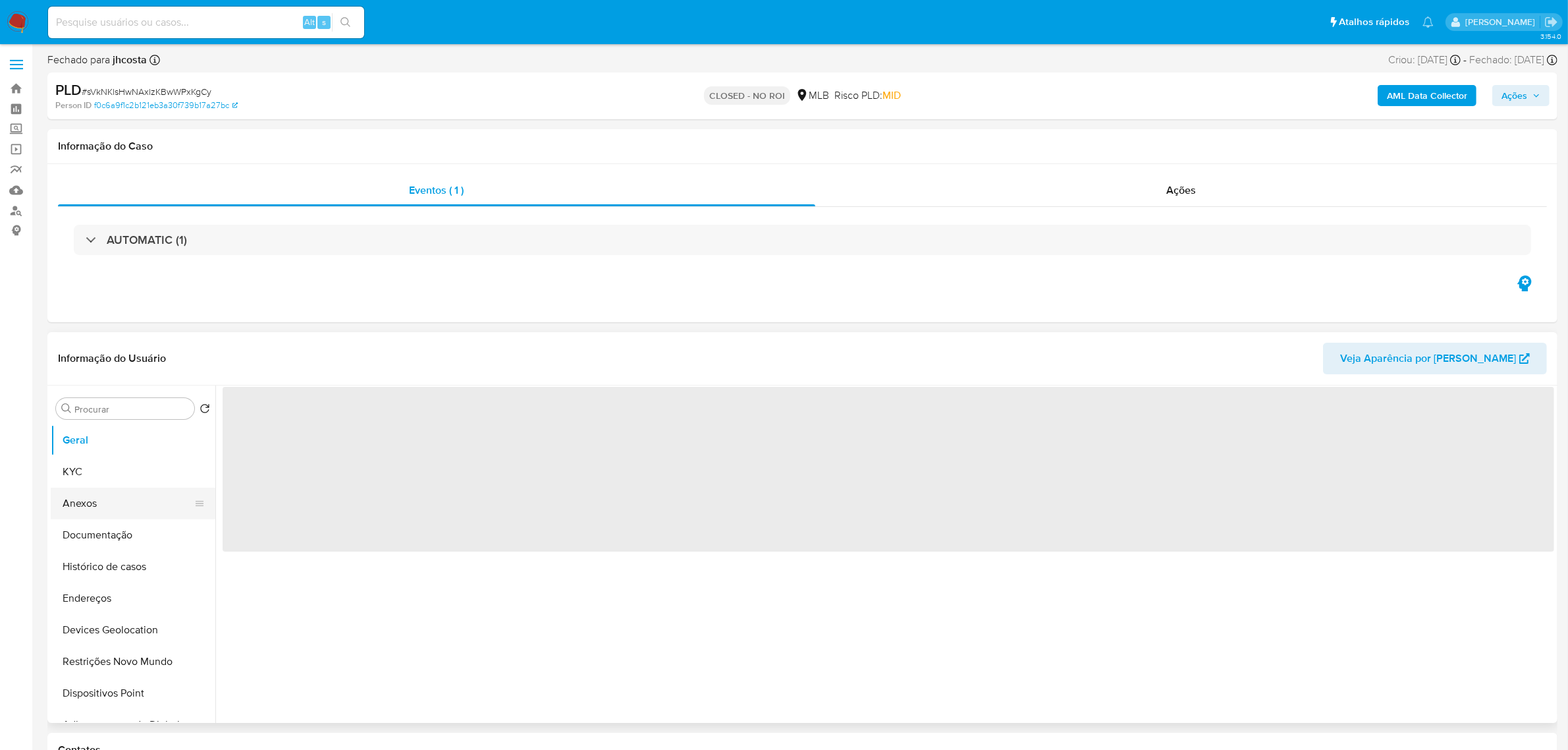
click at [105, 503] on button "Anexos" at bounding box center [127, 503] width 154 height 31
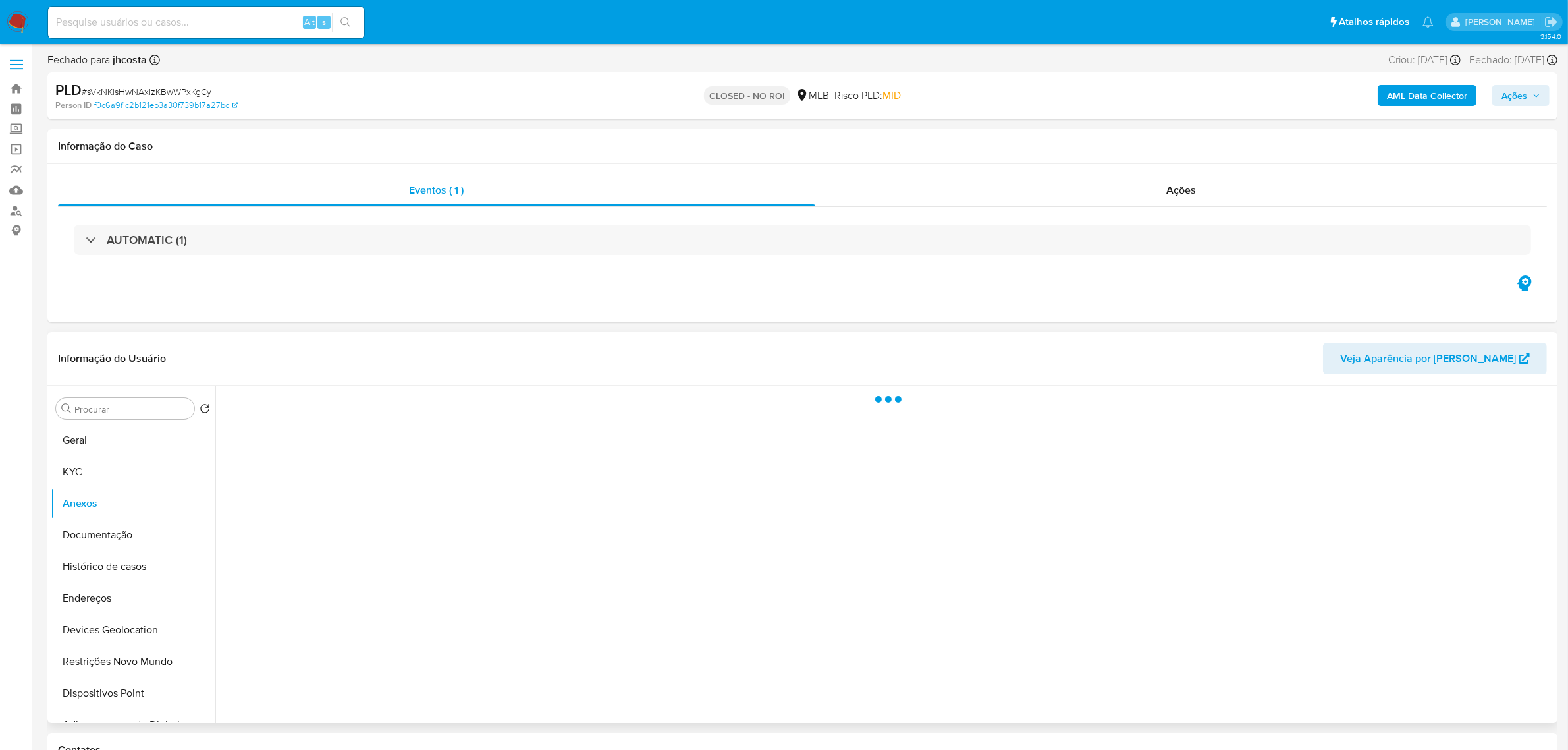
select select "10"
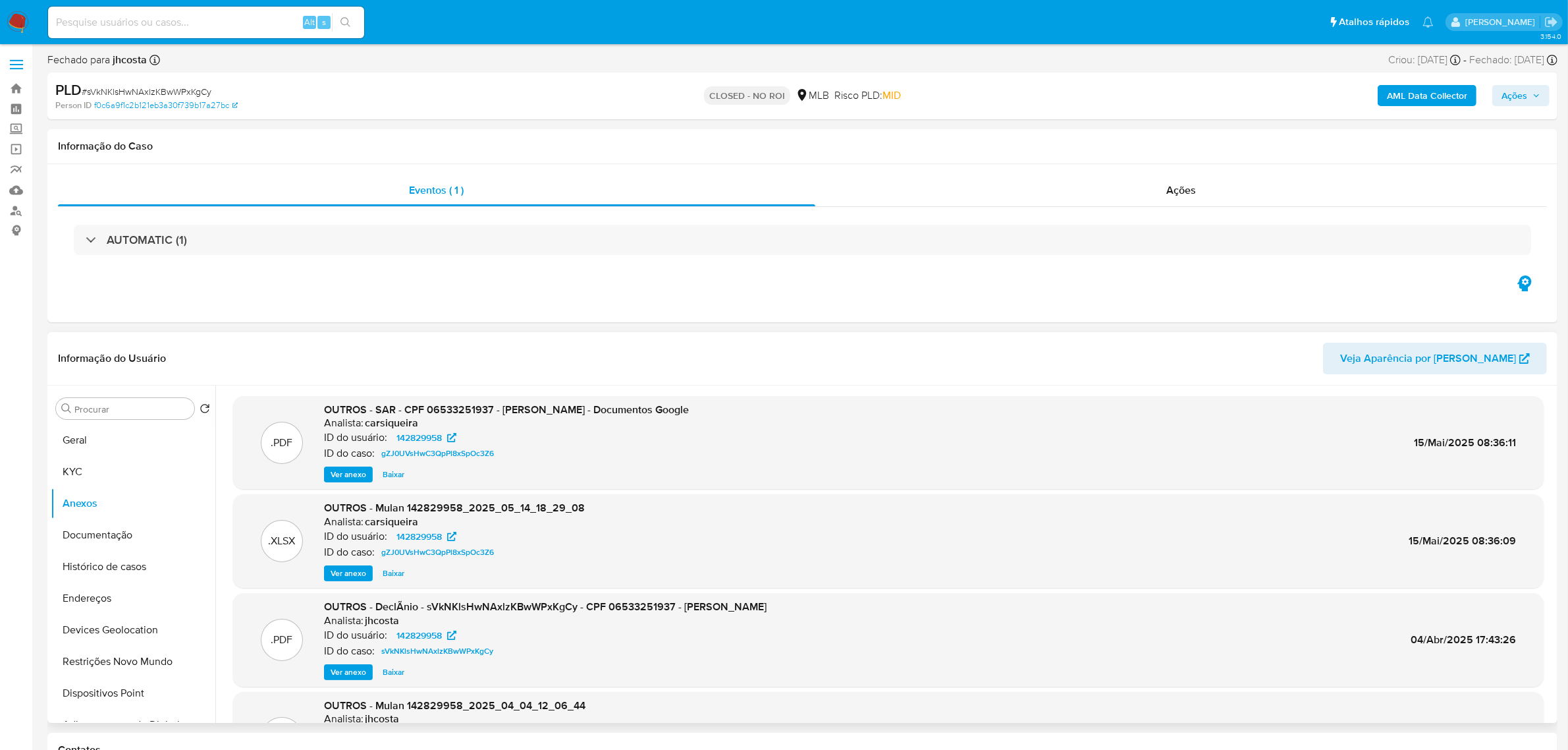
click at [342, 474] on span "Ver anexo" at bounding box center [348, 474] width 36 height 14
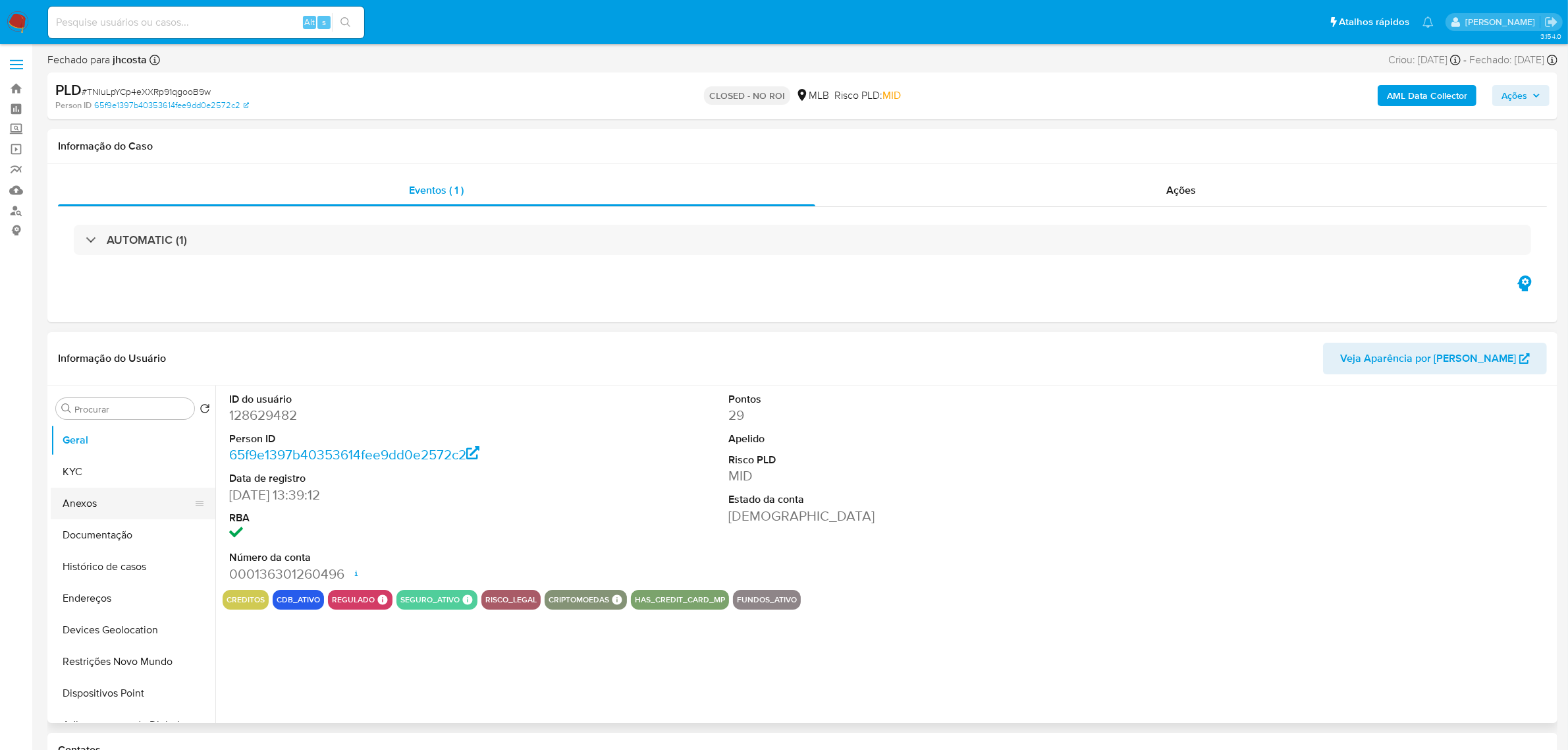
click at [97, 494] on button "Anexos" at bounding box center [127, 503] width 154 height 31
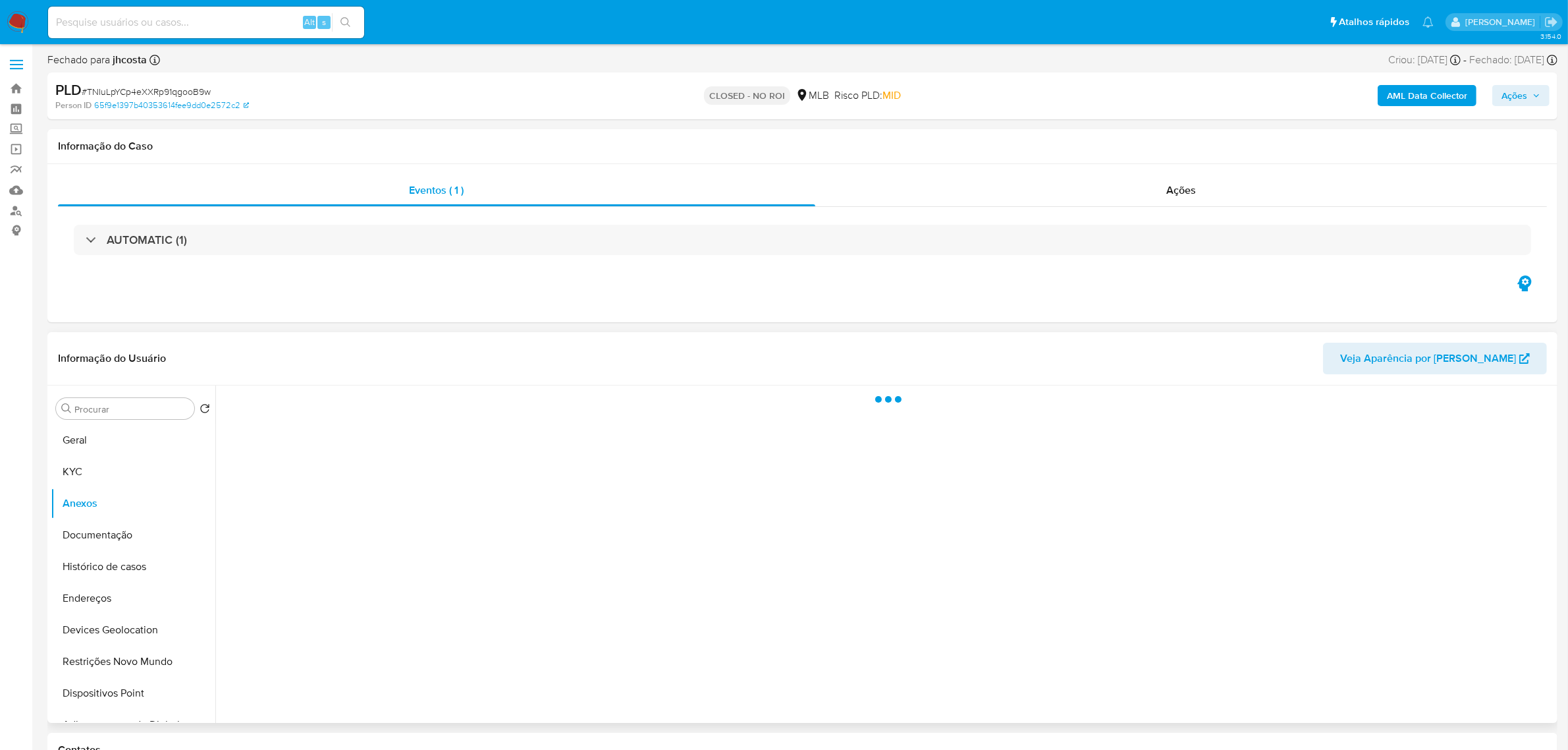
select select "10"
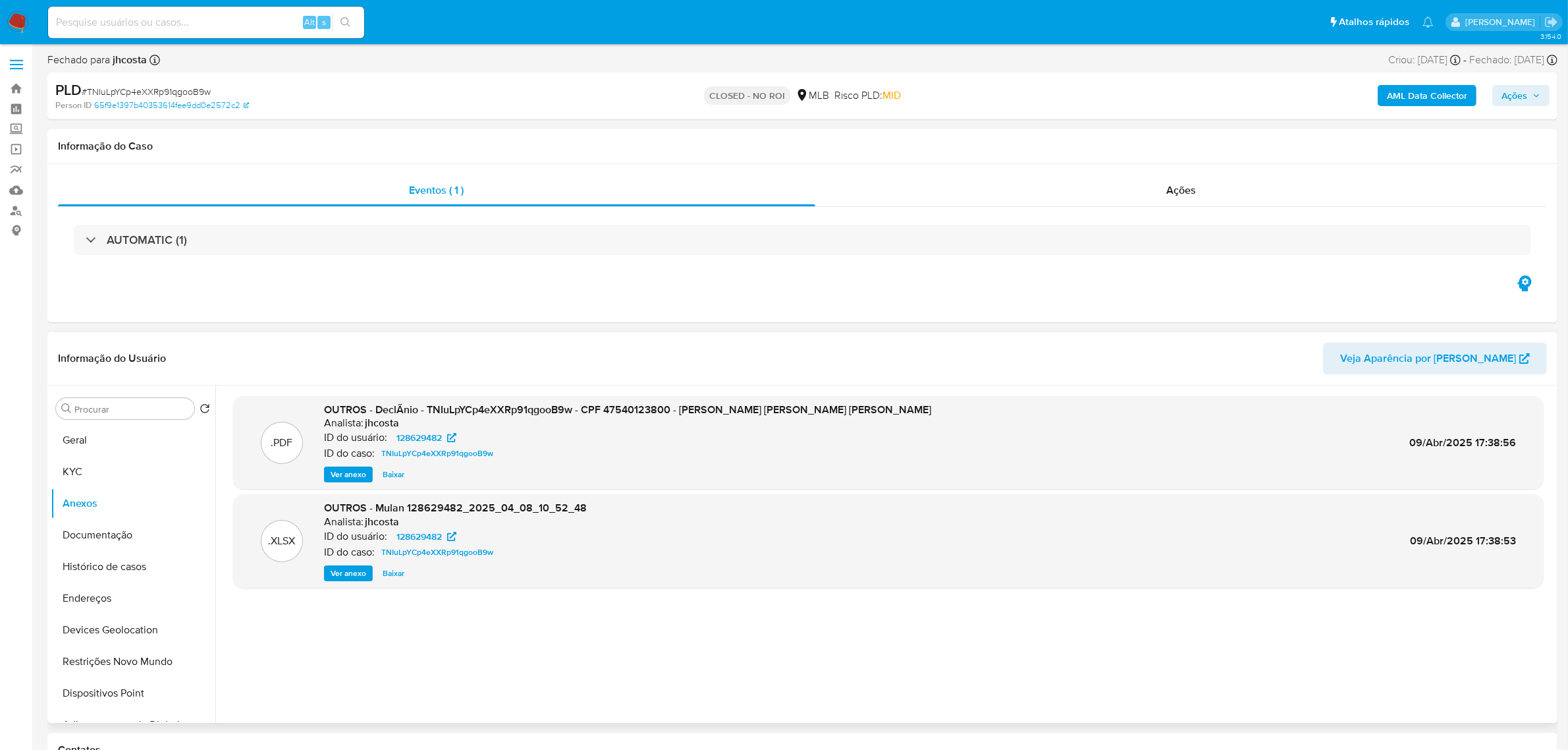
click at [341, 478] on span "Ver anexo" at bounding box center [348, 474] width 36 height 14
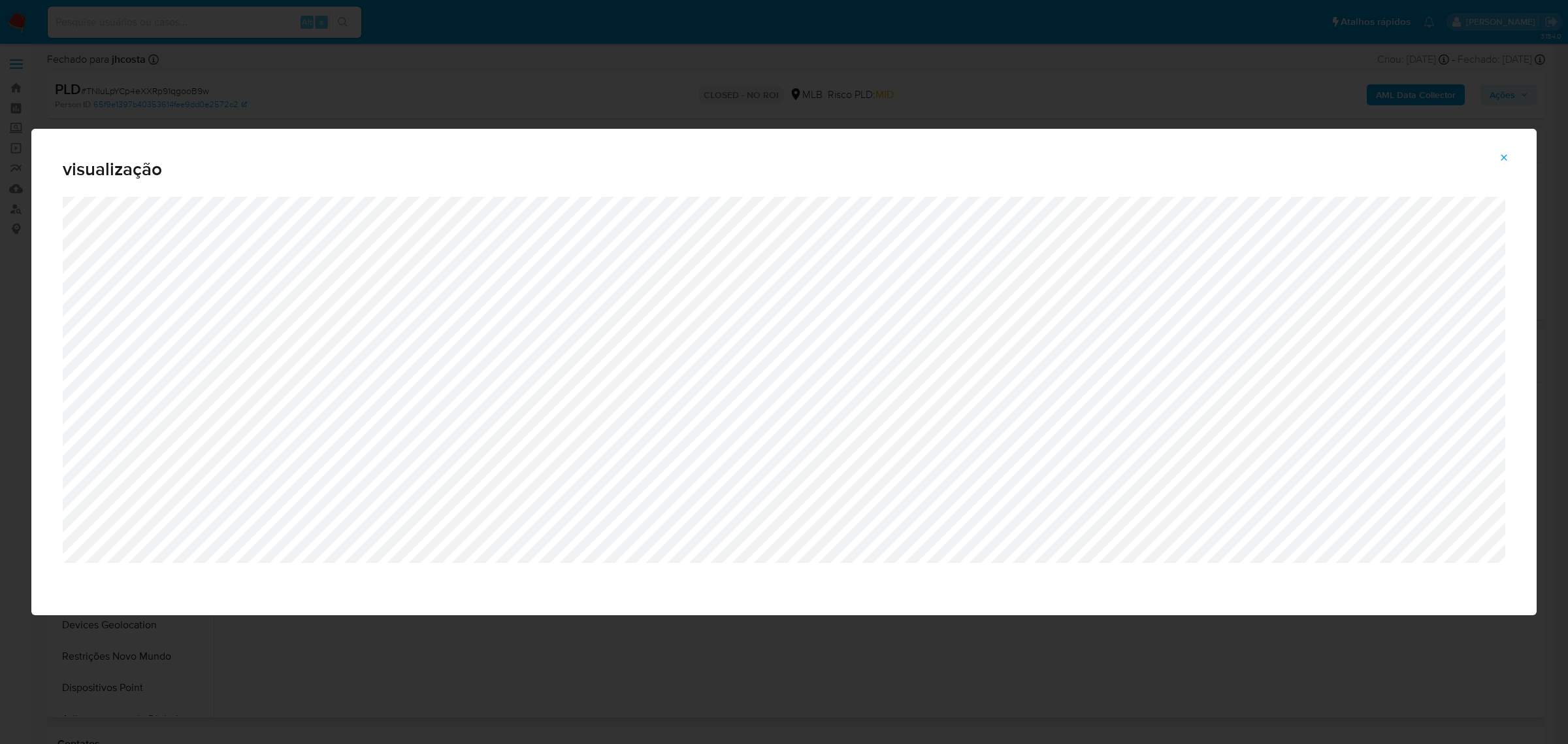
click at [1500, 155] on icon "Attachment preview" at bounding box center [1504, 157] width 11 height 11
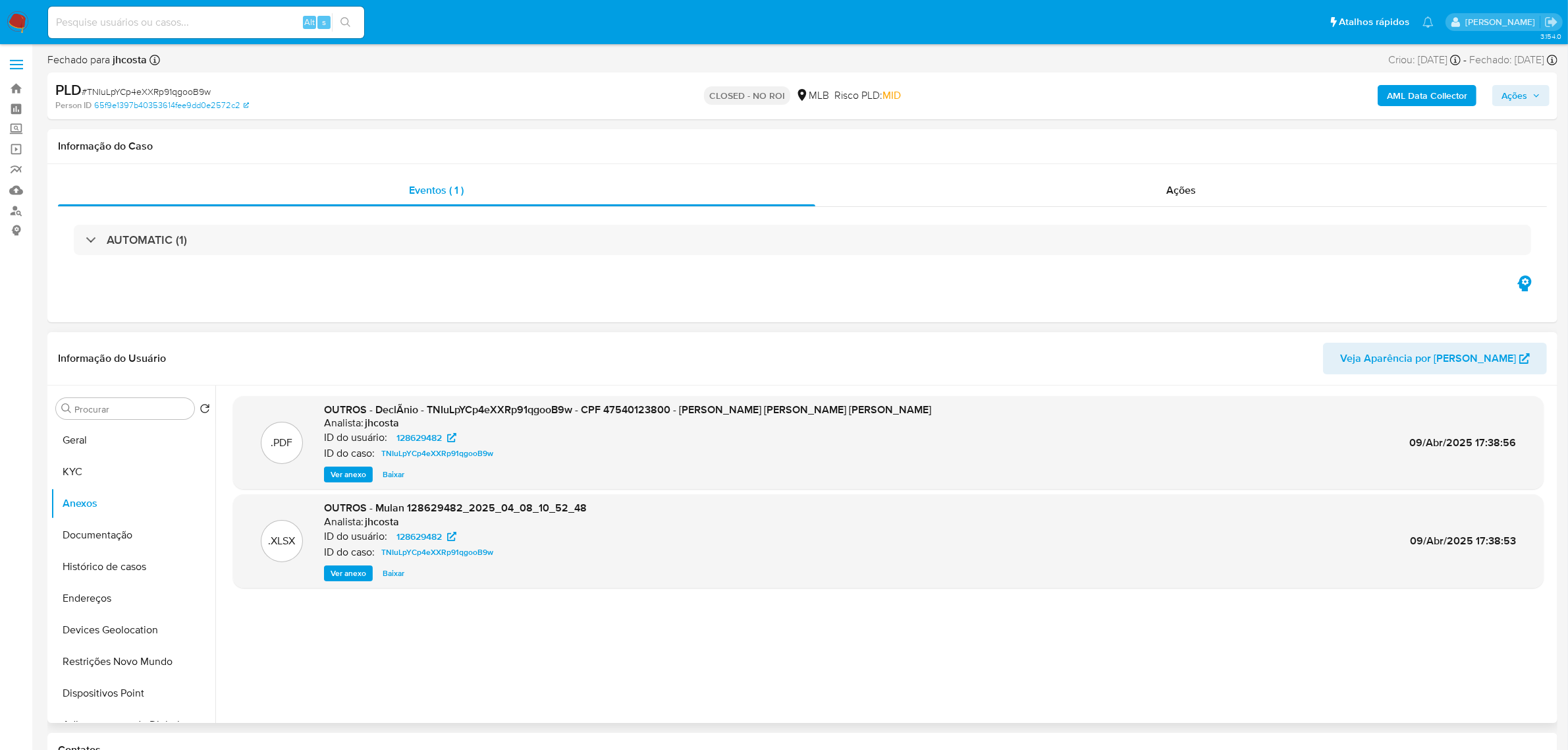
click at [171, 90] on span "# TNIuLpYCp4eXXRp91qgooB9w" at bounding box center [146, 92] width 129 height 14
copy span "TNIuLpYCp4eXXRp91qgooB9w"
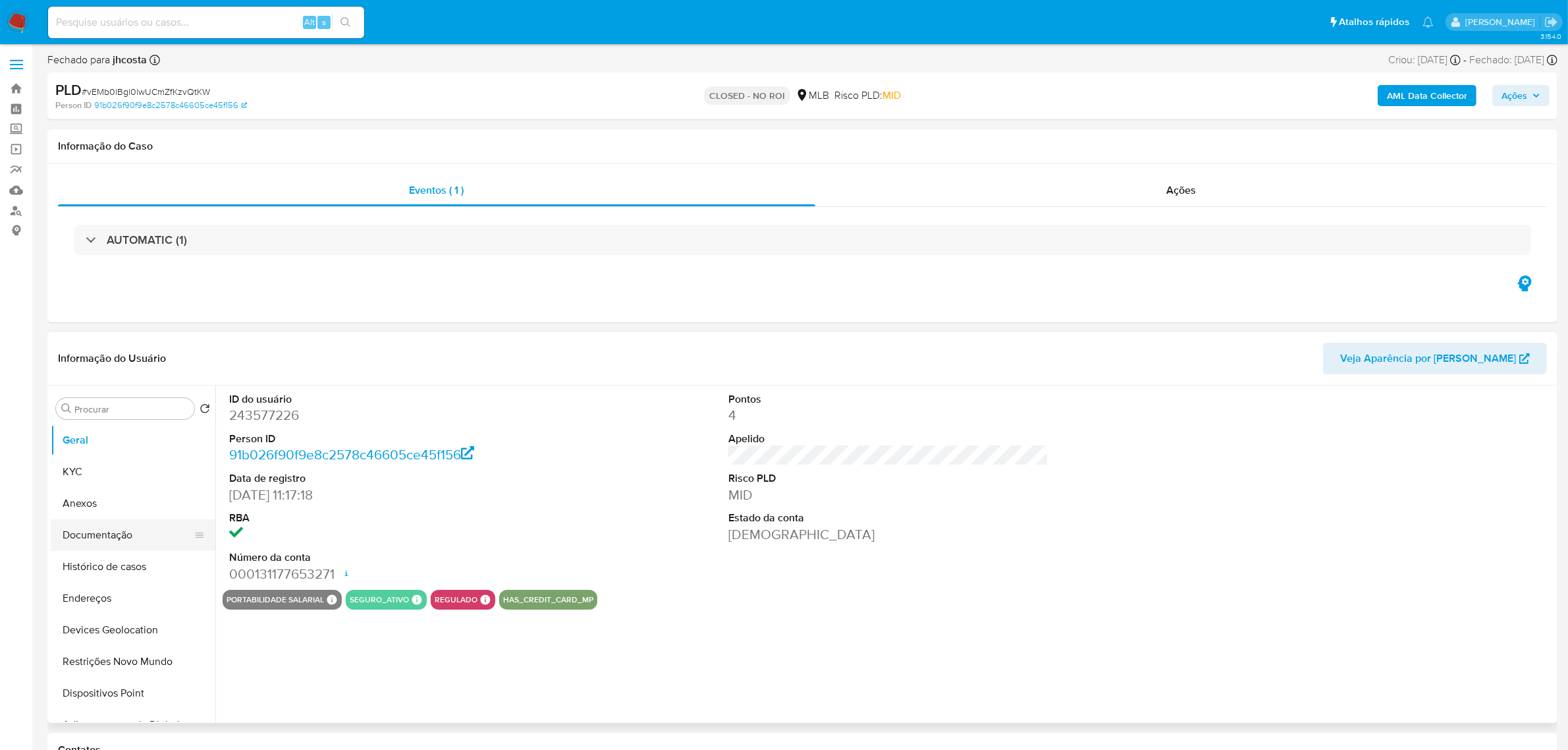
click at [141, 537] on button "Documentação" at bounding box center [127, 535] width 154 height 31
select select "10"
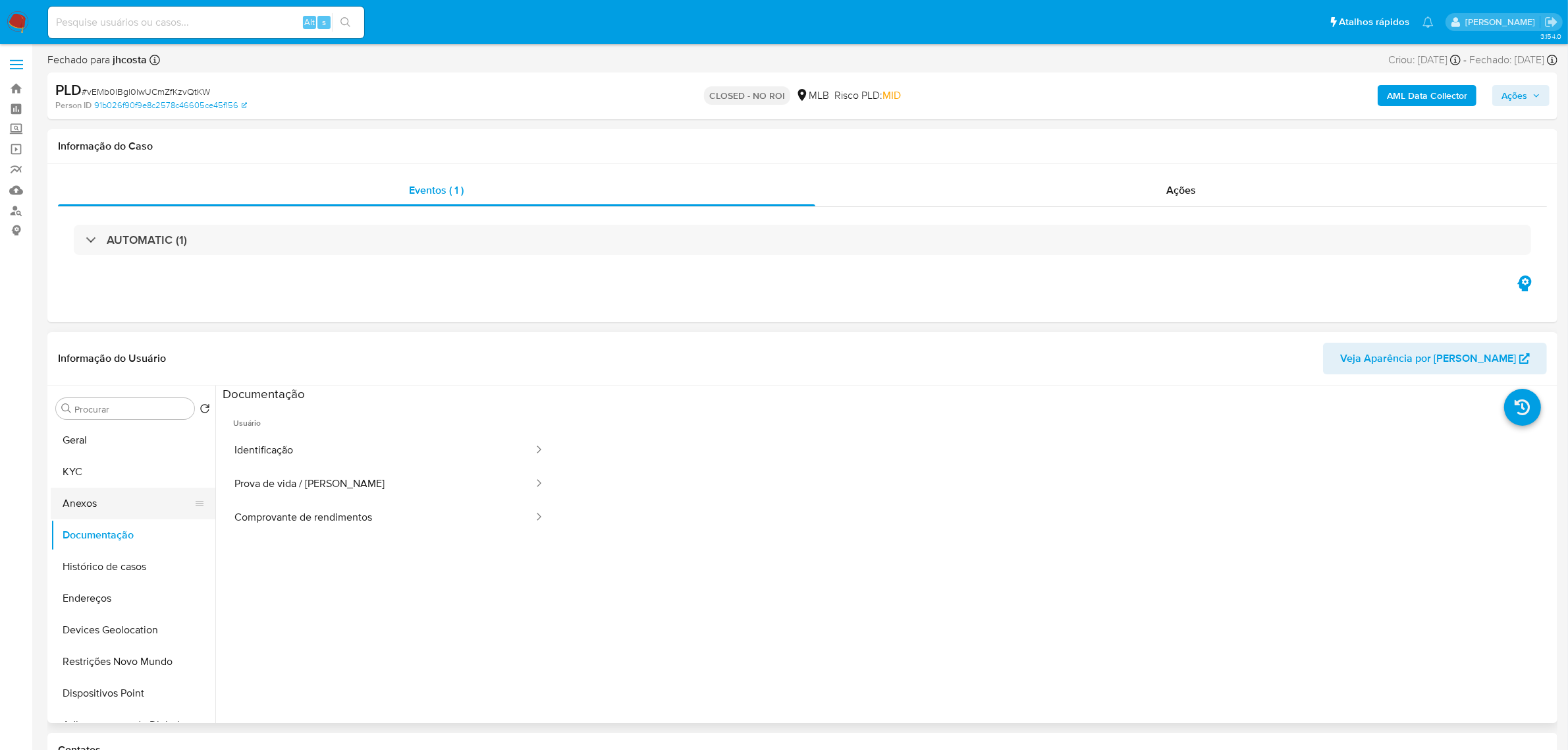
click at [126, 503] on button "Anexos" at bounding box center [127, 503] width 154 height 31
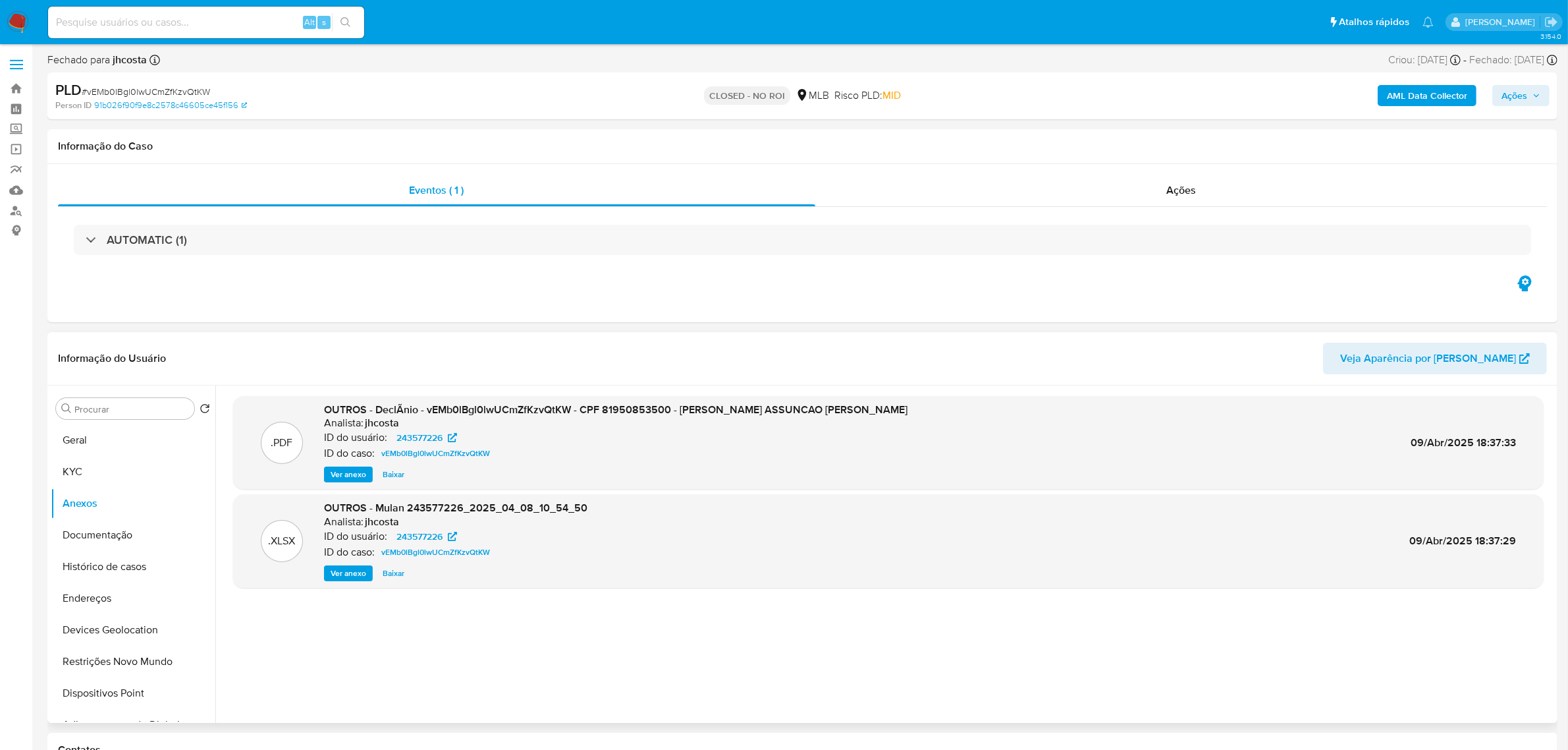
click at [353, 473] on span "Ver anexo" at bounding box center [348, 474] width 36 height 14
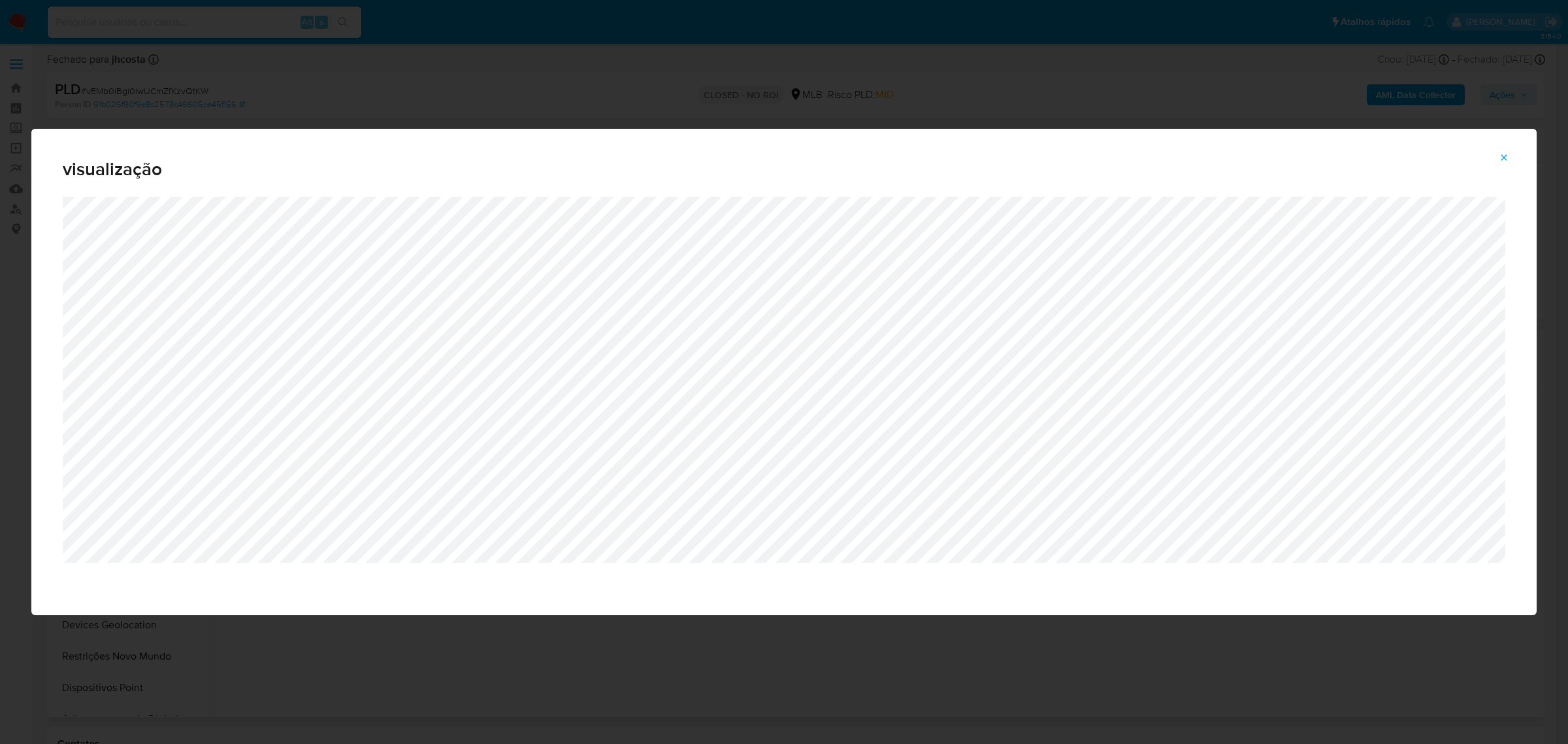
drag, startPoint x: 1508, startPoint y: 155, endPoint x: 1383, endPoint y: 142, distance: 125.7
click at [1508, 155] on icon "Attachment preview" at bounding box center [1504, 157] width 11 height 11
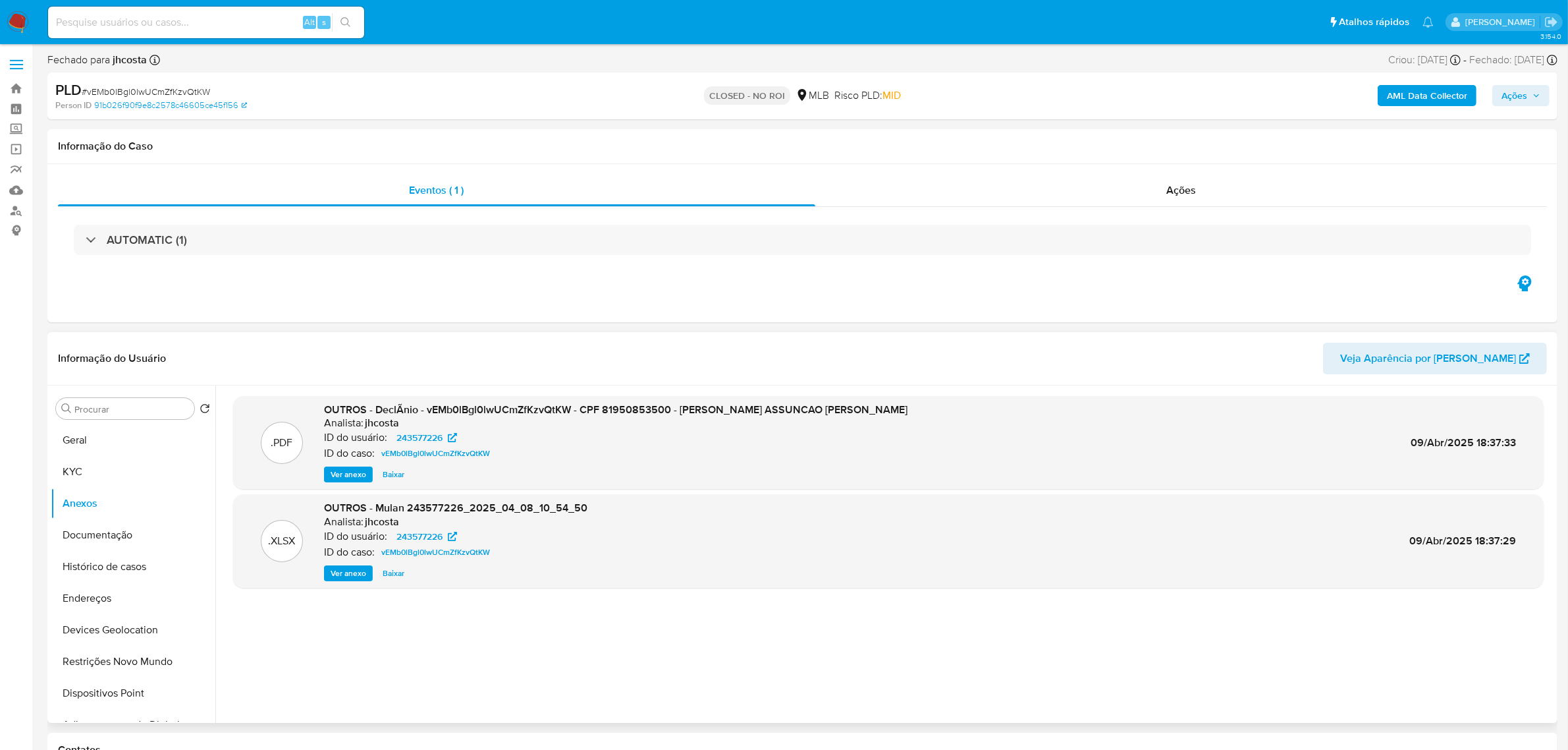
click at [357, 473] on span "Ver anexo" at bounding box center [348, 474] width 36 height 14
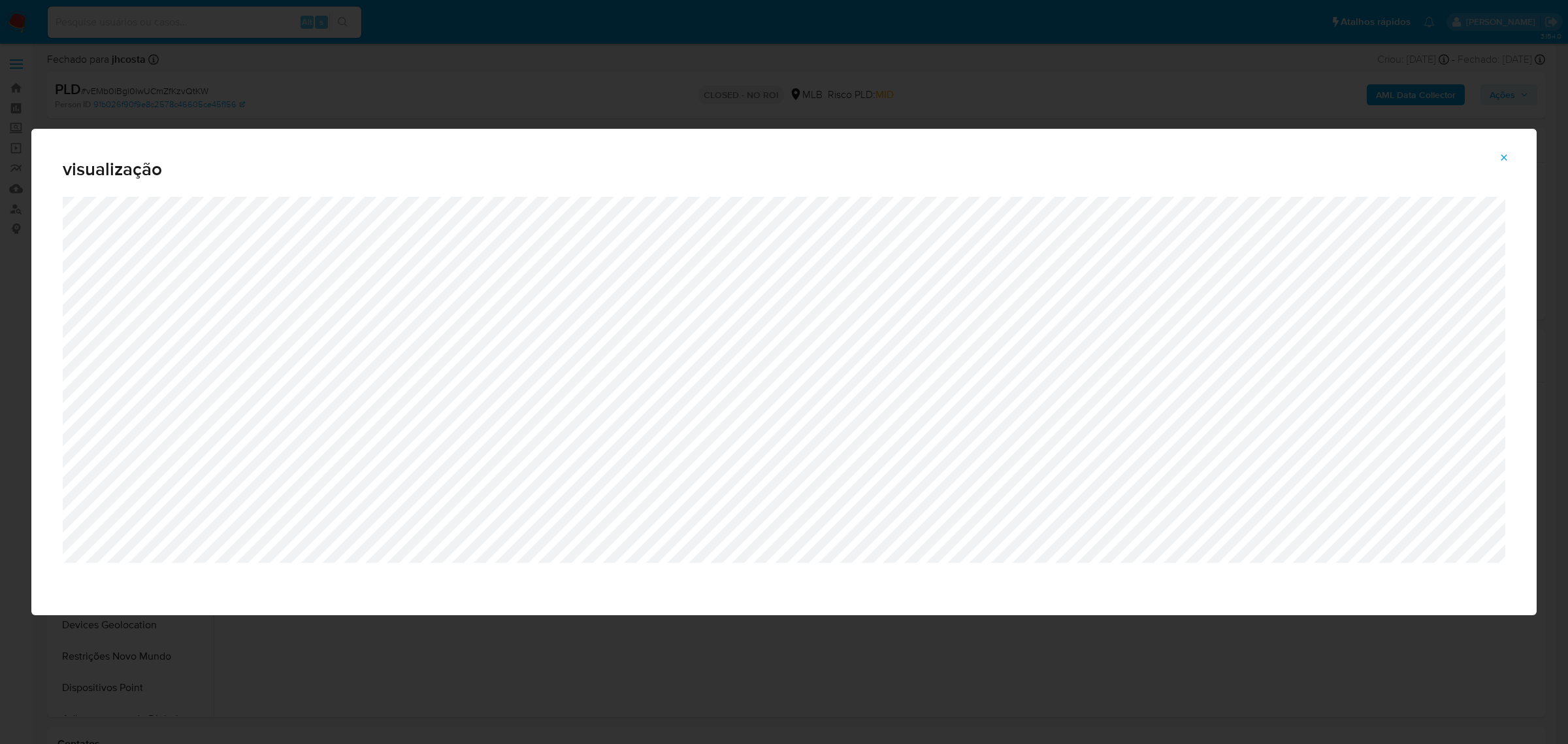
drag, startPoint x: 1509, startPoint y: 154, endPoint x: 1469, endPoint y: 173, distance: 44.3
click at [1508, 154] on icon "Attachment preview" at bounding box center [1504, 157] width 11 height 11
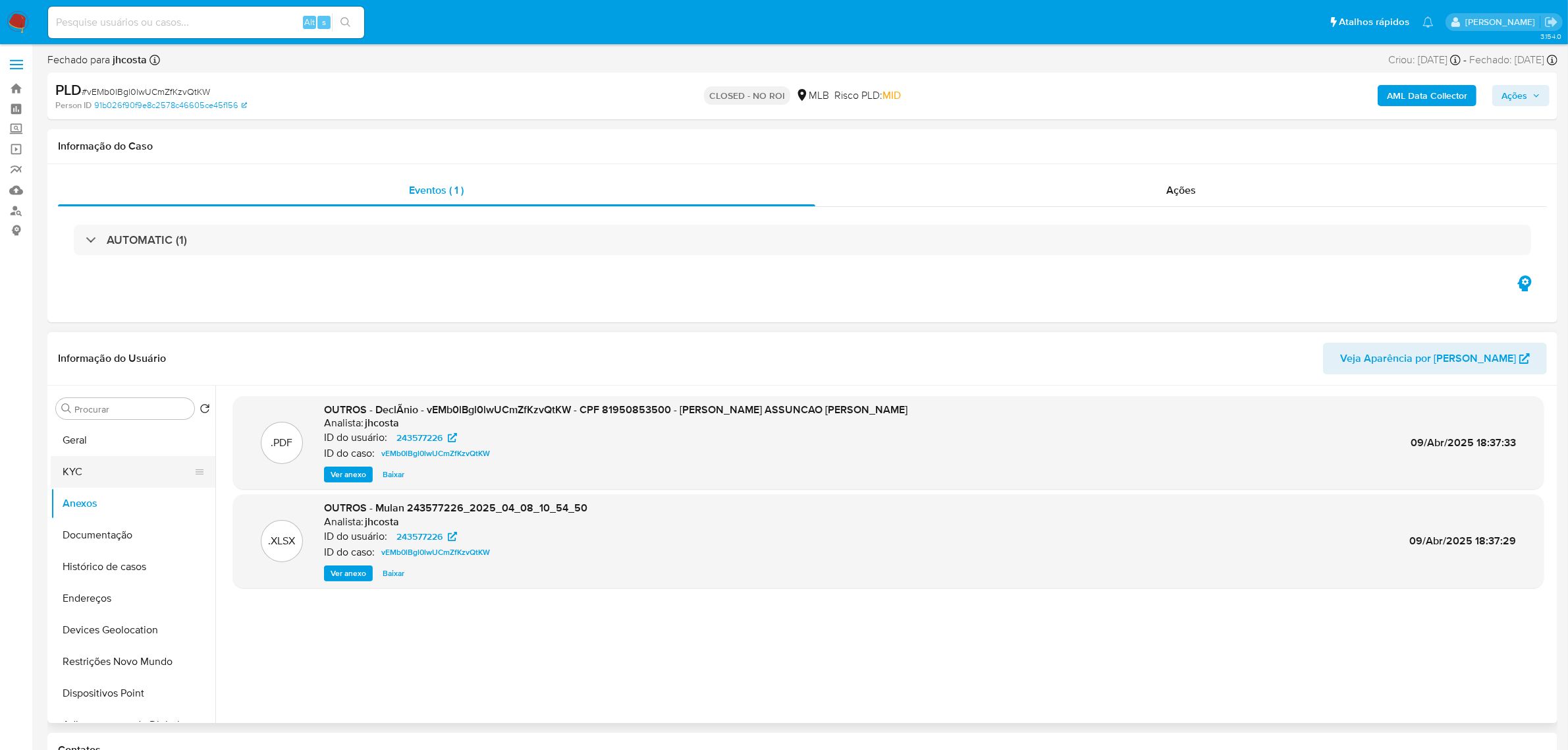
click at [124, 482] on button "KYC" at bounding box center [127, 471] width 154 height 31
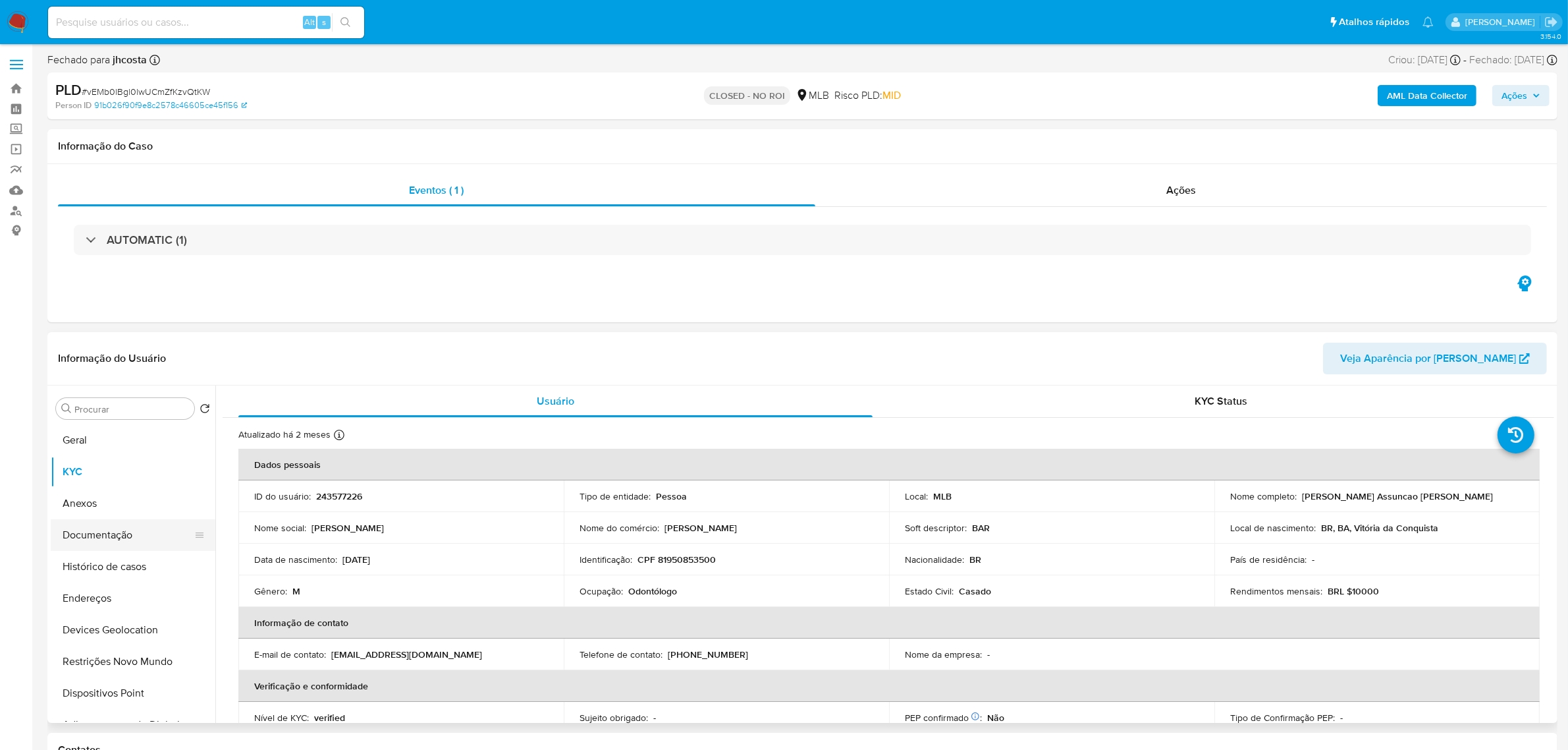
click at [121, 532] on button "Documentação" at bounding box center [127, 535] width 154 height 31
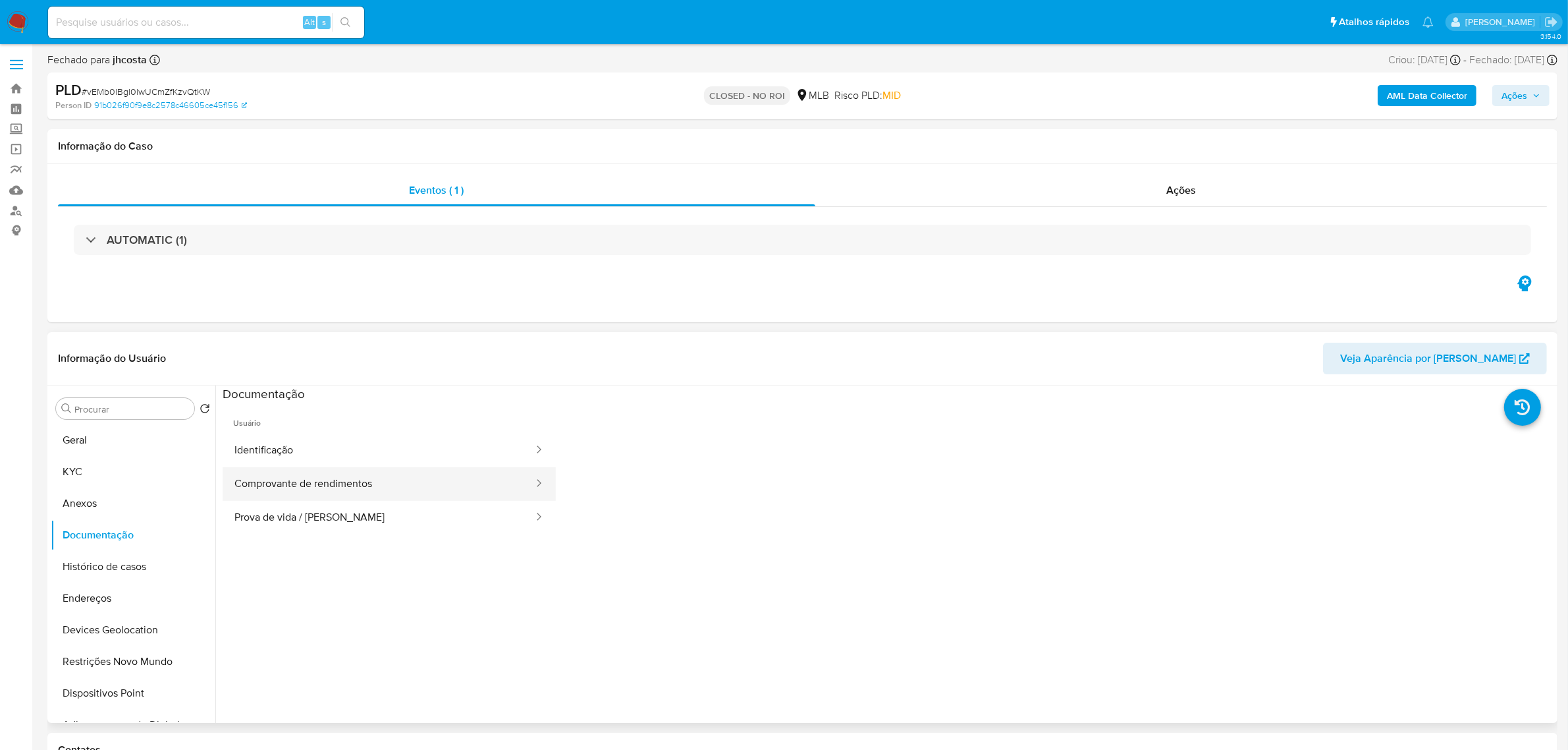
click at [426, 490] on button "Comprovante de rendimentos" at bounding box center [378, 483] width 312 height 33
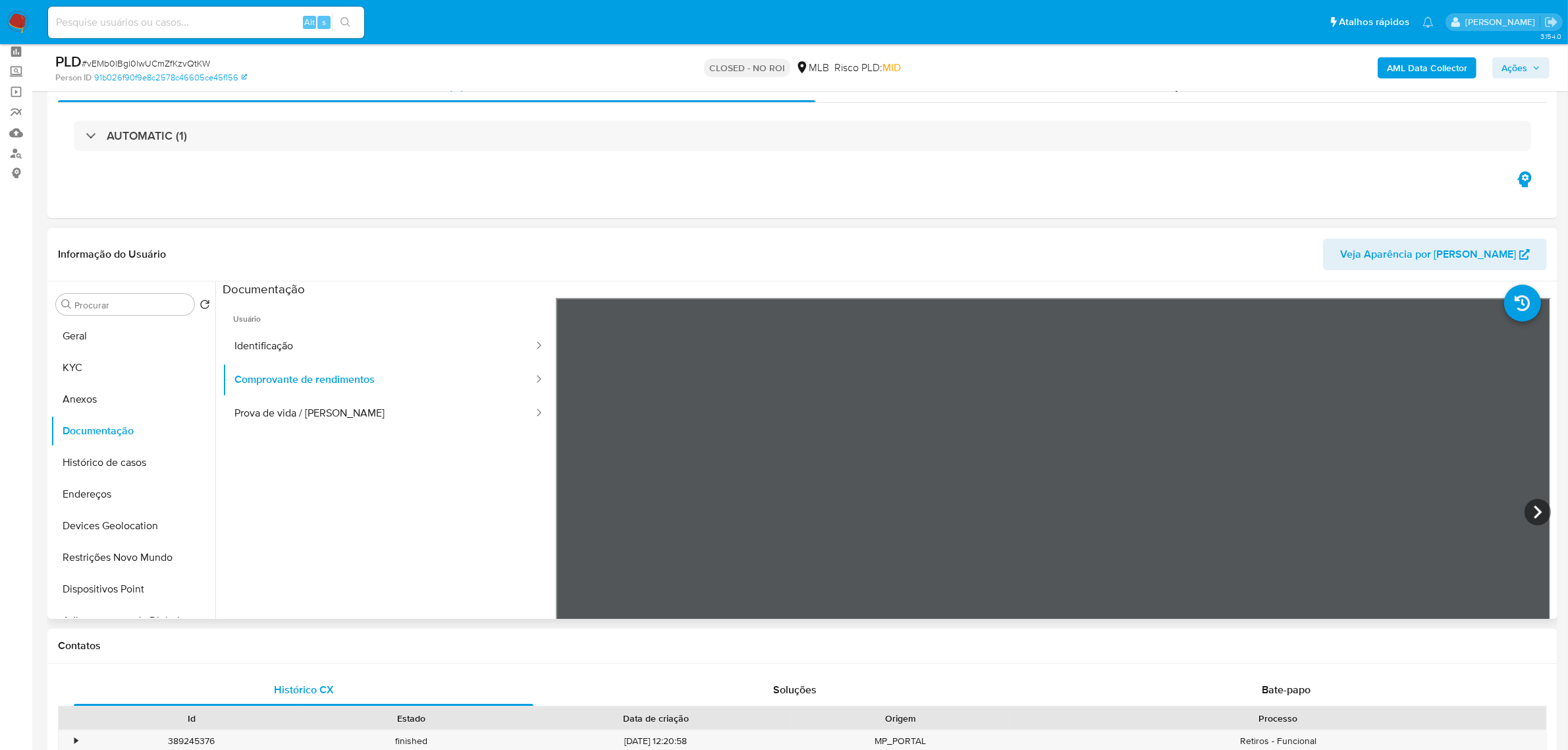
scroll to position [165, 0]
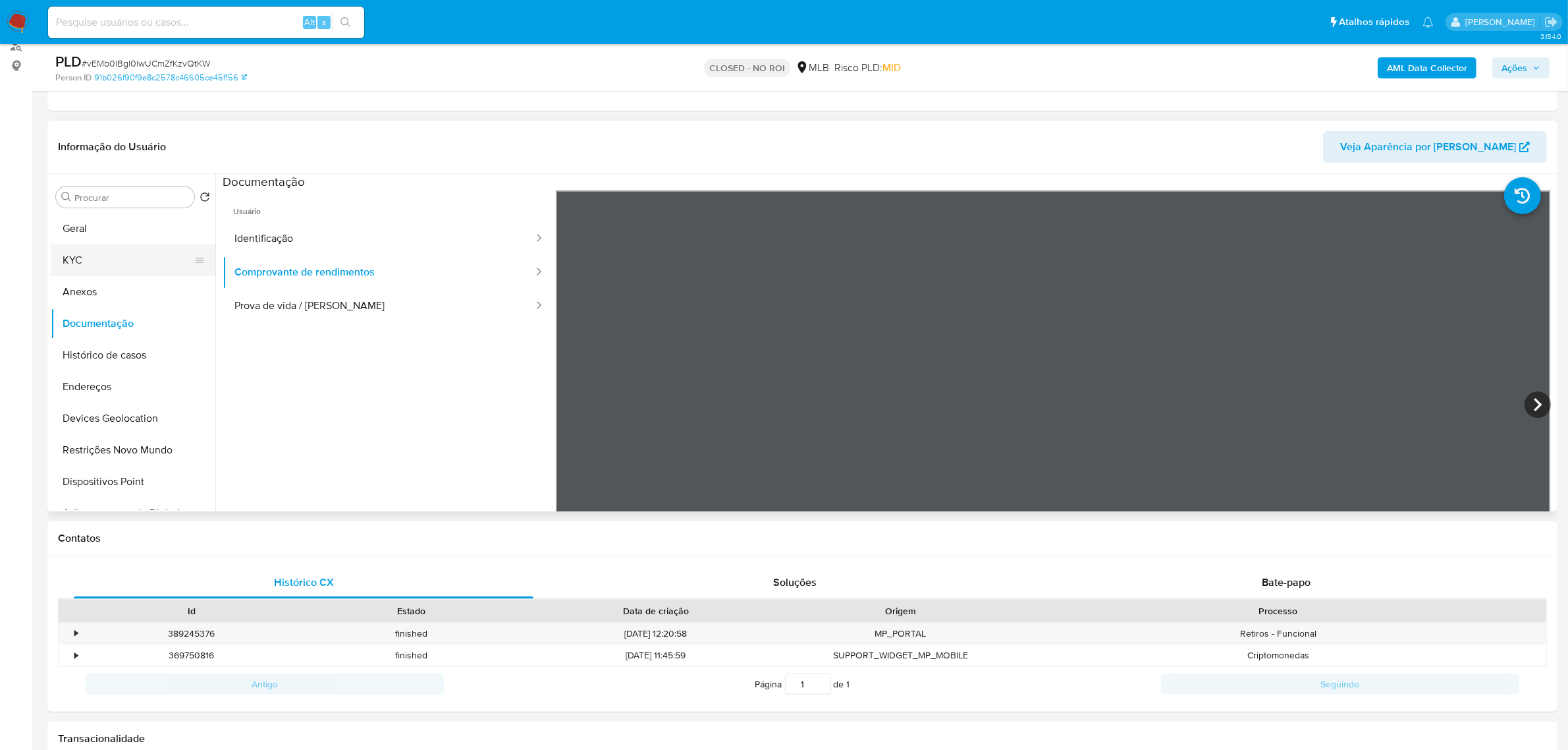
click at [121, 246] on button "KYC" at bounding box center [127, 260] width 154 height 31
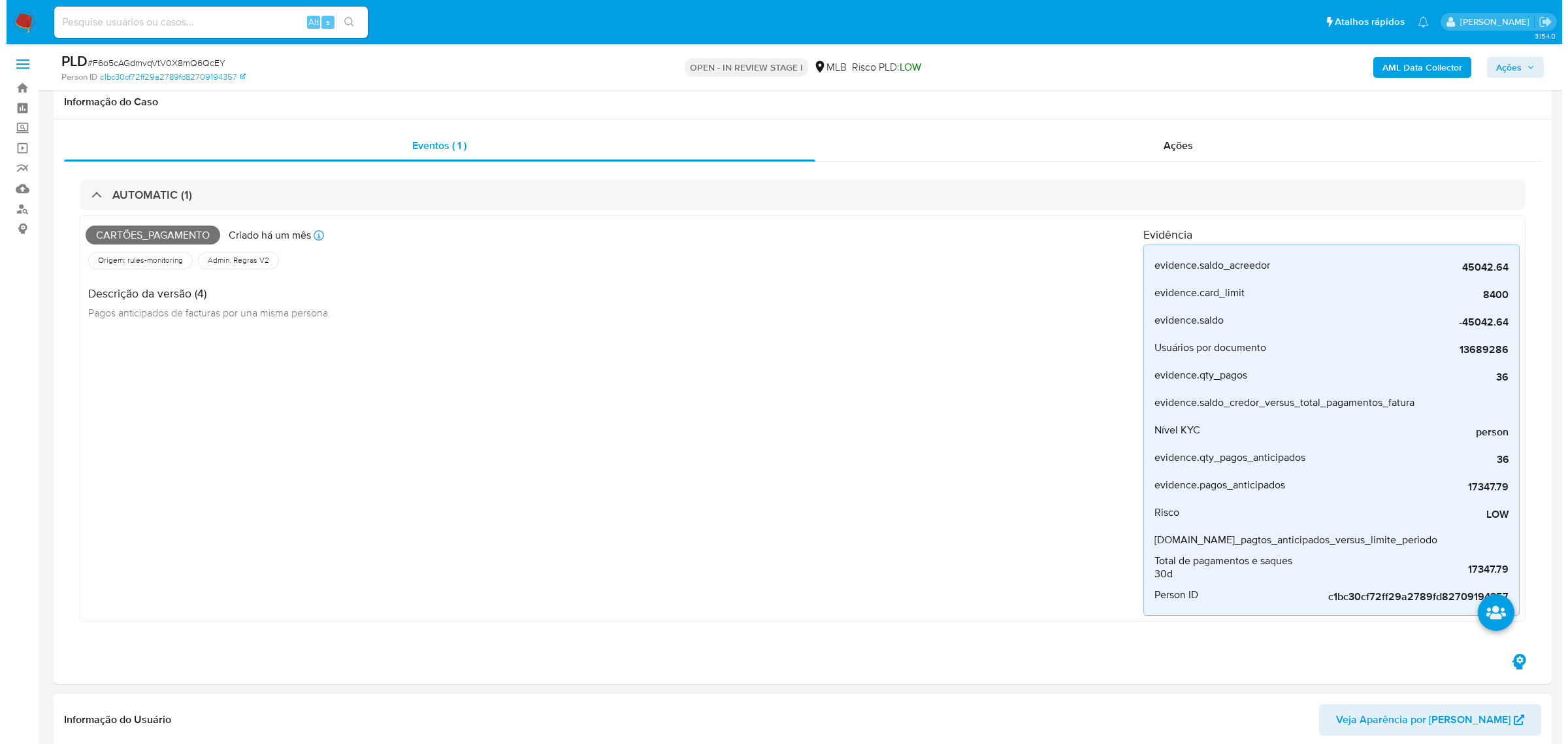
scroll to position [490, 0]
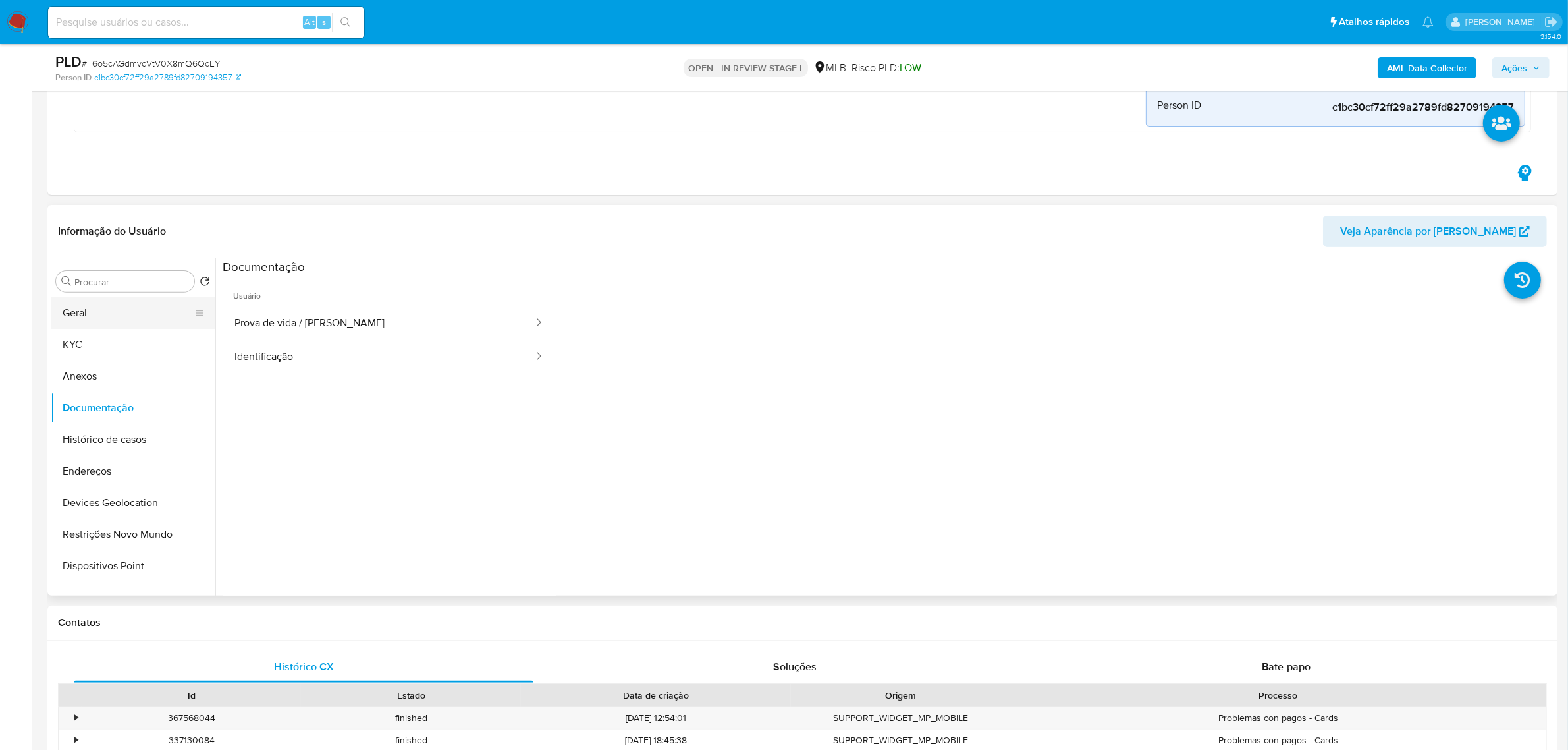
click at [158, 307] on button "Geral" at bounding box center [127, 313] width 154 height 31
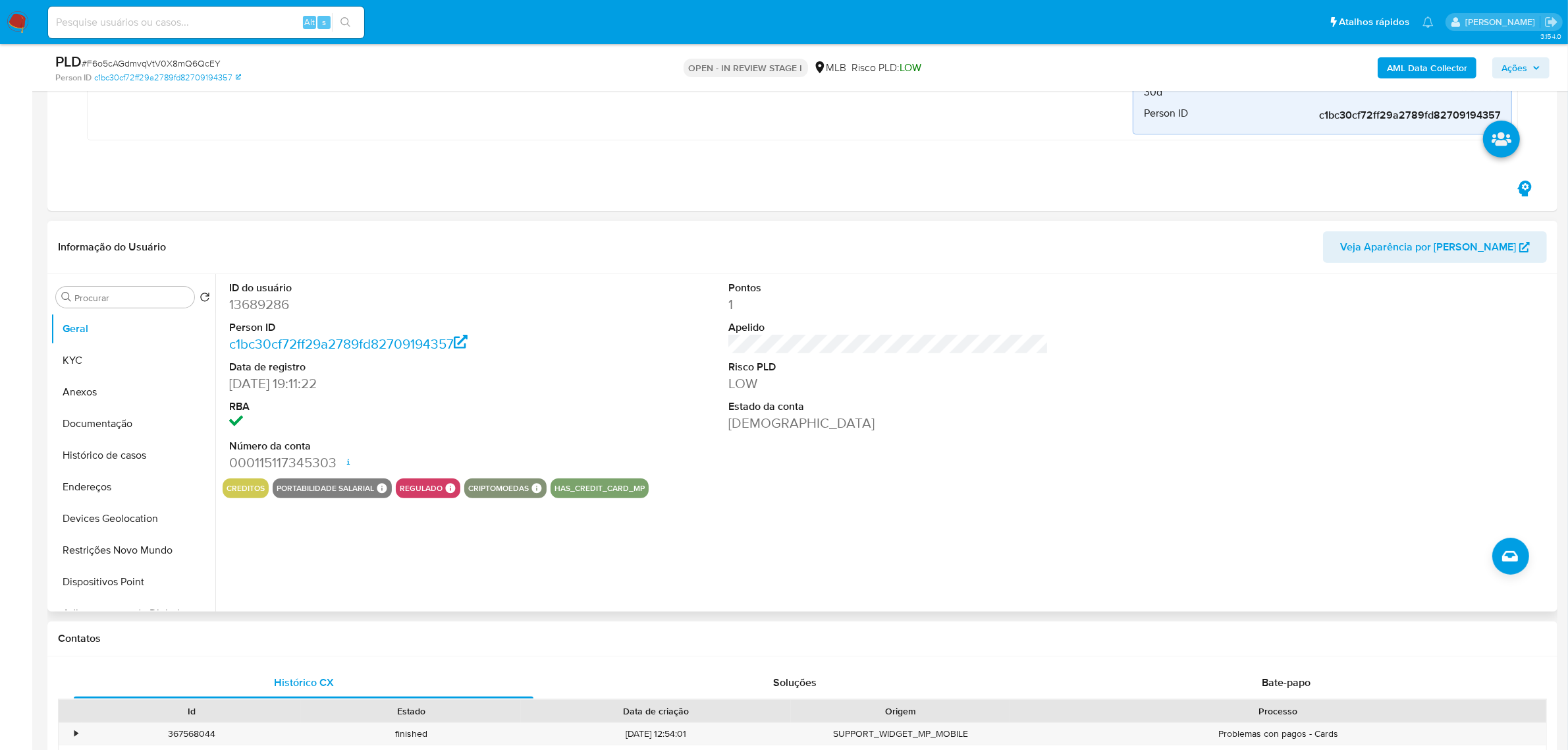
click at [271, 309] on dd "13689286" at bounding box center [389, 304] width 320 height 18
copy dd "13689286"
click at [276, 311] on dd "13689286" at bounding box center [389, 304] width 320 height 18
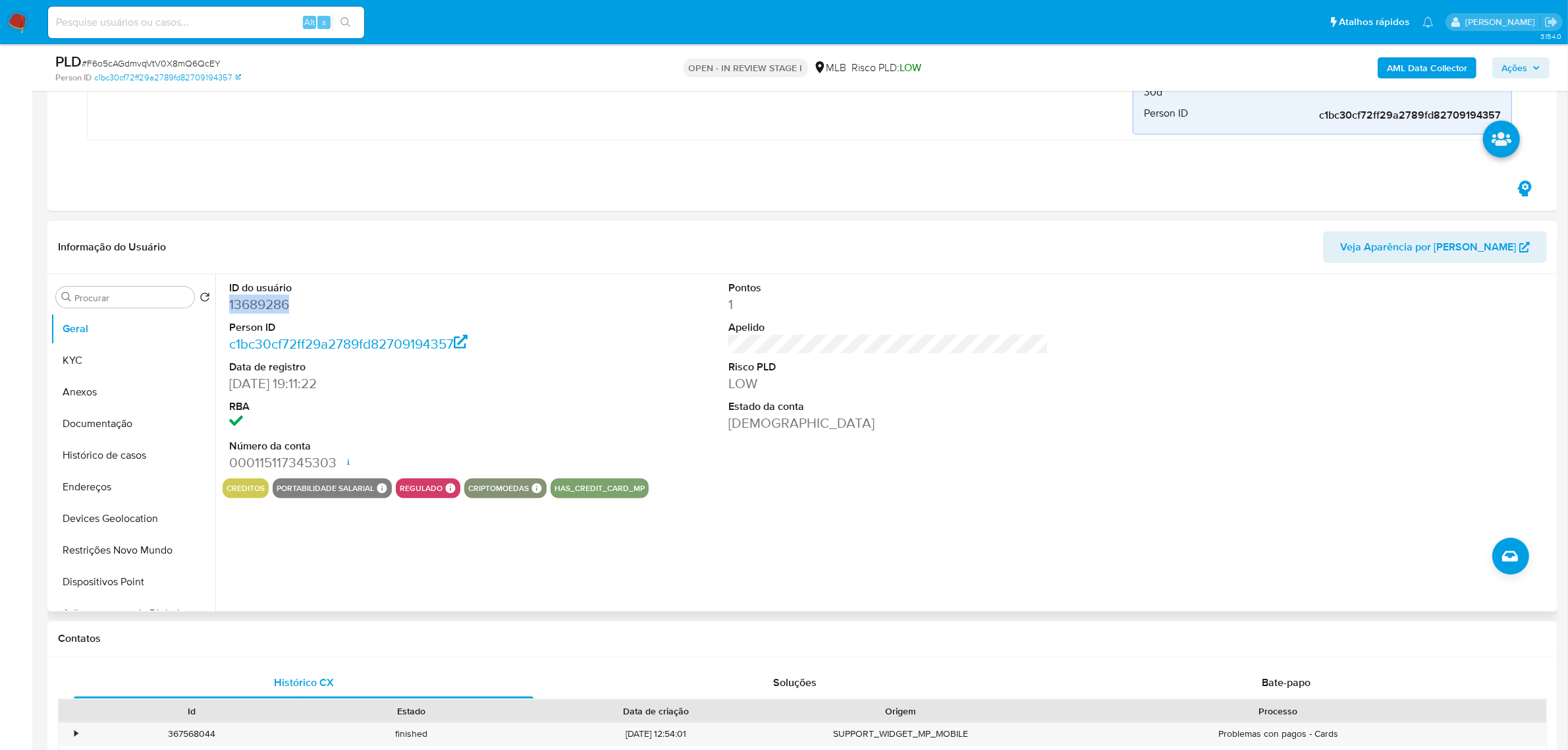
click at [270, 305] on dd "13689286" at bounding box center [389, 304] width 320 height 18
click at [1526, 61] on span "Ações" at bounding box center [1514, 68] width 26 height 21
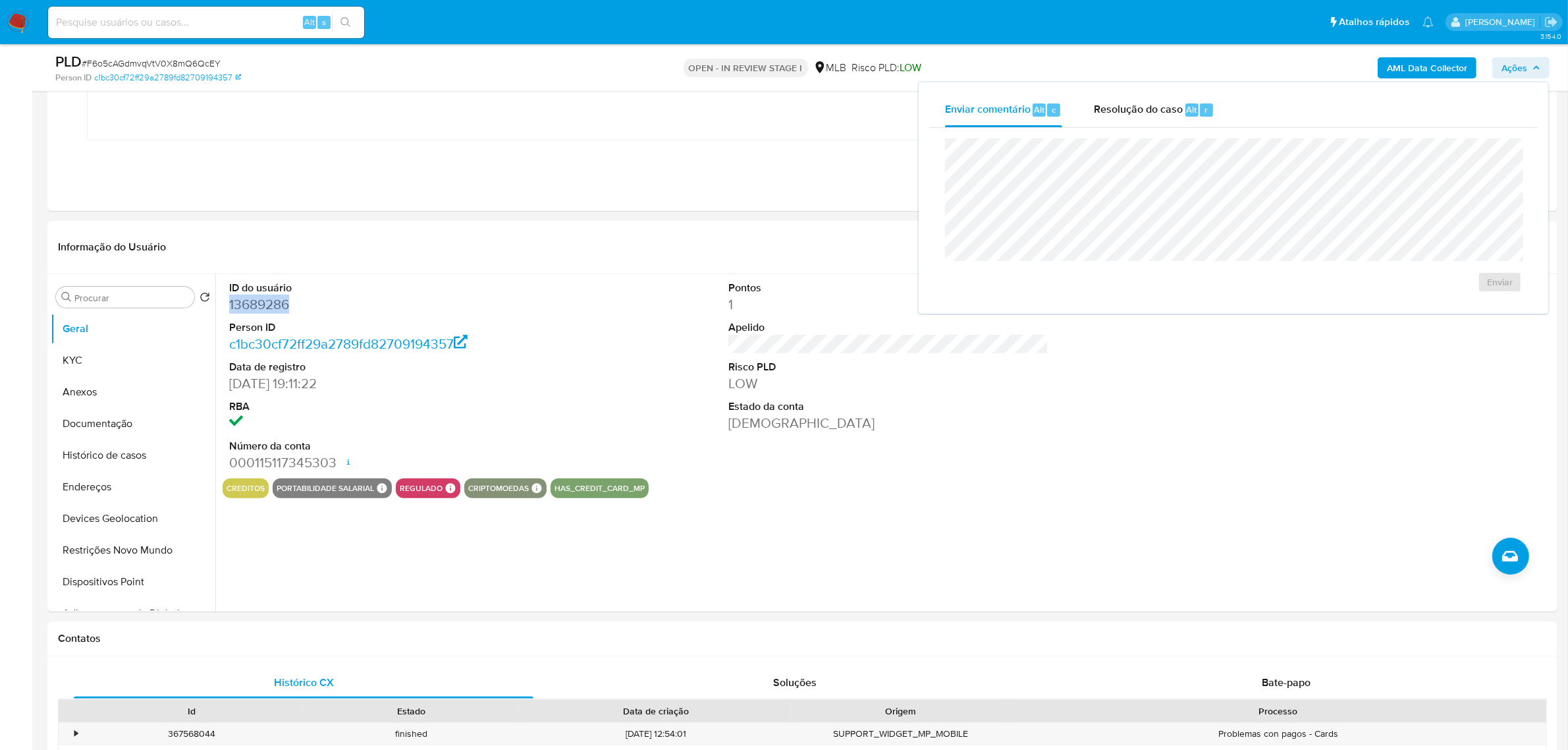
drag, startPoint x: 1130, startPoint y: 110, endPoint x: 1127, endPoint y: 132, distance: 22.2
click at [1130, 110] on span "Resolução do caso" at bounding box center [1137, 109] width 89 height 15
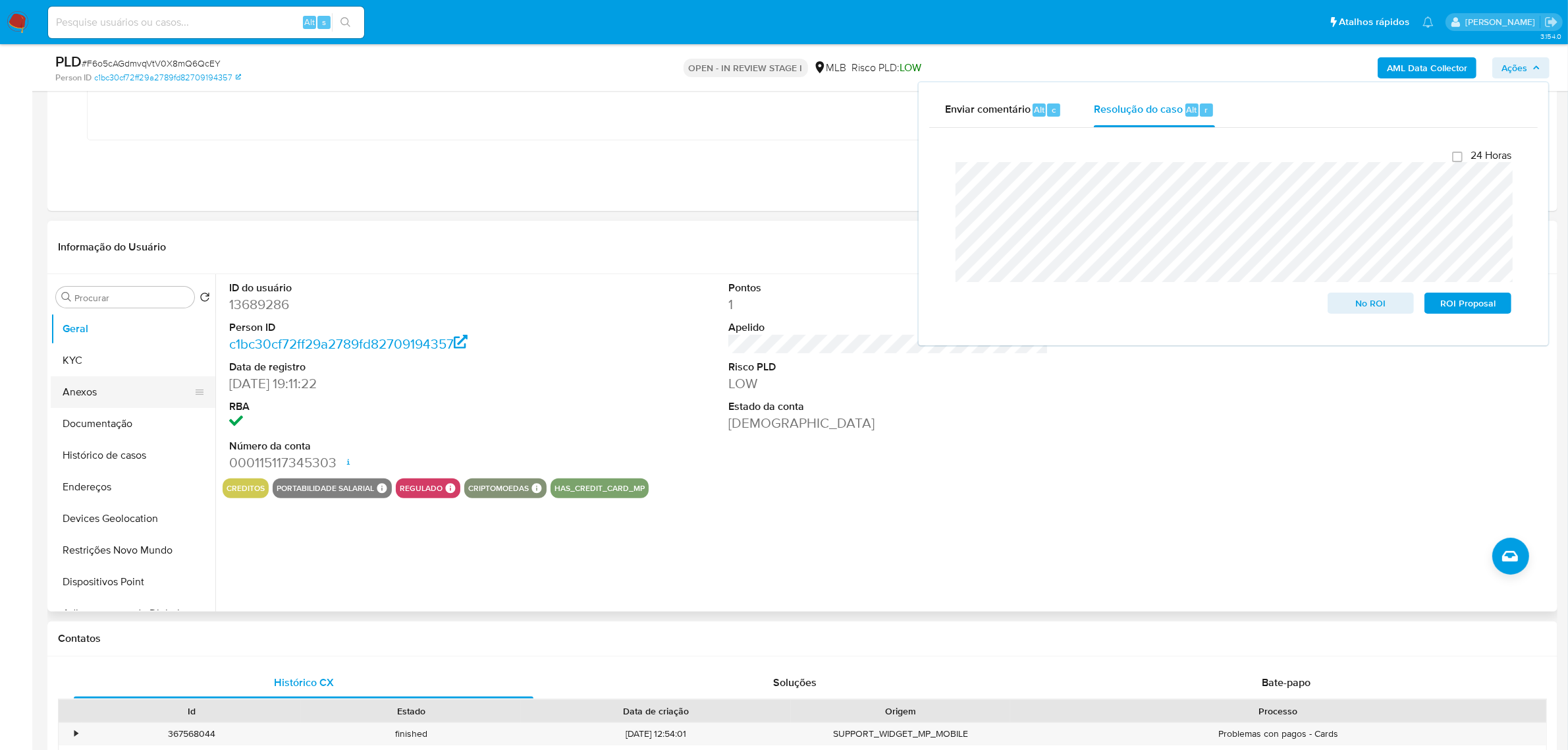
click at [109, 396] on button "Anexos" at bounding box center [127, 392] width 154 height 31
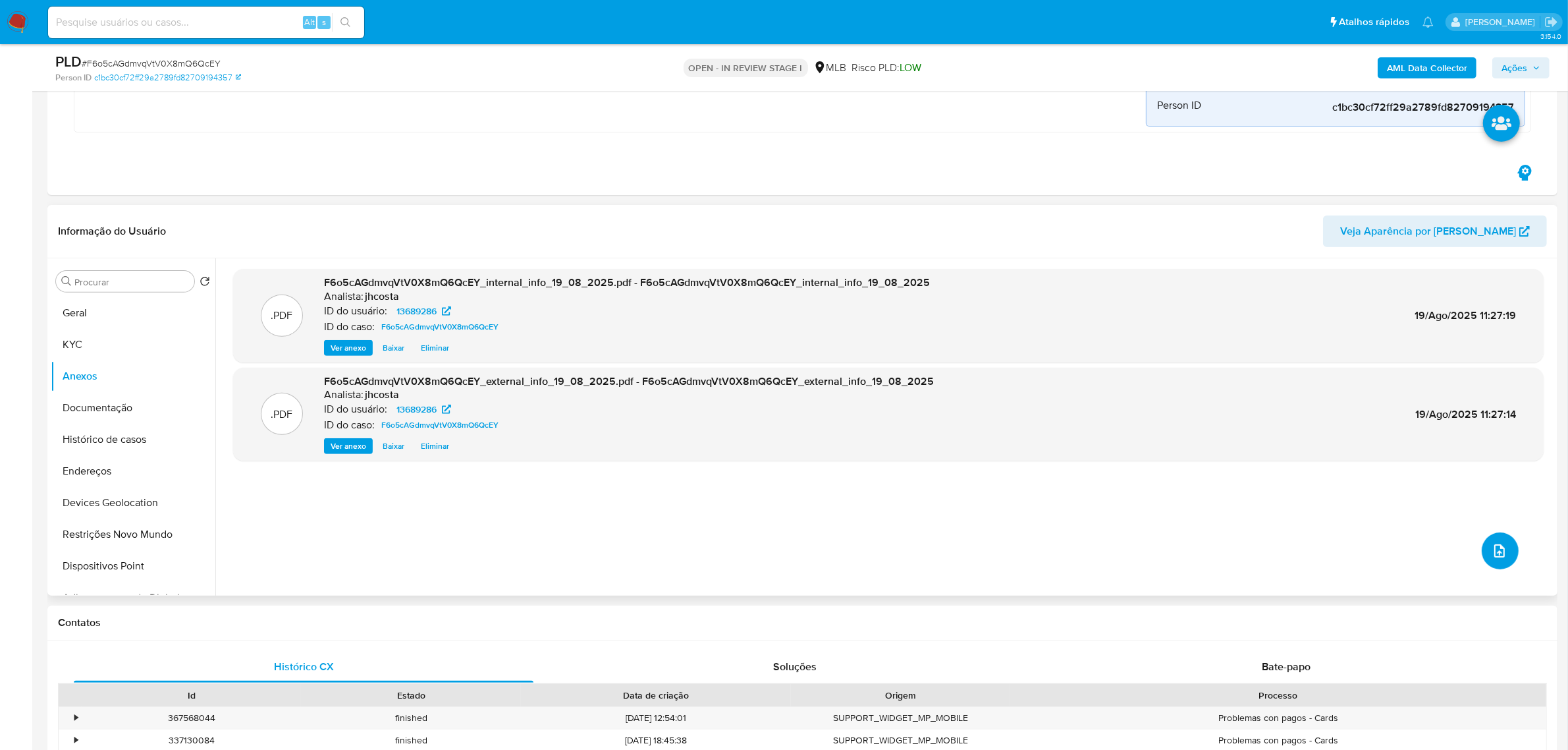
click at [1492, 555] on icon "upload-file" at bounding box center [1499, 551] width 16 height 16
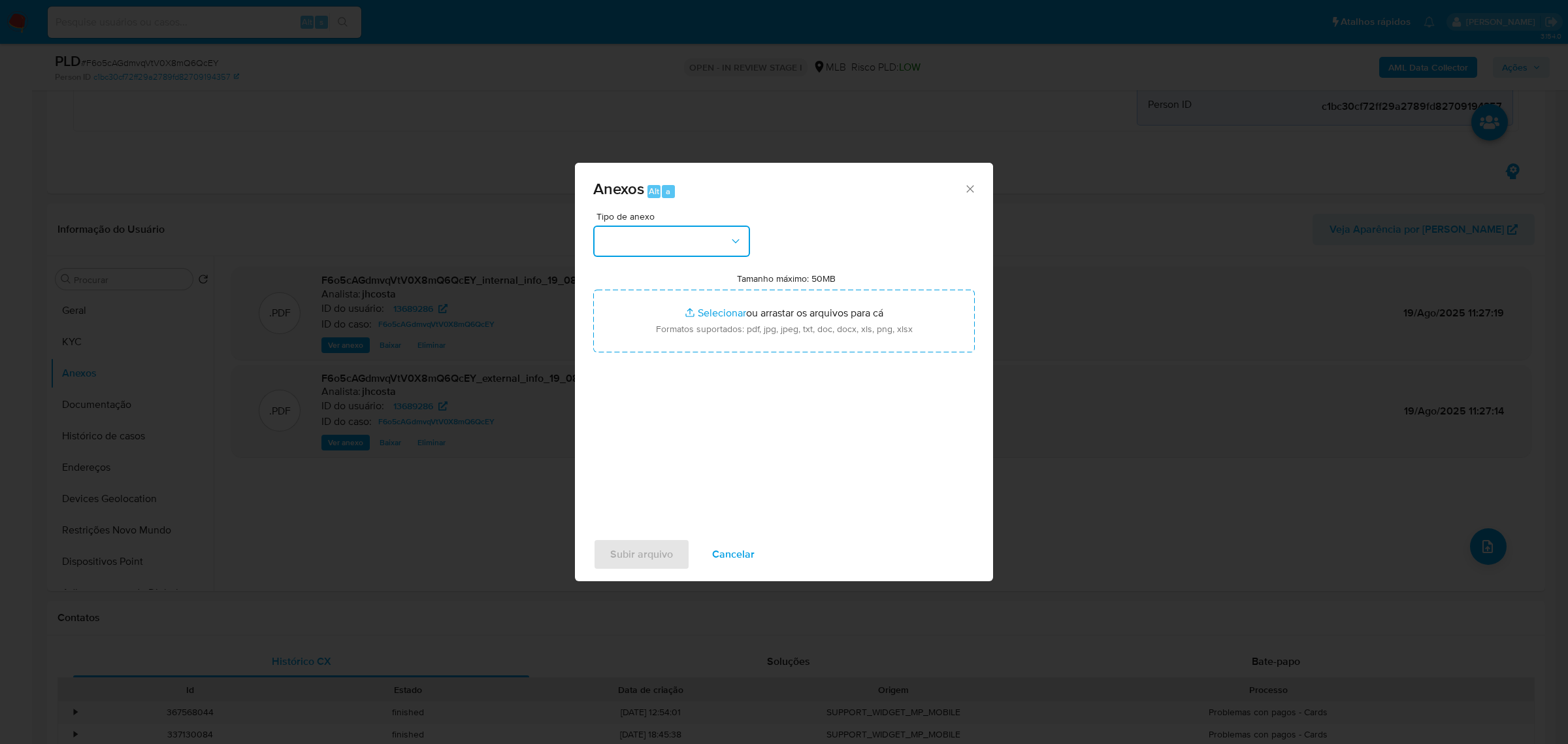
click at [682, 240] on button "button" at bounding box center [672, 241] width 157 height 31
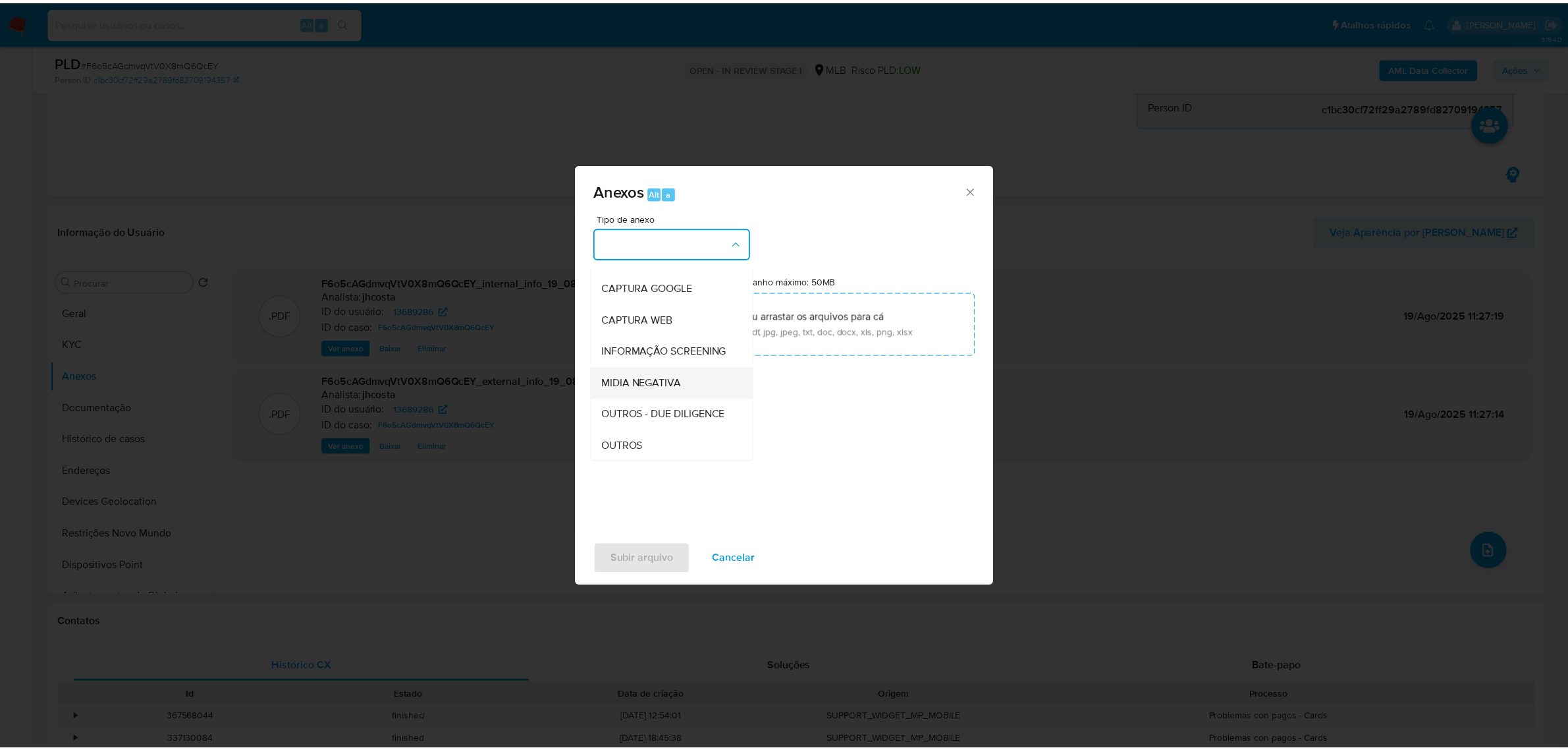
scroll to position [82, 0]
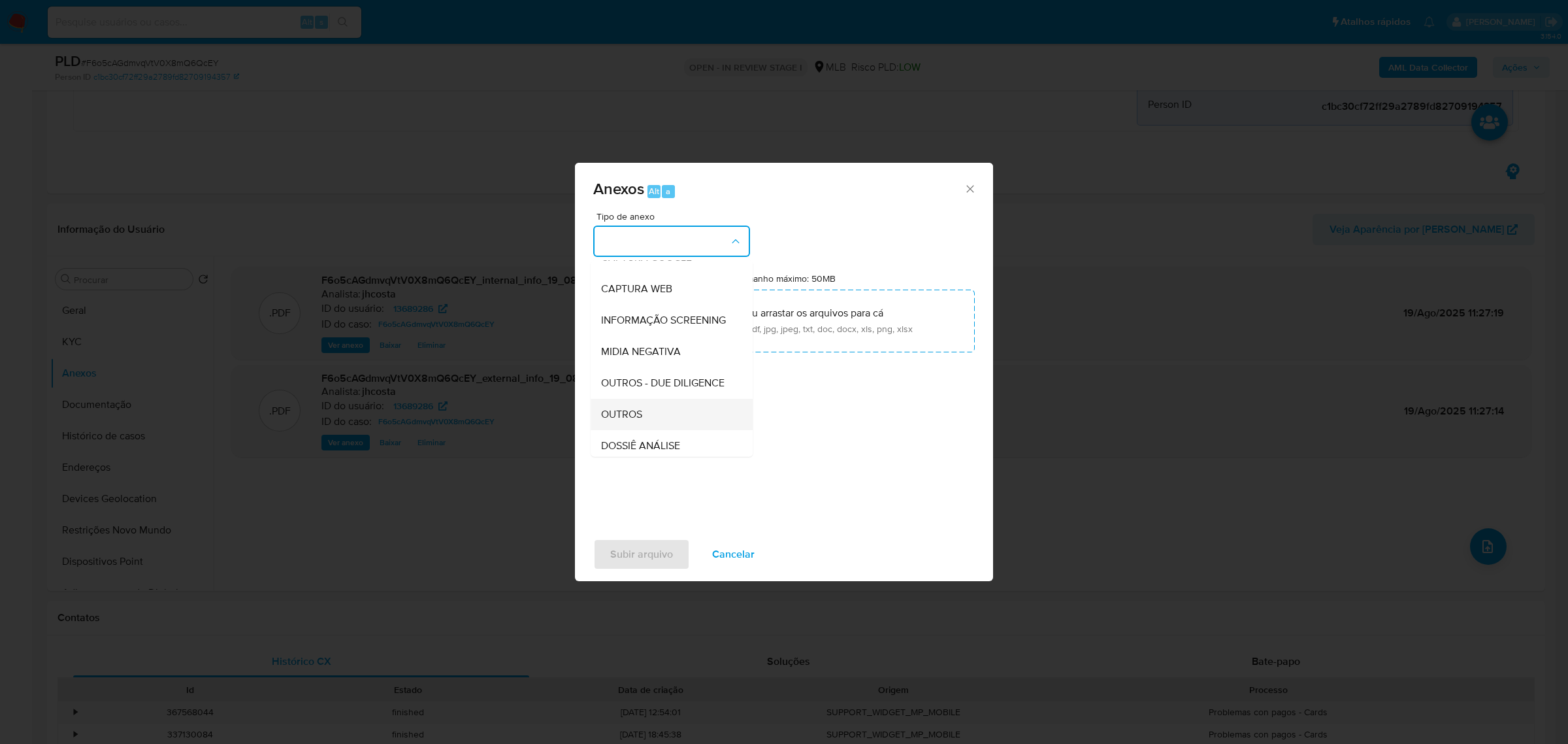
click at [657, 429] on div "OUTROS" at bounding box center [668, 413] width 133 height 31
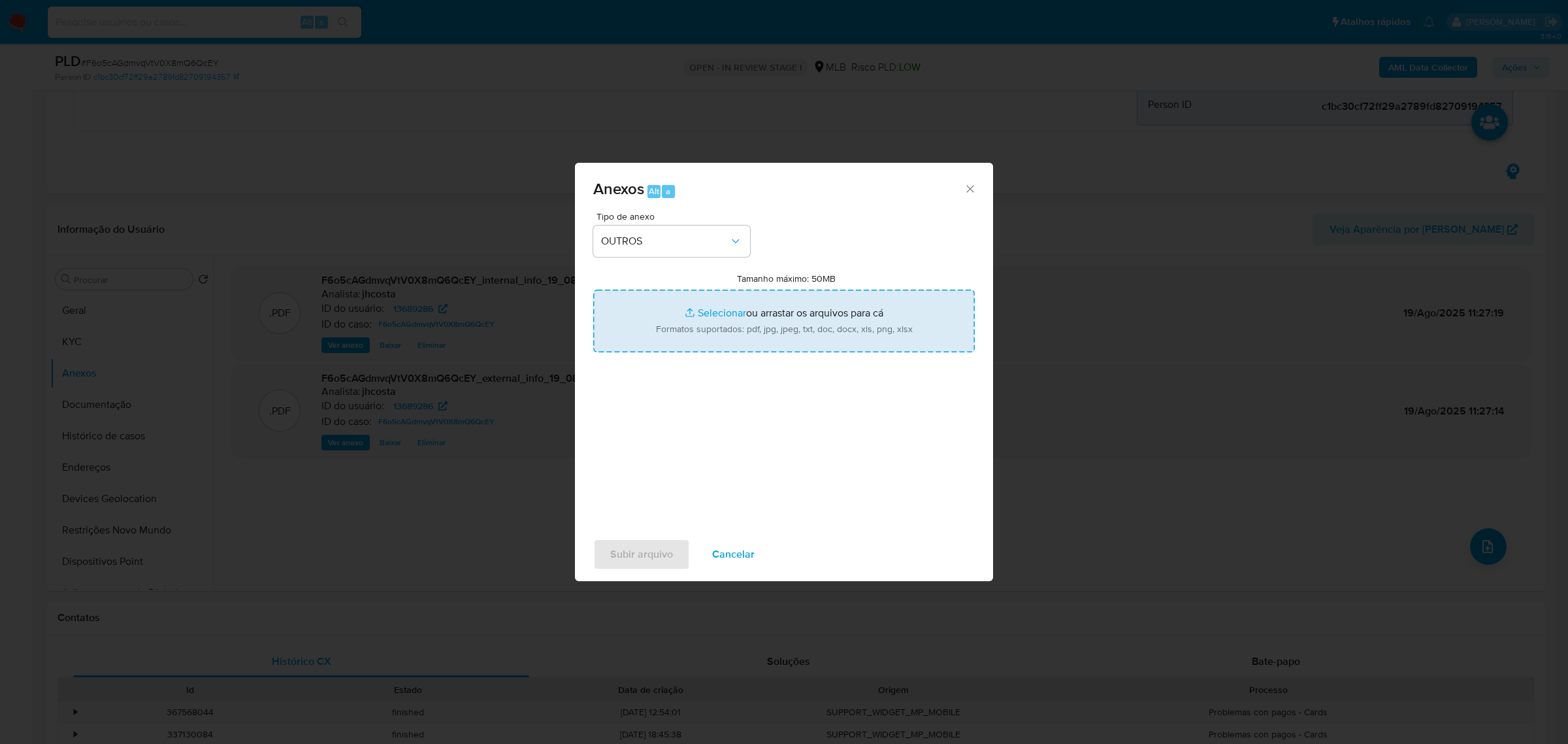
click at [766, 322] on input "Tamanho máximo: 50MB Selecionar arquivos" at bounding box center [784, 321] width 381 height 63
type input "C:\fakepath\Mulan 13689286_2025_08_19_07_27_42.xlsx"
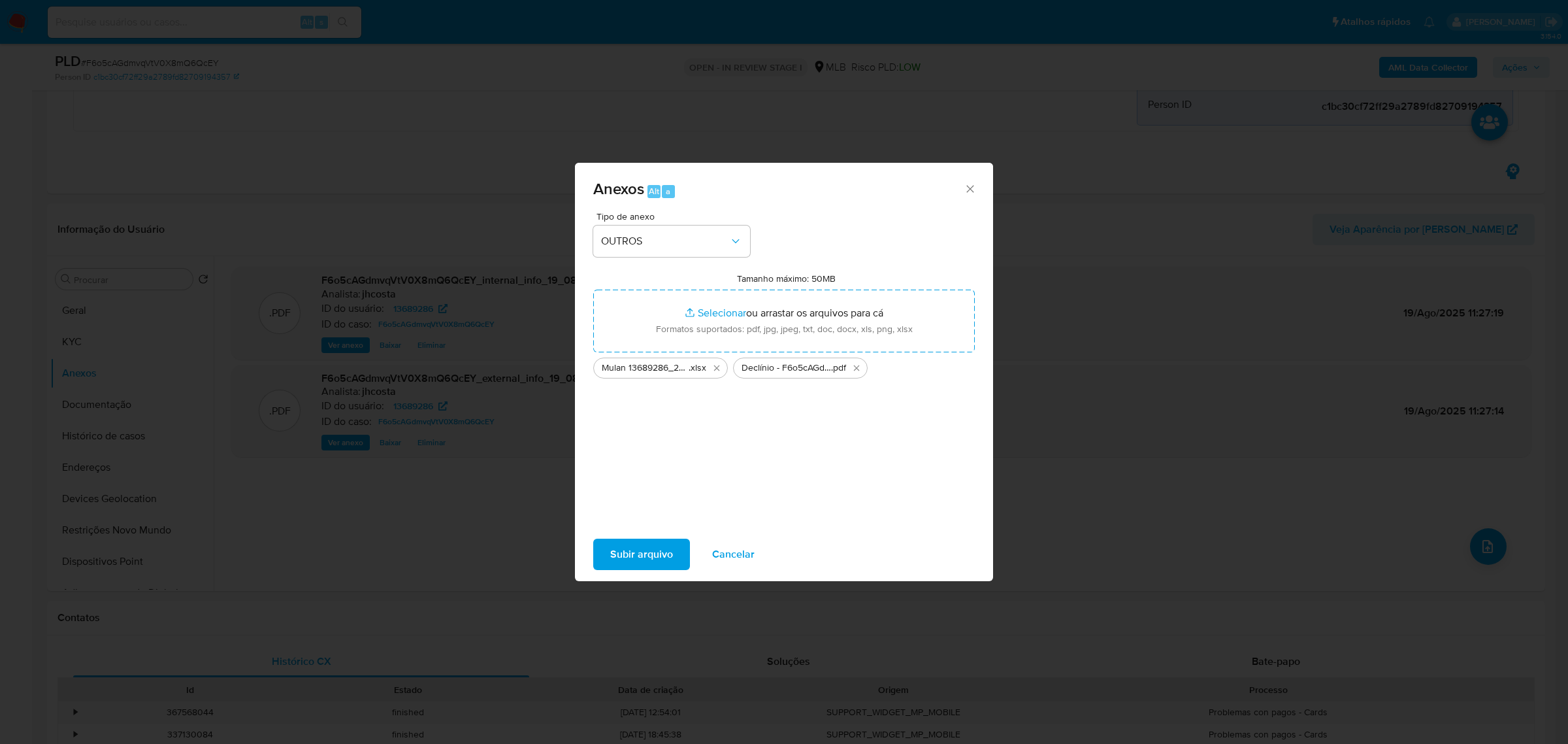
click at [636, 549] on span "Subir arquivo" at bounding box center [642, 554] width 63 height 29
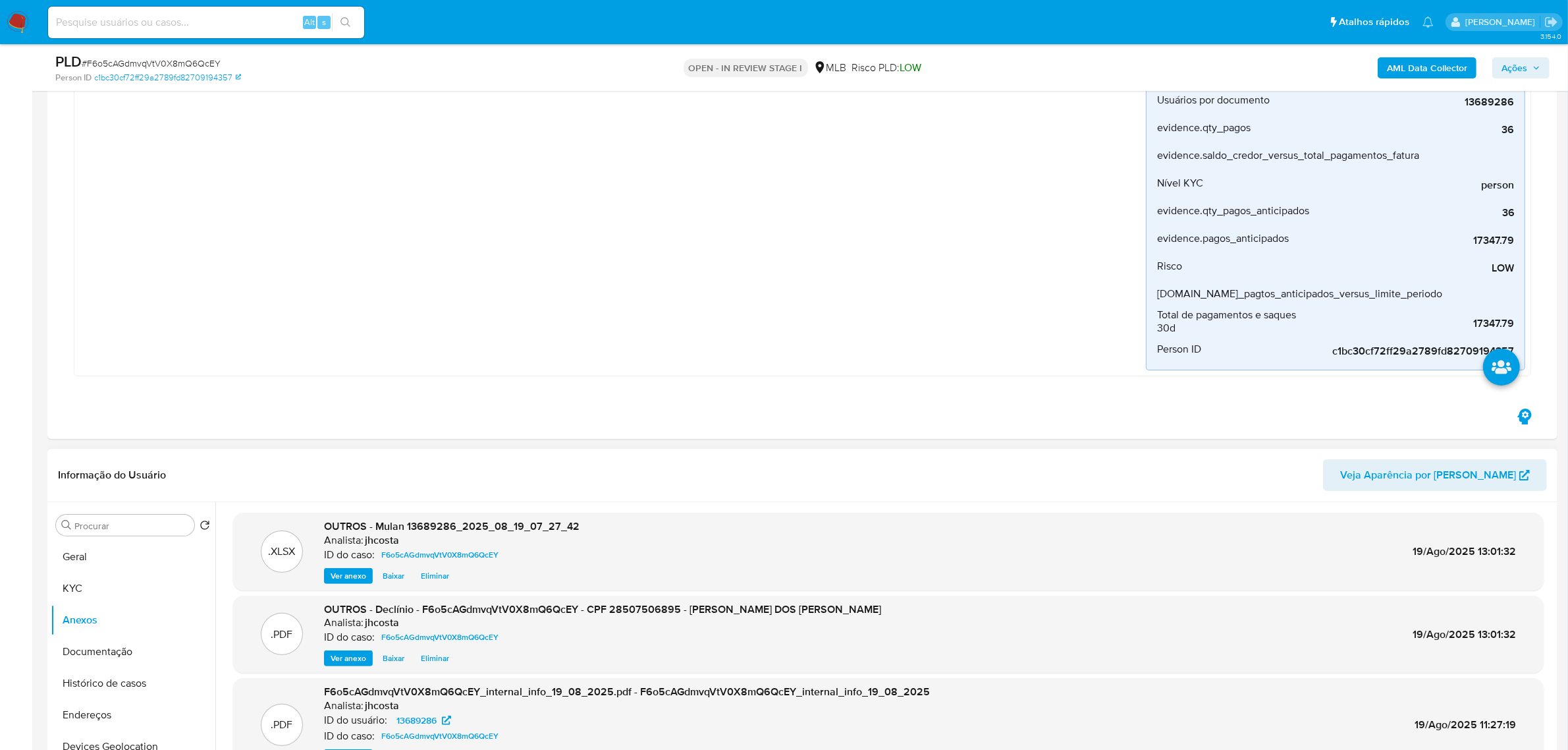
scroll to position [412, 0]
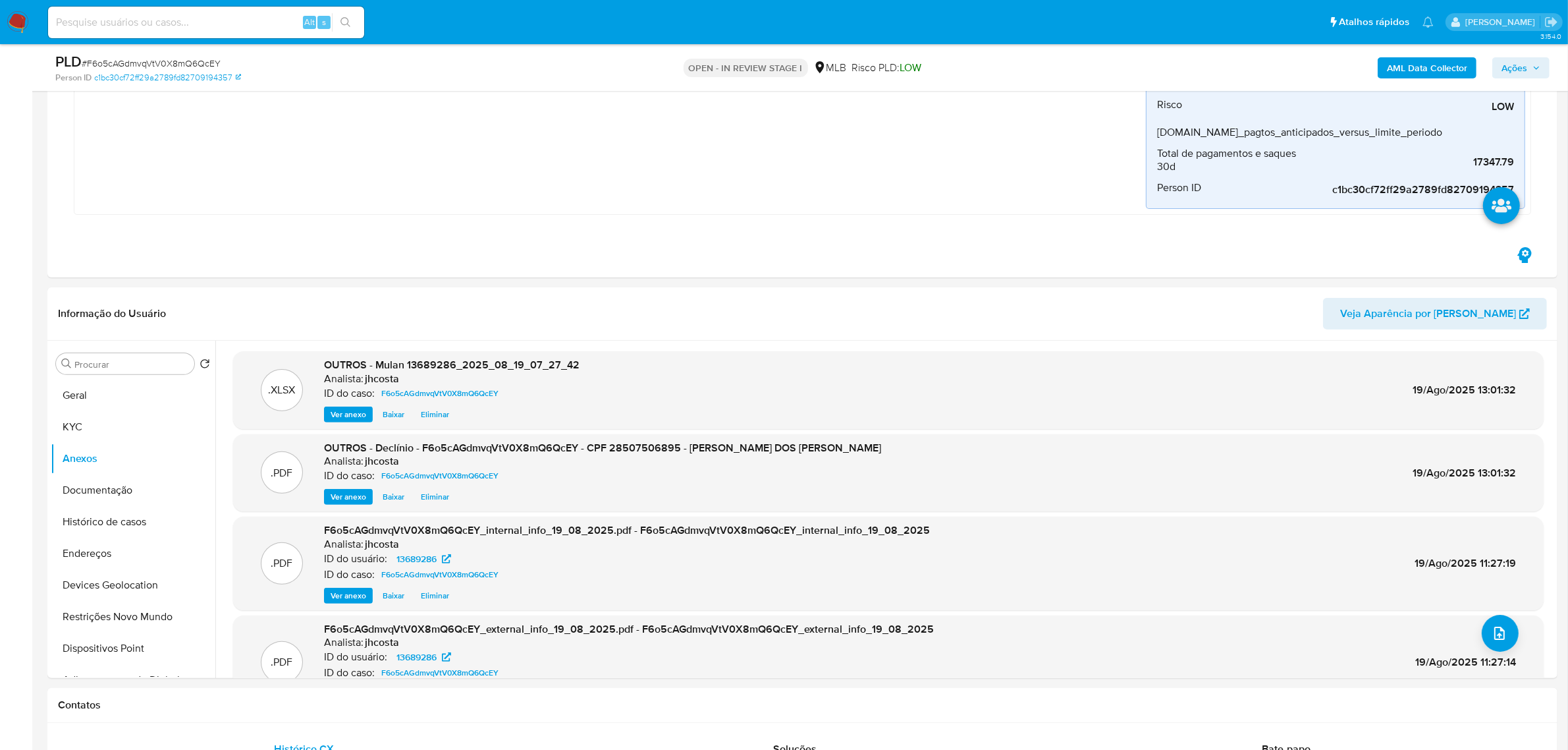
click at [1510, 68] on span "Ações" at bounding box center [1514, 68] width 26 height 21
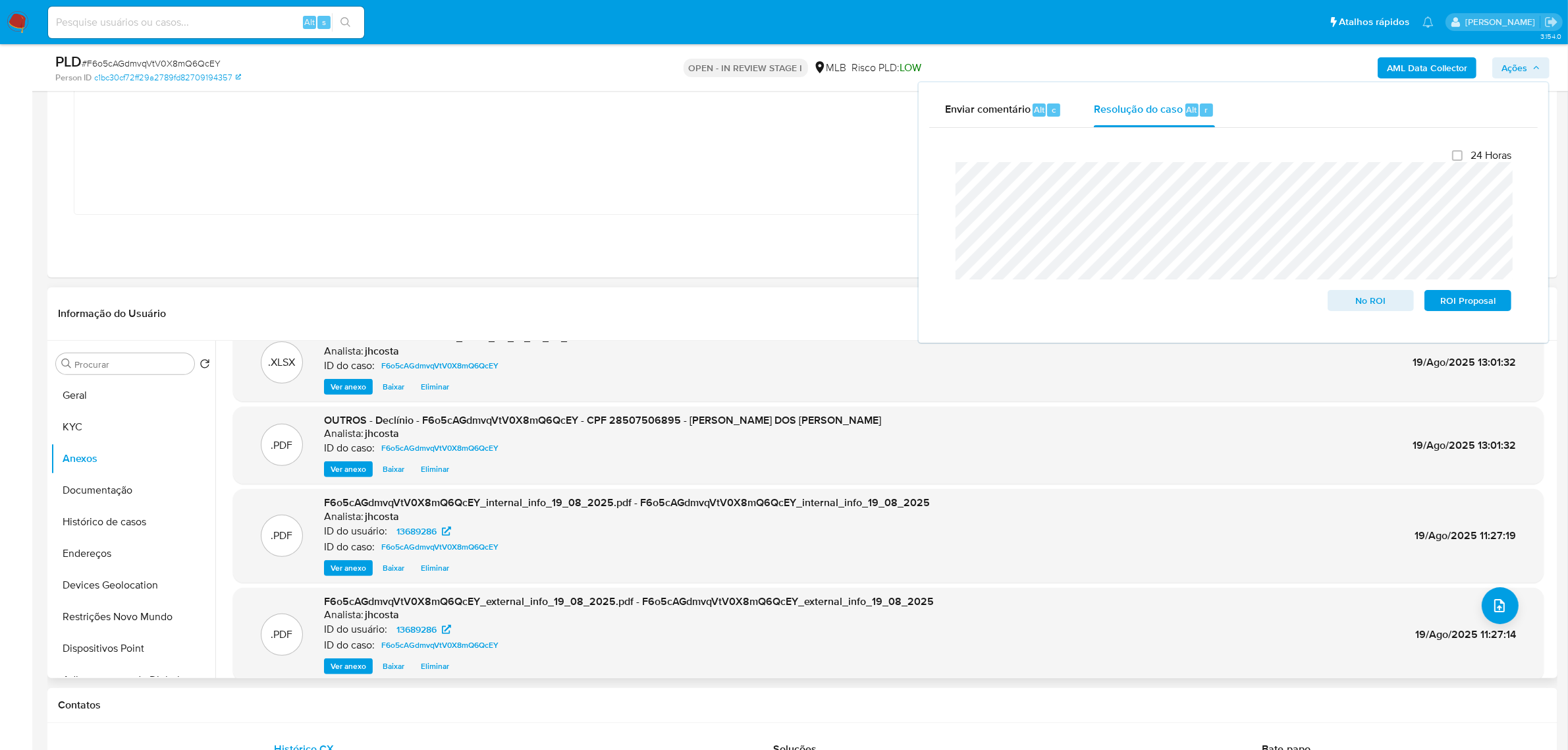
scroll to position [41, 0]
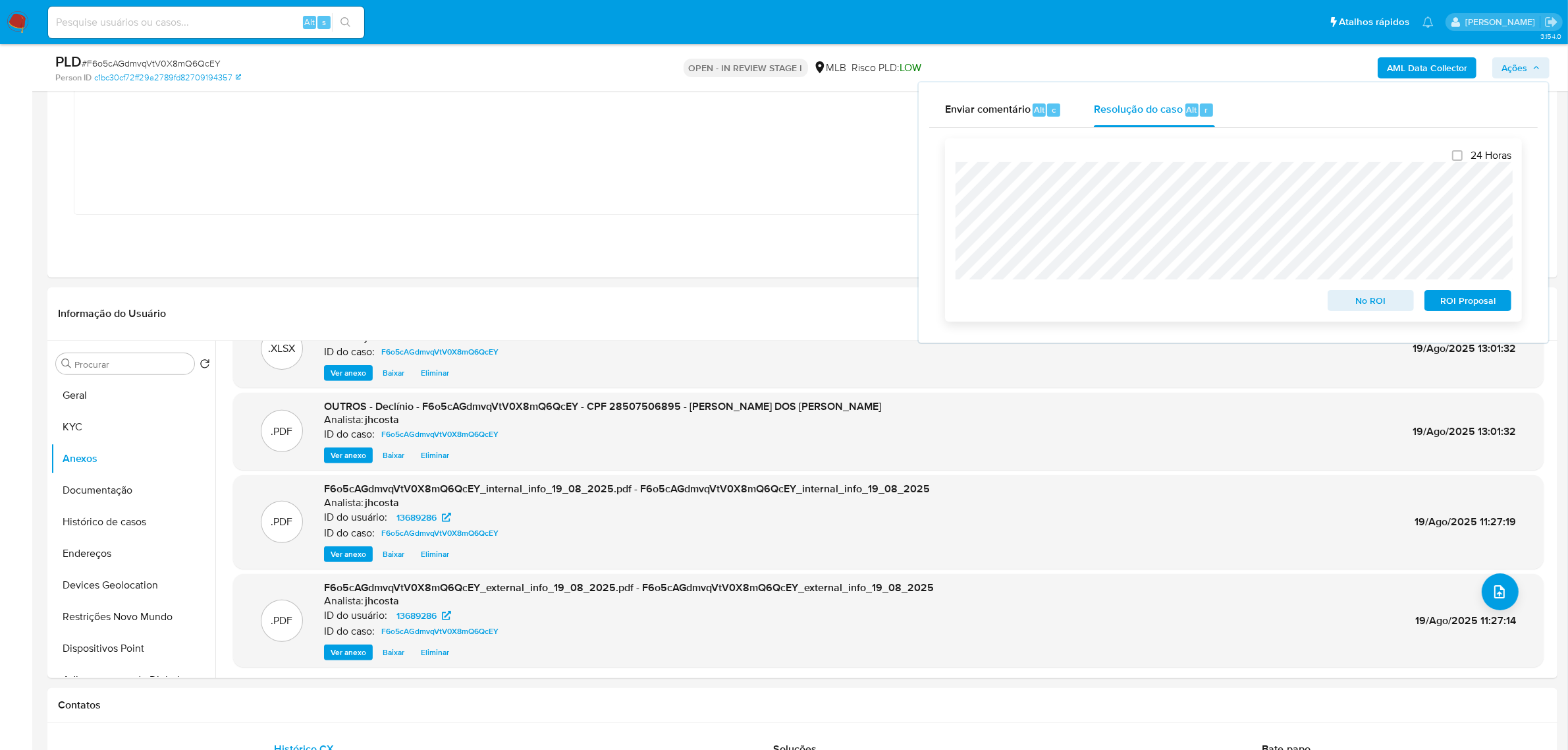
click at [1365, 300] on span "No ROI" at bounding box center [1371, 301] width 68 height 18
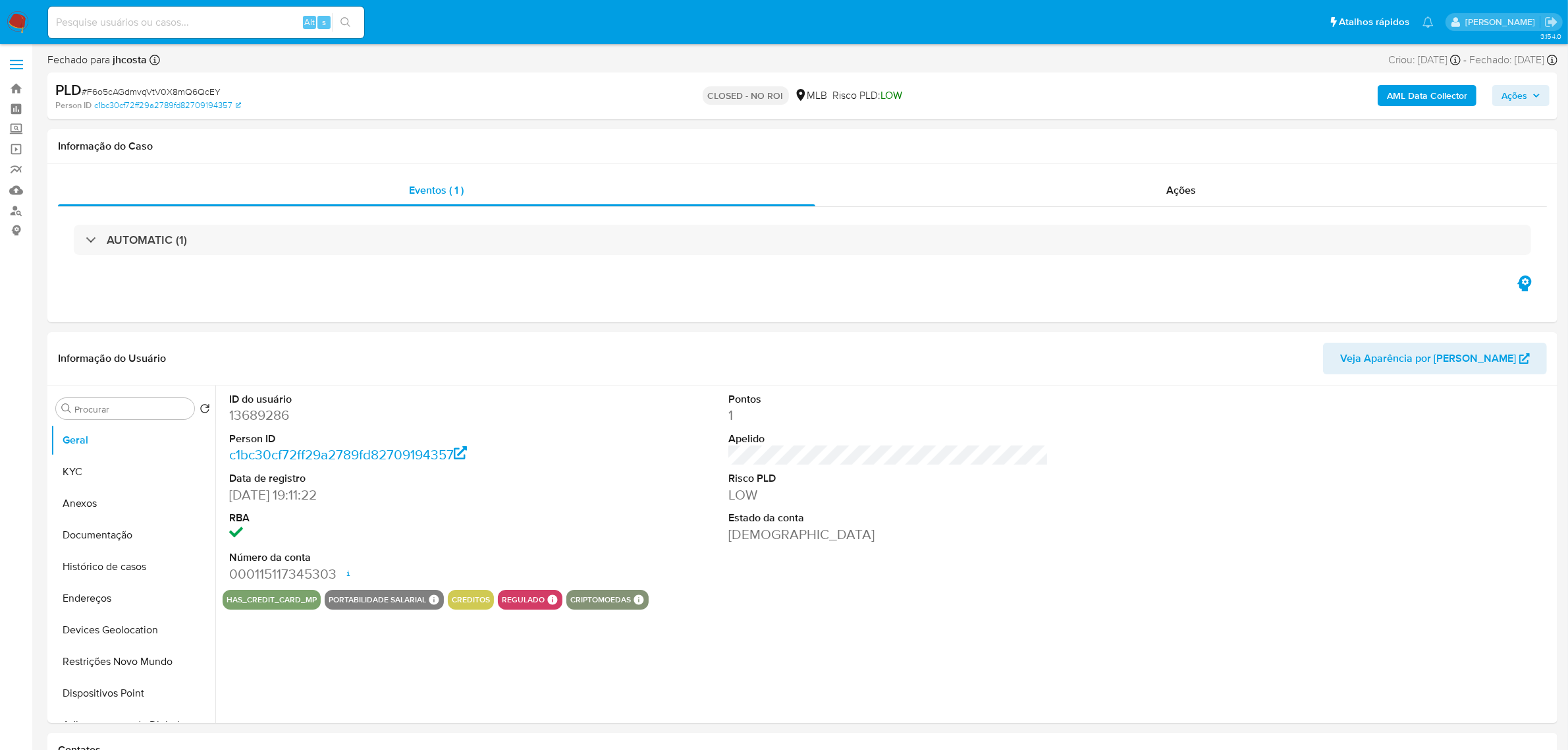
select select "10"
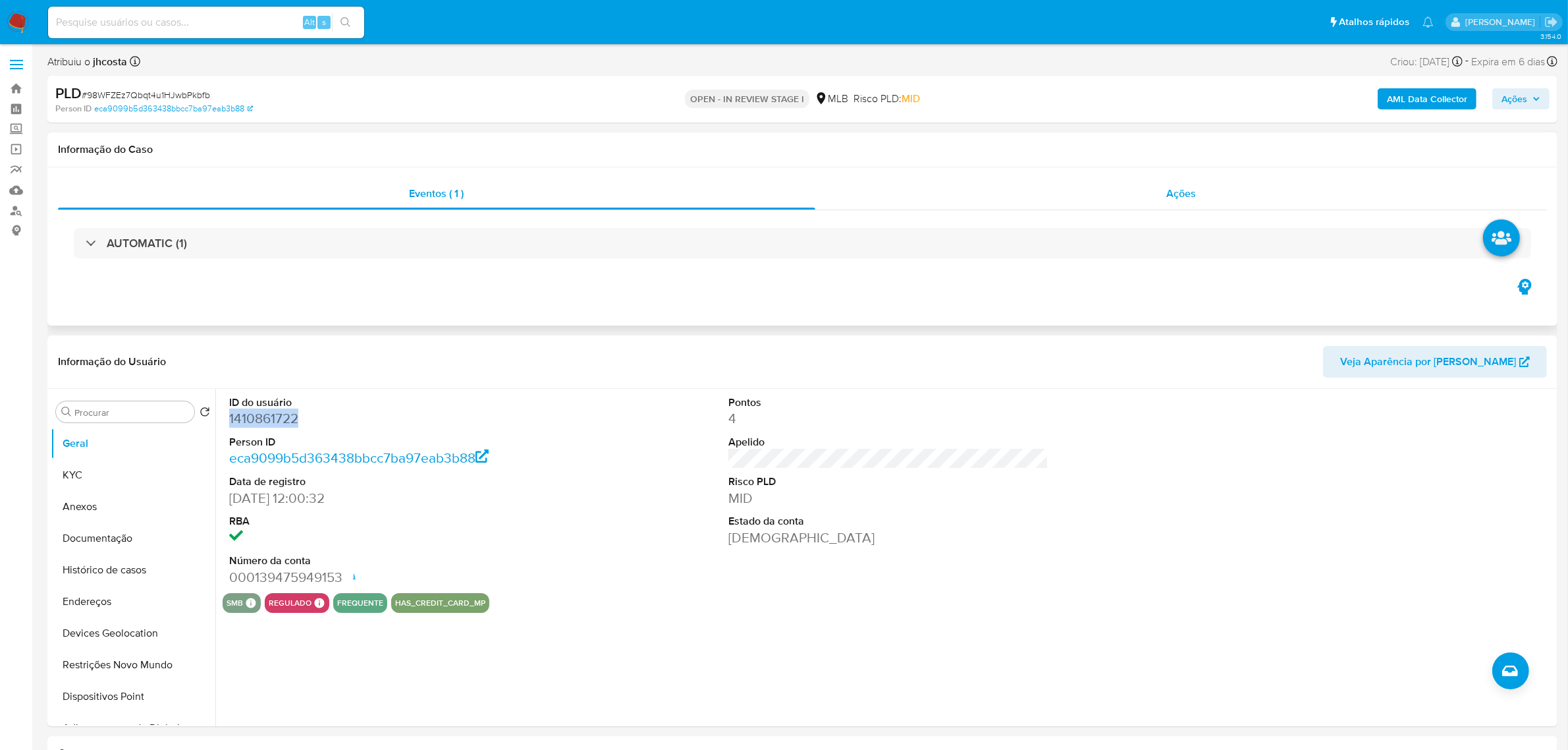
click at [1128, 192] on div "Ações" at bounding box center [1181, 193] width 732 height 31
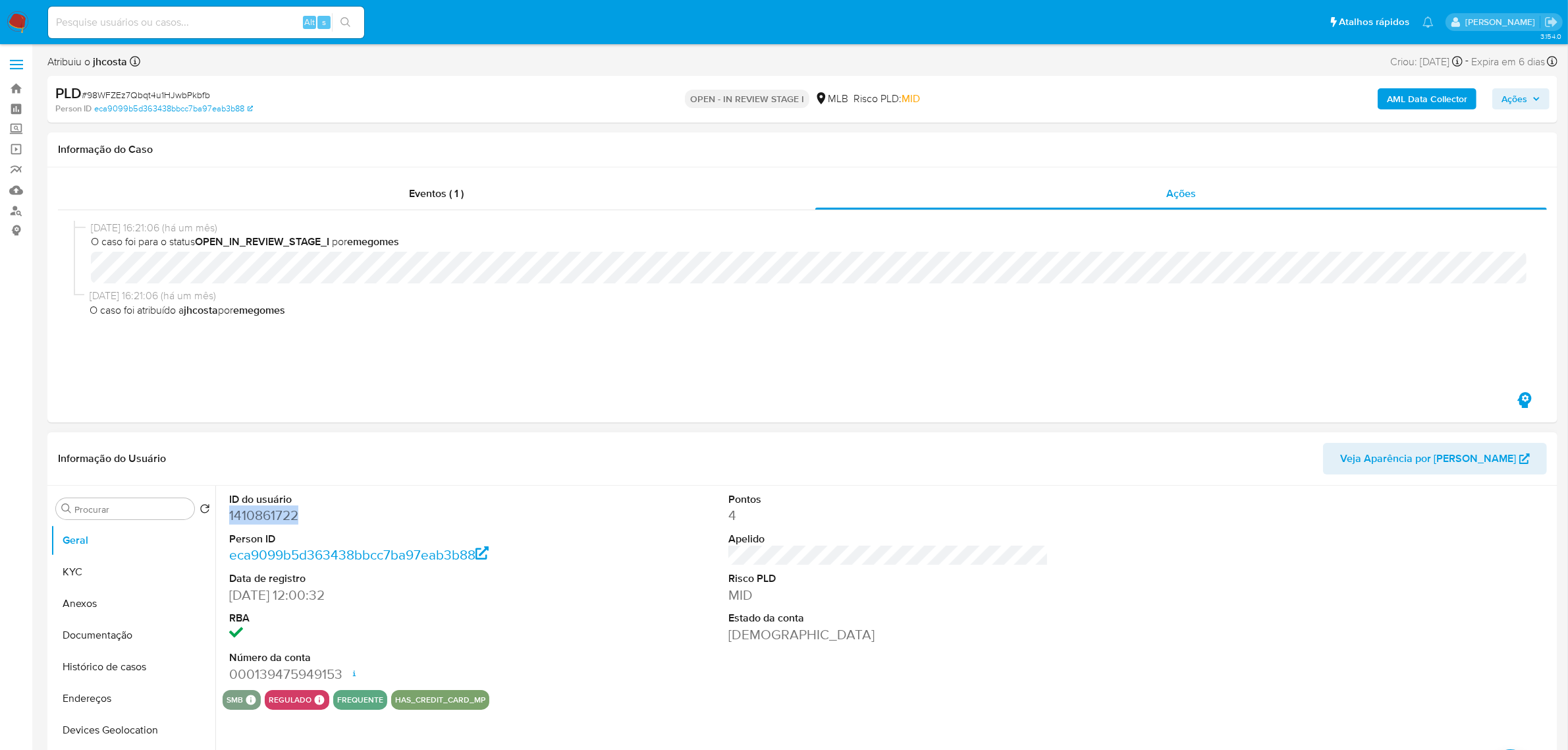
click at [271, 508] on dd "1410861722" at bounding box center [389, 515] width 320 height 18
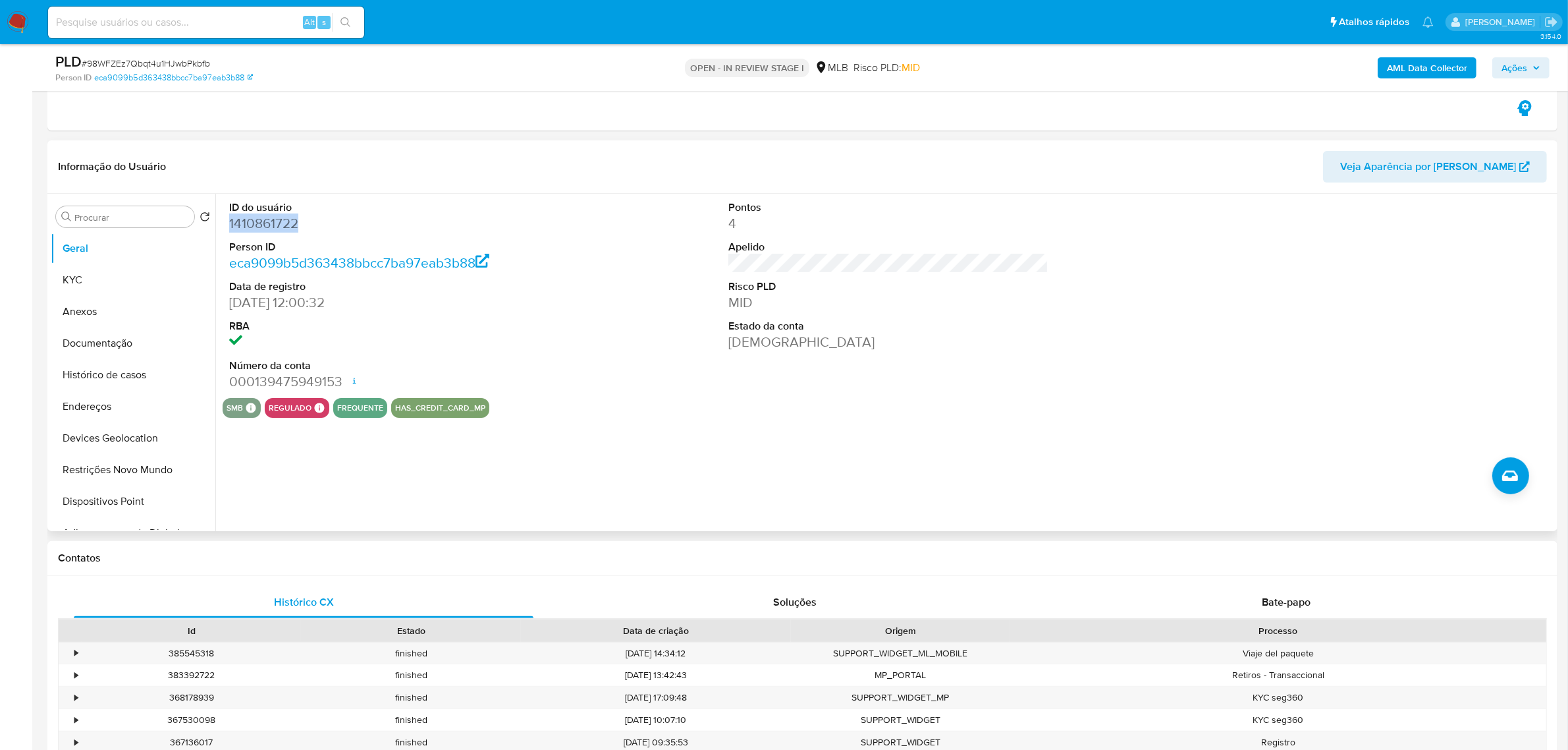
scroll to position [247, 0]
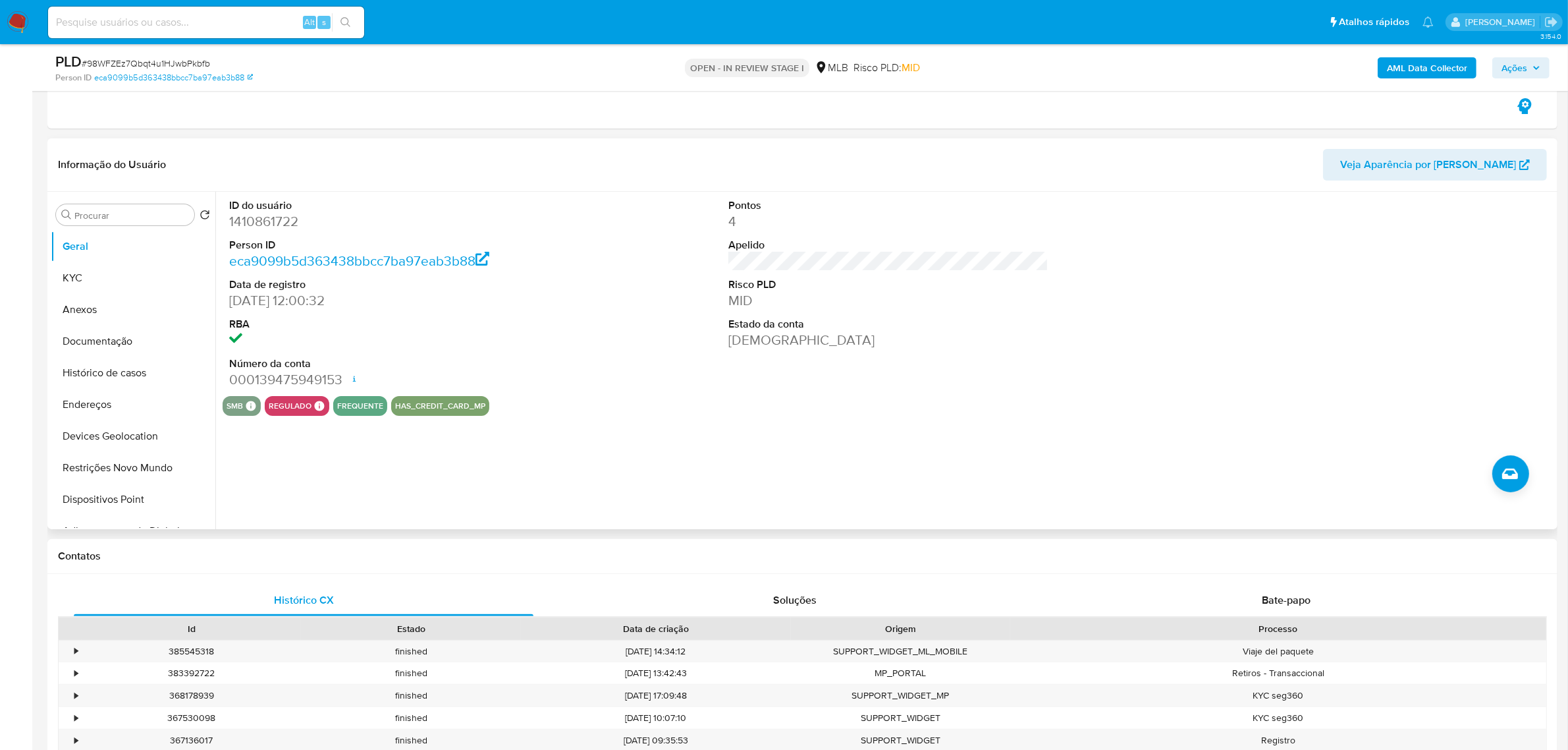
click at [612, 266] on div "ID do usuário 1410861722 Person ID eca9099b5d363438bbcc7ba97eab3b88 Data de reg…" at bounding box center [888, 294] width 1331 height 204
click at [86, 286] on button "KYC" at bounding box center [127, 278] width 154 height 31
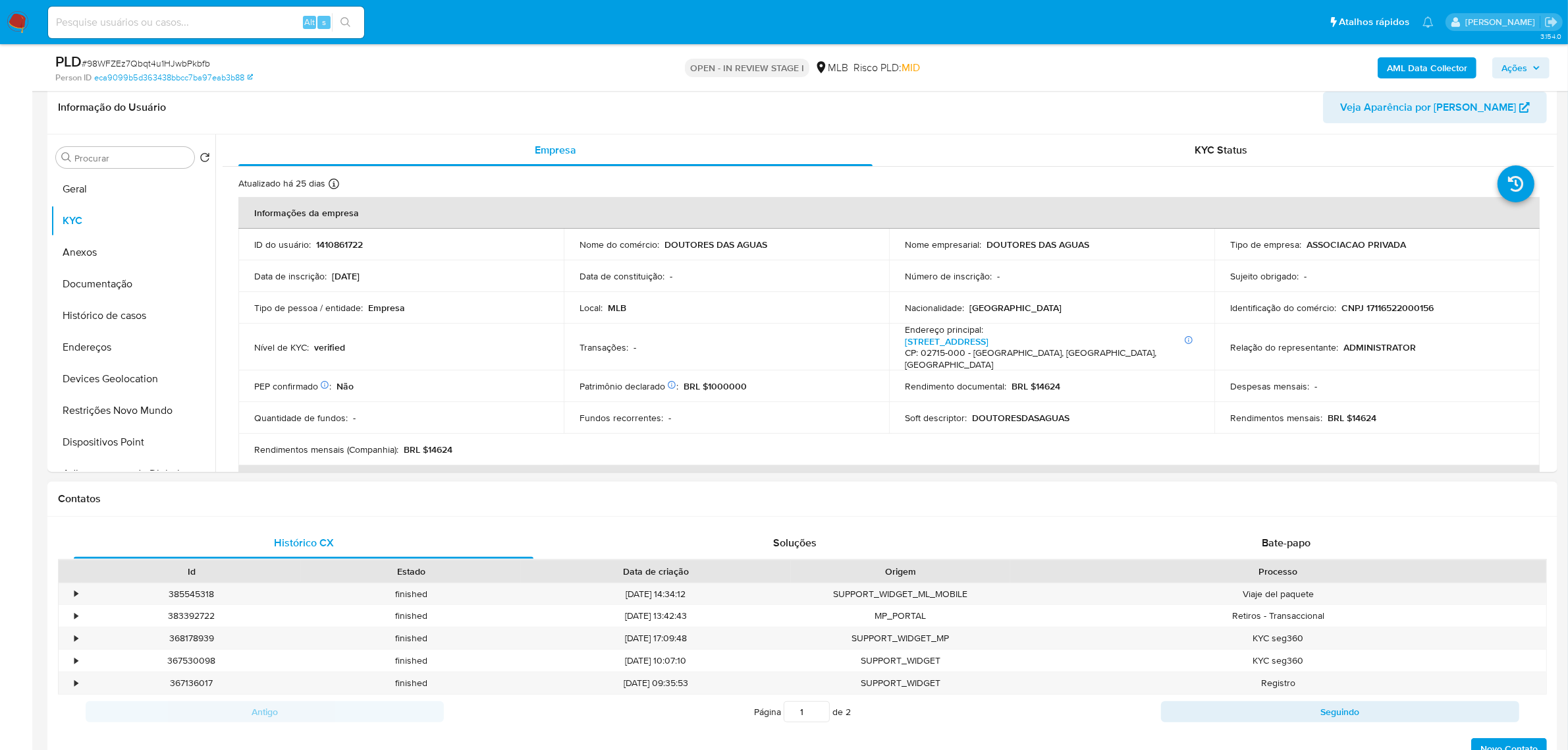
scroll to position [329, 0]
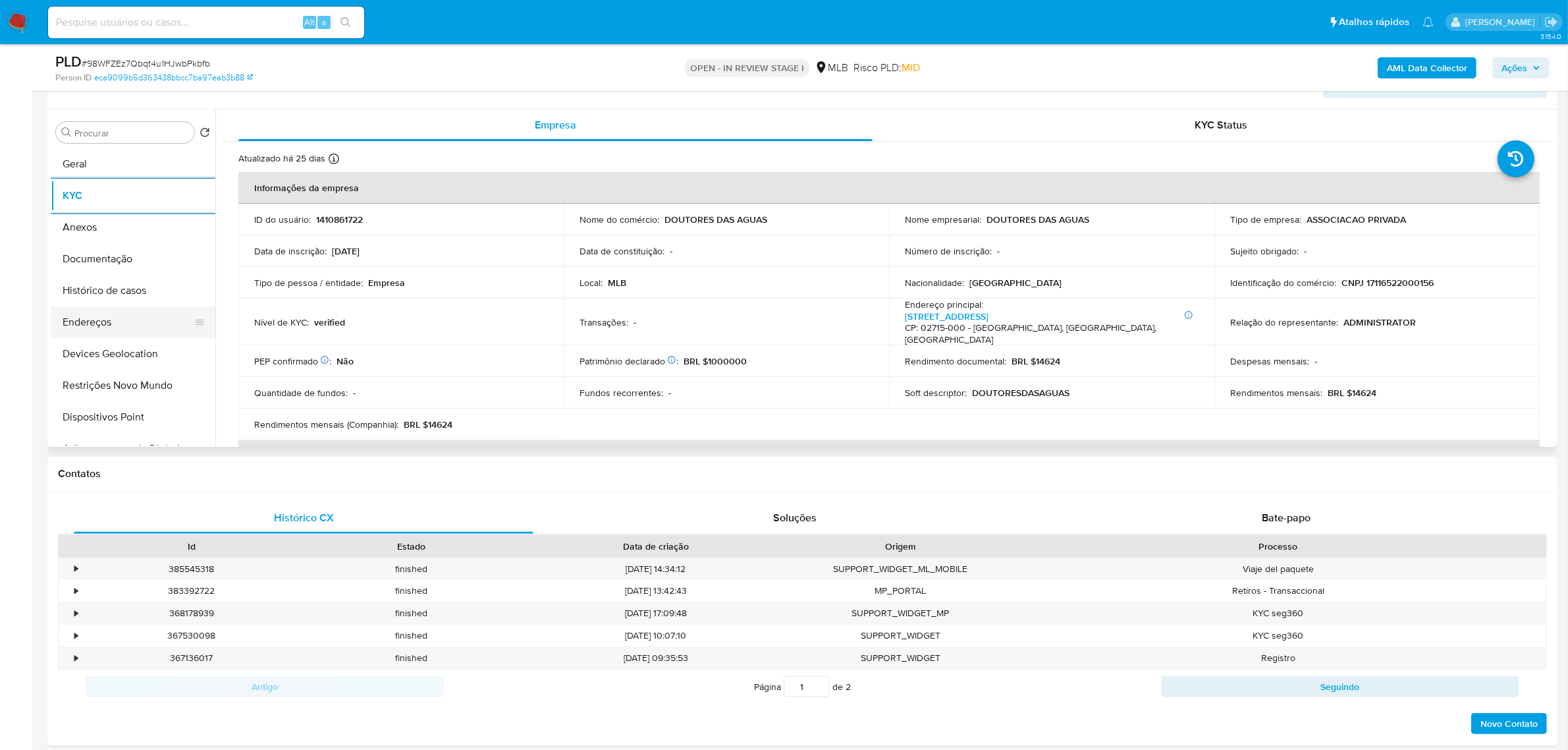
click at [112, 323] on button "Endereços" at bounding box center [127, 322] width 154 height 31
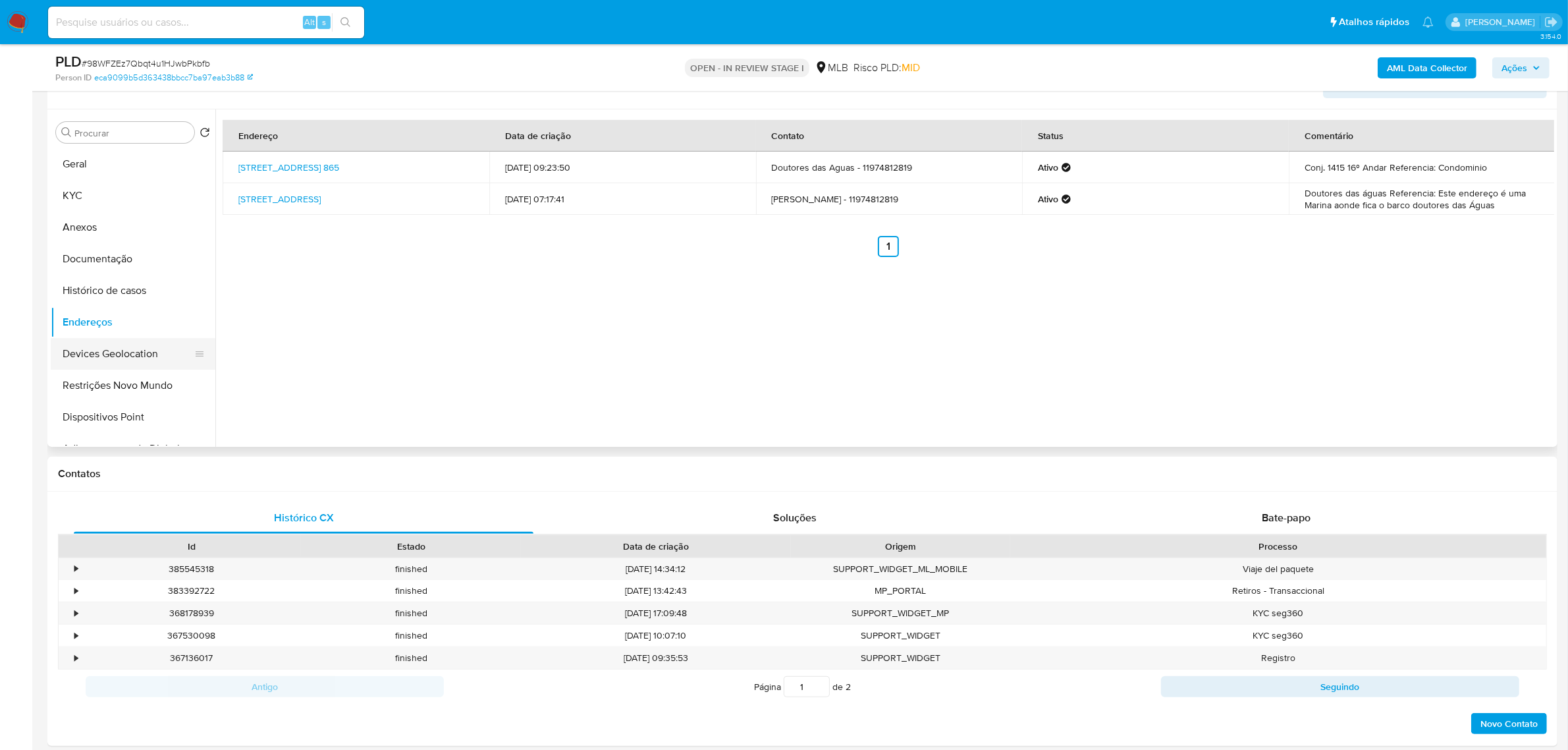
click at [129, 363] on button "Devices Geolocation" at bounding box center [127, 353] width 154 height 31
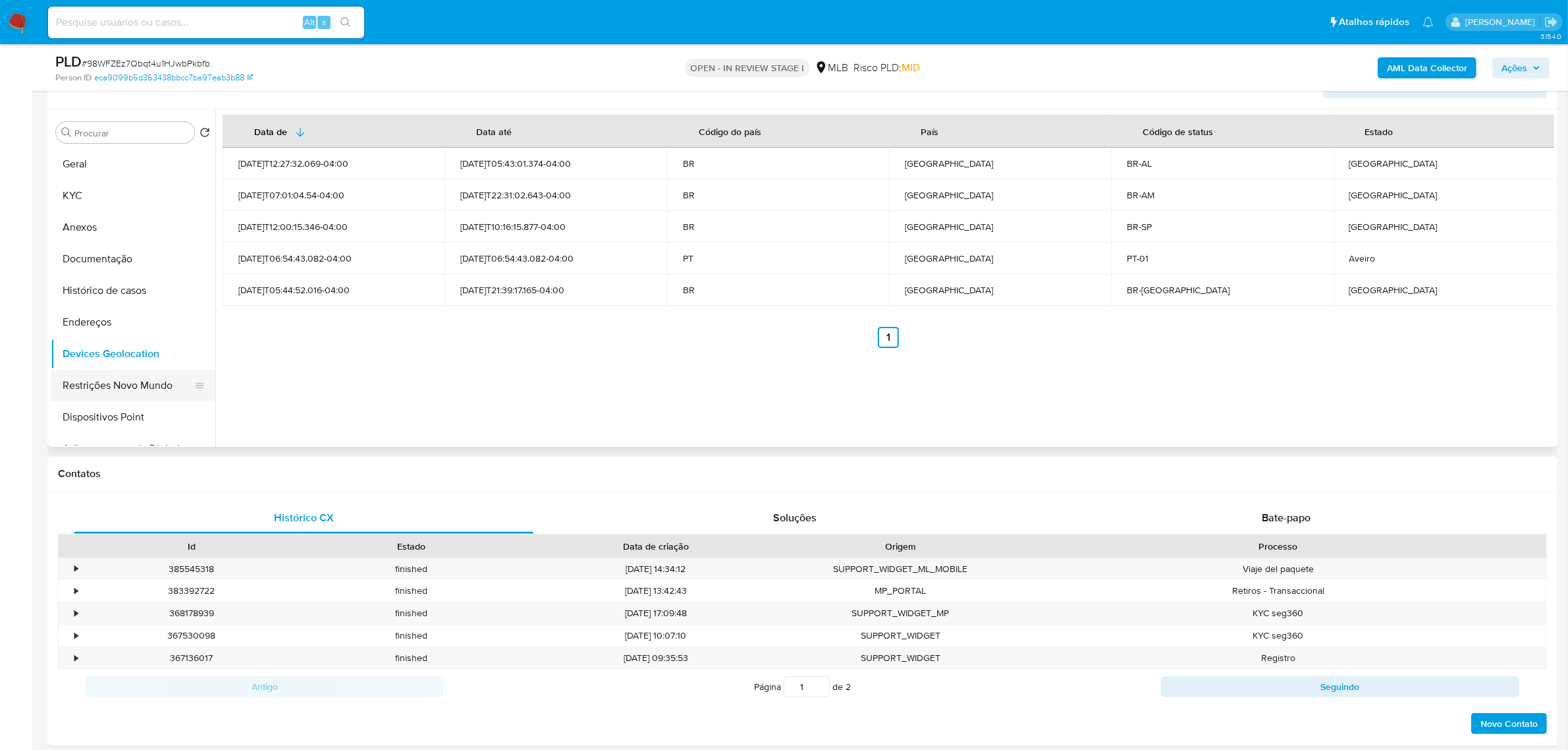
click at [145, 386] on button "Restrições Novo Mundo" at bounding box center [127, 385] width 154 height 31
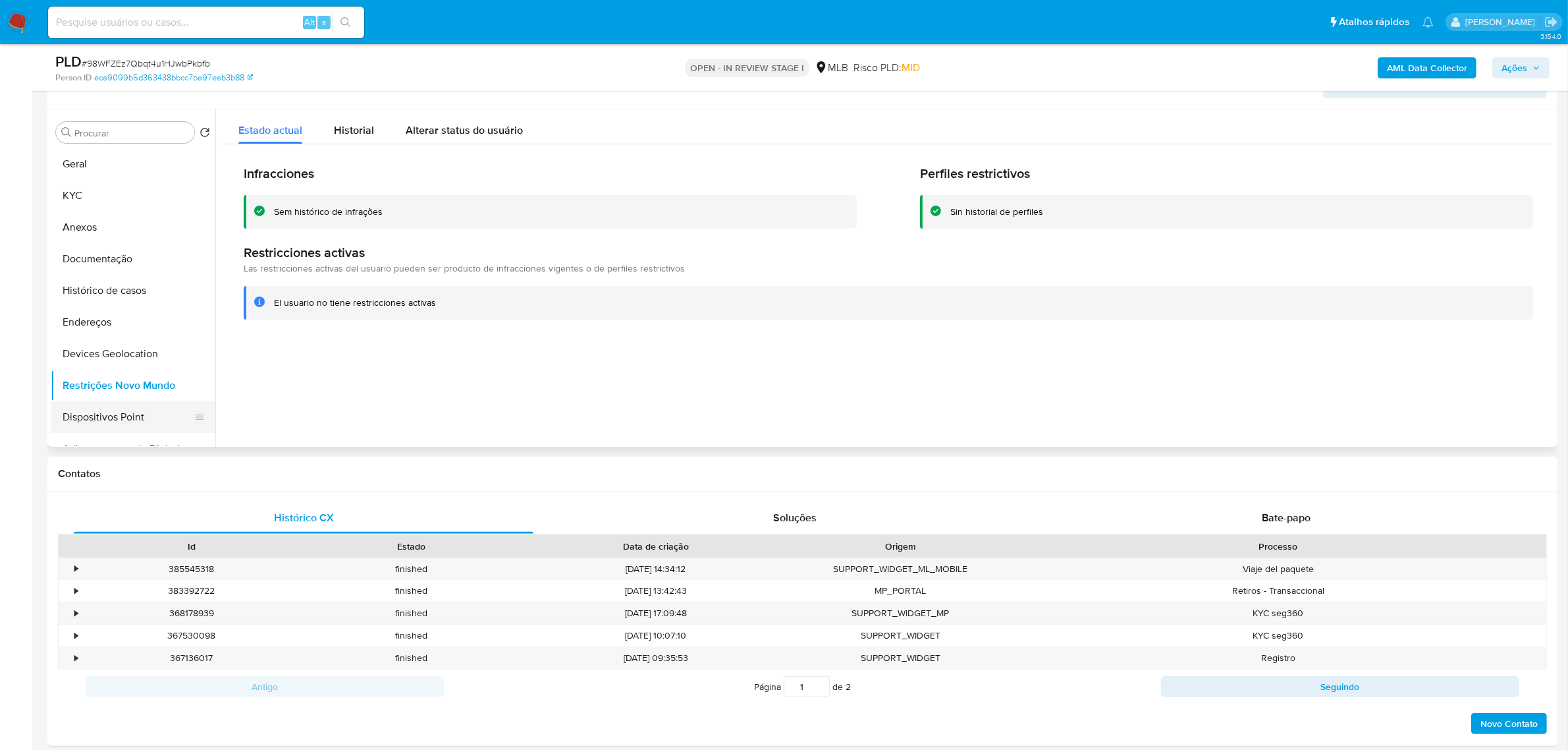
click at [133, 412] on button "Dispositivos Point" at bounding box center [127, 417] width 154 height 31
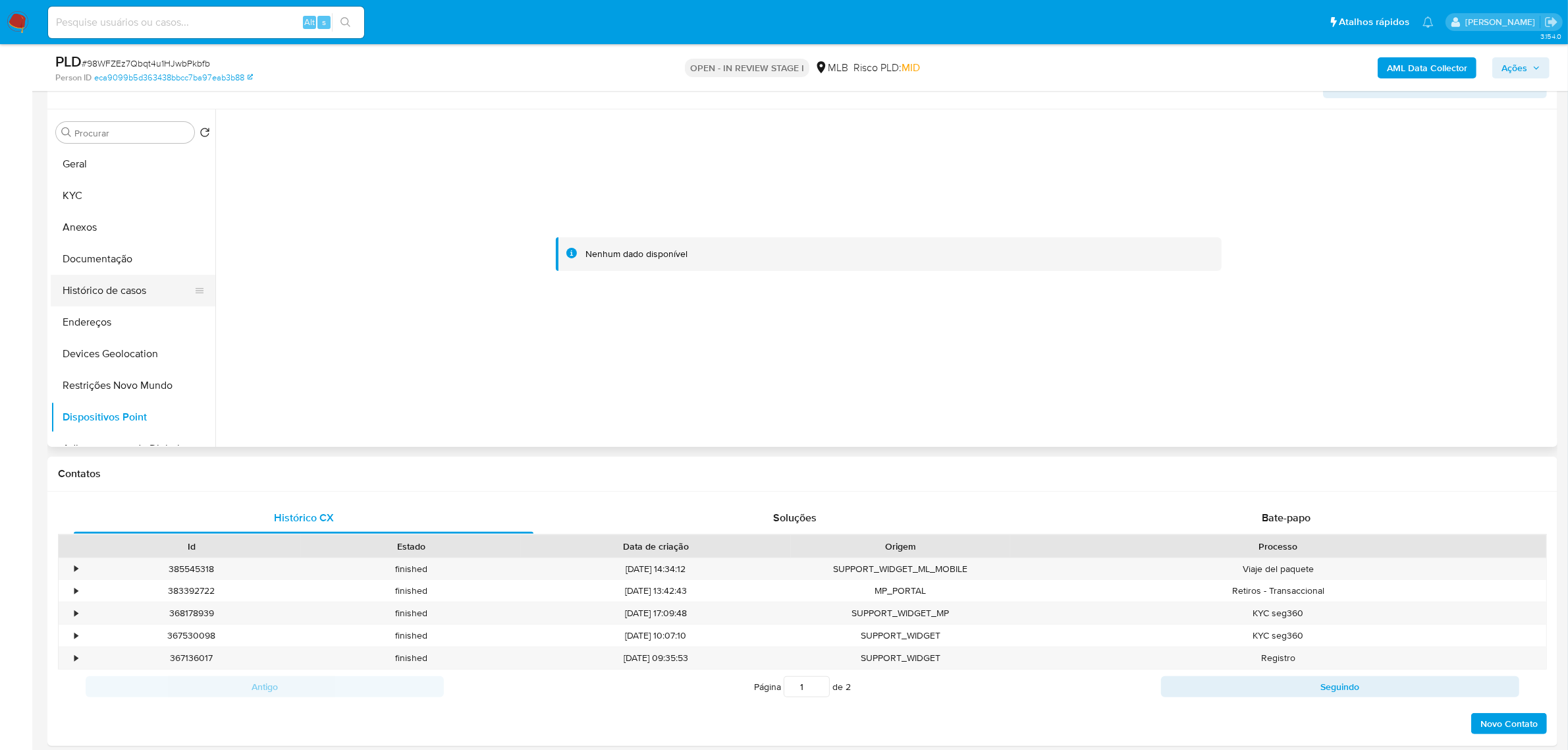
click at [120, 291] on button "Histórico de casos" at bounding box center [127, 290] width 154 height 31
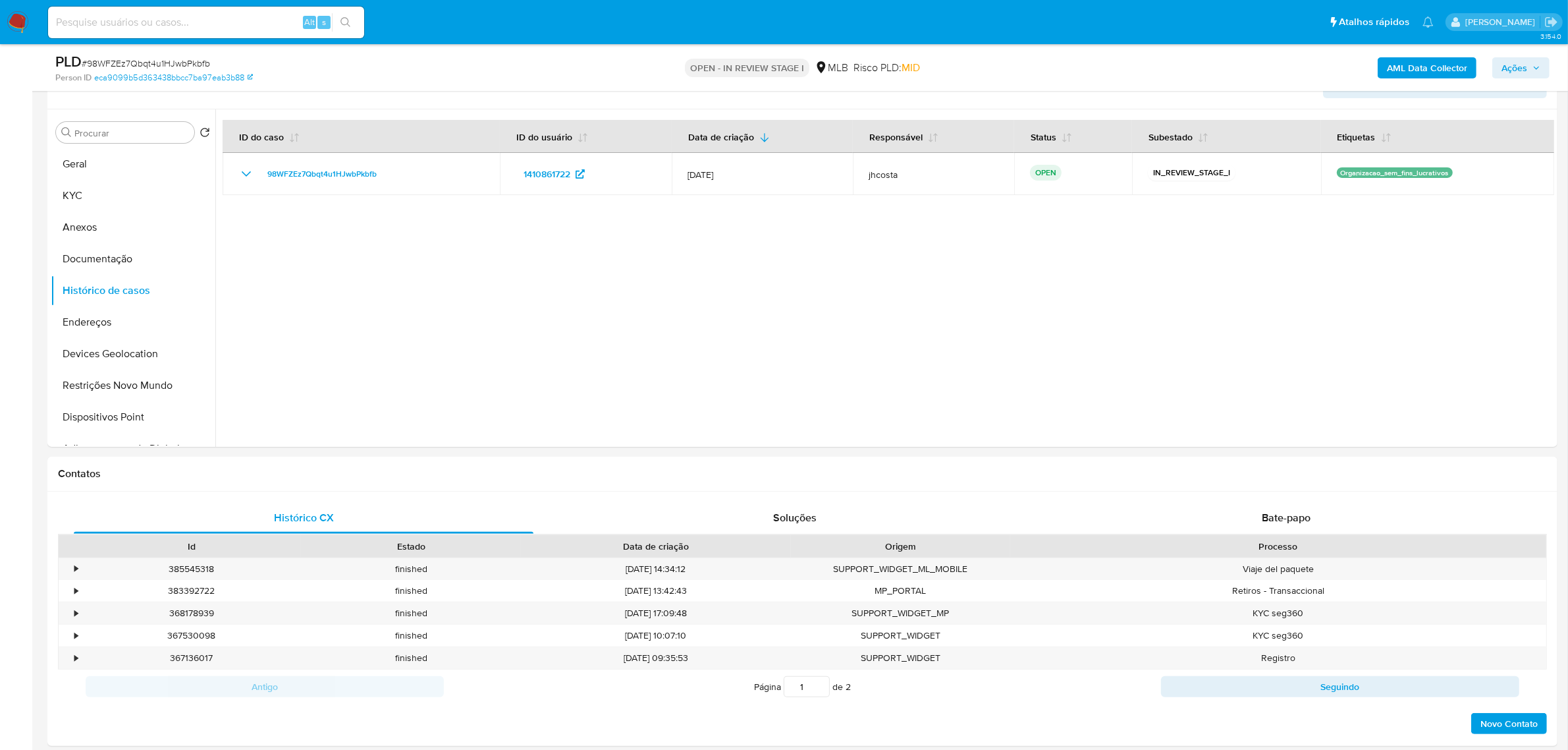
click at [1441, 73] on b "AML Data Collector" at bounding box center [1427, 68] width 80 height 21
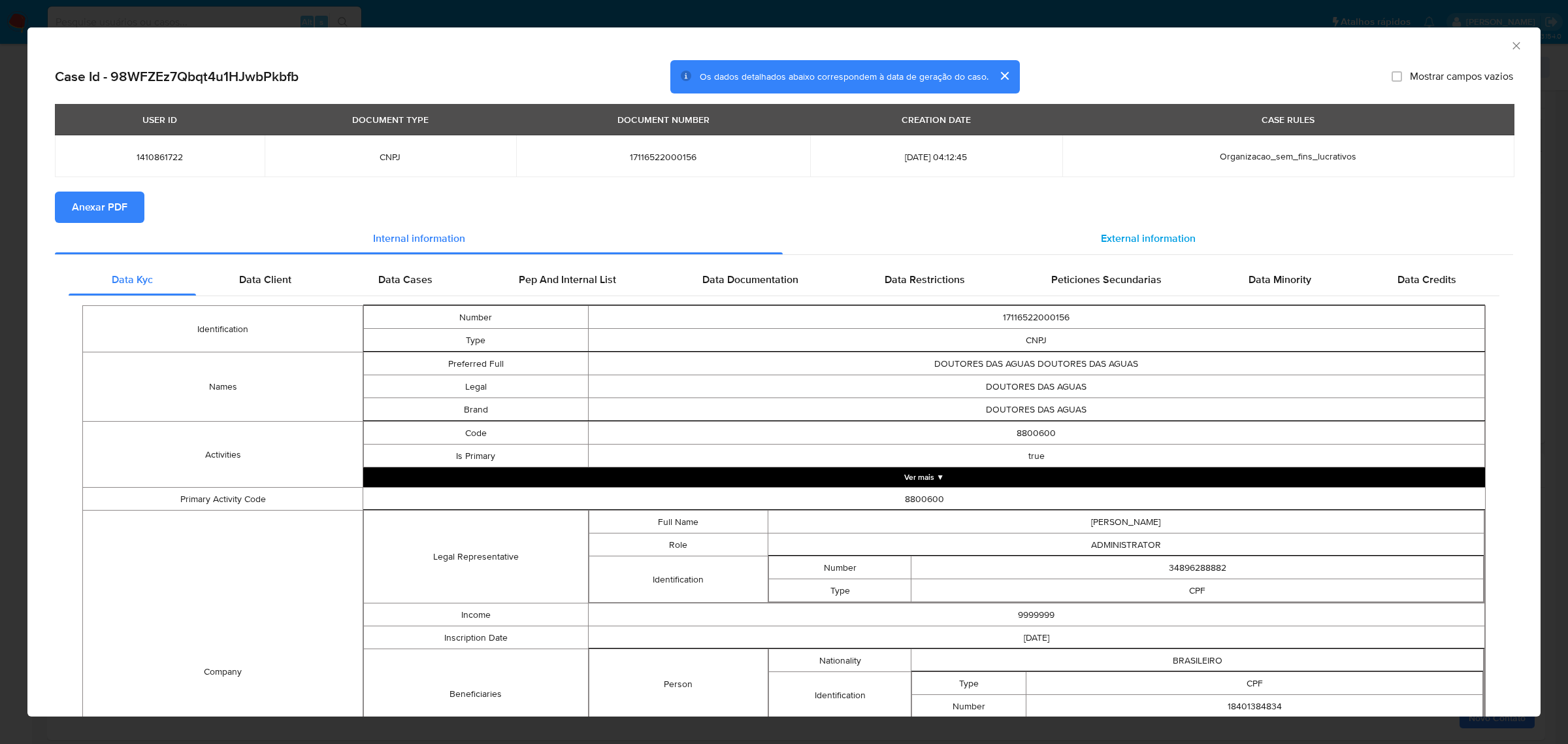
click at [1157, 237] on span "External information" at bounding box center [1149, 238] width 94 height 15
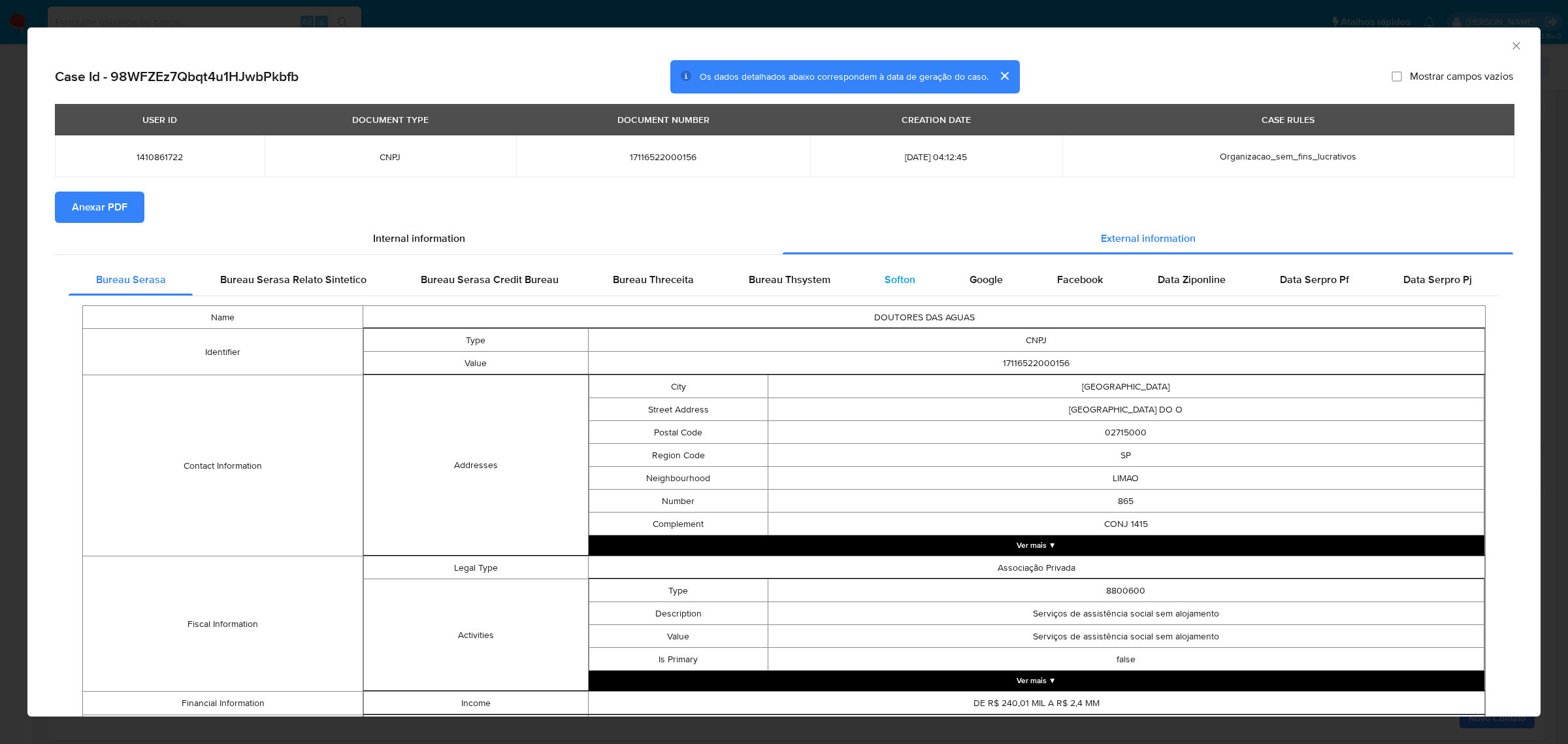
click at [907, 278] on div "Softon" at bounding box center [900, 279] width 85 height 31
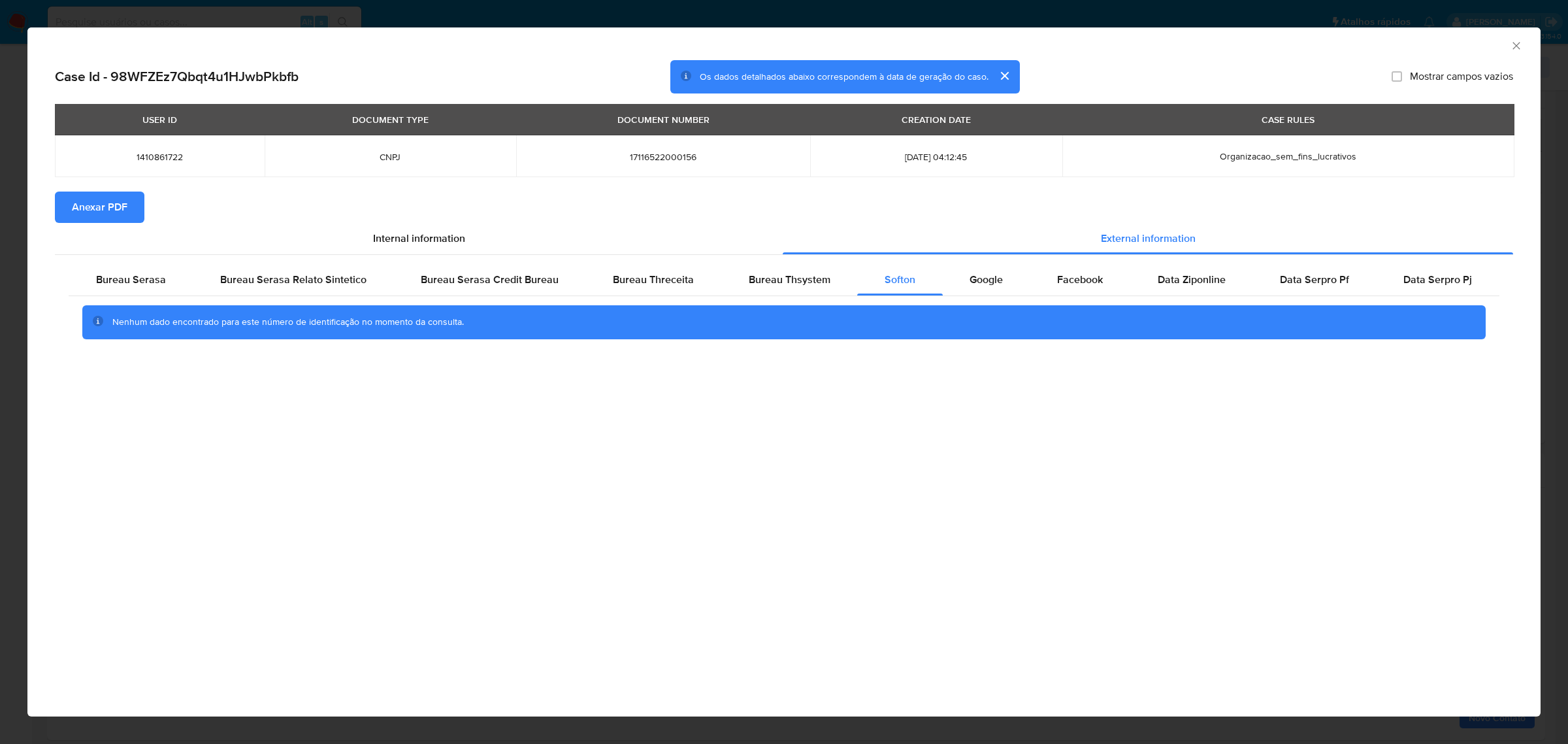
click at [113, 209] on span "Anexar PDF" at bounding box center [99, 207] width 56 height 29
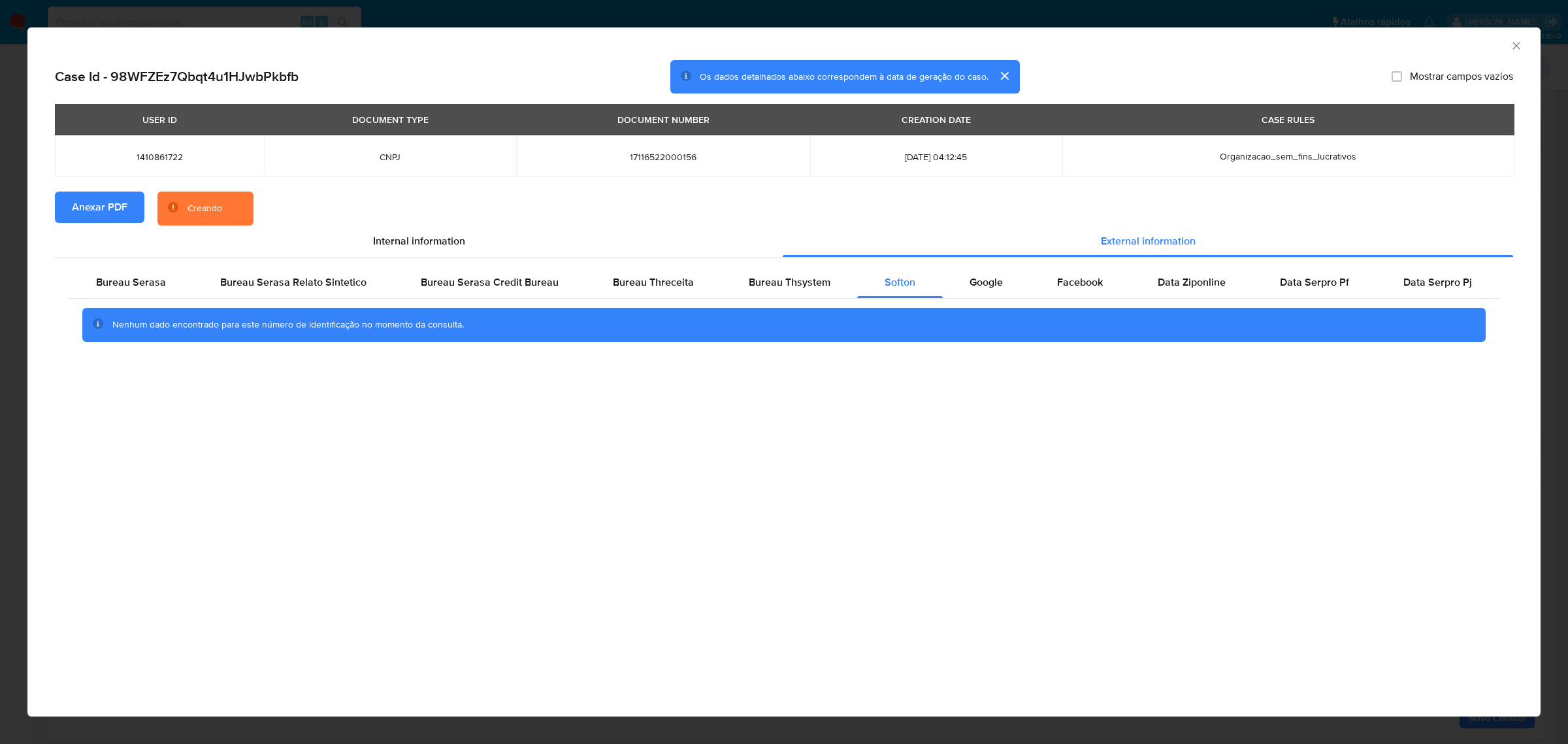
click at [1511, 46] on icon "Fechar a janela" at bounding box center [1517, 46] width 13 height 13
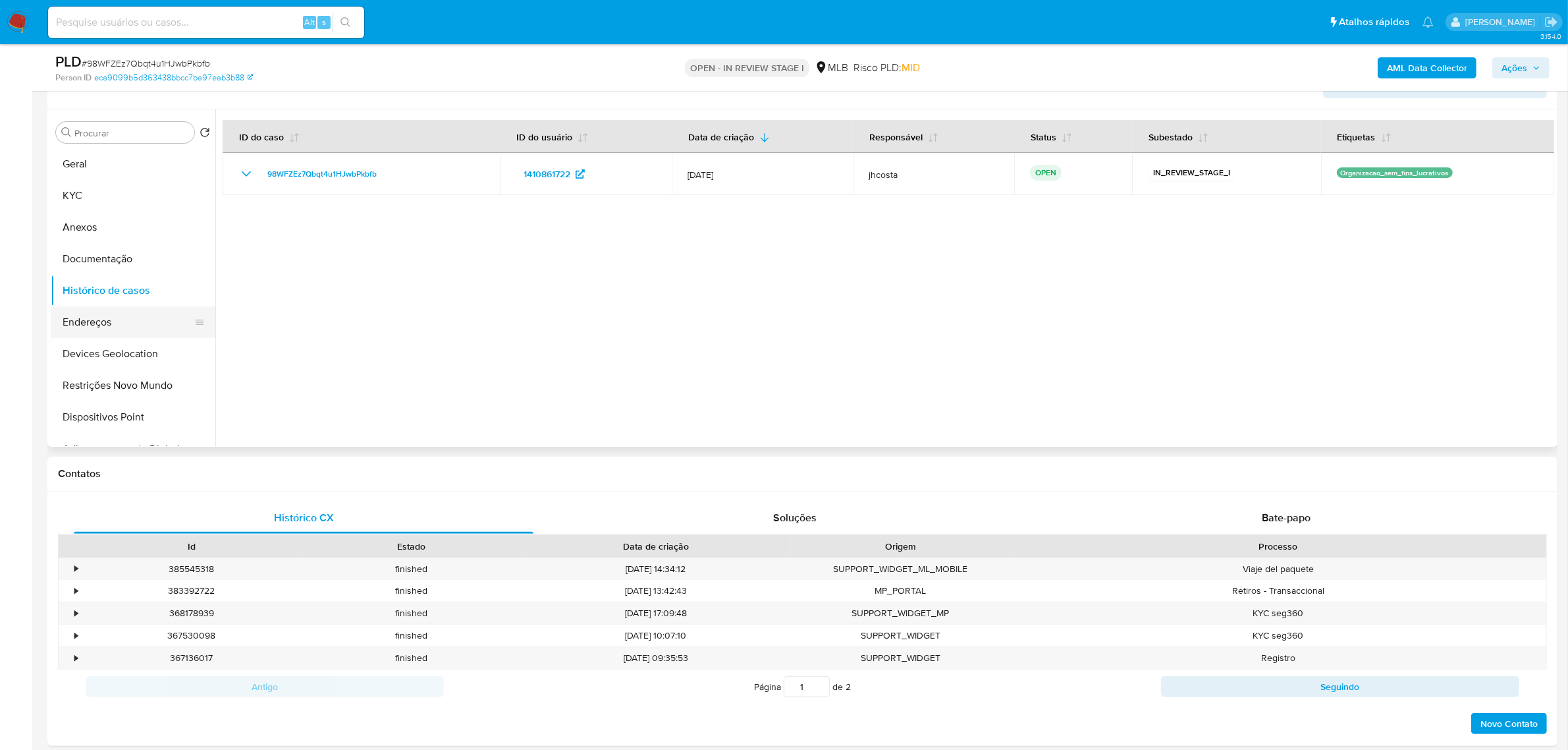
click at [83, 327] on button "Endereços" at bounding box center [127, 322] width 154 height 31
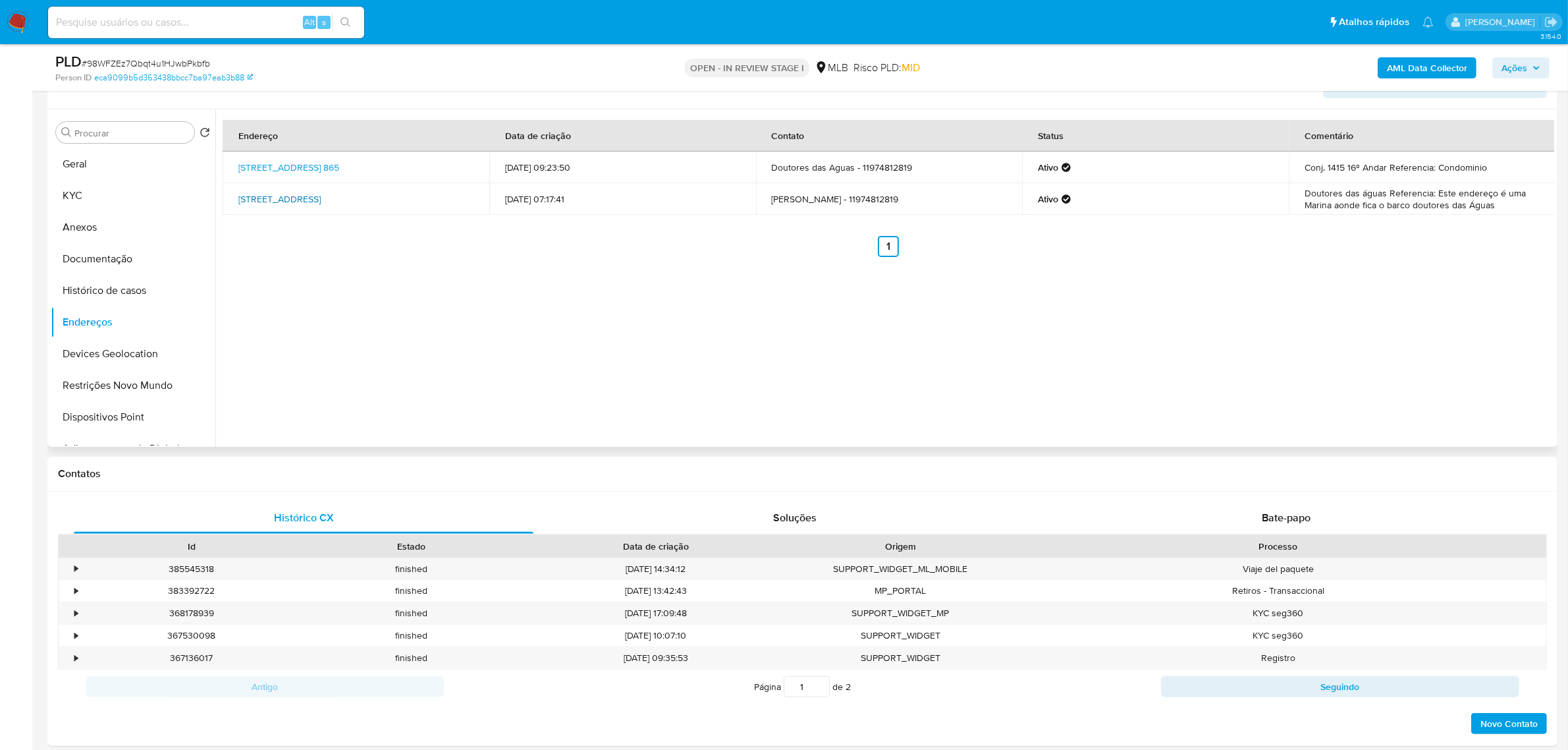
drag, startPoint x: 234, startPoint y: 195, endPoint x: 438, endPoint y: 194, distance: 204.0
click at [438, 194] on td "Rua Litorânea 425, Manaus, Amazonas, 69037179, Brasil 425" at bounding box center [355, 199] width 266 height 31
copy link "Rua Litorânea 425, Manaus, Amazonas, 69037179"
click at [320, 194] on link "Rua Litorânea 425, Manaus, Amazonas, 69037179, Brasil 425" at bounding box center [280, 199] width 82 height 14
drag, startPoint x: 234, startPoint y: 162, endPoint x: 277, endPoint y: 173, distance: 44.4
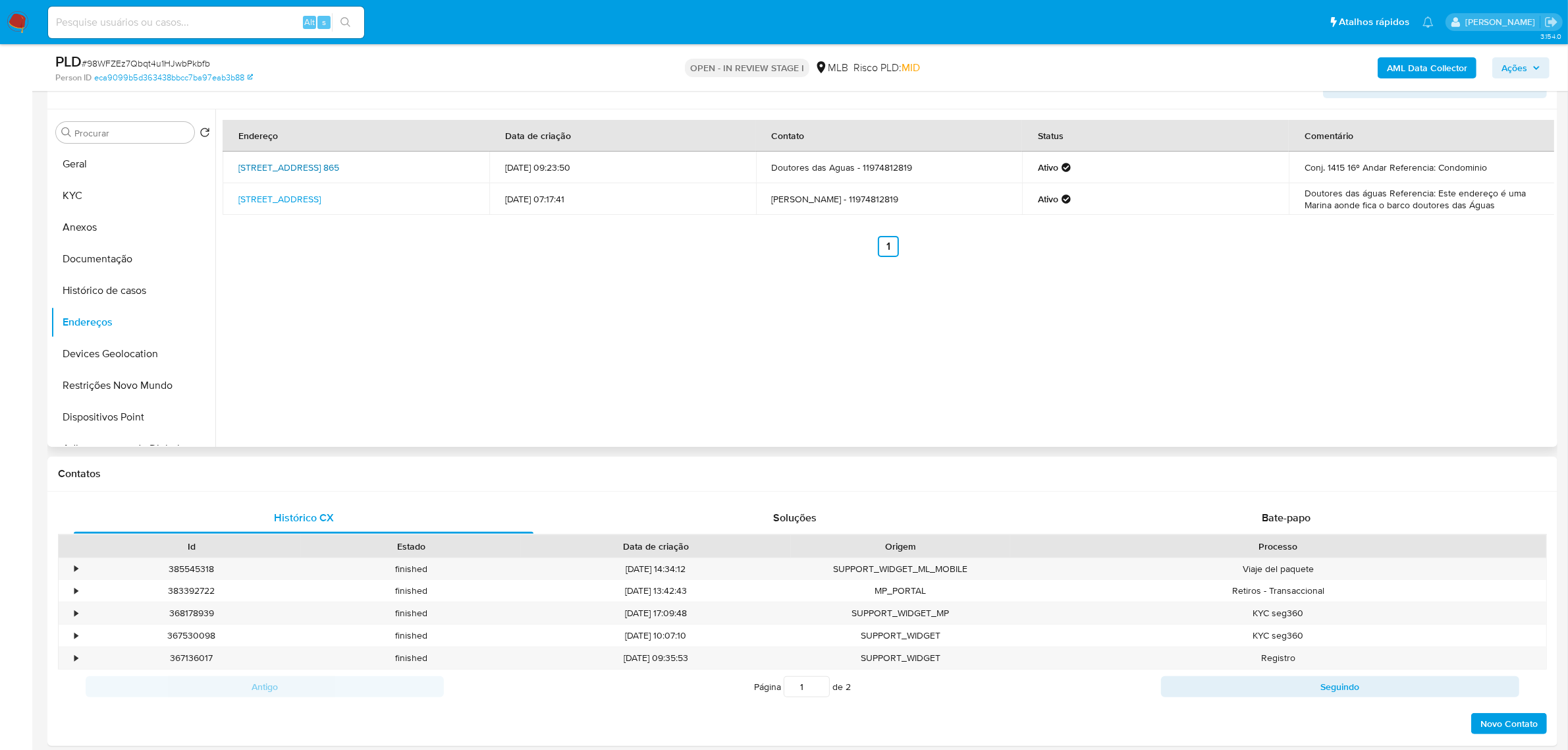
click at [280, 173] on td "Avenida Nossa Senhora Do Ó 865, São Paulo, São Paulo, 02715000, Brasil 865" at bounding box center [355, 167] width 266 height 31
copy link "Avenida Nossa Senhora Do Ó 865, São Paulo, São Paulo, 02715000"
click at [266, 169] on link "Avenida Nossa Senhora Do Ó 865, São Paulo, São Paulo, 02715000, Brasil 865" at bounding box center [289, 167] width 101 height 14
click at [119, 191] on button "KYC" at bounding box center [127, 195] width 154 height 31
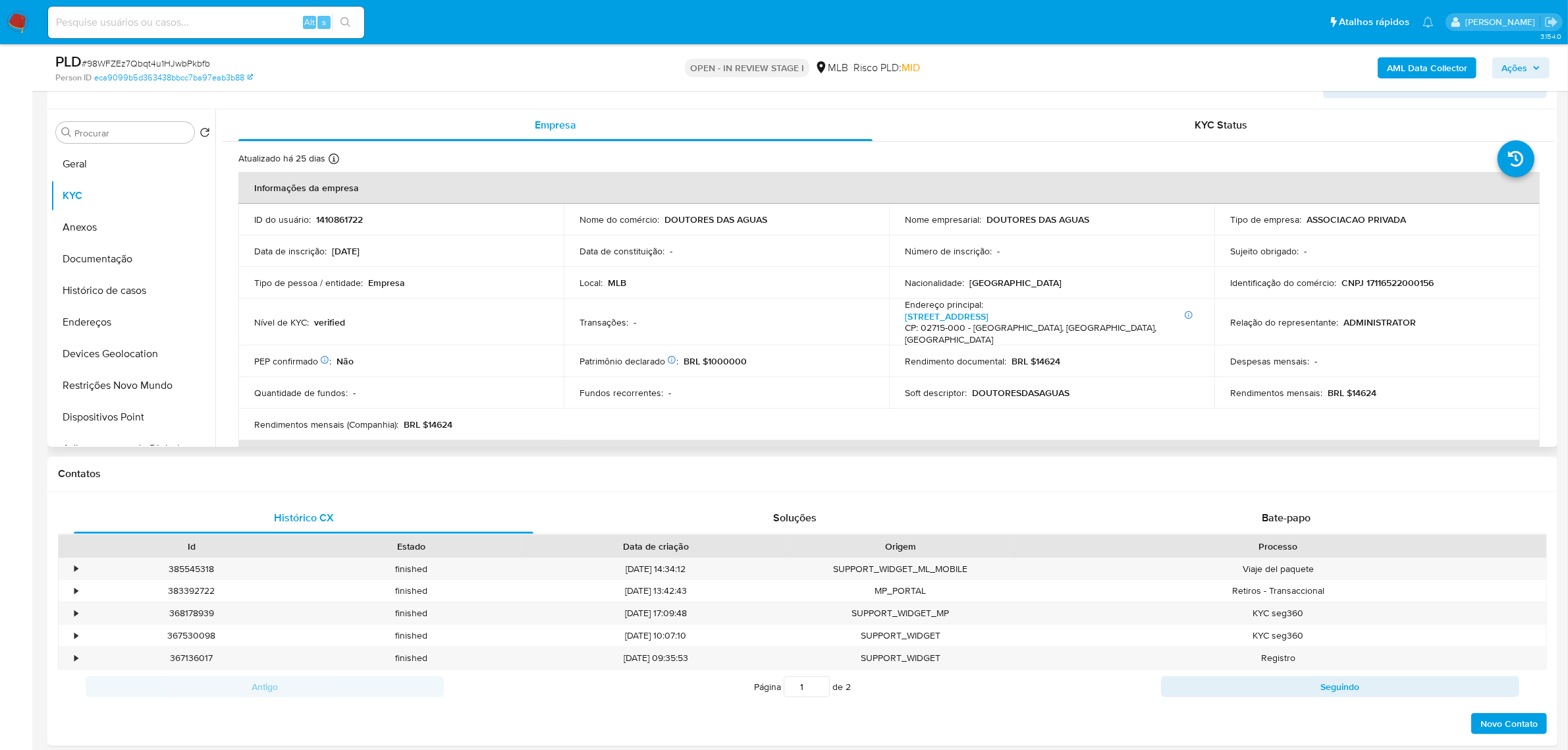
click at [1396, 280] on p "CNPJ 17116522000156" at bounding box center [1388, 282] width 92 height 12
copy p "17116522000156"
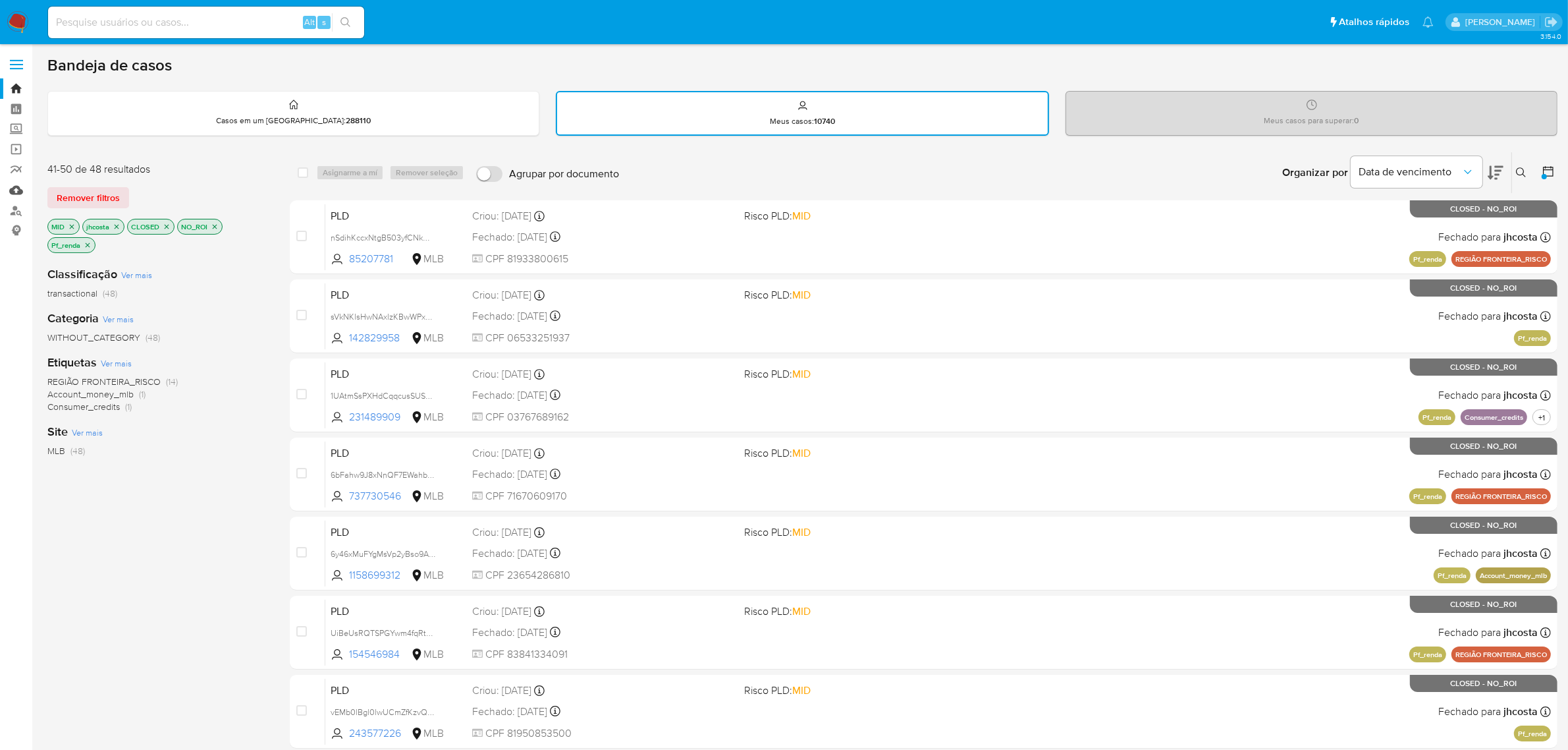
click at [13, 189] on link "Mulan" at bounding box center [78, 190] width 157 height 21
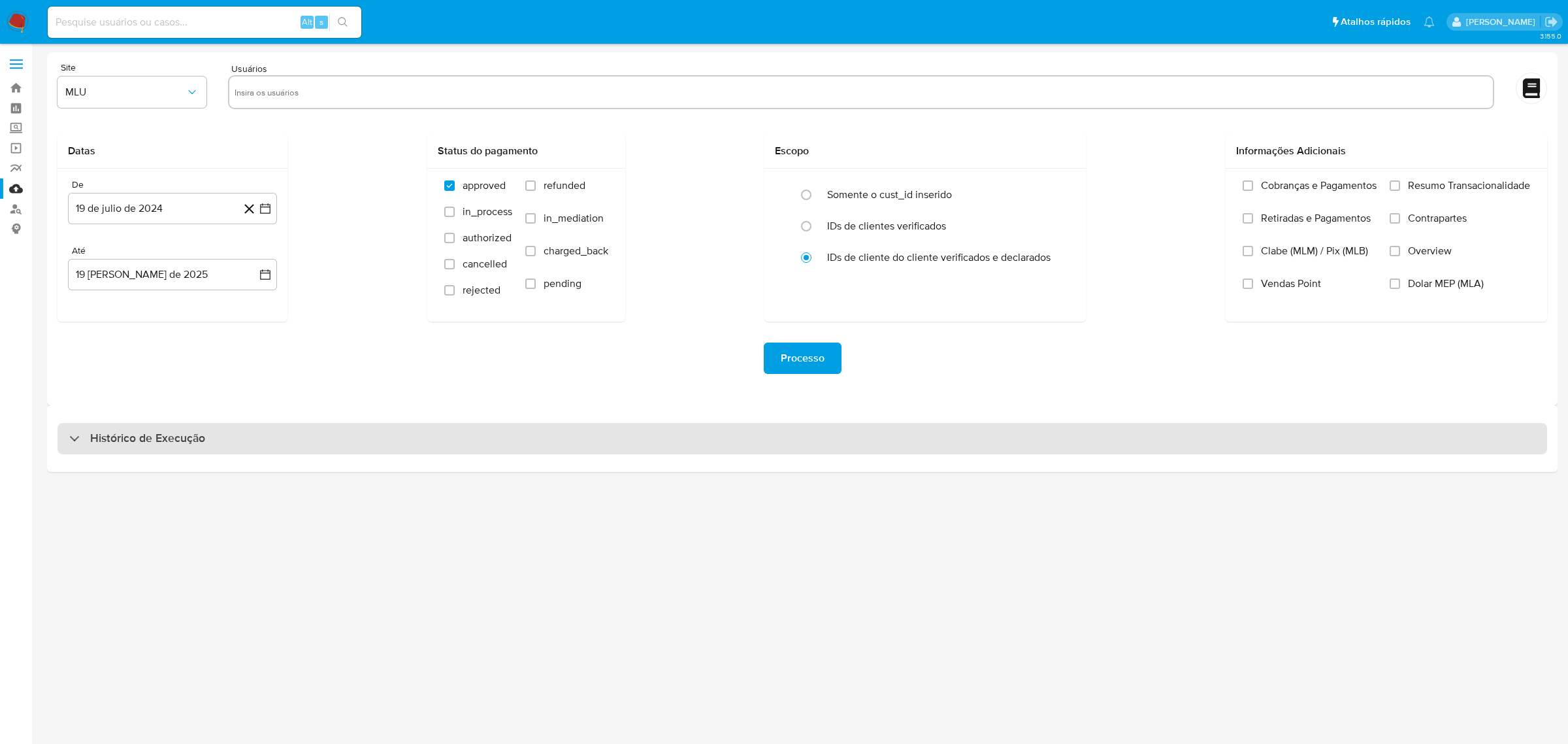
drag, startPoint x: 237, startPoint y: 437, endPoint x: 239, endPoint y: 449, distance: 12.2
click at [237, 439] on div "Histórico de Execução" at bounding box center [802, 439] width 1490 height 31
select select "10"
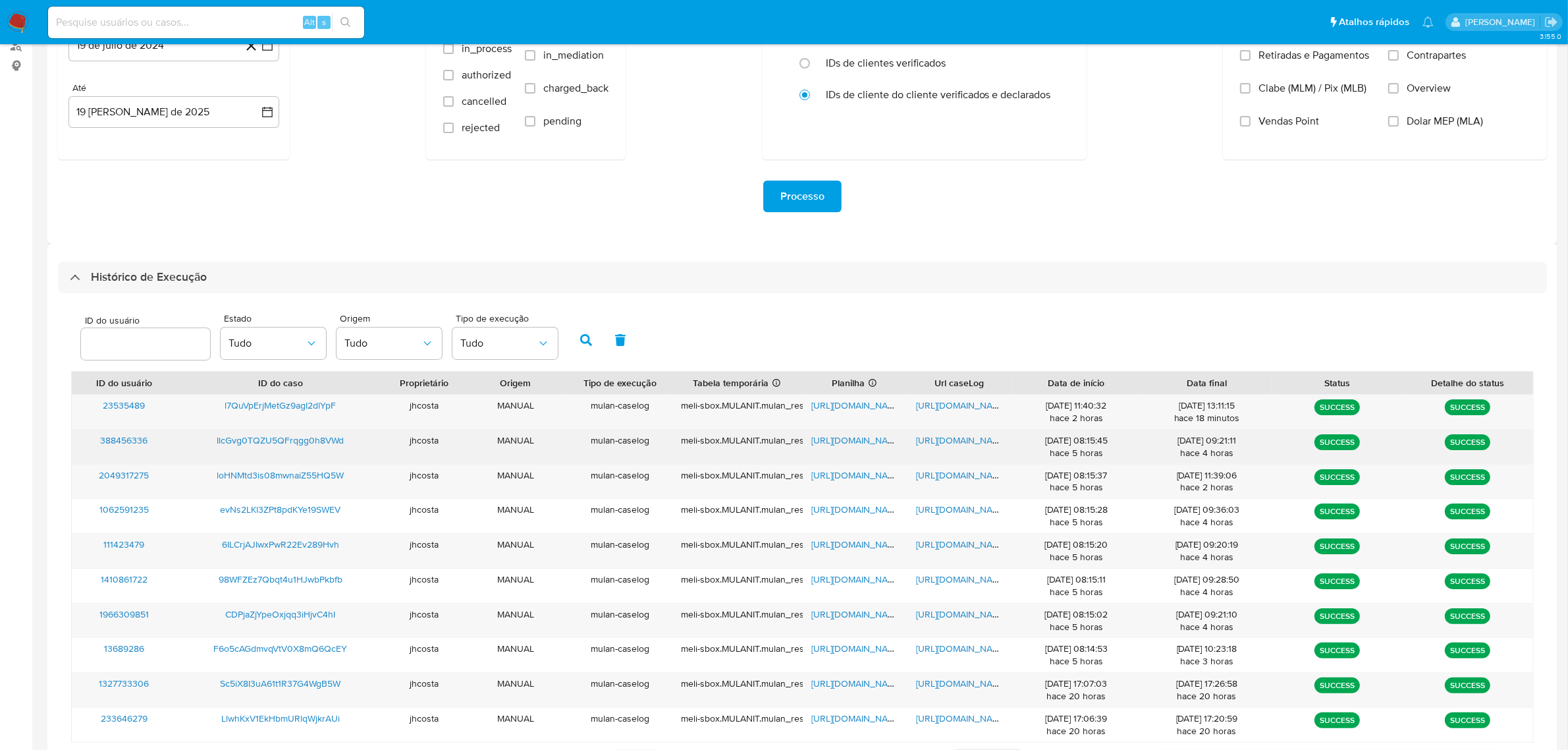
scroll to position [232, 0]
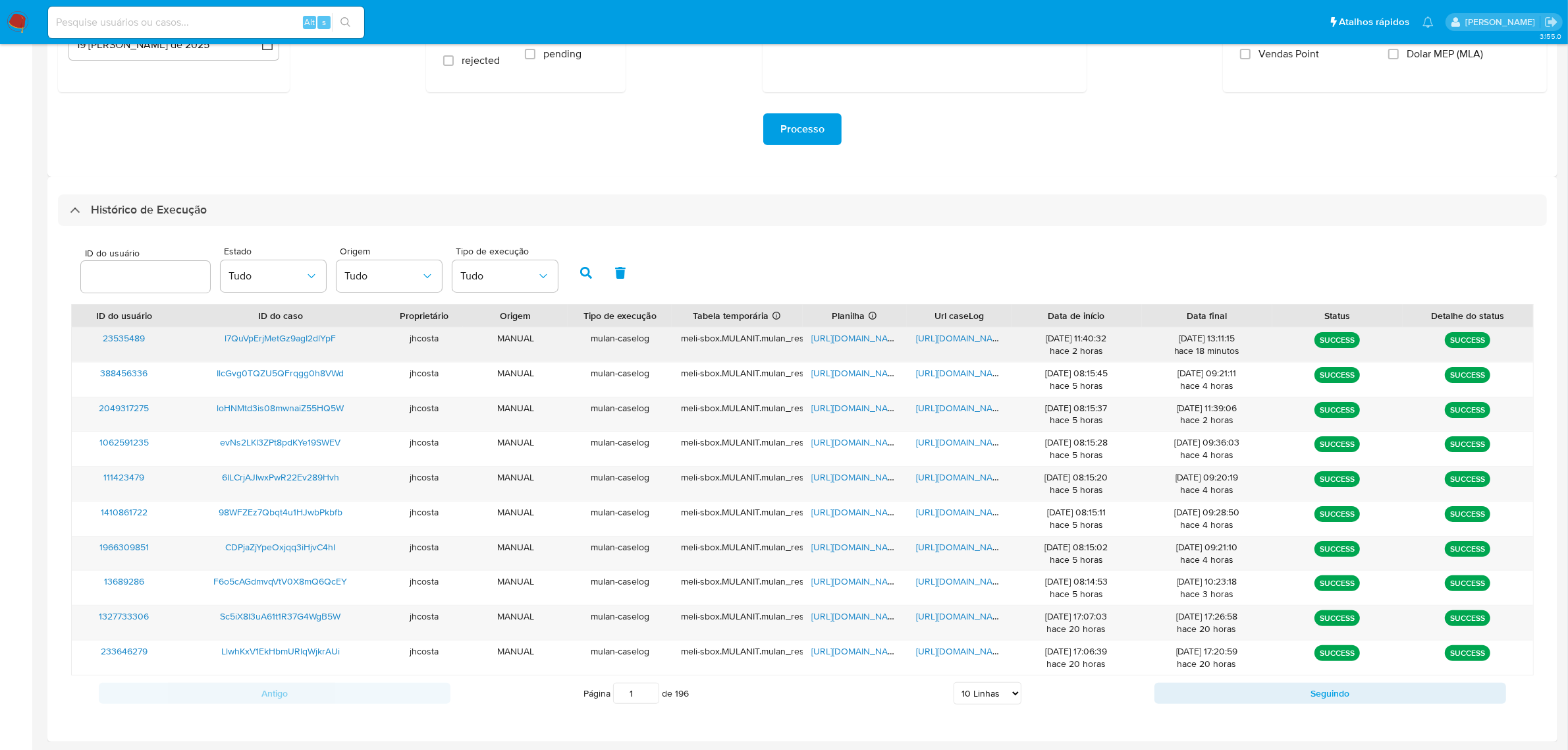
drag, startPoint x: 1040, startPoint y: 341, endPoint x: 1259, endPoint y: 351, distance: 219.2
click at [1259, 351] on div "23535489 l7QuVpErjMetGz9agI2dlYpF jhcosta MANUAL mulan-caselog meli-sbox.MULANI…" at bounding box center [802, 345] width 1461 height 34
click at [1256, 351] on div "[DATE] 13:11:15 hace 18 minutos" at bounding box center [1207, 344] width 112 height 25
drag, startPoint x: 1081, startPoint y: 336, endPoint x: 1128, endPoint y: 340, distance: 47.2
click at [1128, 340] on div "[DATE] 11:40:32 hace 2 horas" at bounding box center [1077, 344] width 112 height 25
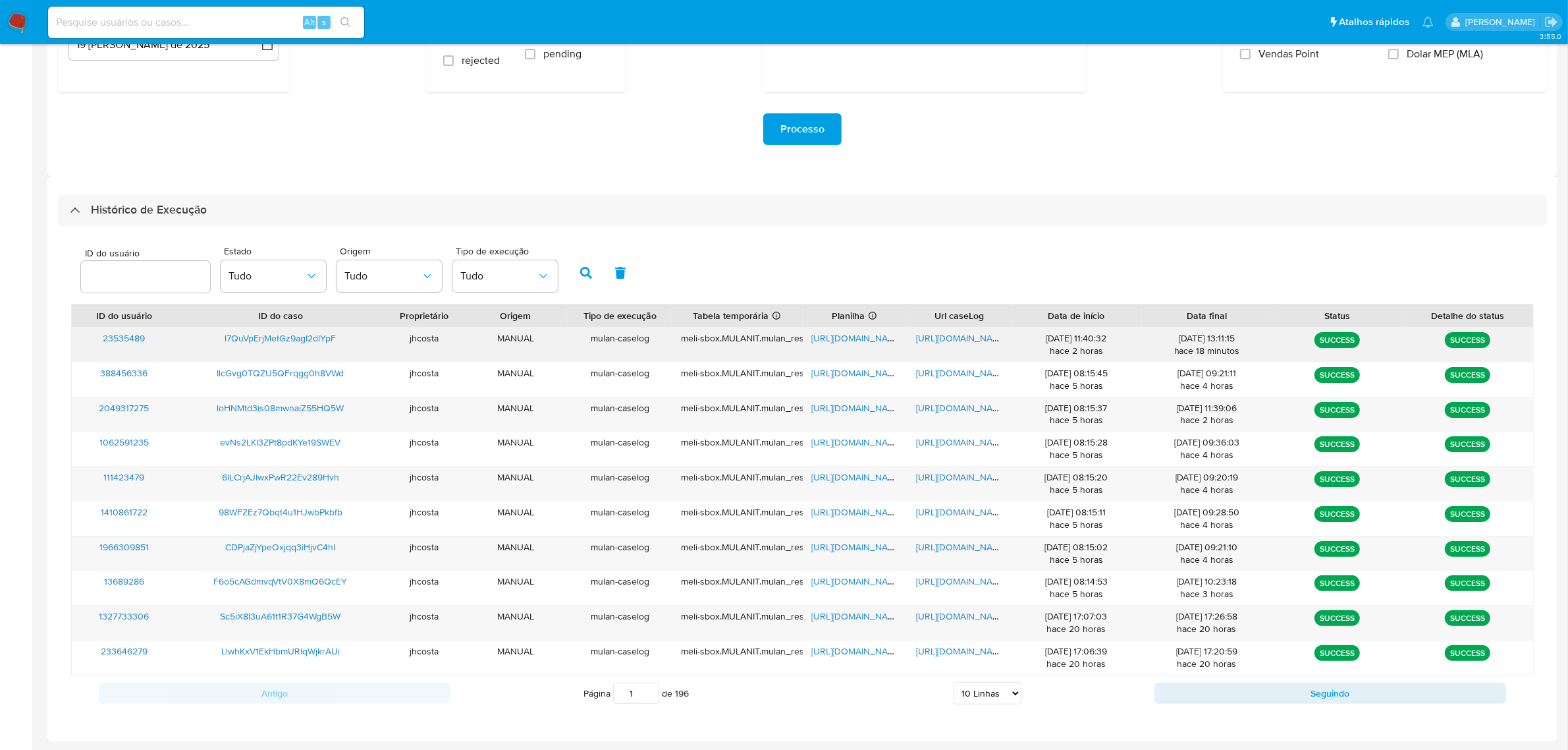
drag, startPoint x: 1181, startPoint y: 350, endPoint x: 1235, endPoint y: 350, distance: 54.0
click at [1235, 350] on div "[DATE] 13:11:15 hace 18 minutos" at bounding box center [1207, 344] width 112 height 25
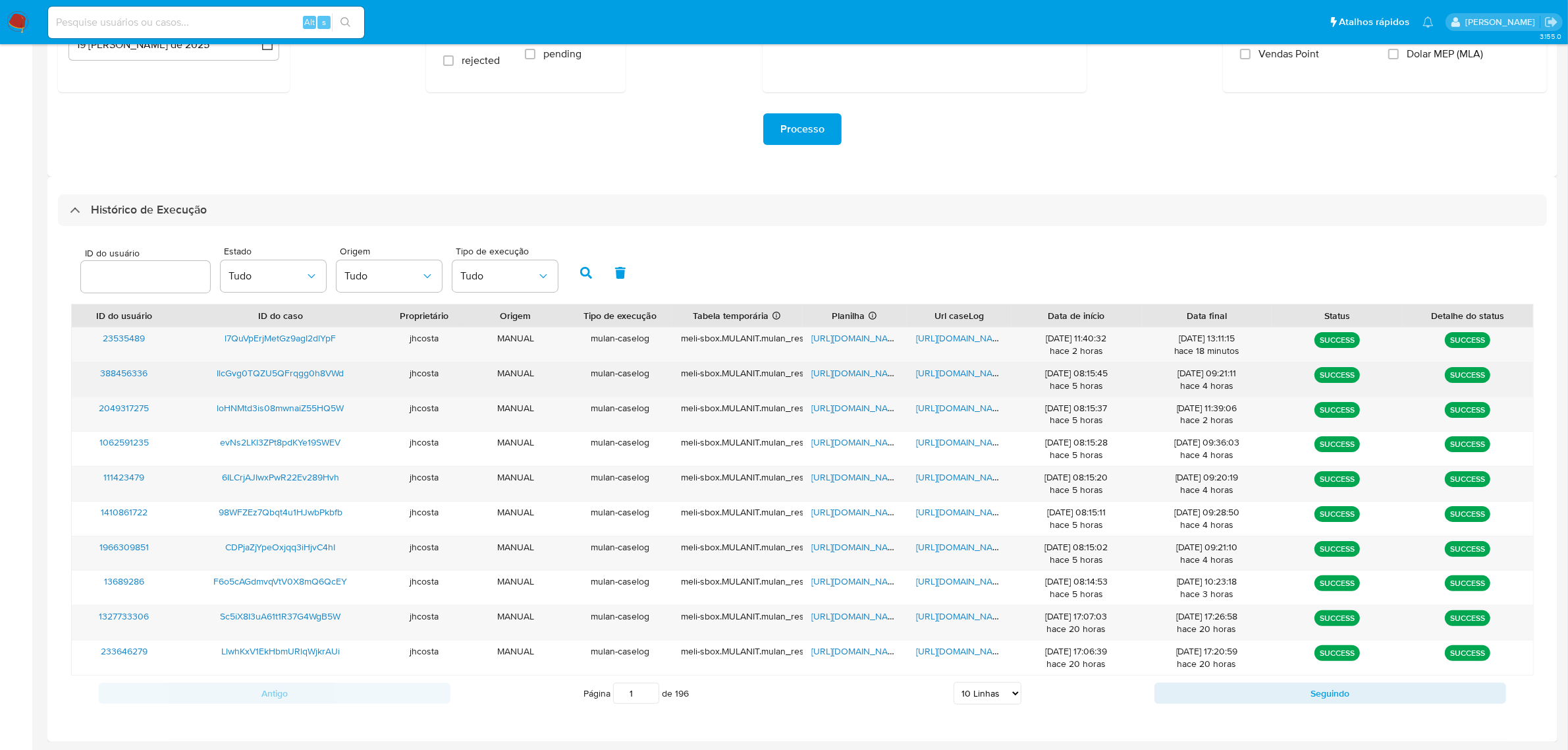
drag, startPoint x: 1142, startPoint y: 391, endPoint x: 1258, endPoint y: 391, distance: 116.0
click at [1258, 391] on div "[DATE] 09:21:11 hace 4 horas" at bounding box center [1207, 380] width 131 height 34
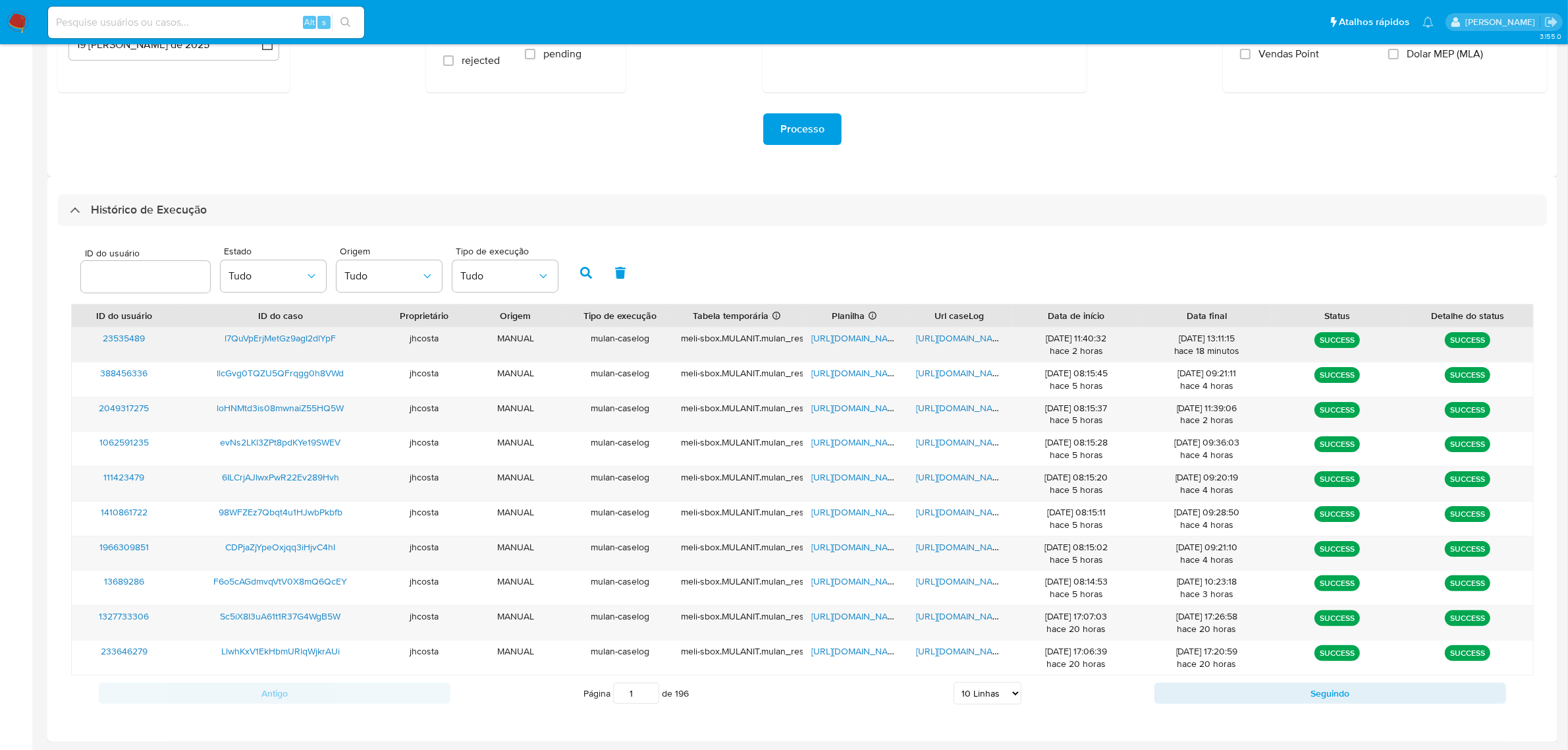
drag, startPoint x: 1017, startPoint y: 336, endPoint x: 1251, endPoint y: 346, distance: 234.2
click at [1251, 346] on div "23535489 l7QuVpErjMetGz9agI2dlYpF jhcosta MANUAL mulan-caselog meli-sbox.MULANI…" at bounding box center [802, 345] width 1461 height 34
